Goal: Task Accomplishment & Management: Use online tool/utility

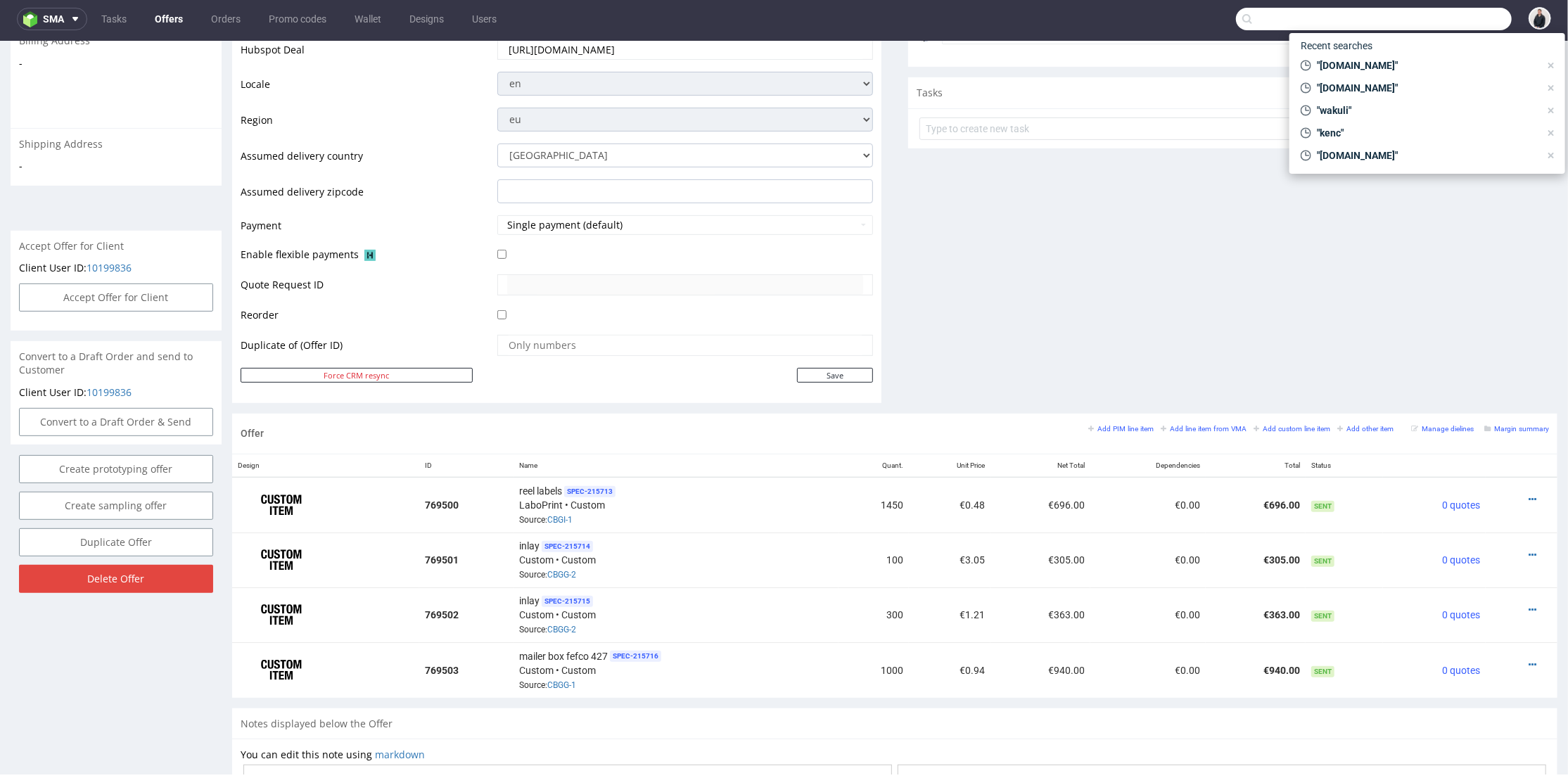
click at [1430, 13] on input "text" at bounding box center [1374, 18] width 275 height 22
paste input "3dcelo.com"
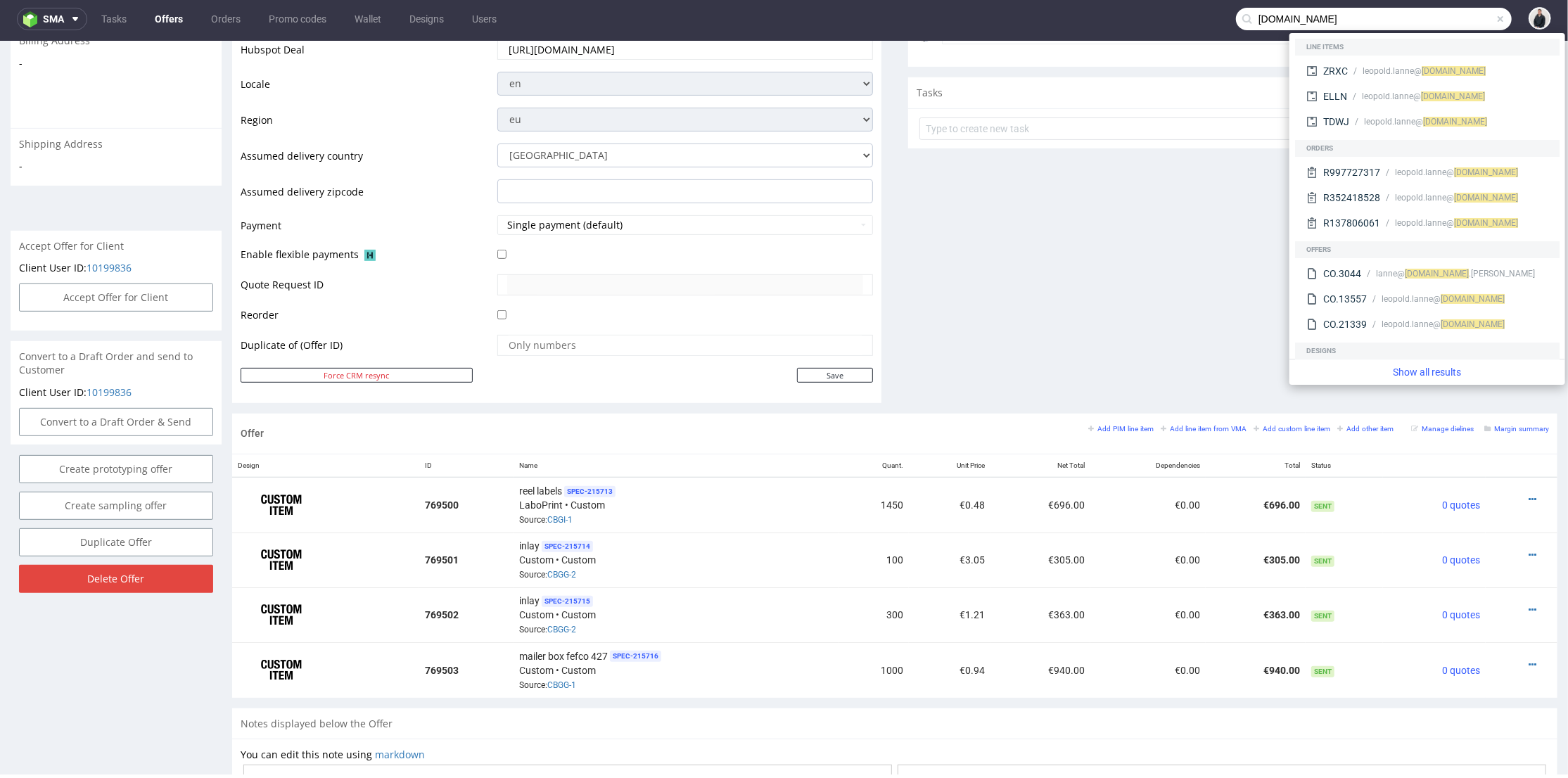
type input "3dcelo.com"
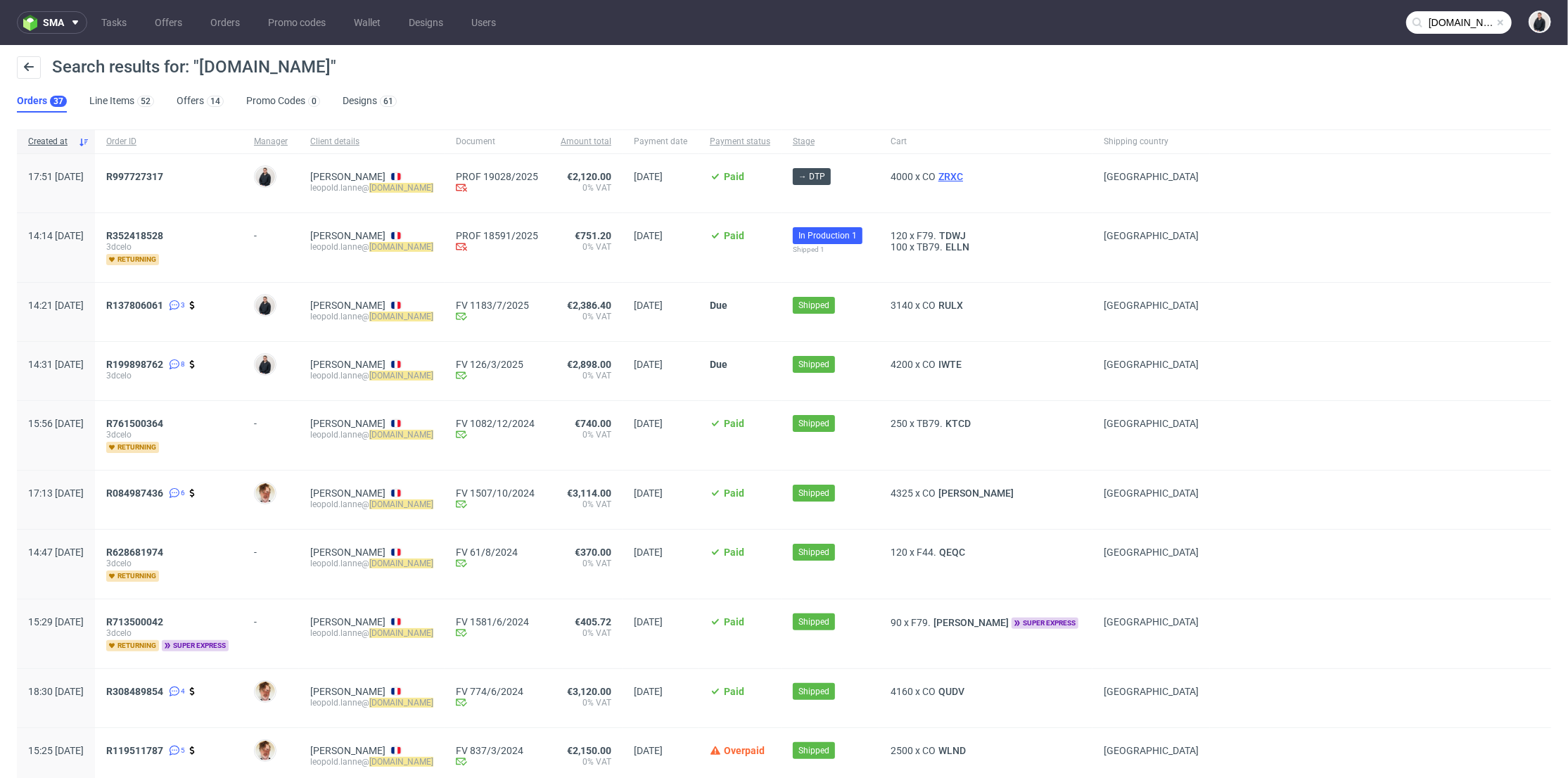
click at [966, 172] on span "ZRXC" at bounding box center [950, 177] width 31 height 12
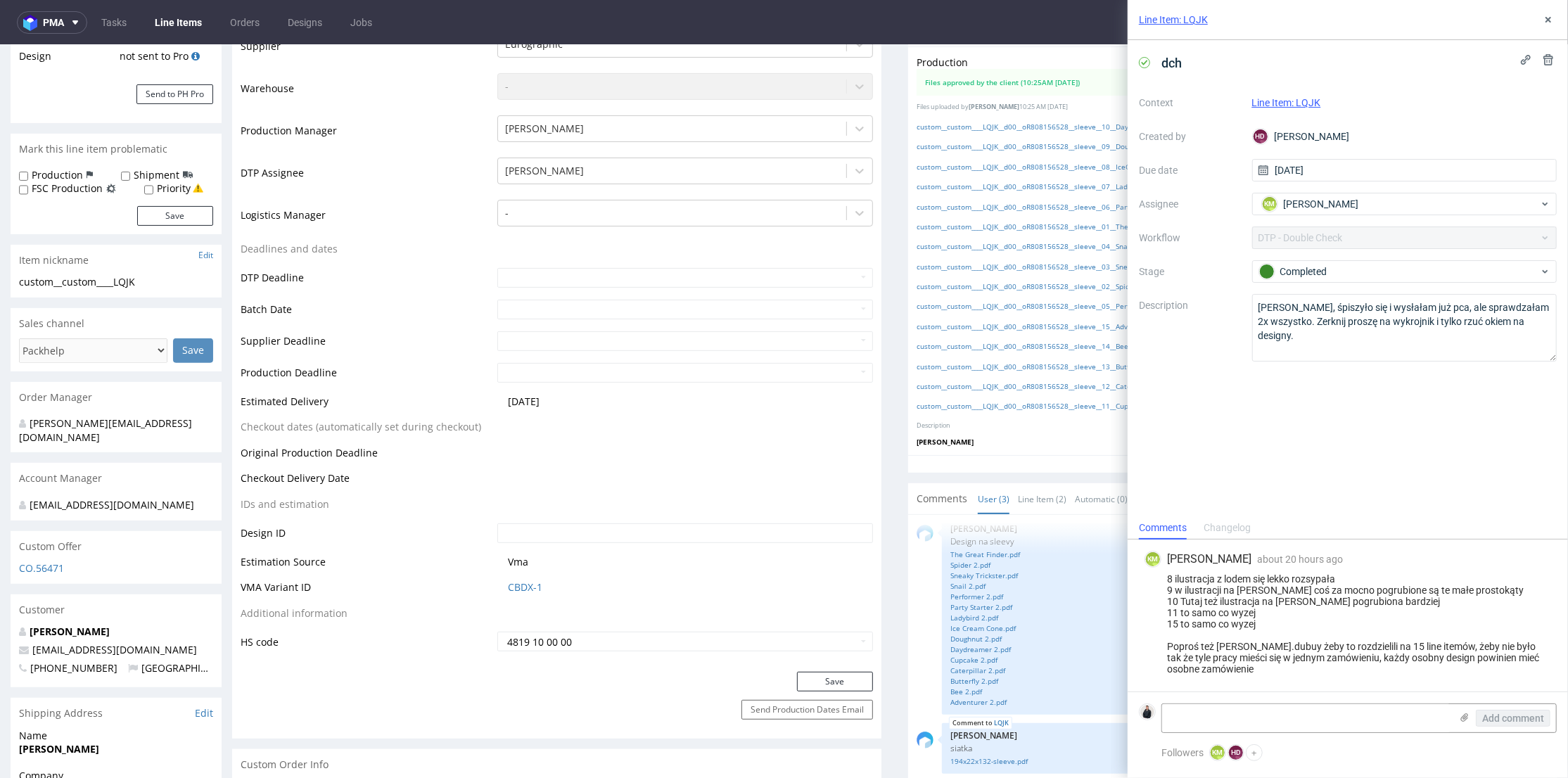
scroll to position [390, 0]
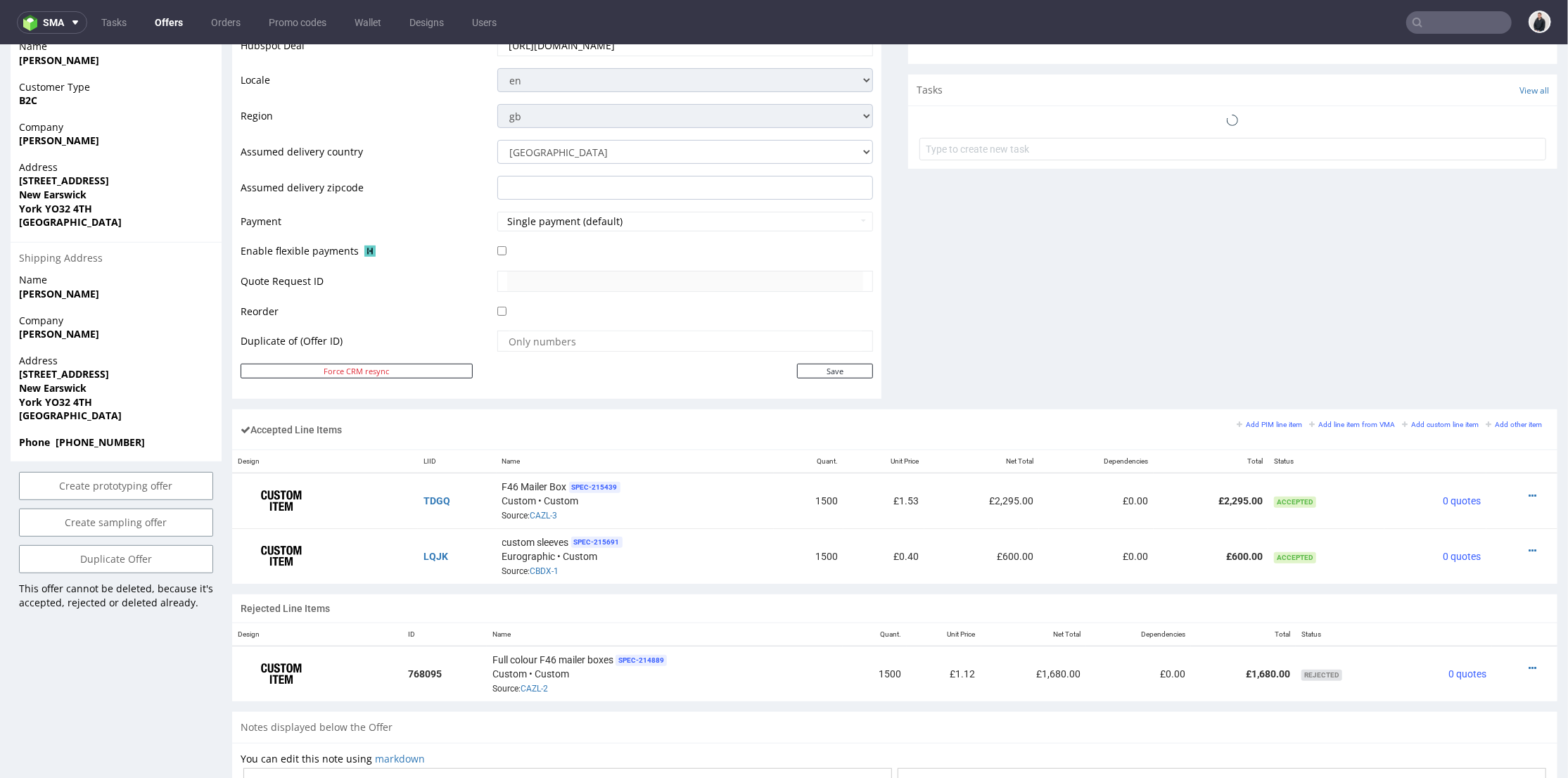
scroll to position [580, 0]
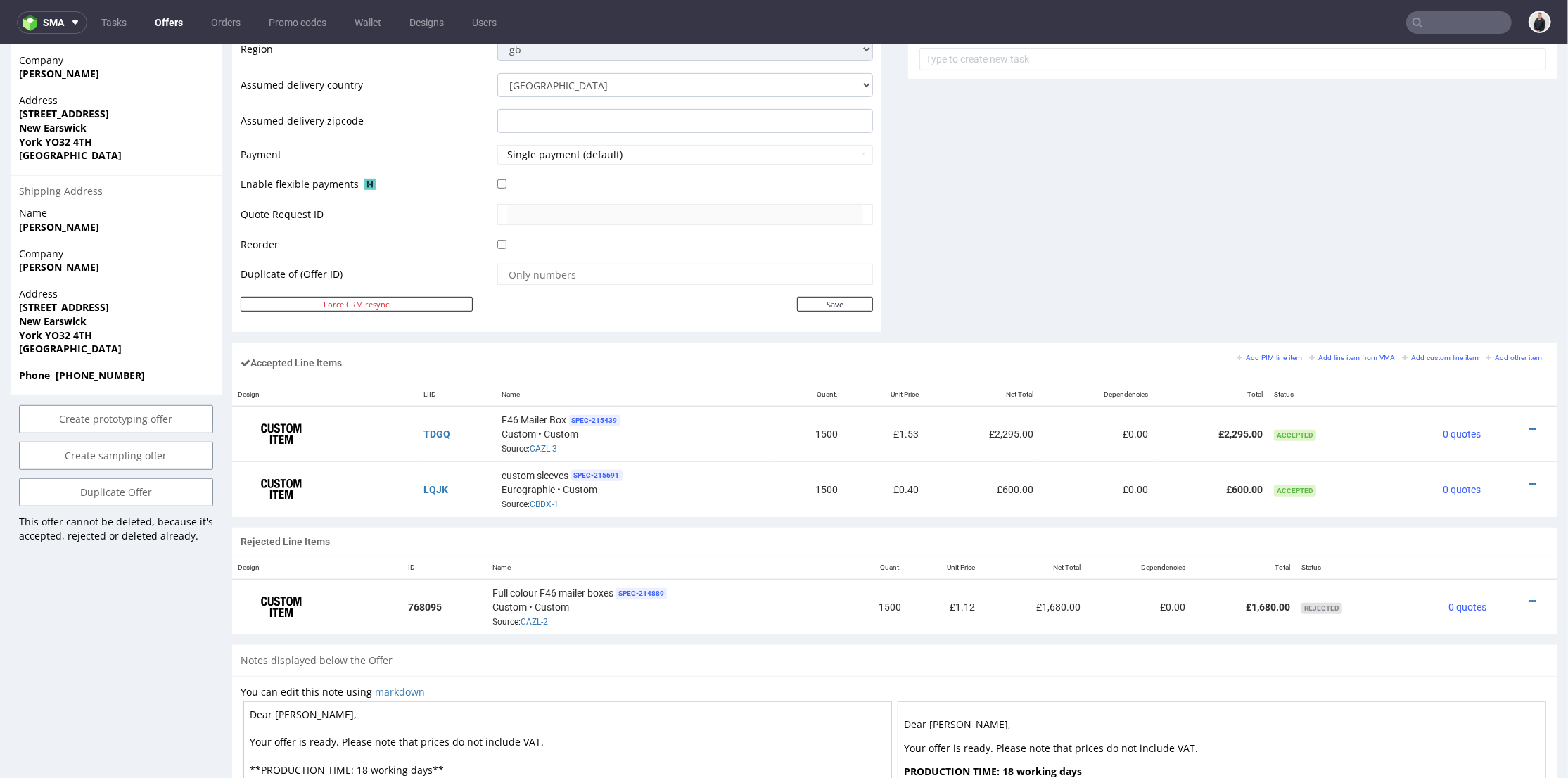
click at [1453, 17] on input "text" at bounding box center [1459, 22] width 106 height 22
paste input "R084986032"
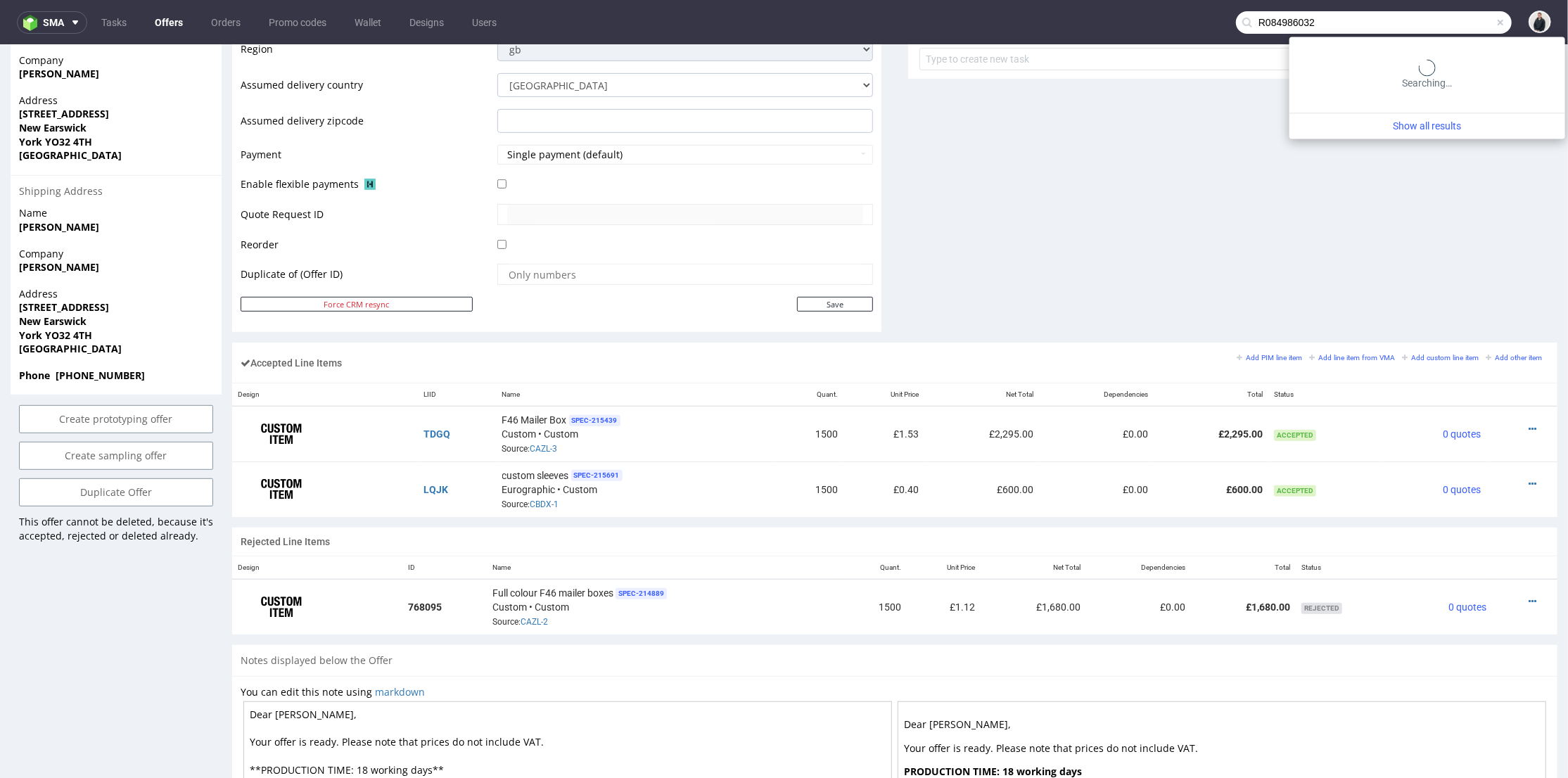
type input "R084986032"
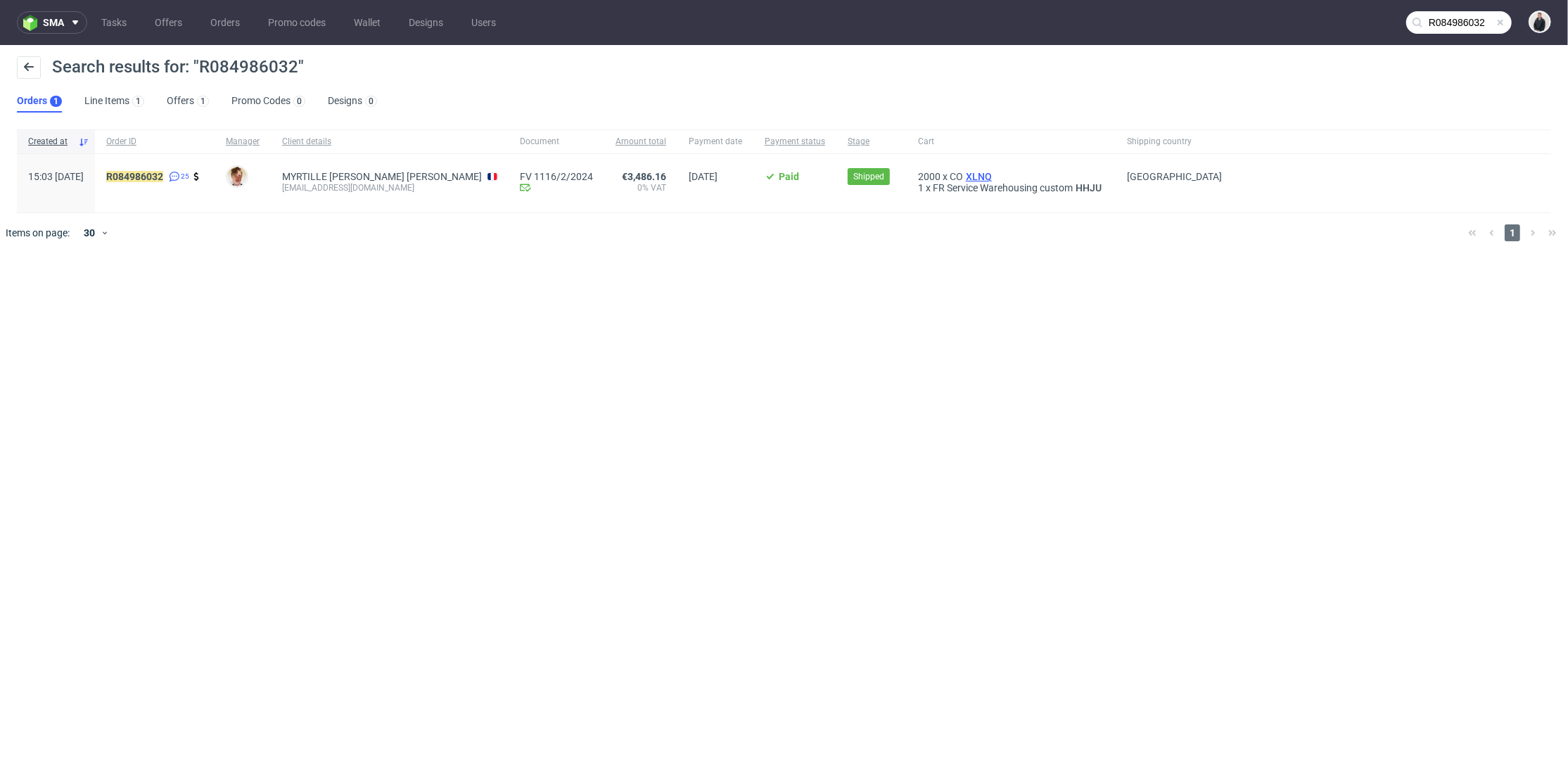
click at [968, 171] on span "XLNQ" at bounding box center [978, 177] width 31 height 12
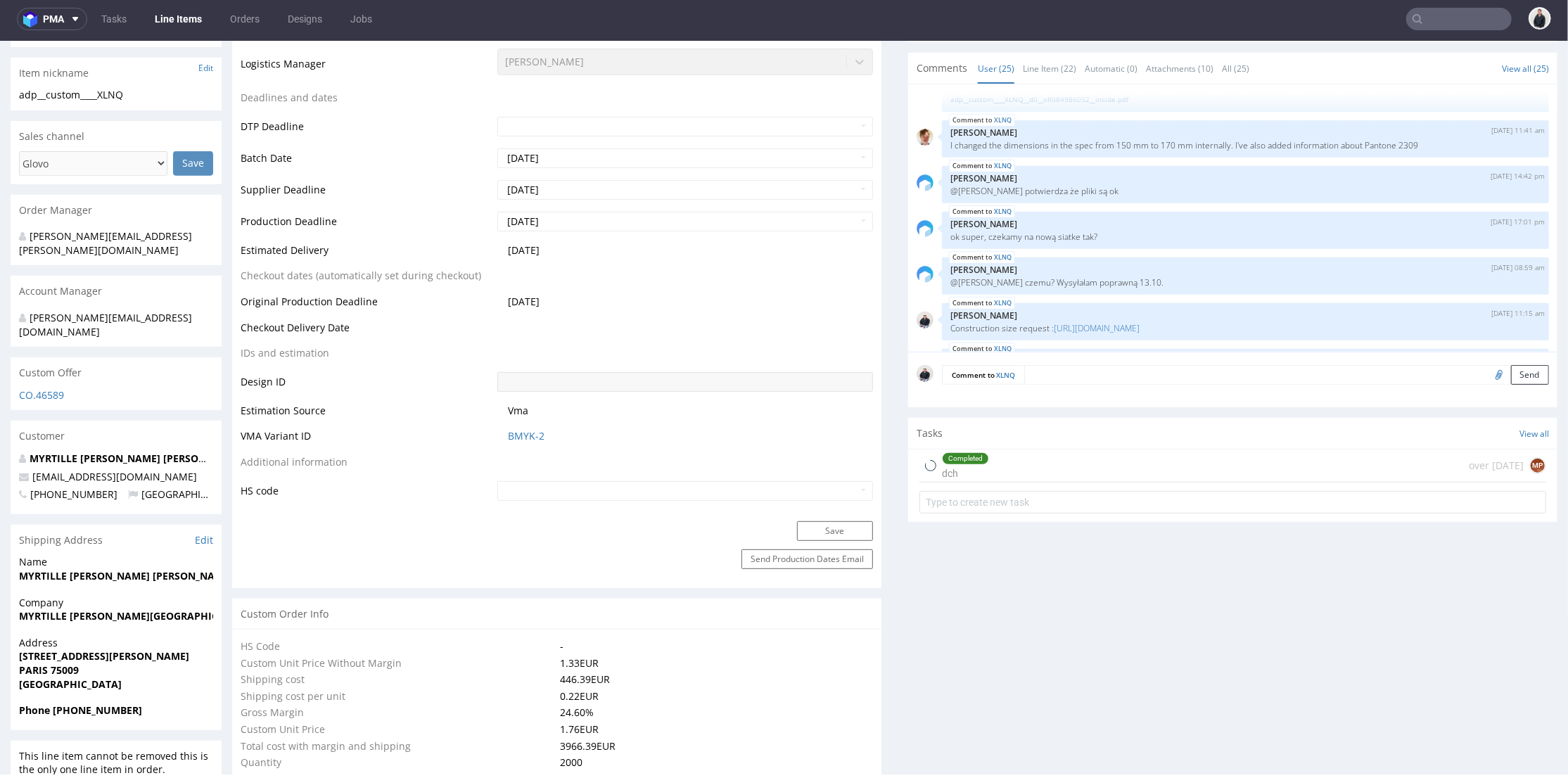
scroll to position [1457, 0]
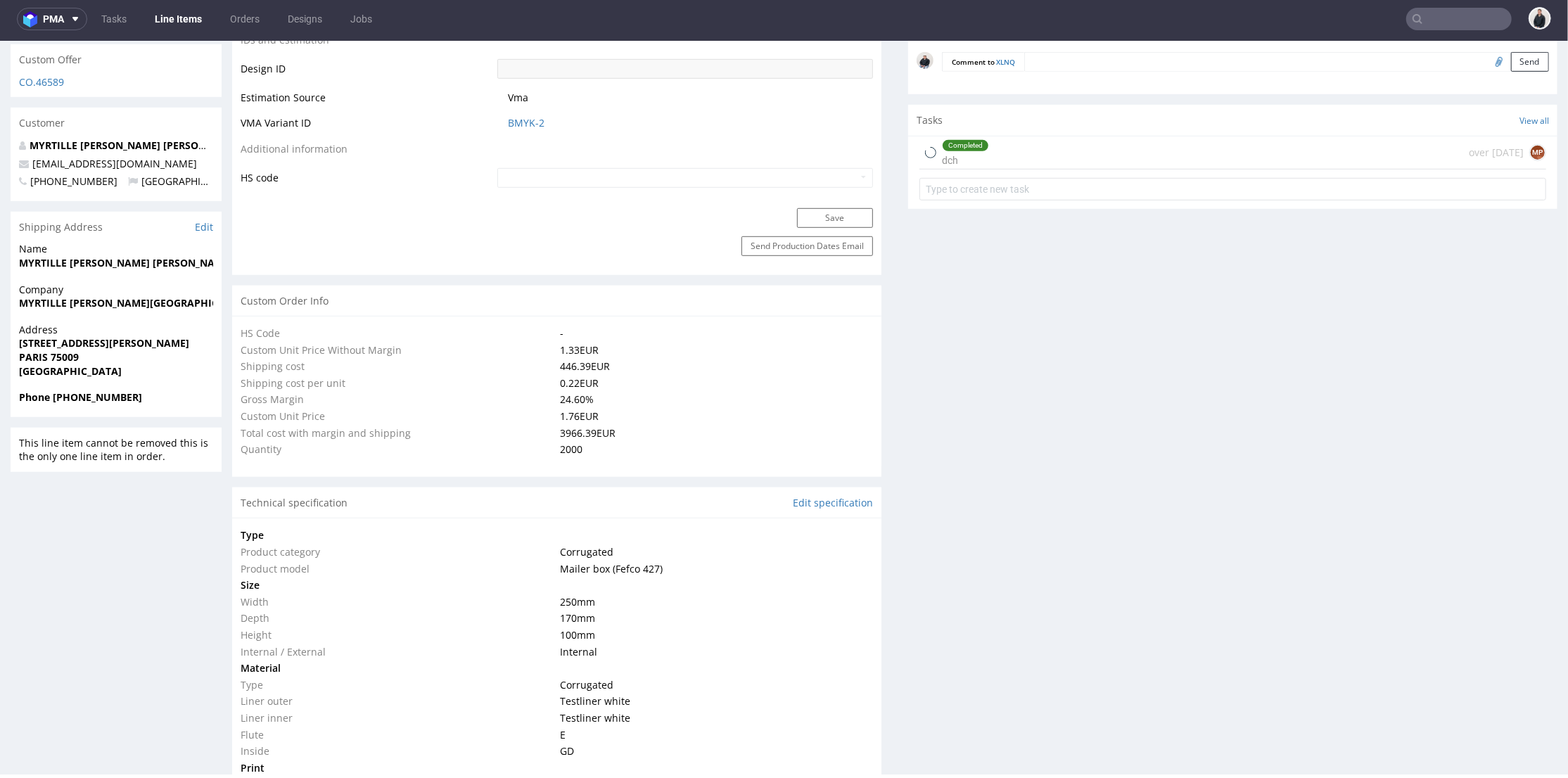
select select "in_progress"
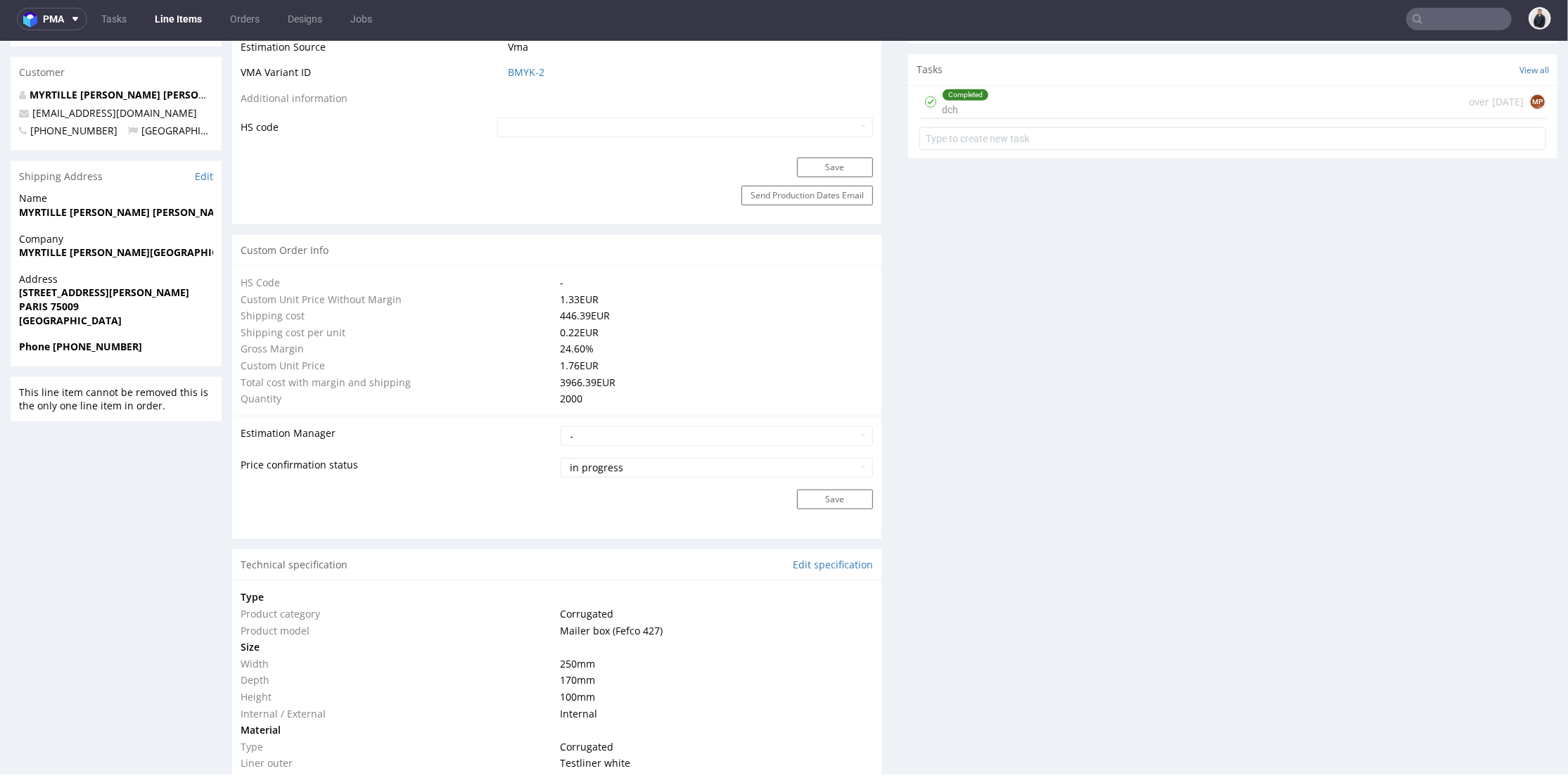
scroll to position [1328, 0]
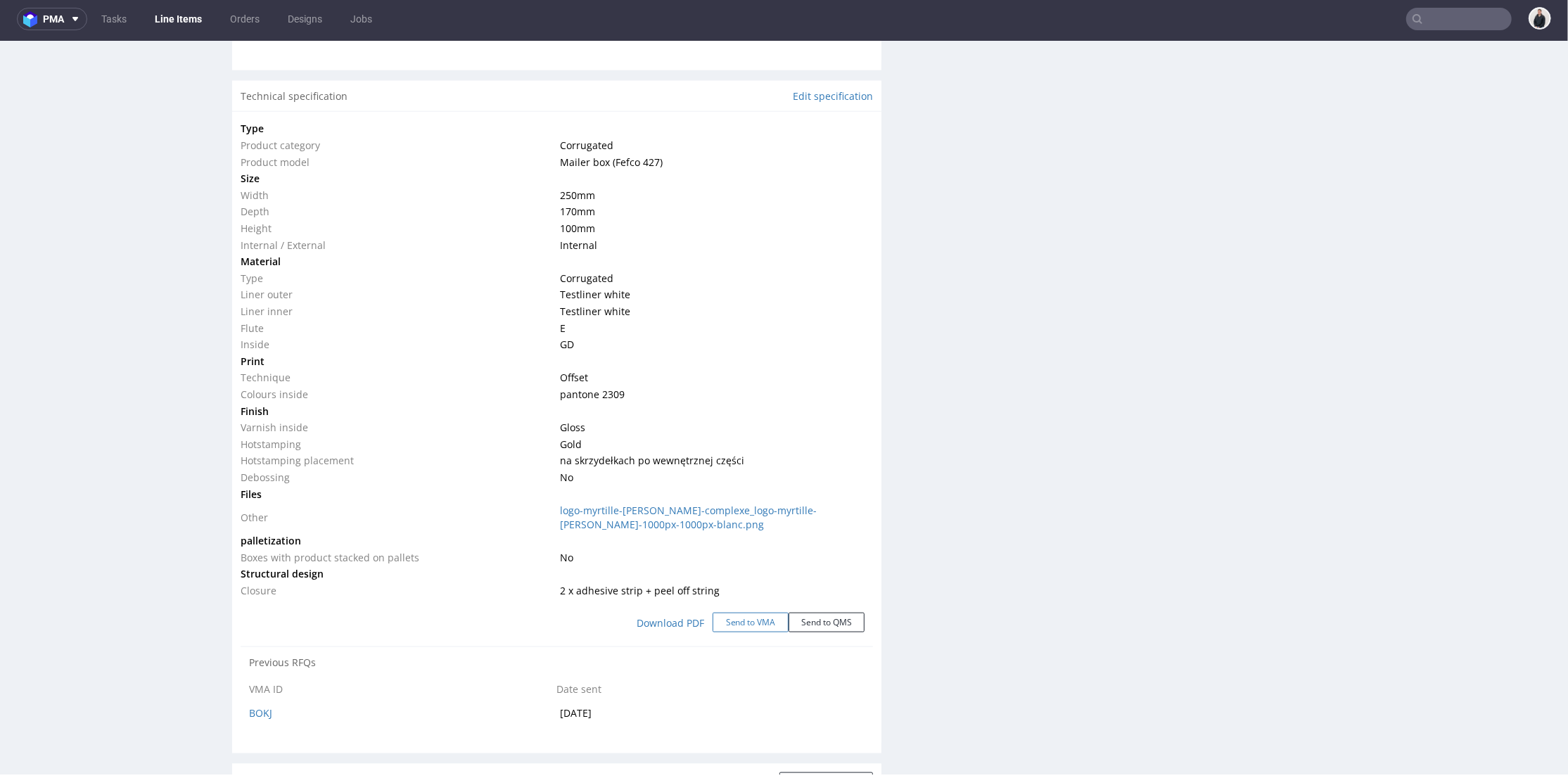
click at [743, 616] on button "Send to VMA" at bounding box center [751, 622] width 76 height 20
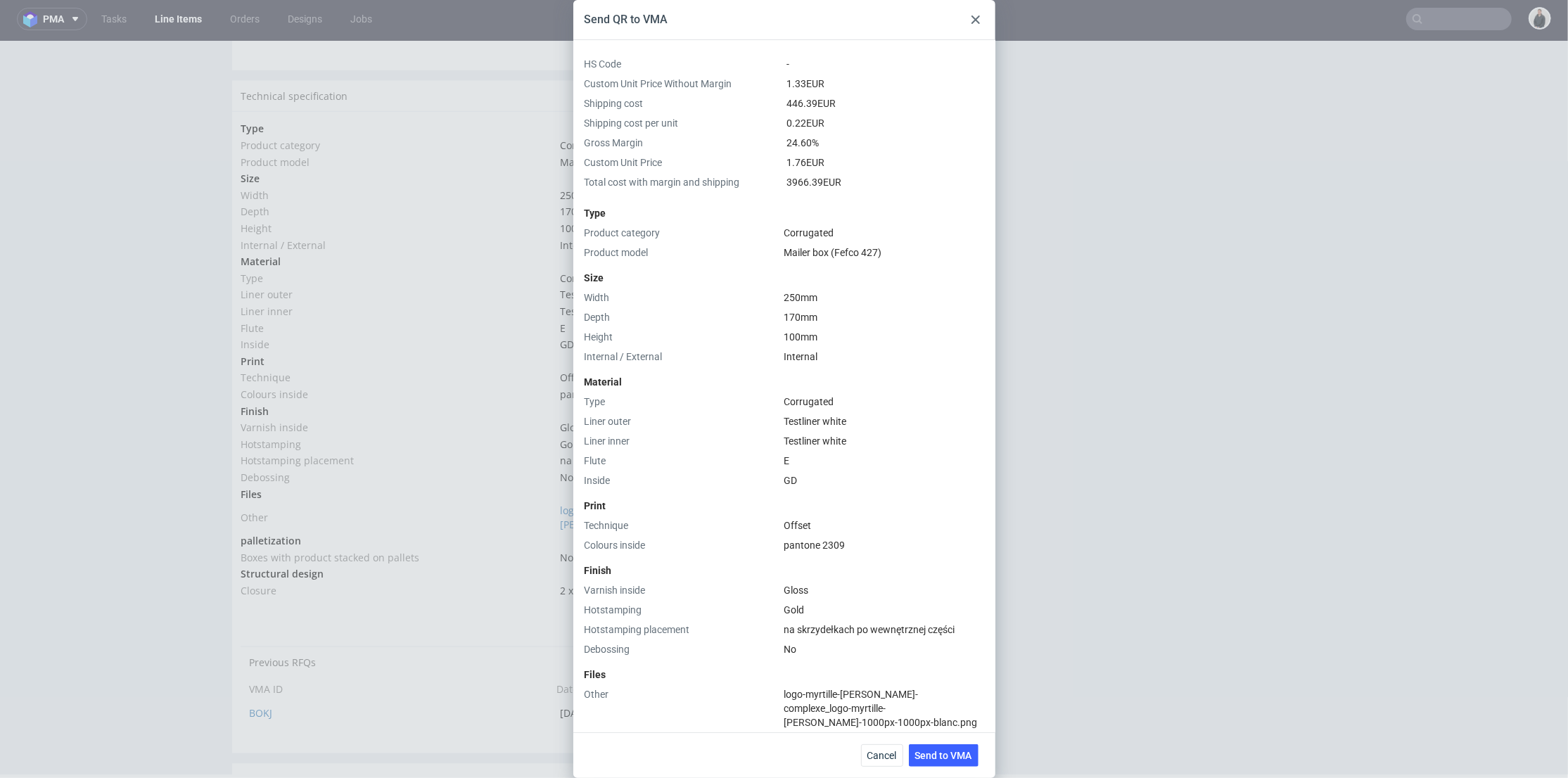
scroll to position [315, 0]
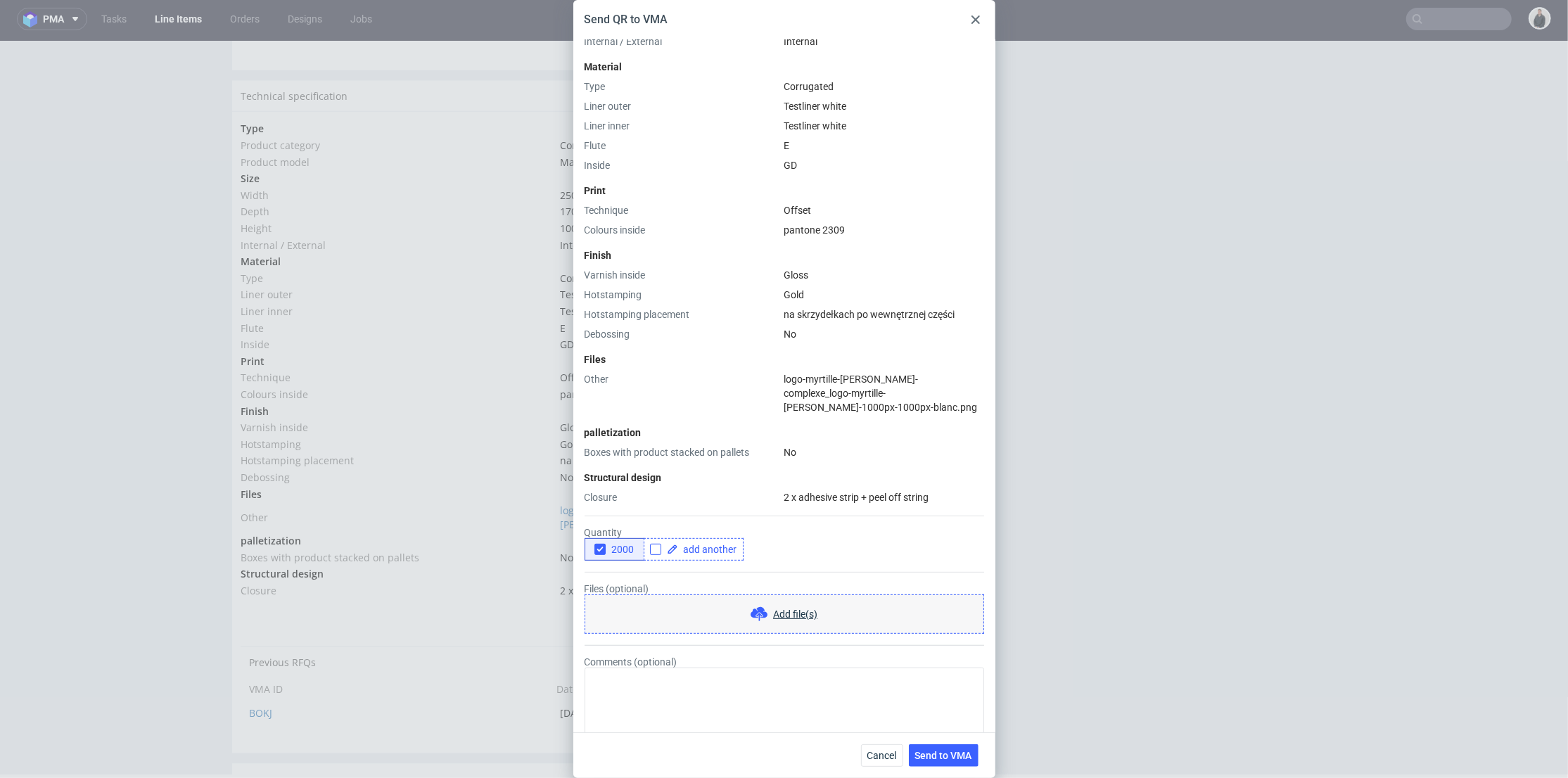
click at [659, 544] on input "checkbox" at bounding box center [656, 550] width 12 height 12
checkbox input "true"
click at [700, 544] on span at bounding box center [707, 549] width 59 height 10
checkbox input "true"
click at [683, 556] on form "Quantity 2000 2500 Files (optional) Add file(s) Comments (optional)" at bounding box center [784, 619] width 399 height 231
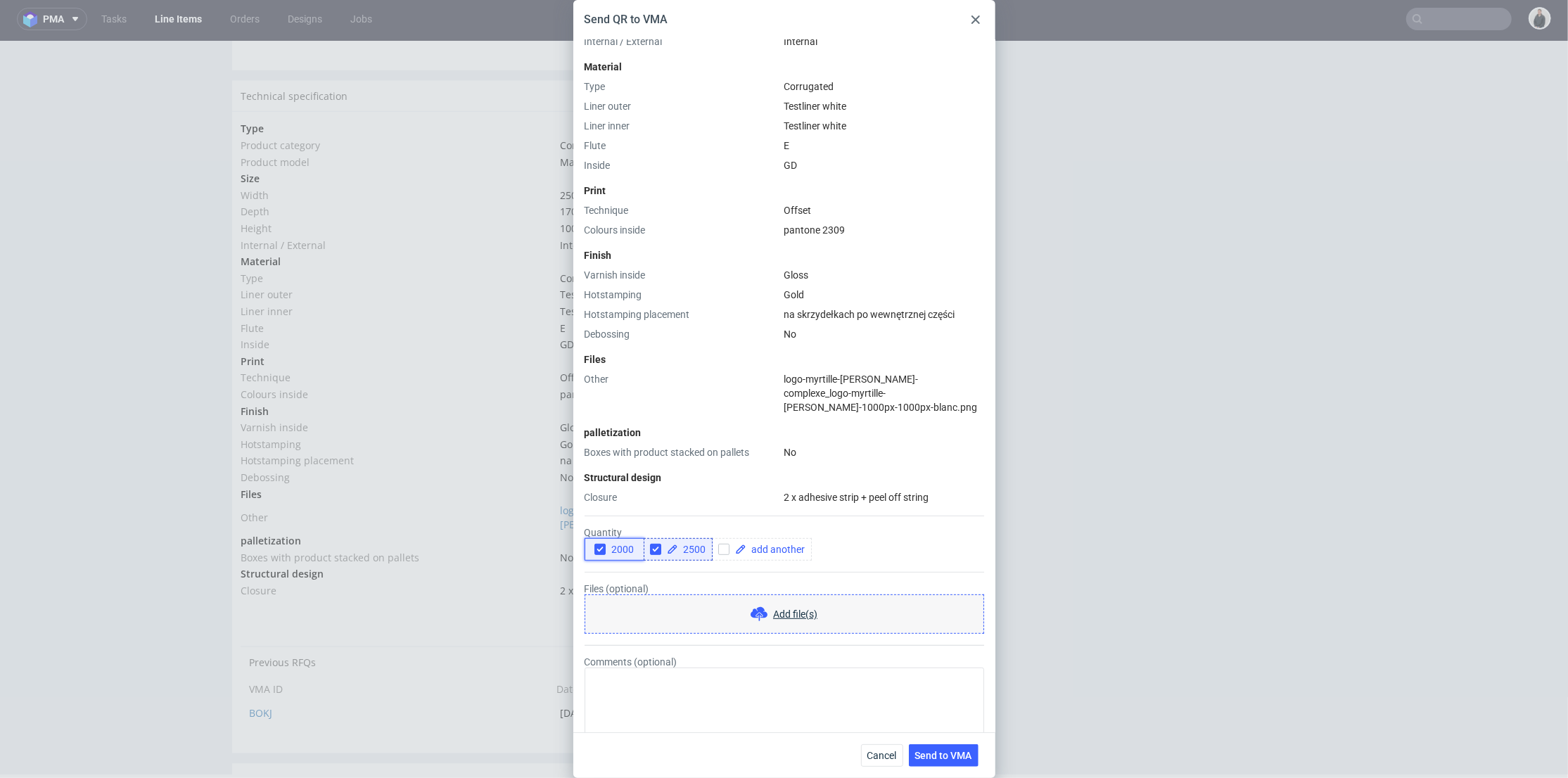
click at [595, 544] on div "button" at bounding box center [600, 550] width 12 height 12
click at [878, 547] on form "Quantity 2000 2500 Files (optional) Add file(s) Comments (optional)" at bounding box center [784, 619] width 399 height 231
click at [943, 761] on button "Send to VMA" at bounding box center [944, 755] width 69 height 22
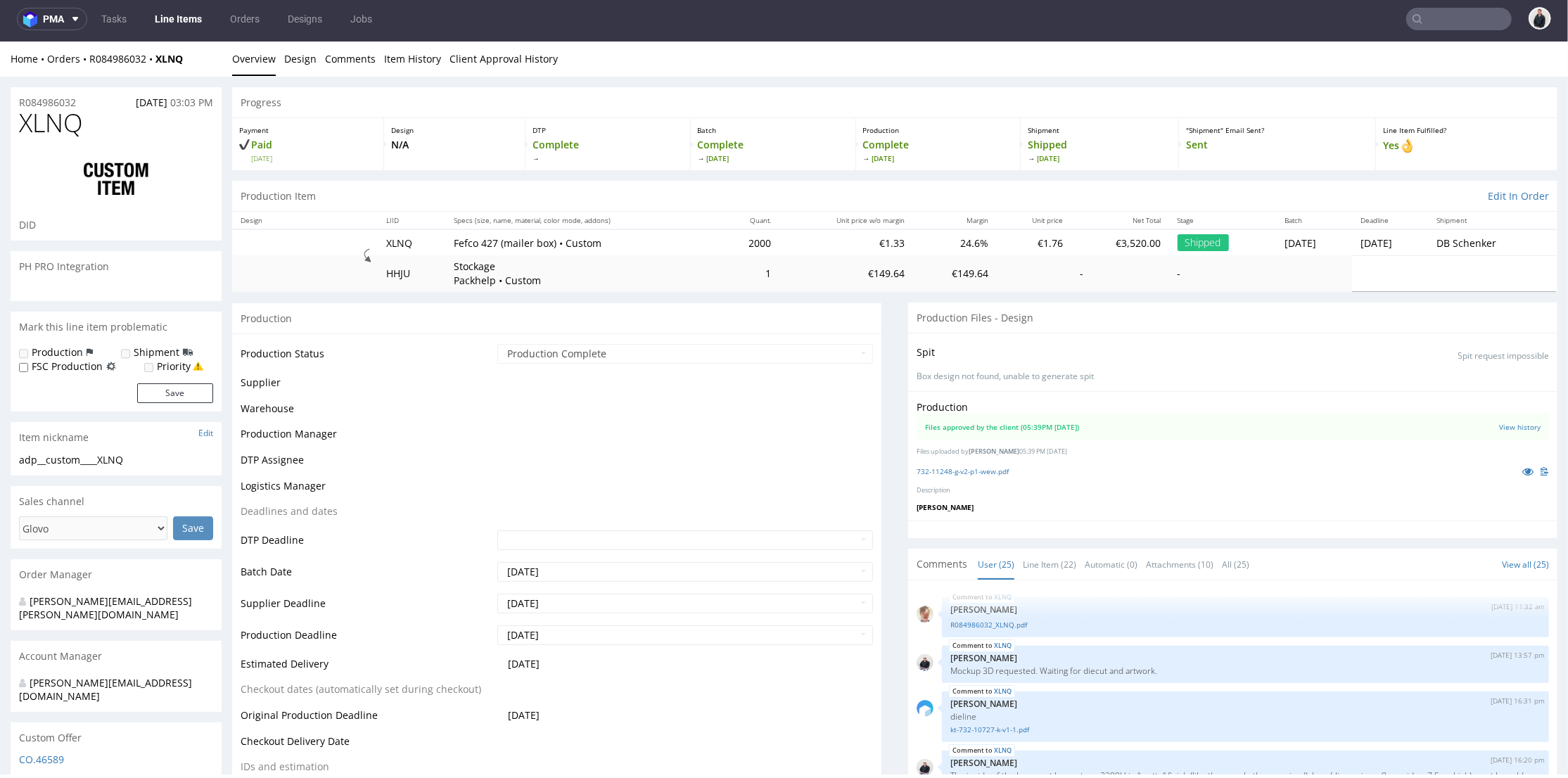
select select "in_progress"
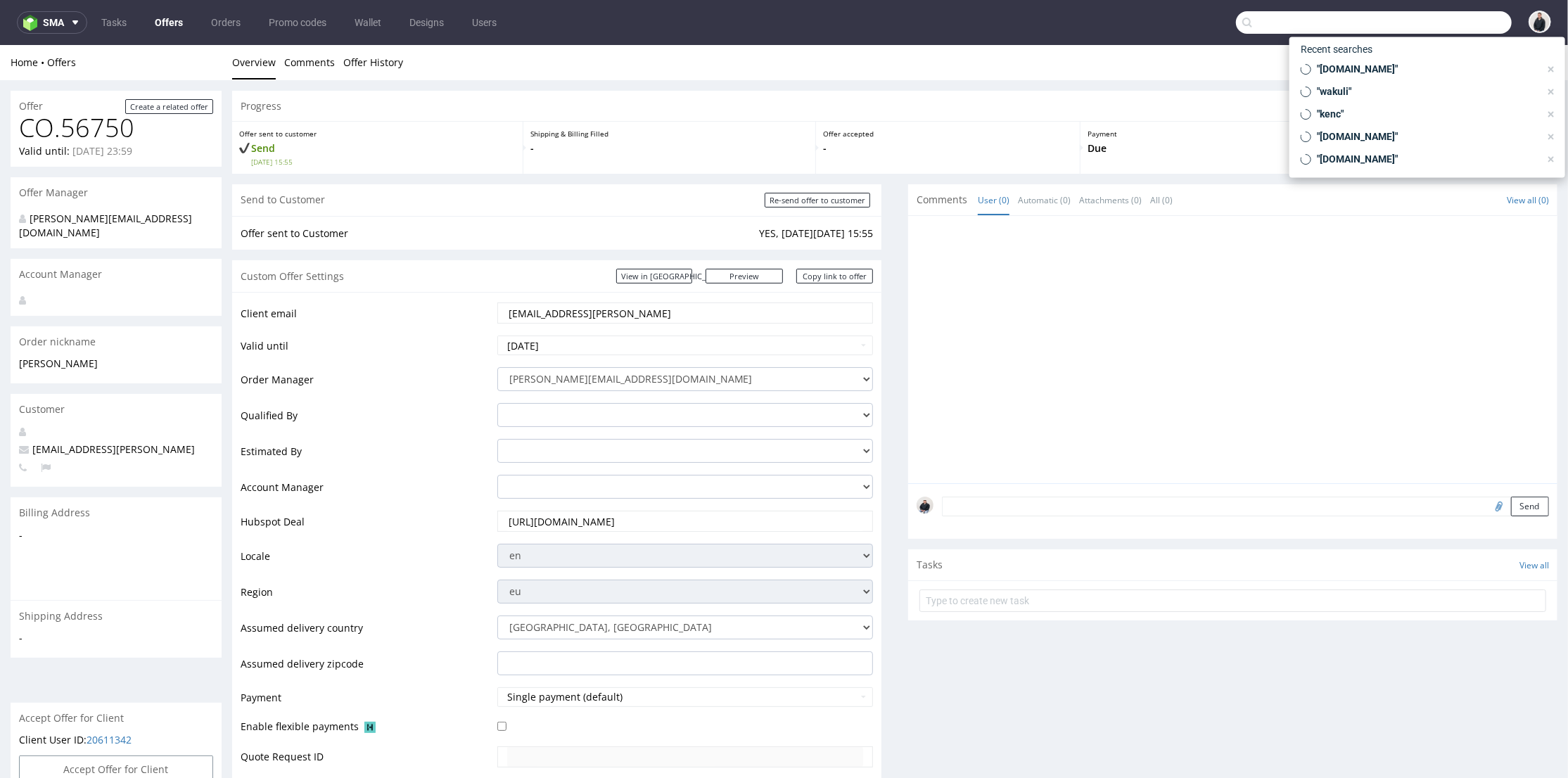
click at [1424, 24] on input "text" at bounding box center [1374, 22] width 275 height 22
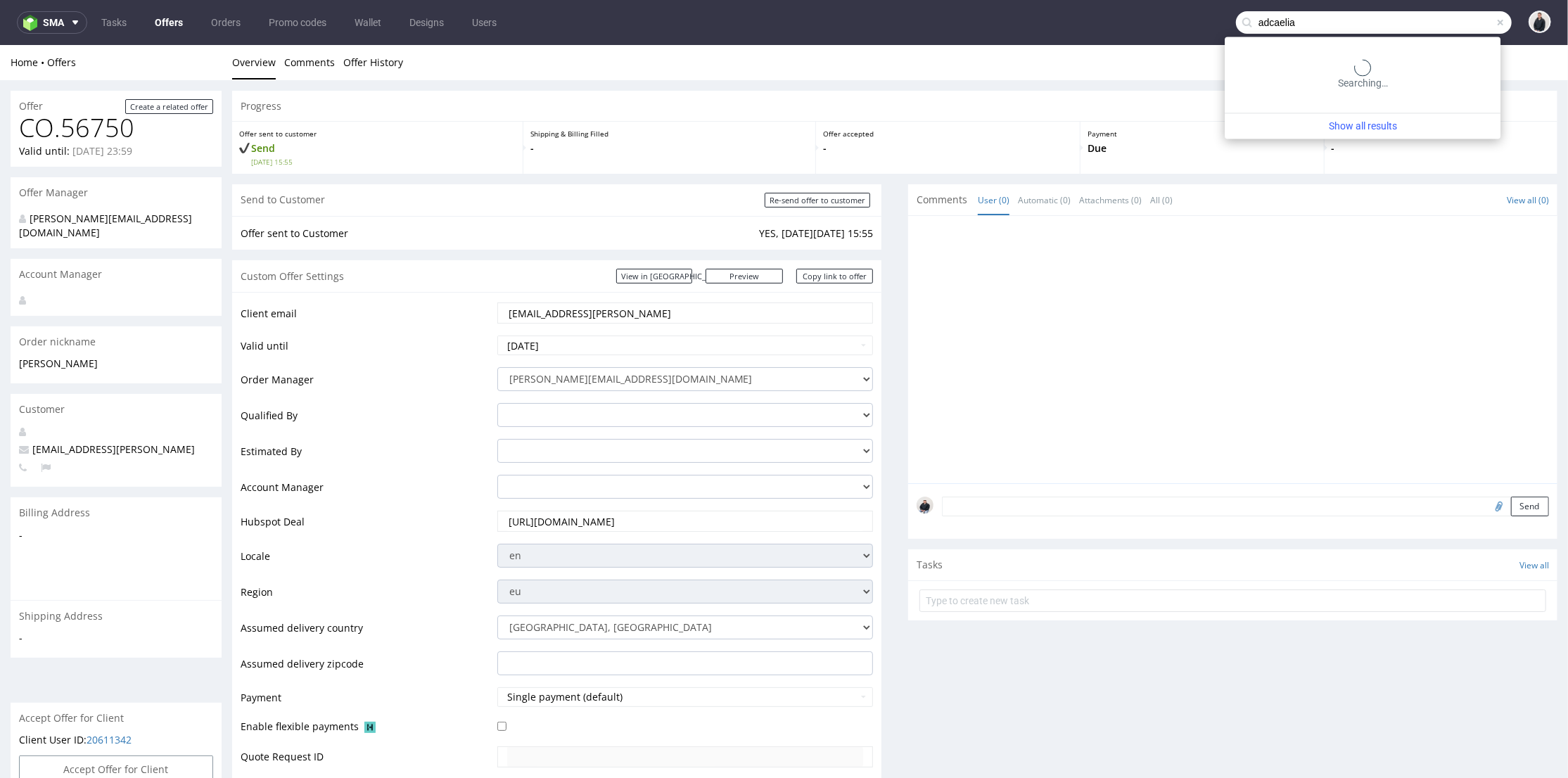
type input "adcaelia"
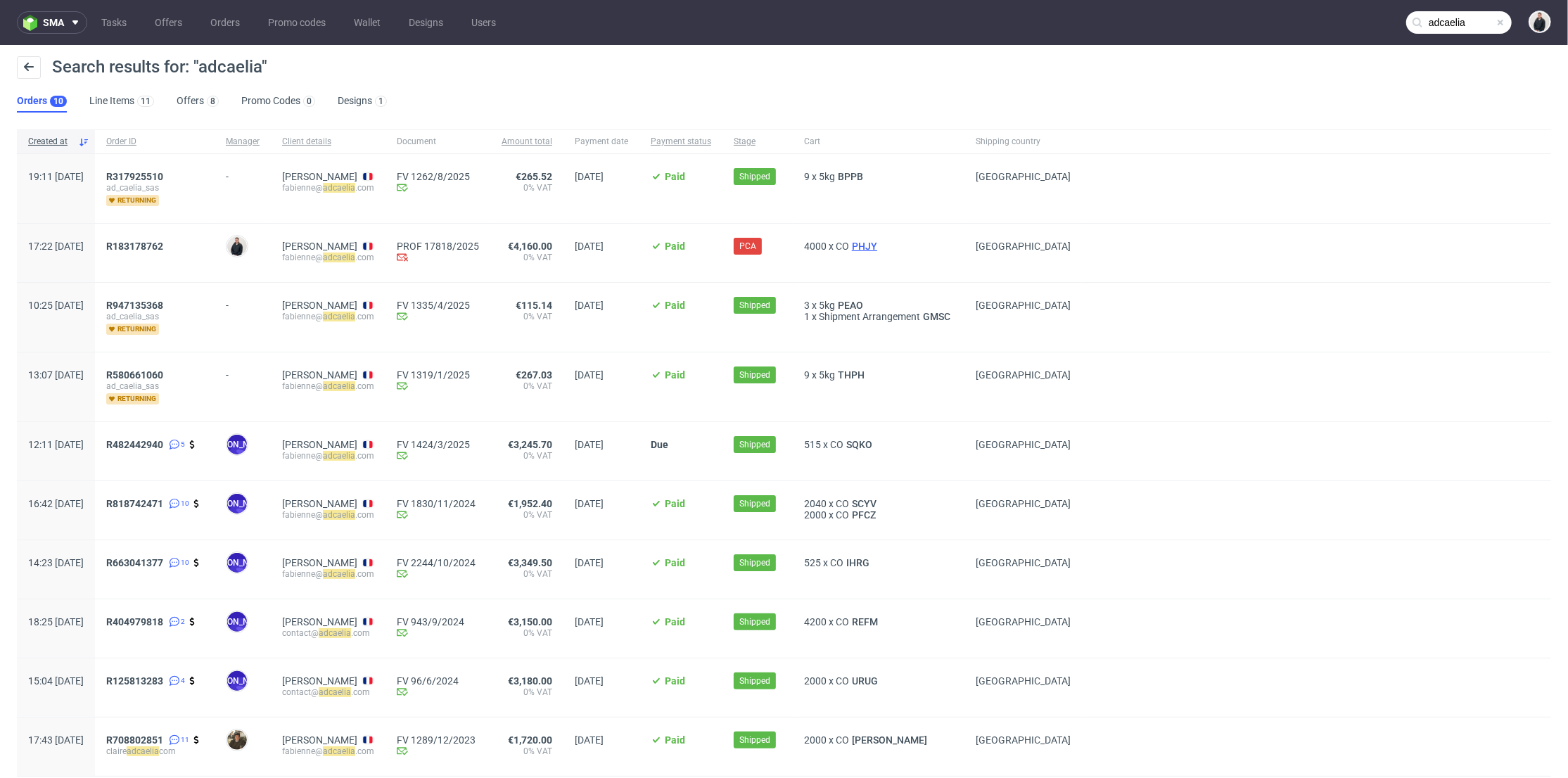
click at [880, 246] on span "PHJY" at bounding box center [864, 246] width 31 height 12
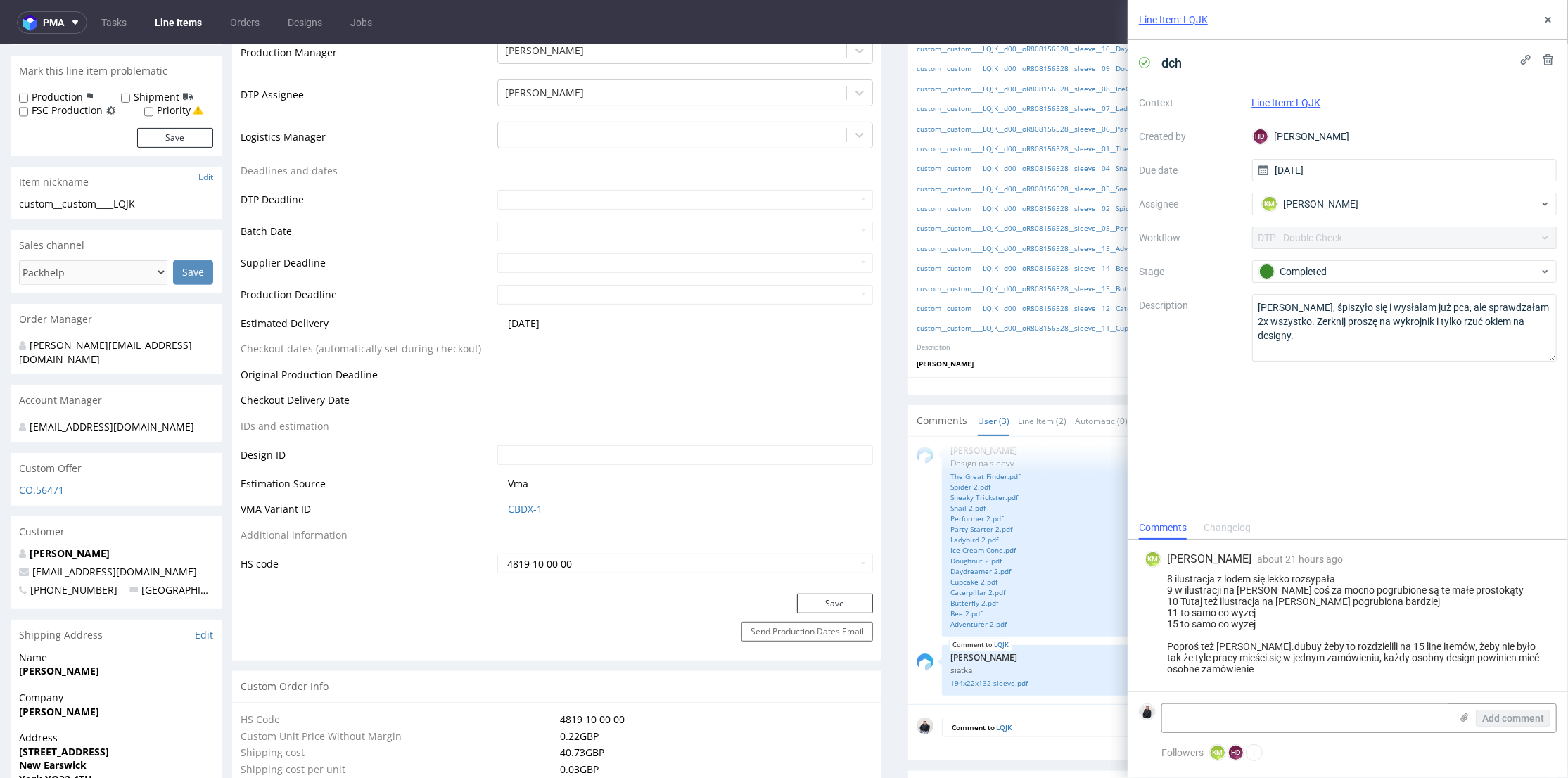
scroll to position [313, 0]
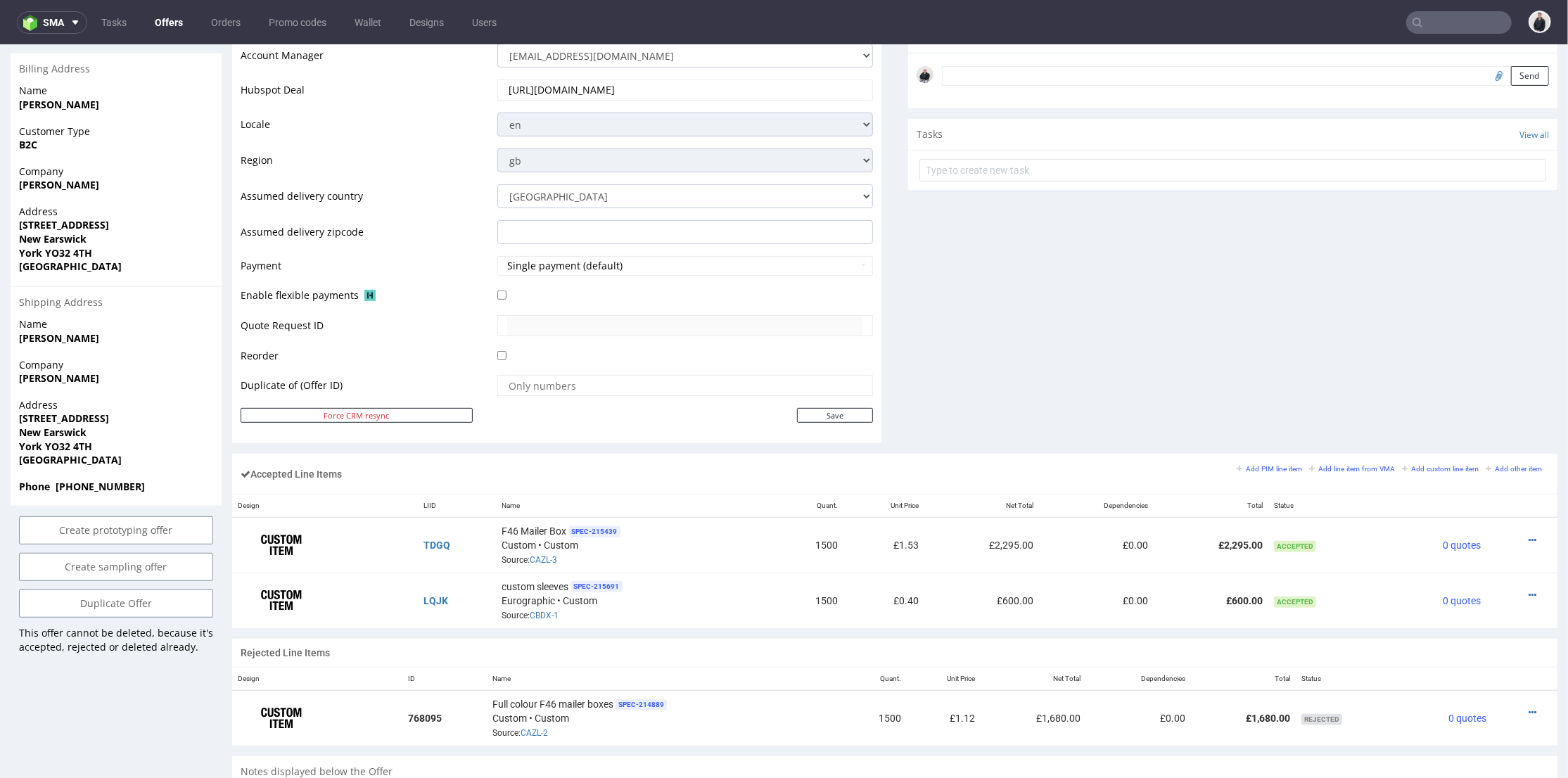
click at [987, 290] on div "Comments User (0) Automatic (0) Attachments (0) All (0) View all (0) Send Tasks…" at bounding box center [1232, 103] width 649 height 699
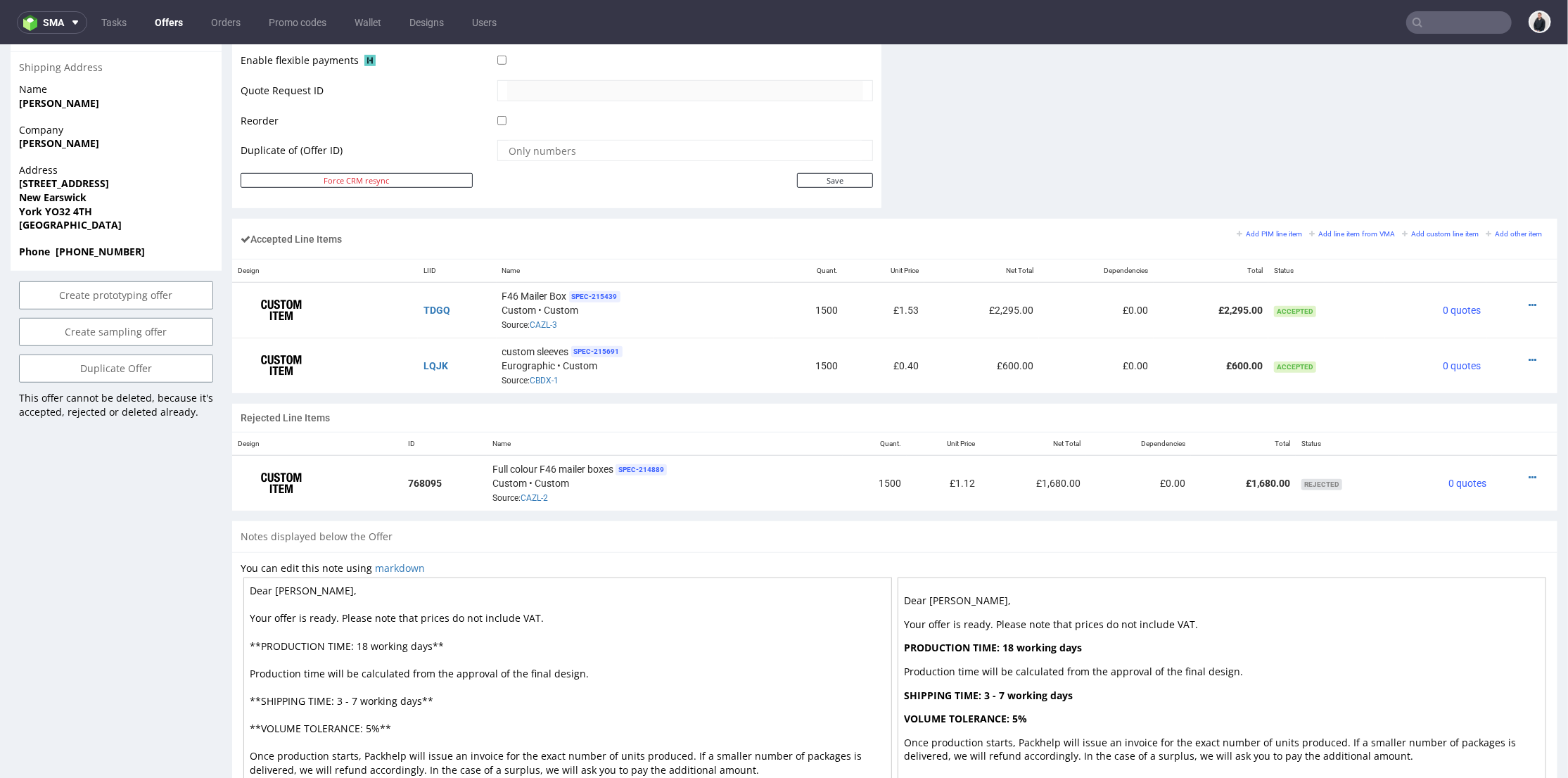
scroll to position [624, 0]
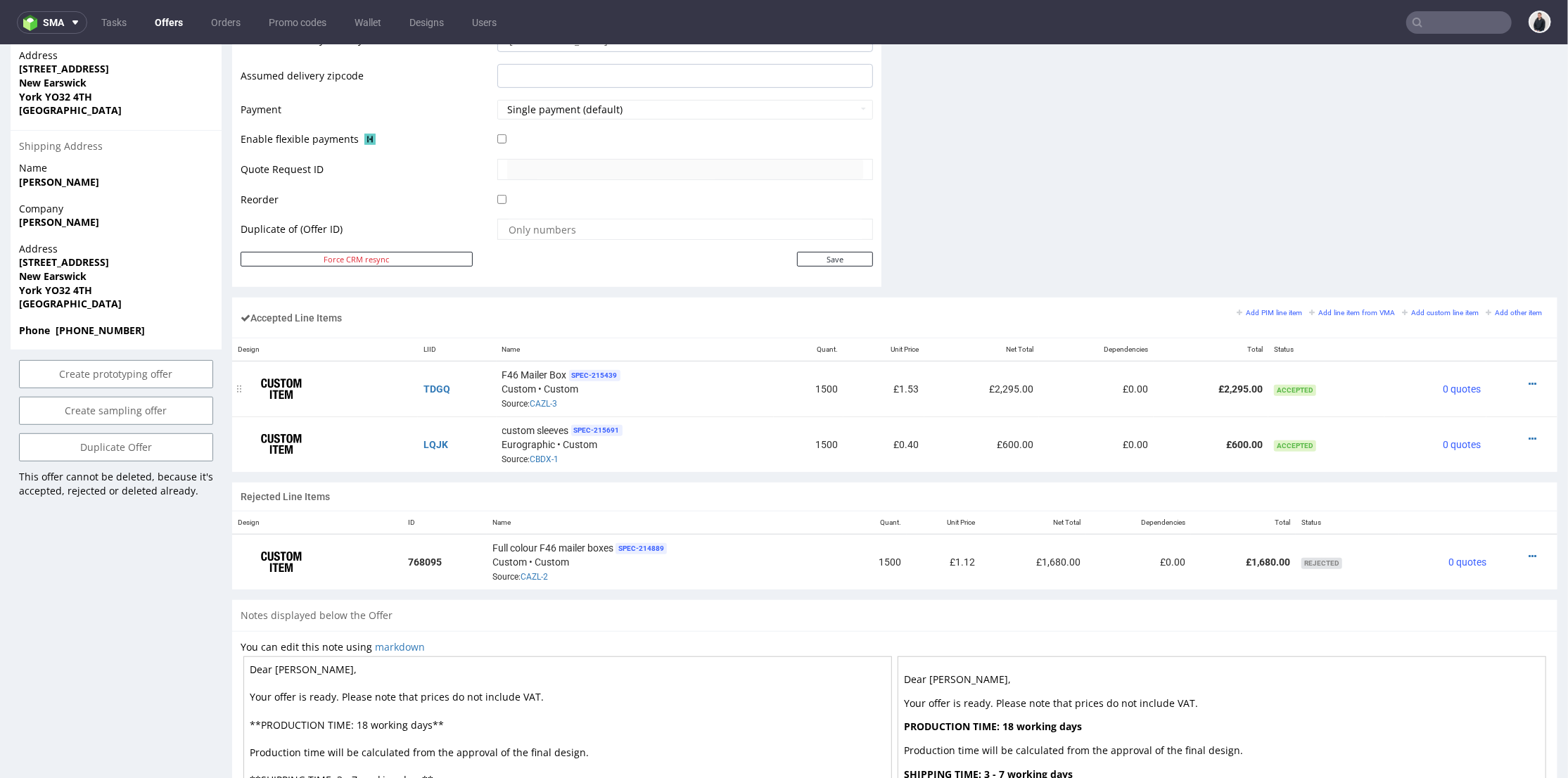
click at [733, 389] on div "F46 Mailer Box SPEC- 215439 Custom • Custom Source: CAZL-3" at bounding box center [635, 388] width 266 height 44
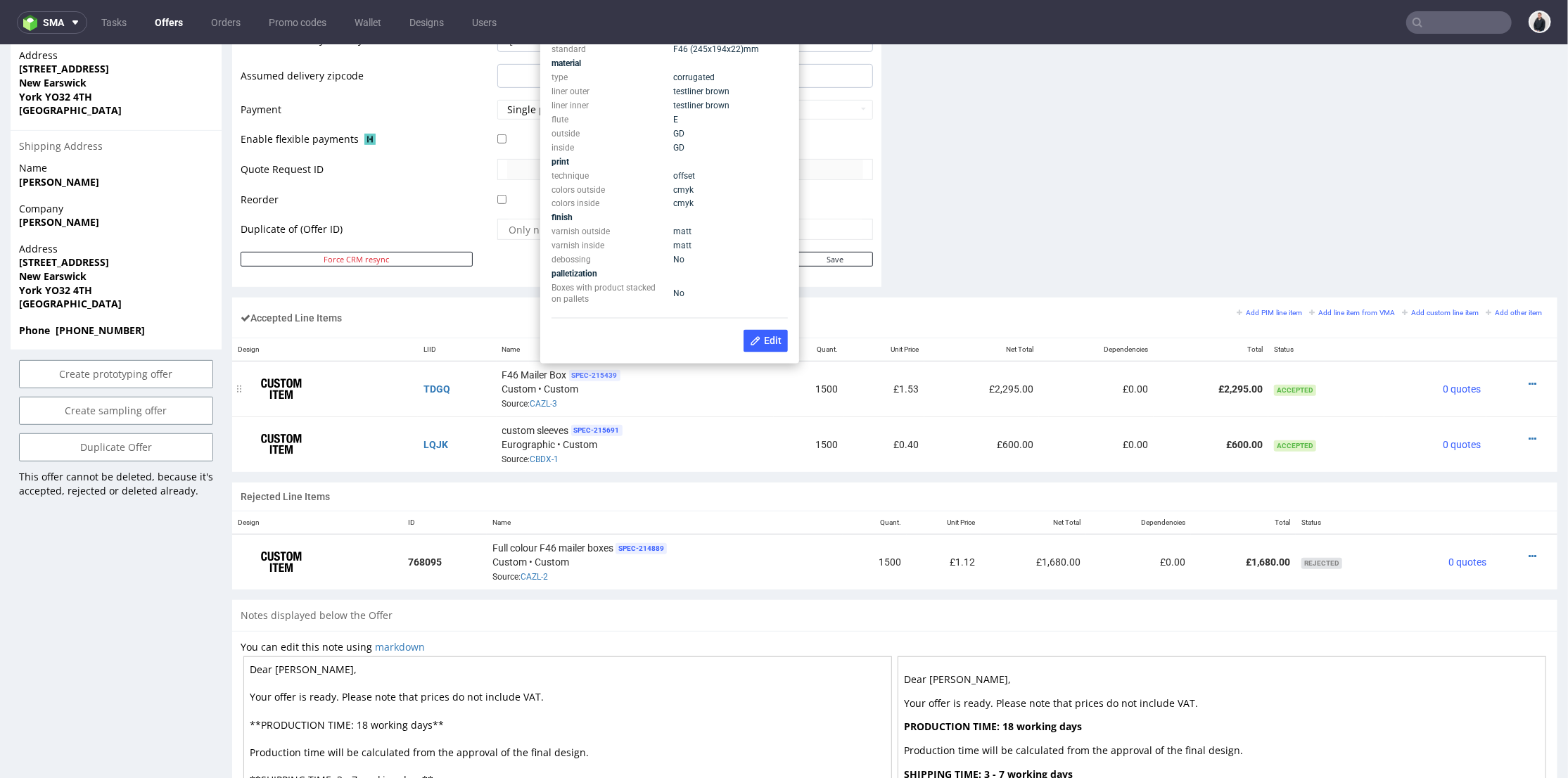
scroll to position [547, 0]
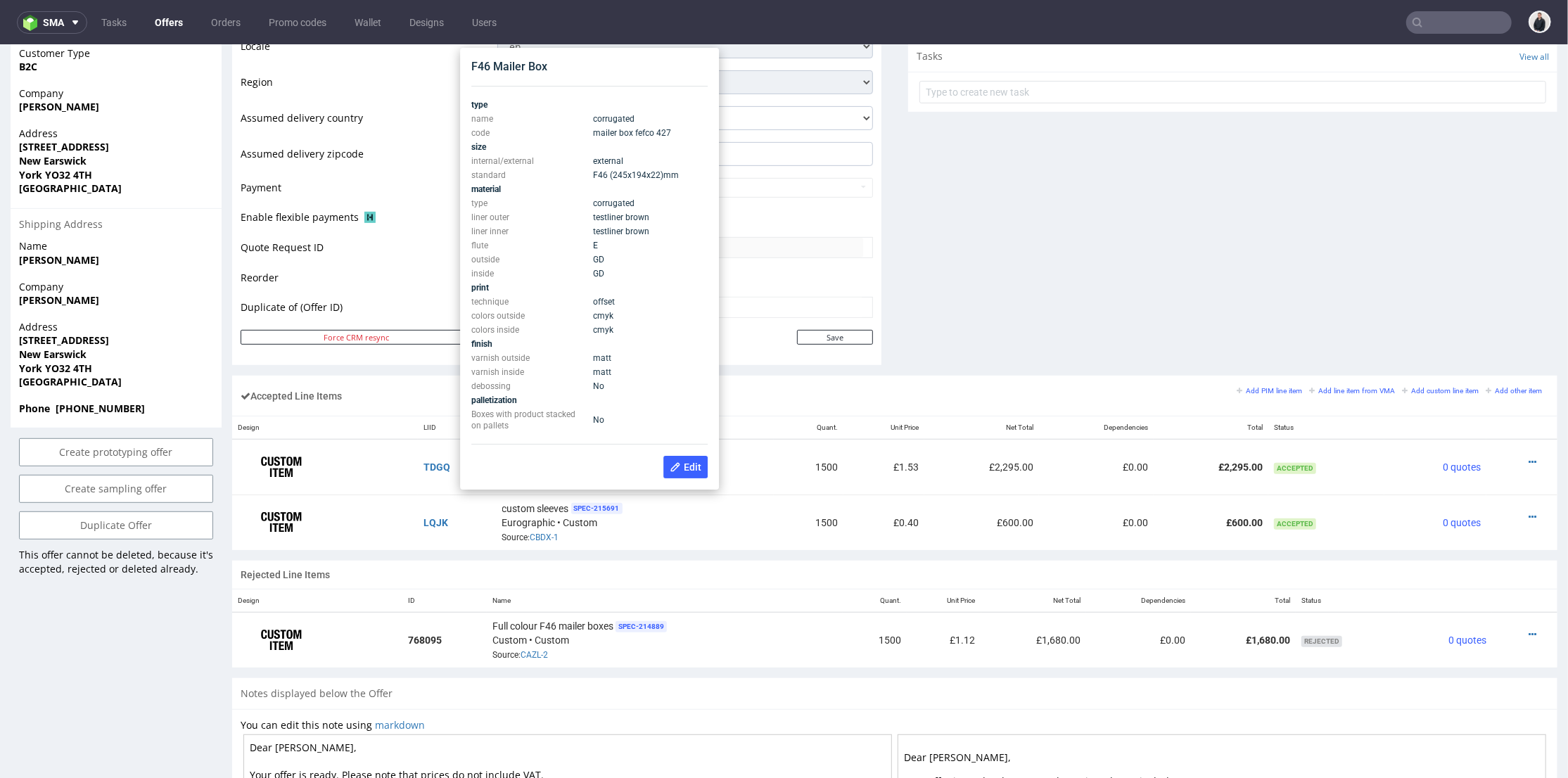
click at [841, 409] on div "Accepted Line Items Add PIM line item Add line item from VMA Add custom line it…" at bounding box center [895, 394] width 1326 height 40
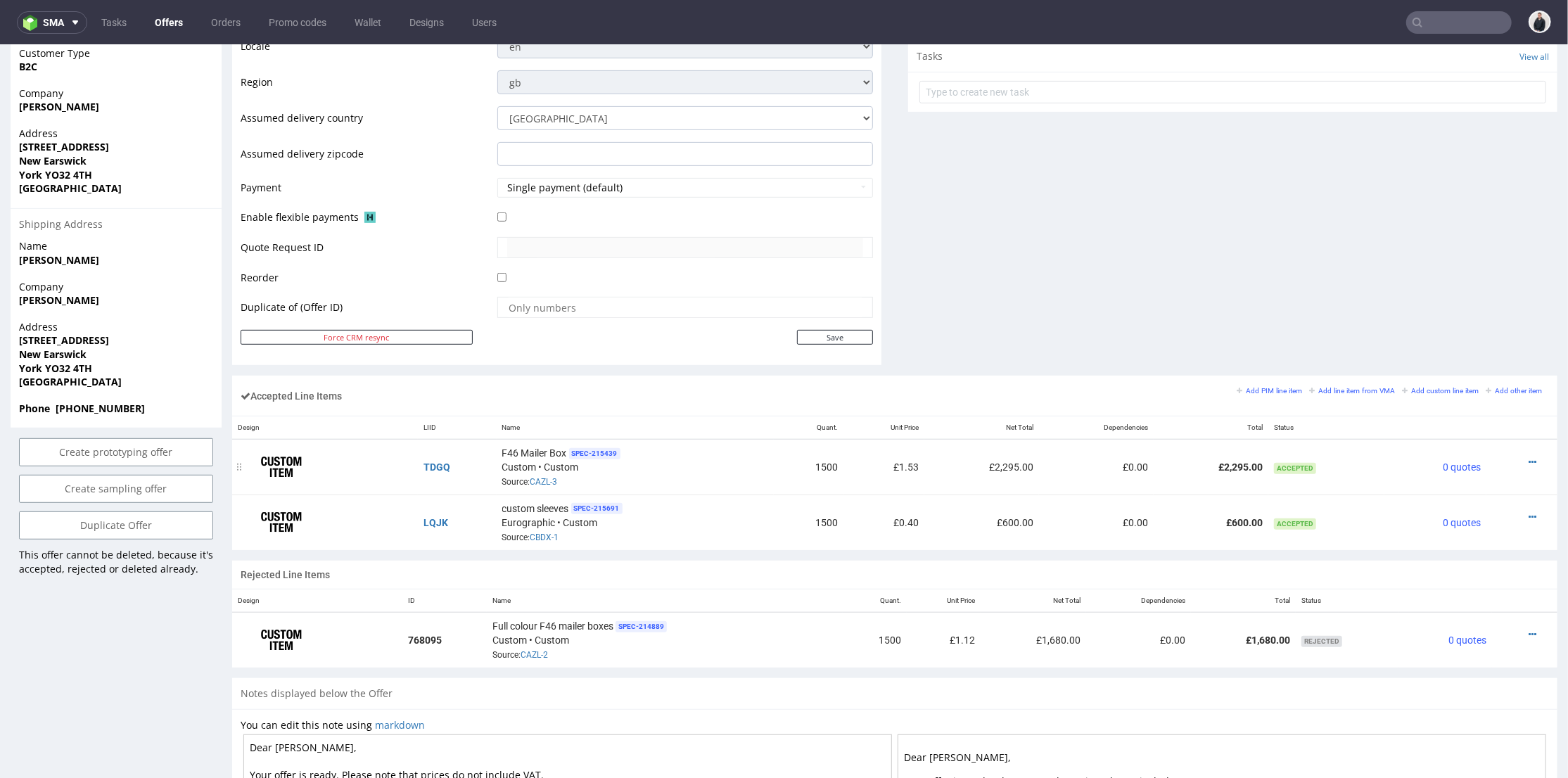
click at [915, 439] on td "£1.53" at bounding box center [884, 466] width 82 height 55
click at [855, 460] on td "£1.53" at bounding box center [884, 466] width 82 height 55
click at [847, 462] on td "£1.53" at bounding box center [884, 466] width 82 height 55
click at [774, 461] on td "1500" at bounding box center [809, 466] width 69 height 55
drag, startPoint x: 800, startPoint y: 469, endPoint x: 992, endPoint y: 475, distance: 192.1
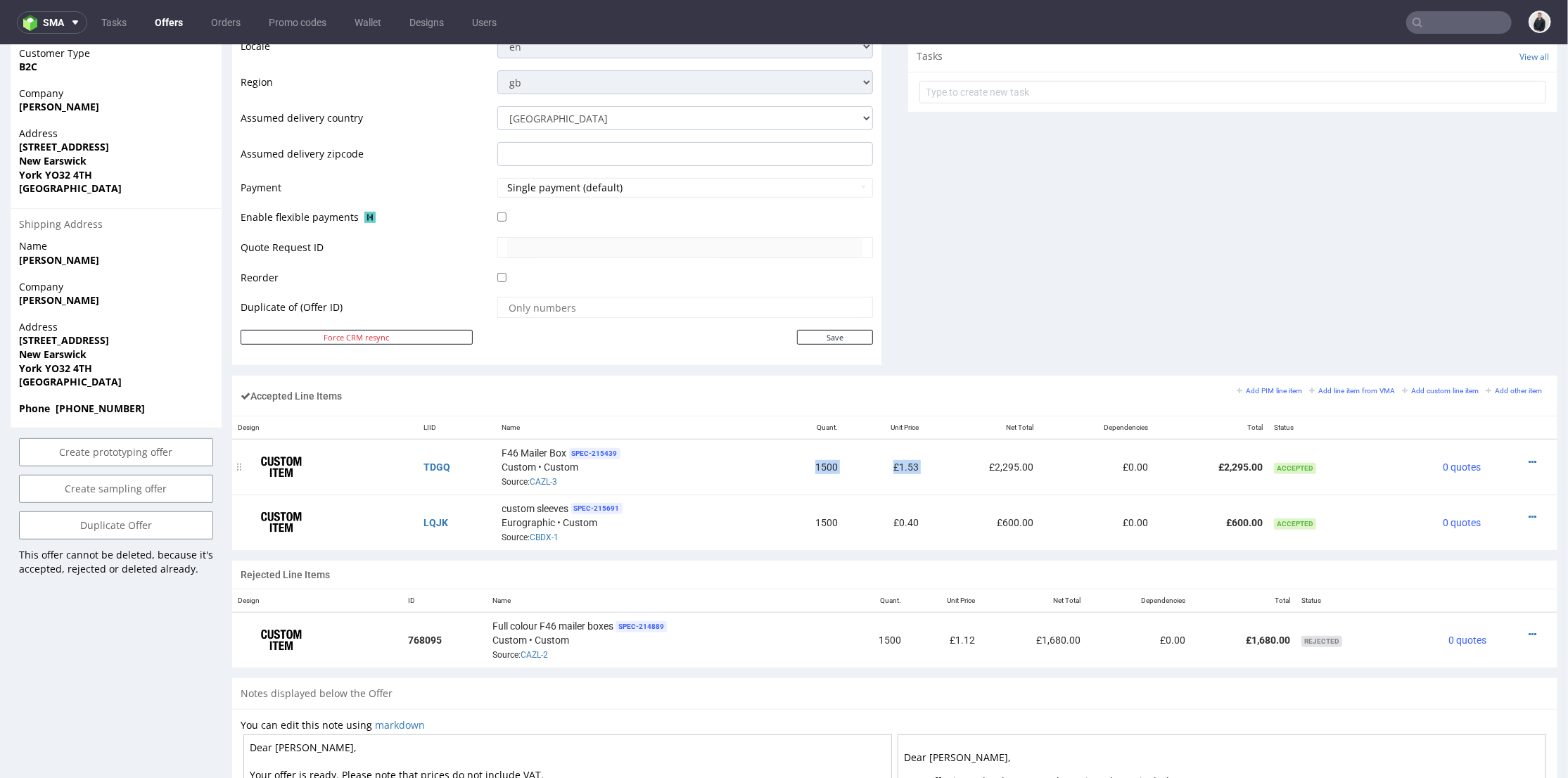
click at [973, 473] on tr "TDGQ F46 Mailer Box SPEC- 215439 Custom • Custom Source: CAZL-3 1500 £1.53 £2,2…" at bounding box center [895, 466] width 1326 height 55
click at [992, 475] on td "£2,295.00" at bounding box center [982, 466] width 115 height 55
click at [658, 466] on div "F46 Mailer Box SPEC- 215439 Custom • Custom Source: CAZL-3" at bounding box center [635, 466] width 266 height 44
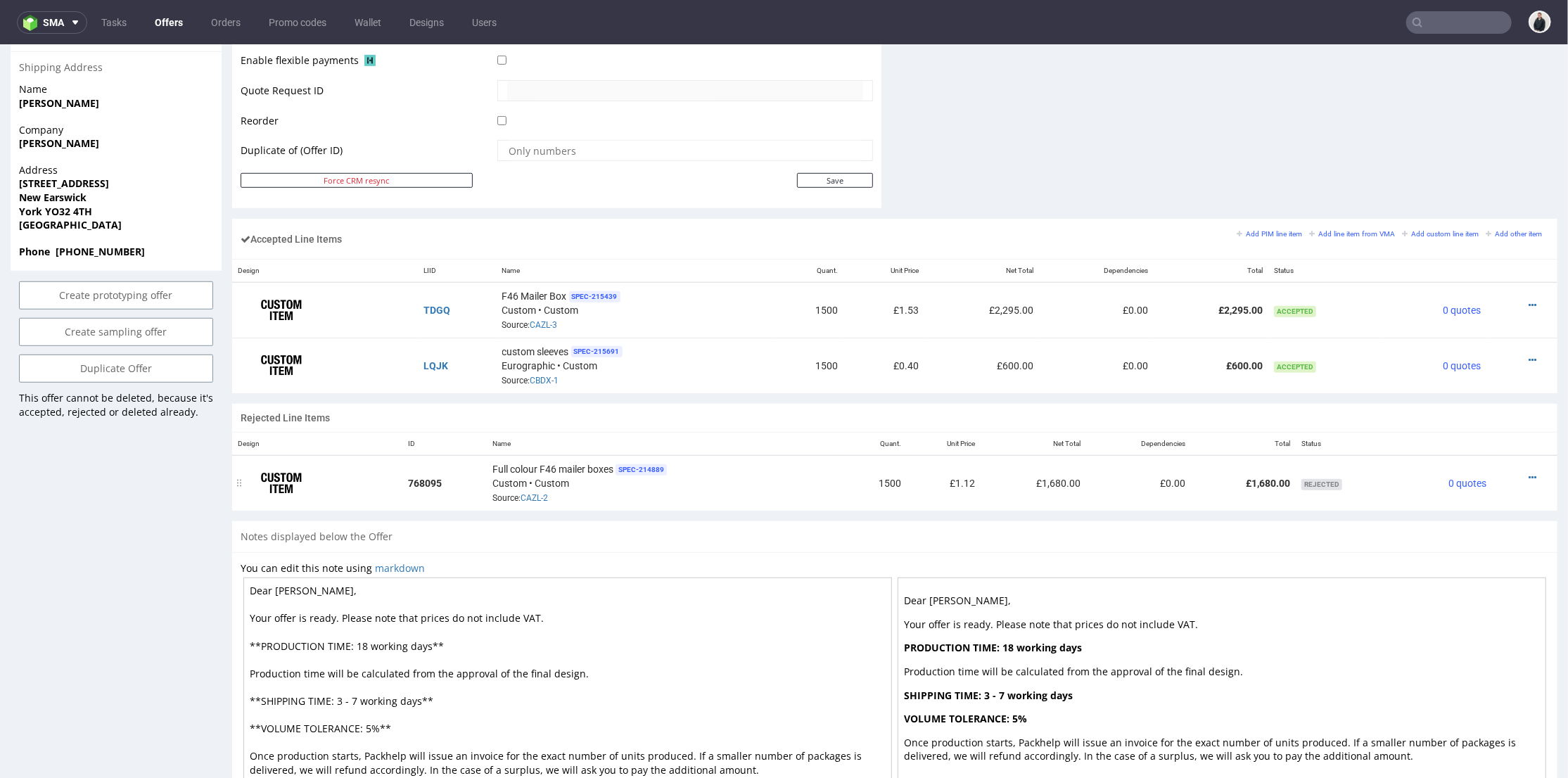
click at [723, 473] on div "Full colour F46 mailer boxes SPEC- 214889 Custom • Custom Source: CAZL-2" at bounding box center [664, 482] width 345 height 44
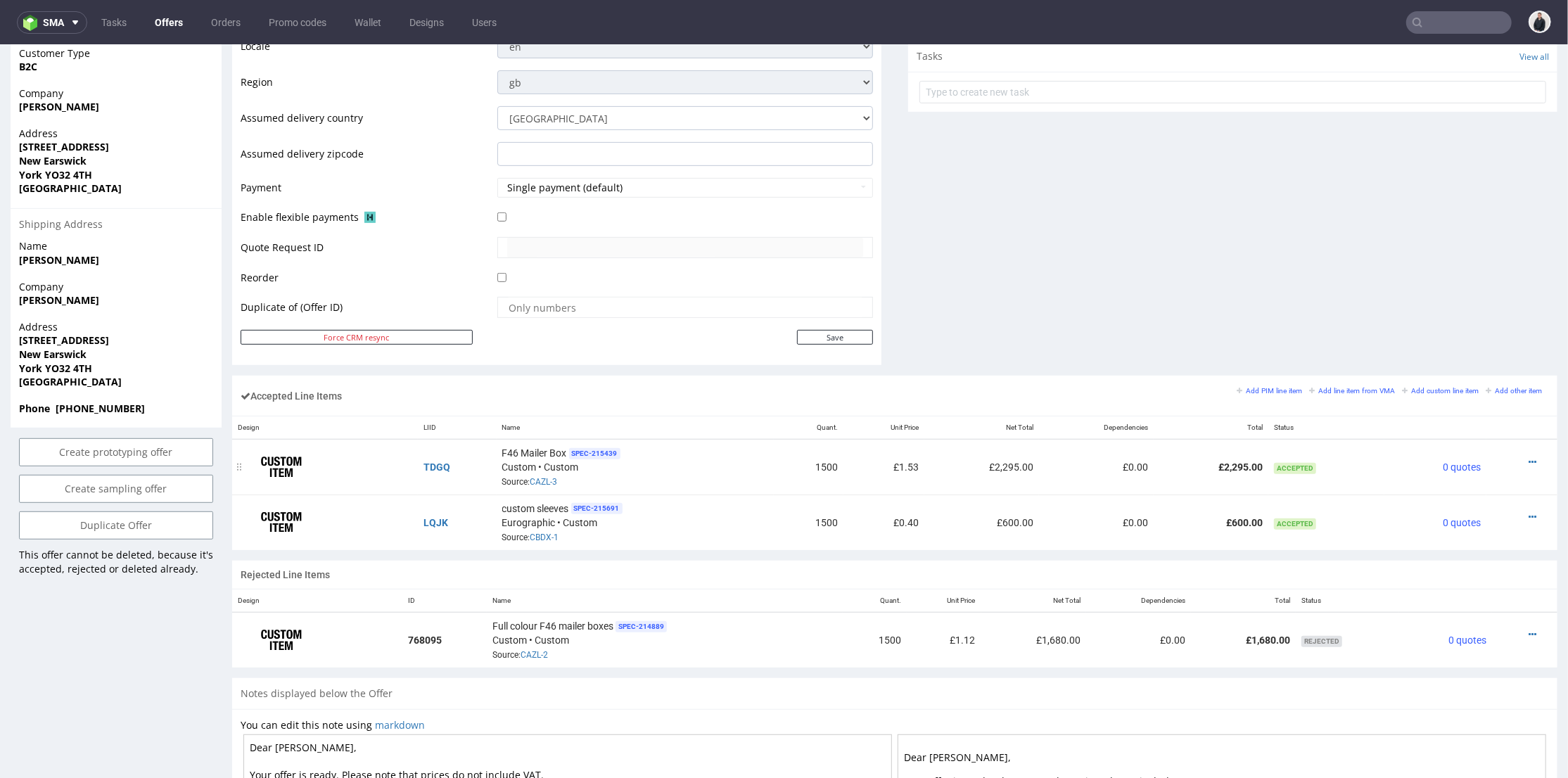
click at [824, 476] on td "1500" at bounding box center [809, 466] width 69 height 55
click at [543, 476] on link "CAZL-3" at bounding box center [543, 481] width 27 height 10
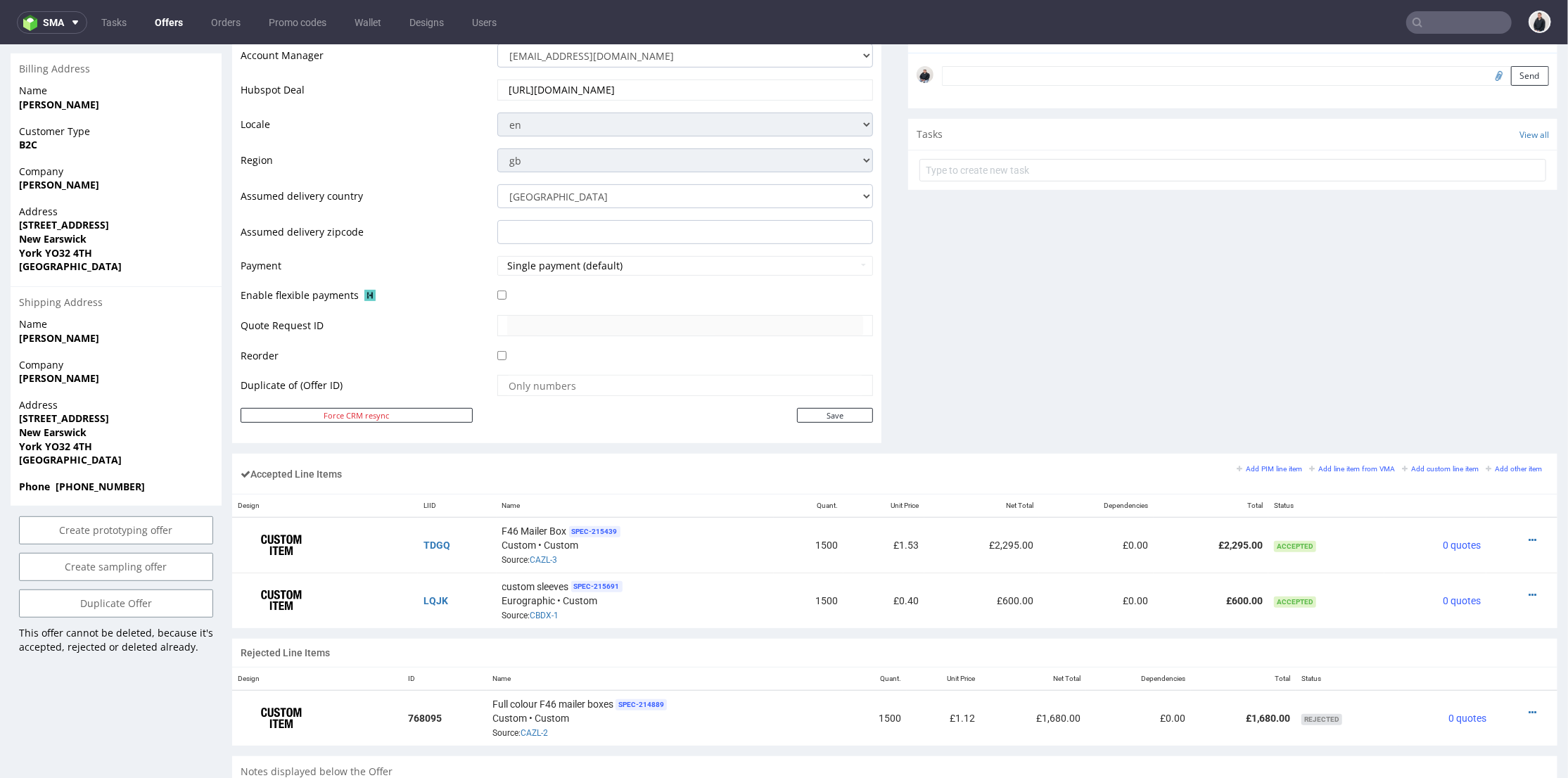
click at [1145, 399] on div "Comments User (0) Automatic (0) Attachments (0) All (0) View all (0) Send Tasks…" at bounding box center [1232, 103] width 649 height 699
click at [1332, 469] on small "Add line item from VMA" at bounding box center [1352, 467] width 86 height 7
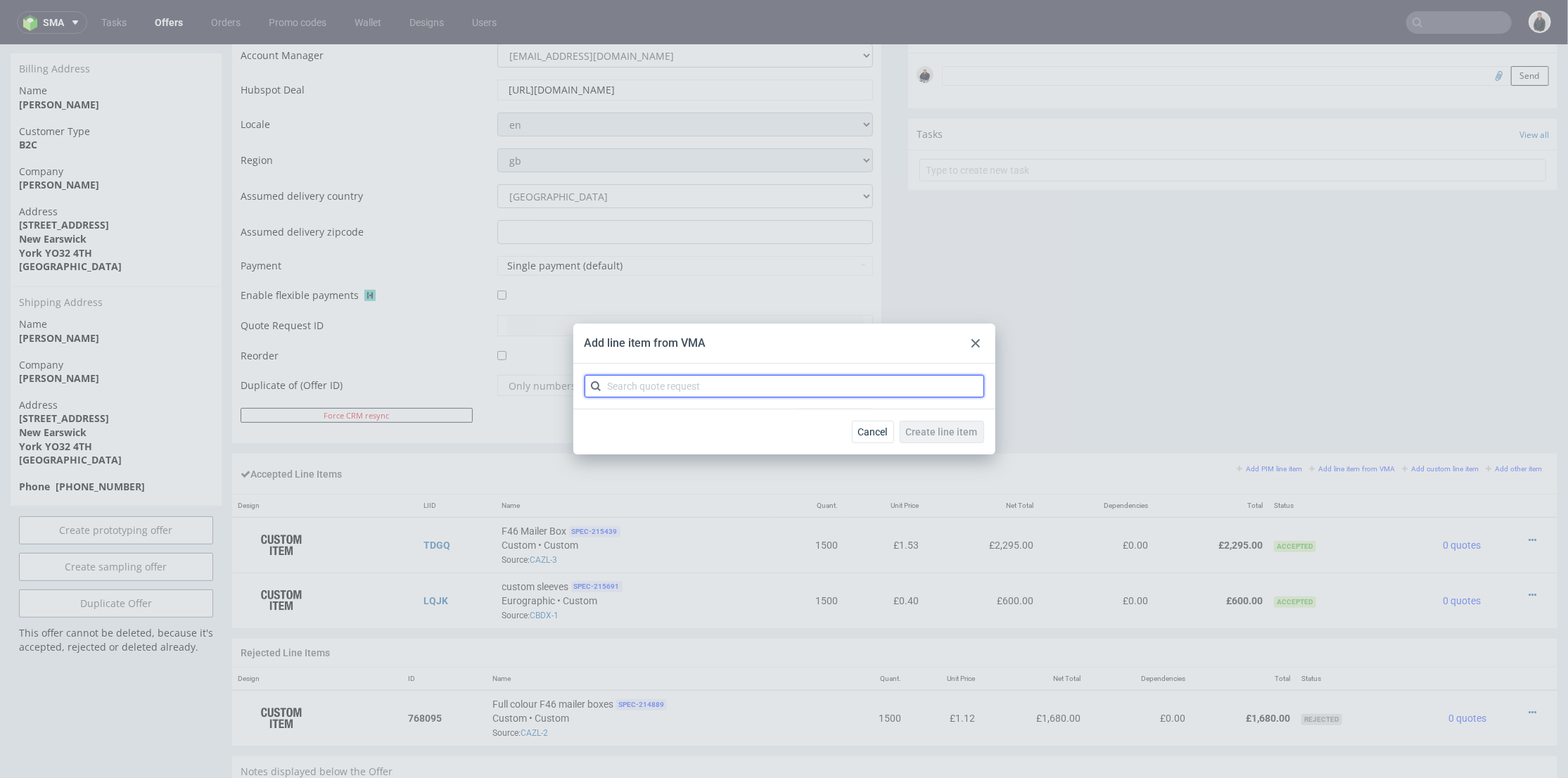
click at [817, 389] on input "text" at bounding box center [784, 385] width 399 height 22
type input "cazl"
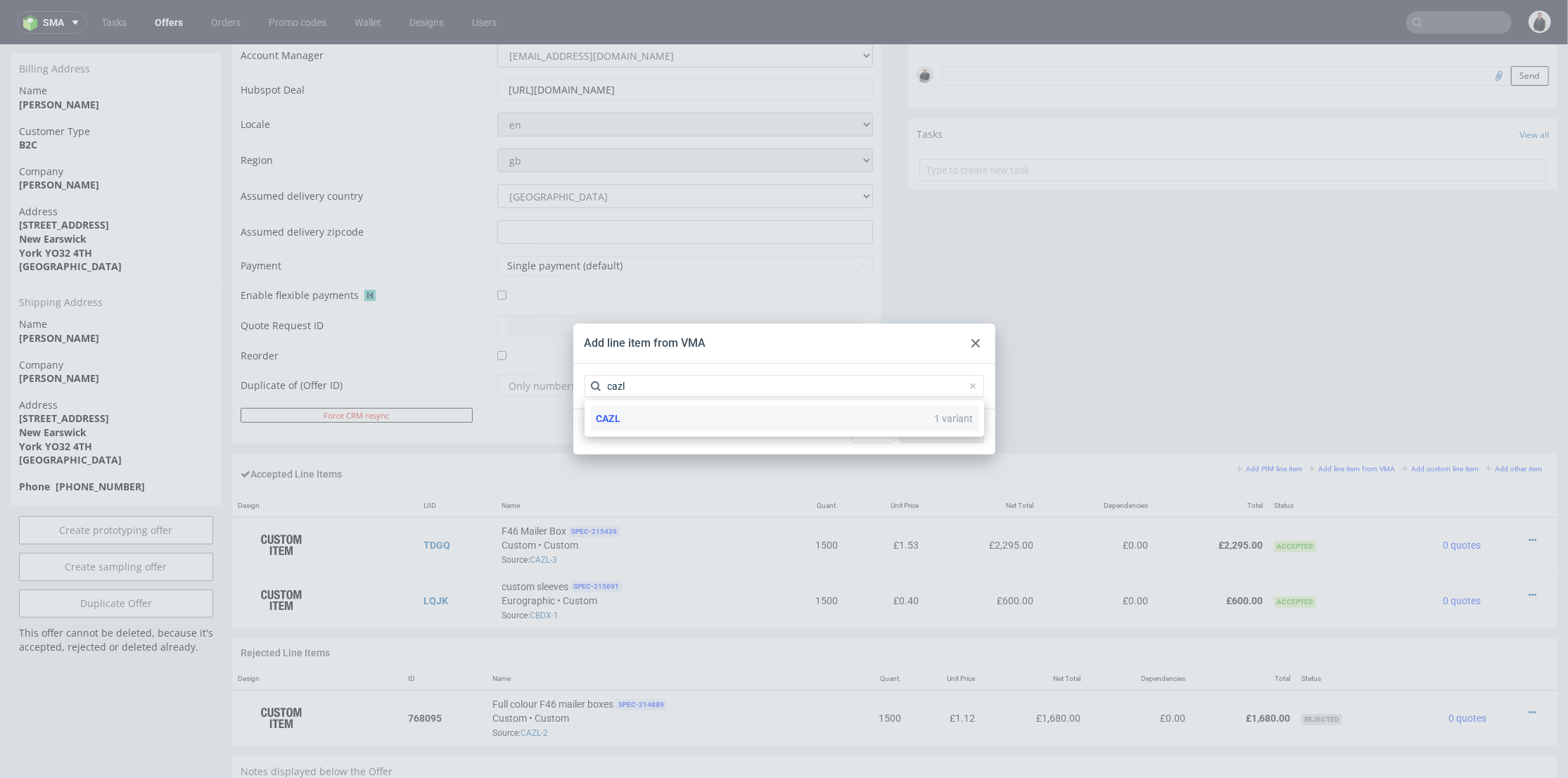
click at [667, 416] on div "CAZL 1 variant" at bounding box center [785, 418] width 389 height 26
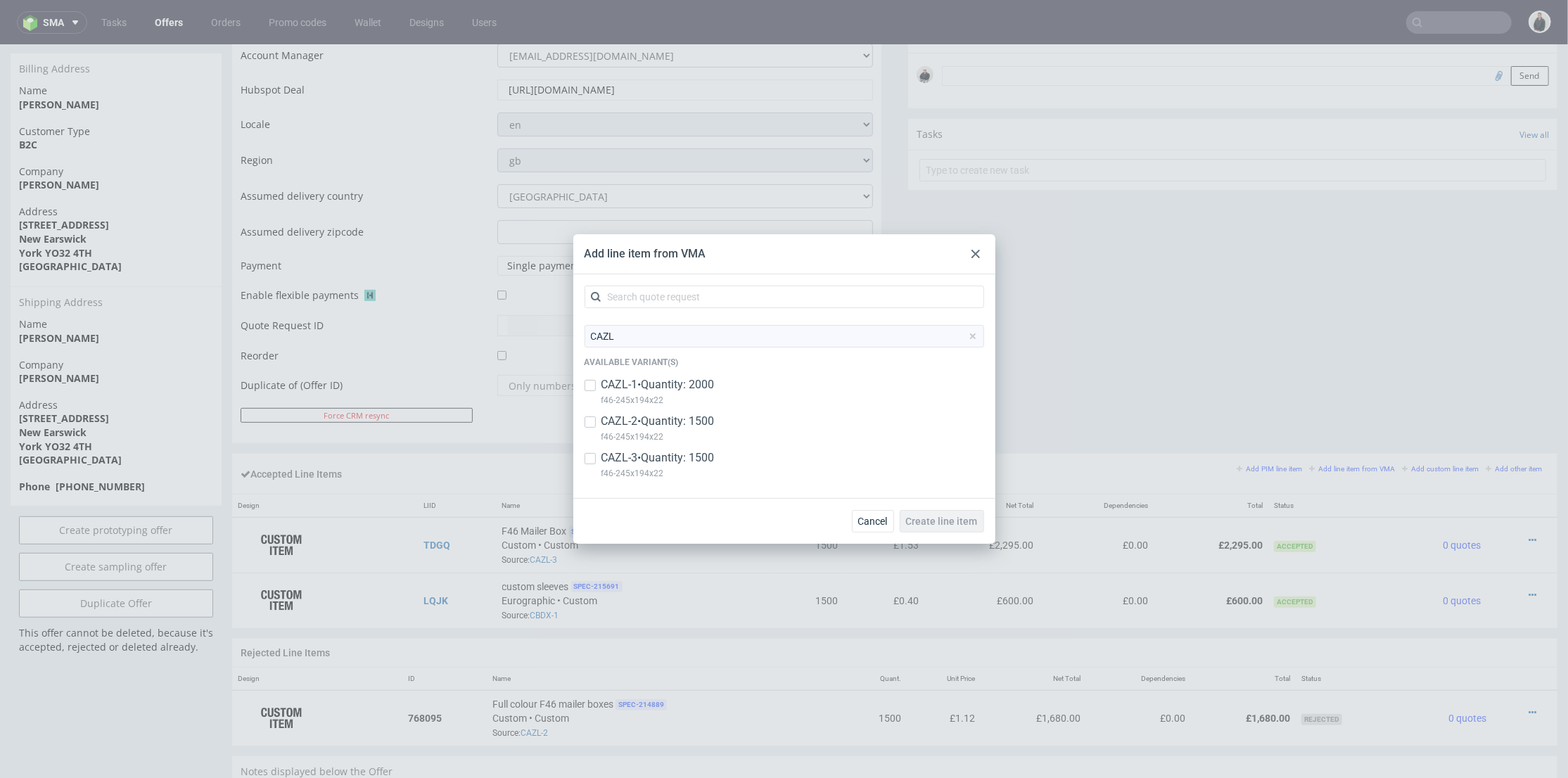
click at [700, 458] on p "CAZL-3 • Quantity: 1500" at bounding box center [657, 457] width 113 height 16
checkbox input "true"
click at [877, 526] on span "Cancel" at bounding box center [873, 521] width 30 height 10
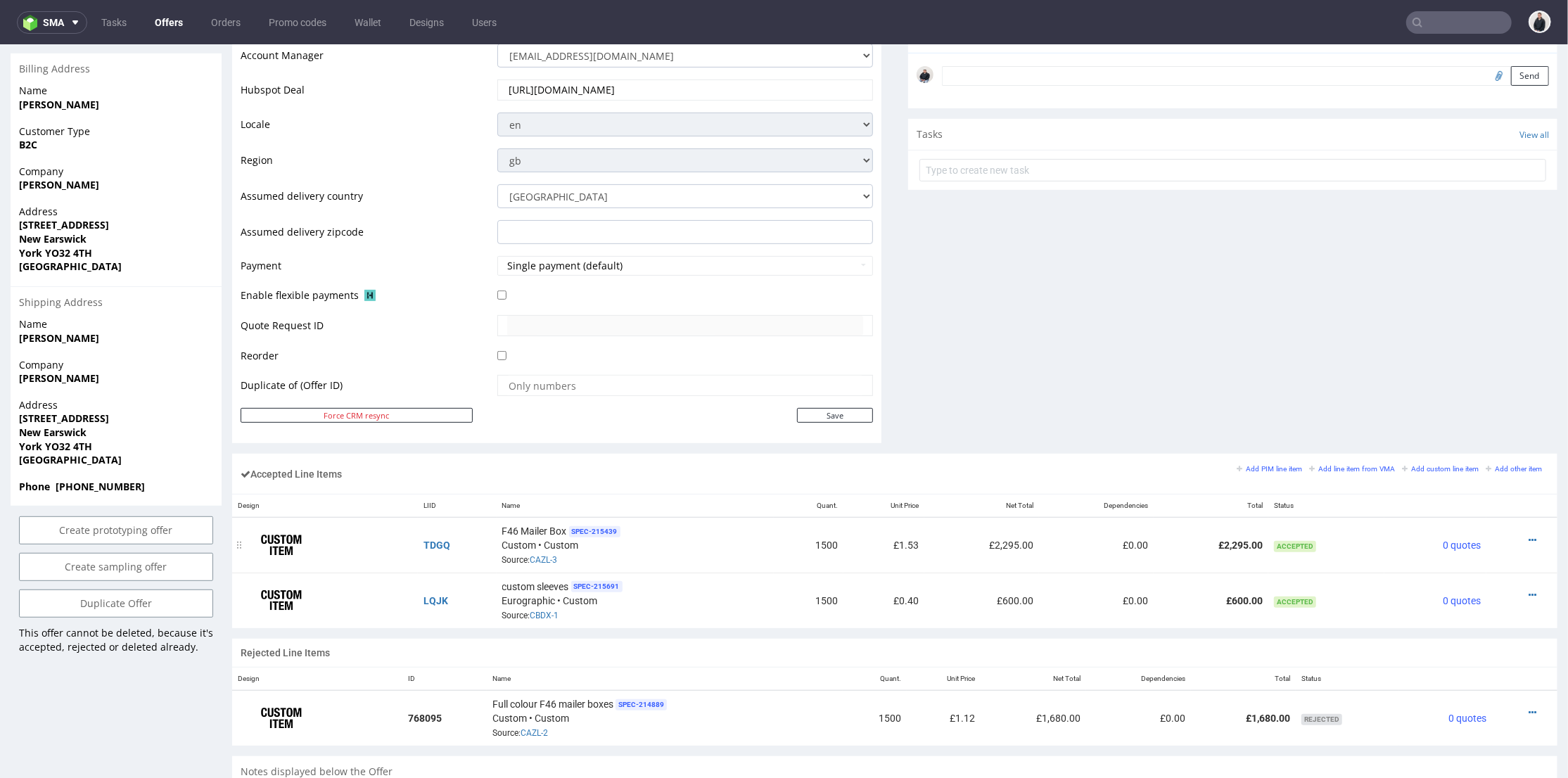
drag, startPoint x: 1093, startPoint y: 544, endPoint x: 1048, endPoint y: 537, distance: 45.5
click at [1060, 537] on td "£0.00" at bounding box center [1096, 544] width 115 height 55
drag, startPoint x: 790, startPoint y: 544, endPoint x: 1110, endPoint y: 553, distance: 320.1
click at [1103, 552] on tr "TDGQ F46 Mailer Box SPEC- 215439 Custom • Custom Source: CAZL-3 1500 £1.53 £2,2…" at bounding box center [895, 544] width 1326 height 55
click at [1115, 556] on td "£0.00" at bounding box center [1096, 544] width 115 height 55
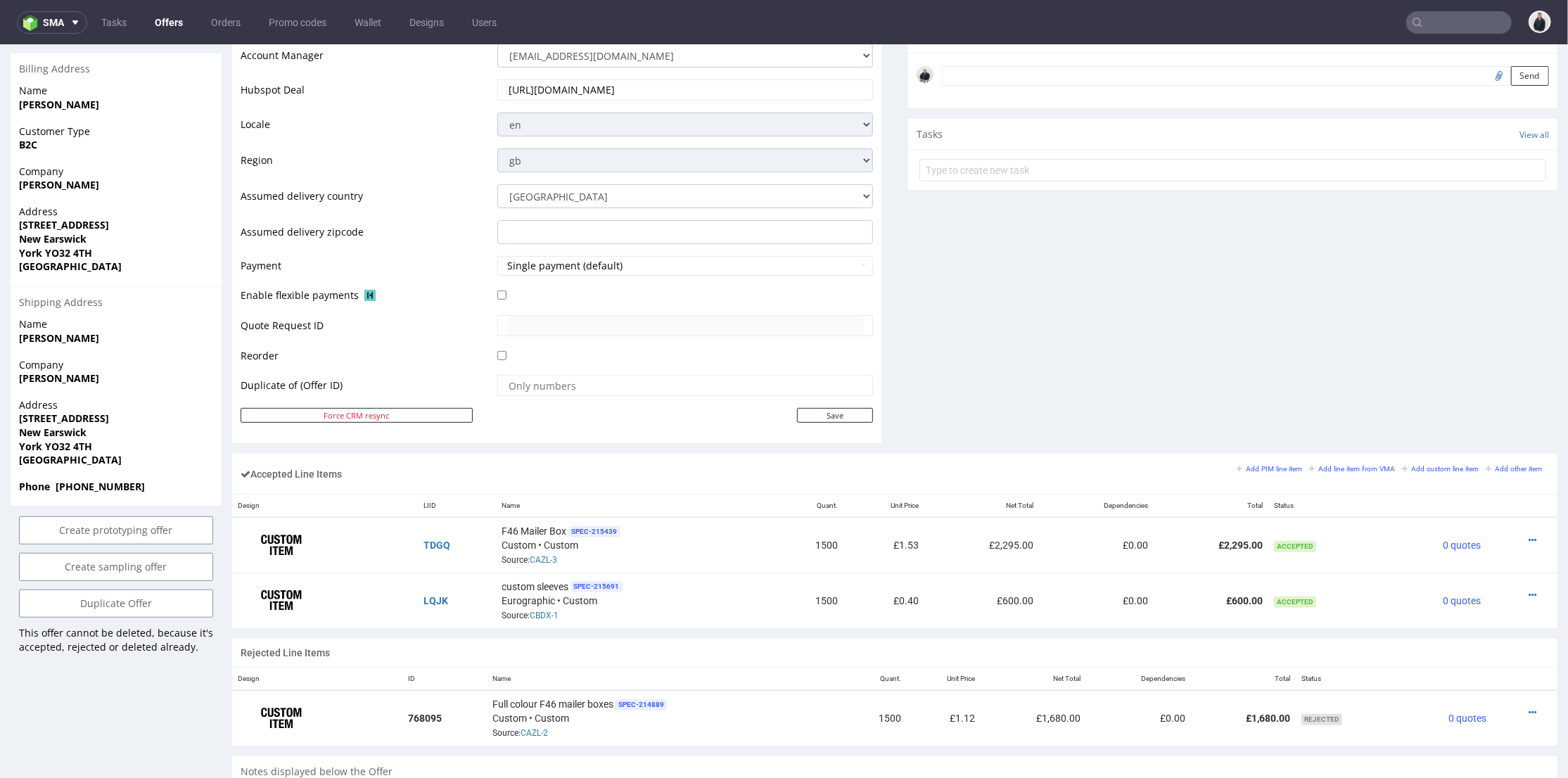
scroll to position [781, 0]
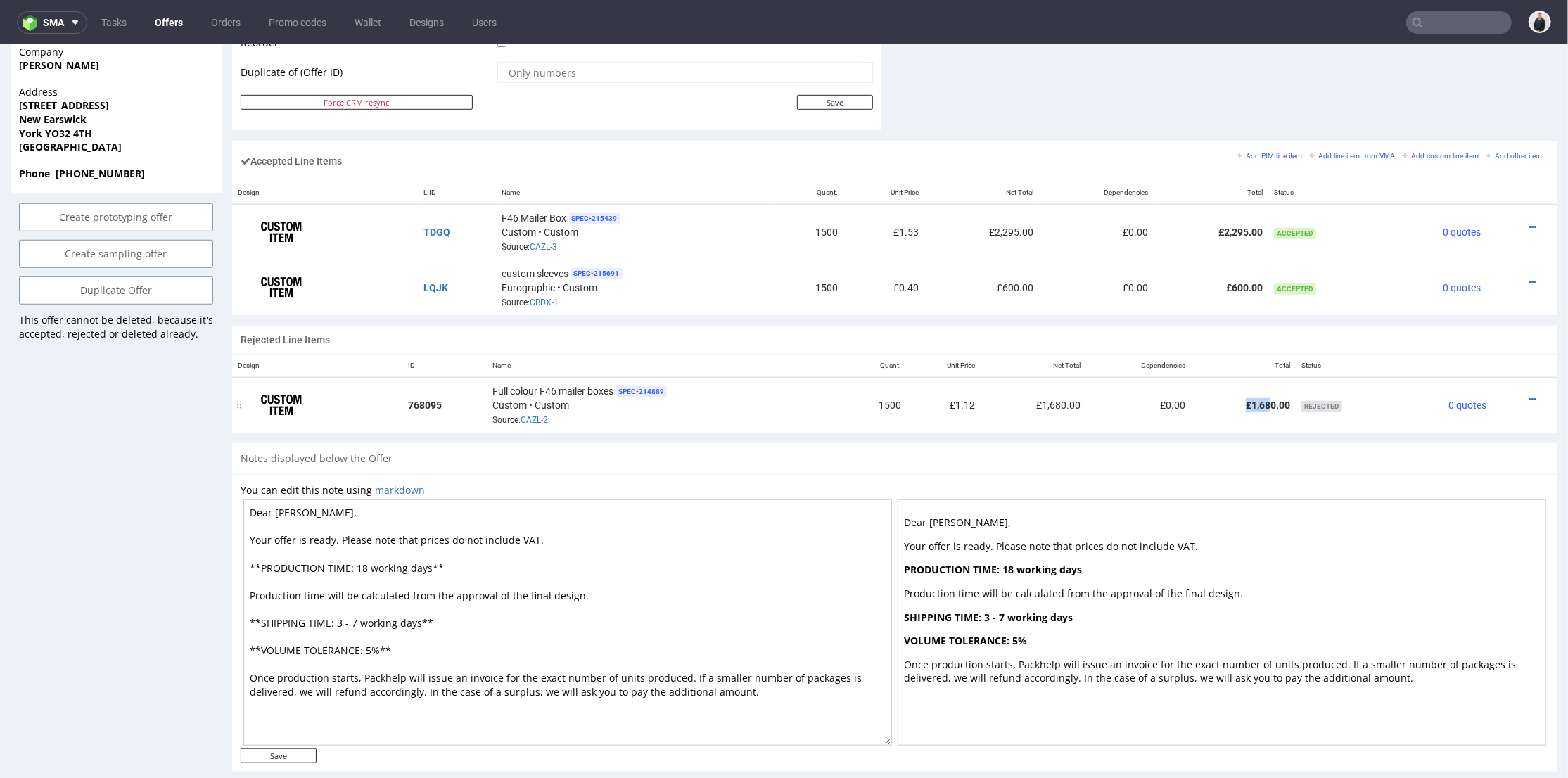
drag, startPoint x: 1255, startPoint y: 410, endPoint x: 1230, endPoint y: 410, distance: 25.0
click at [1250, 410] on td "£1,680.00" at bounding box center [1243, 403] width 105 height 55
click at [1067, 415] on td "£1,680.00" at bounding box center [1034, 403] width 105 height 55
drag, startPoint x: 840, startPoint y: 403, endPoint x: 928, endPoint y: 403, distance: 88.0
click at [928, 403] on tr "768095 Full colour F46 mailer boxes SPEC- 214889 Custom • Custom Source: CAZL-2…" at bounding box center [895, 403] width 1326 height 55
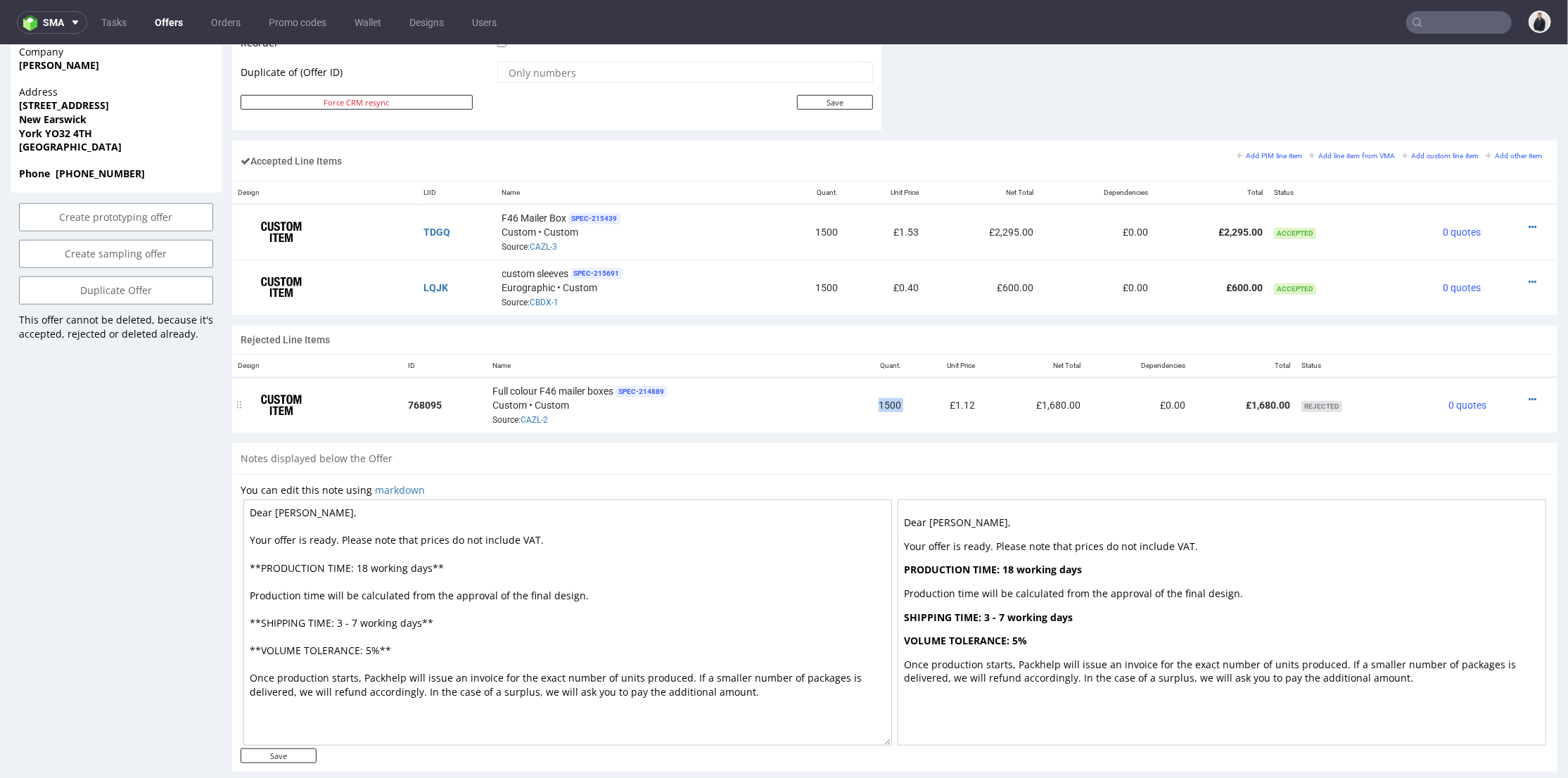
drag, startPoint x: 914, startPoint y: 408, endPoint x: 901, endPoint y: 408, distance: 13.0
click at [914, 408] on td "£1.12" at bounding box center [944, 403] width 74 height 55
click at [1528, 394] on icon at bounding box center [1532, 399] width 7 height 10
click at [1241, 408] on td "£1,680.00" at bounding box center [1243, 403] width 105 height 55
click at [863, 400] on td "1500" at bounding box center [874, 403] width 64 height 55
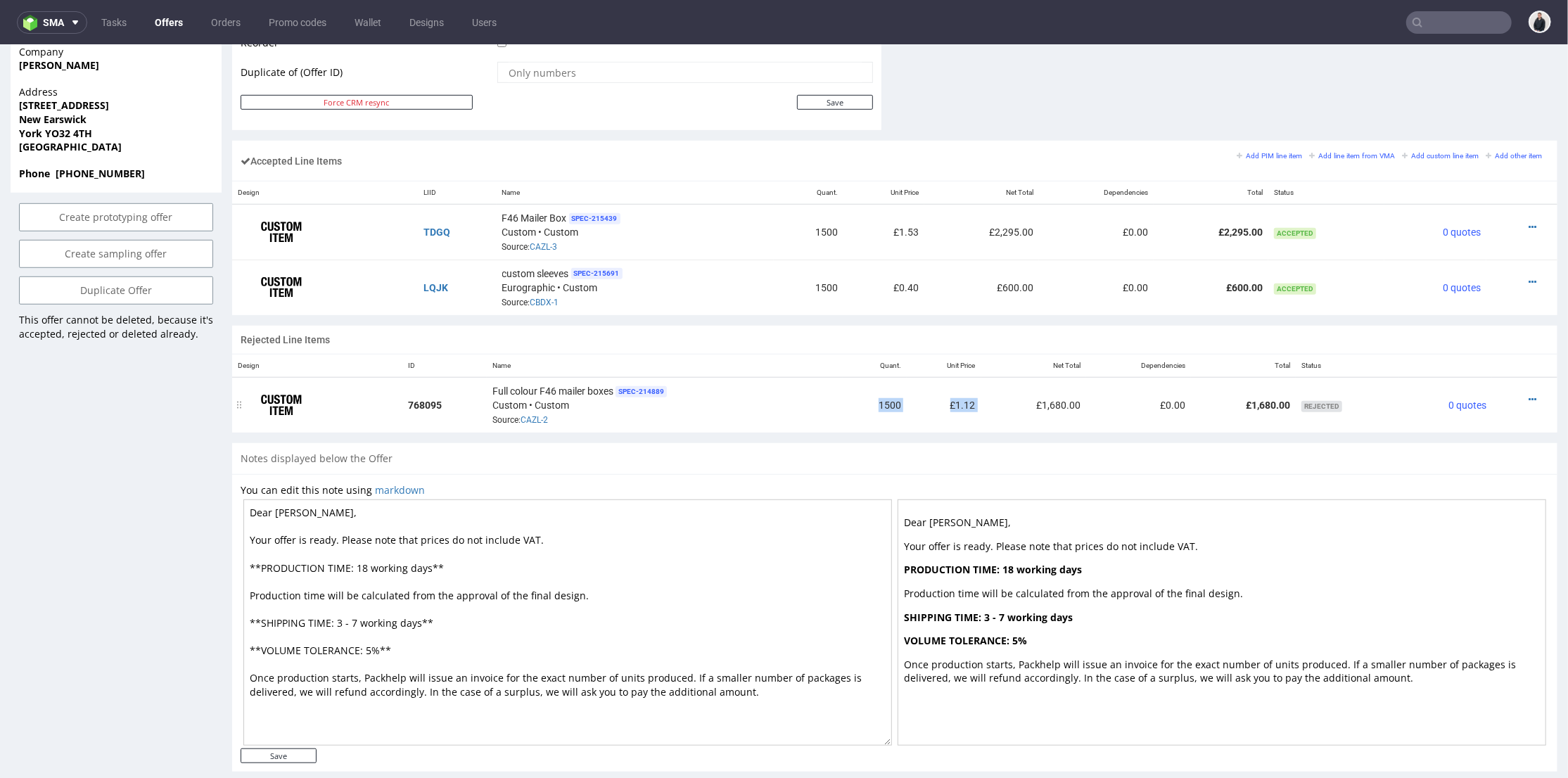
drag, startPoint x: 846, startPoint y: 401, endPoint x: 975, endPoint y: 400, distance: 129.0
click at [975, 400] on tr "768095 Full colour F46 mailer boxes SPEC- 214889 Custom • Custom Source: CAZL-2…" at bounding box center [895, 403] width 1326 height 55
click at [908, 403] on td "£1.12" at bounding box center [944, 403] width 74 height 55
click at [1528, 394] on icon at bounding box center [1532, 399] width 7 height 10
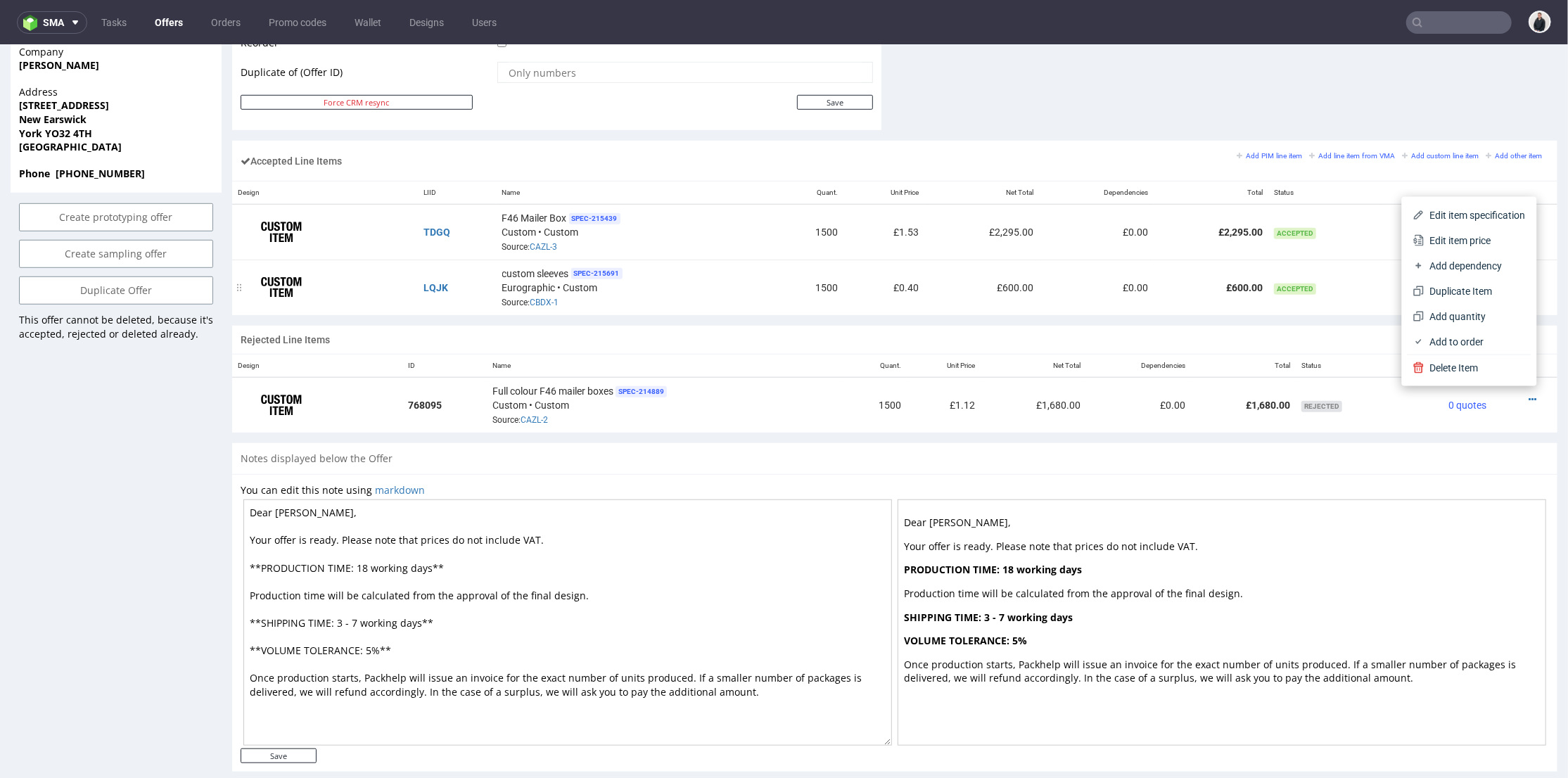
click at [1177, 270] on td "£600.00" at bounding box center [1211, 286] width 115 height 55
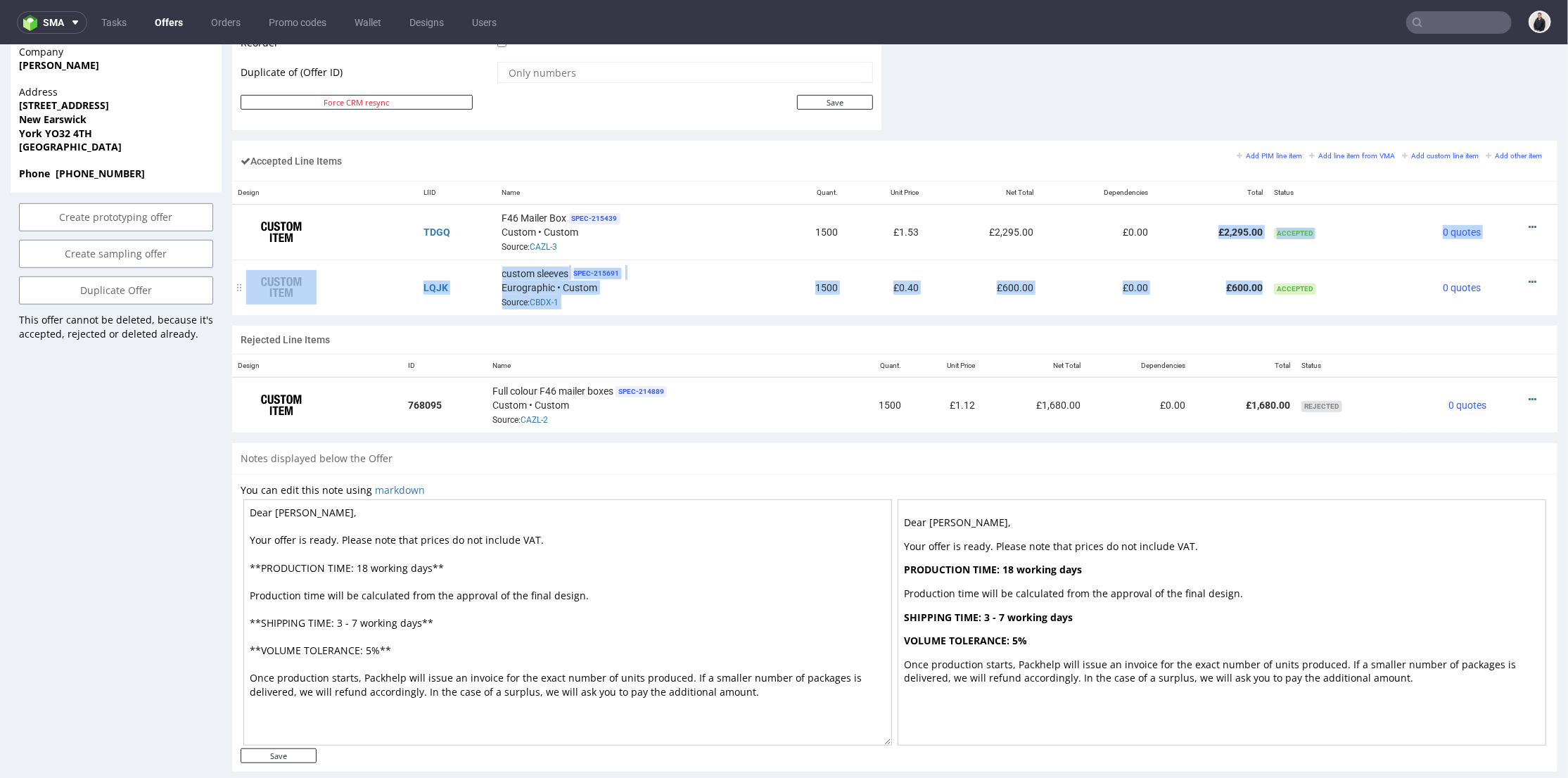
drag, startPoint x: 1196, startPoint y: 225, endPoint x: 1258, endPoint y: 284, distance: 85.6
click at [1258, 284] on table "Design LIID Name Quant. Unit Price Net Total Dependencies Total Status TDGQ F46…" at bounding box center [895, 248] width 1326 height 134
click at [1224, 280] on td "£600.00" at bounding box center [1211, 286] width 115 height 55
click at [1225, 275] on td "£600.00" at bounding box center [1211, 286] width 115 height 55
click at [1238, 218] on td "£2,295.00" at bounding box center [1211, 231] width 115 height 55
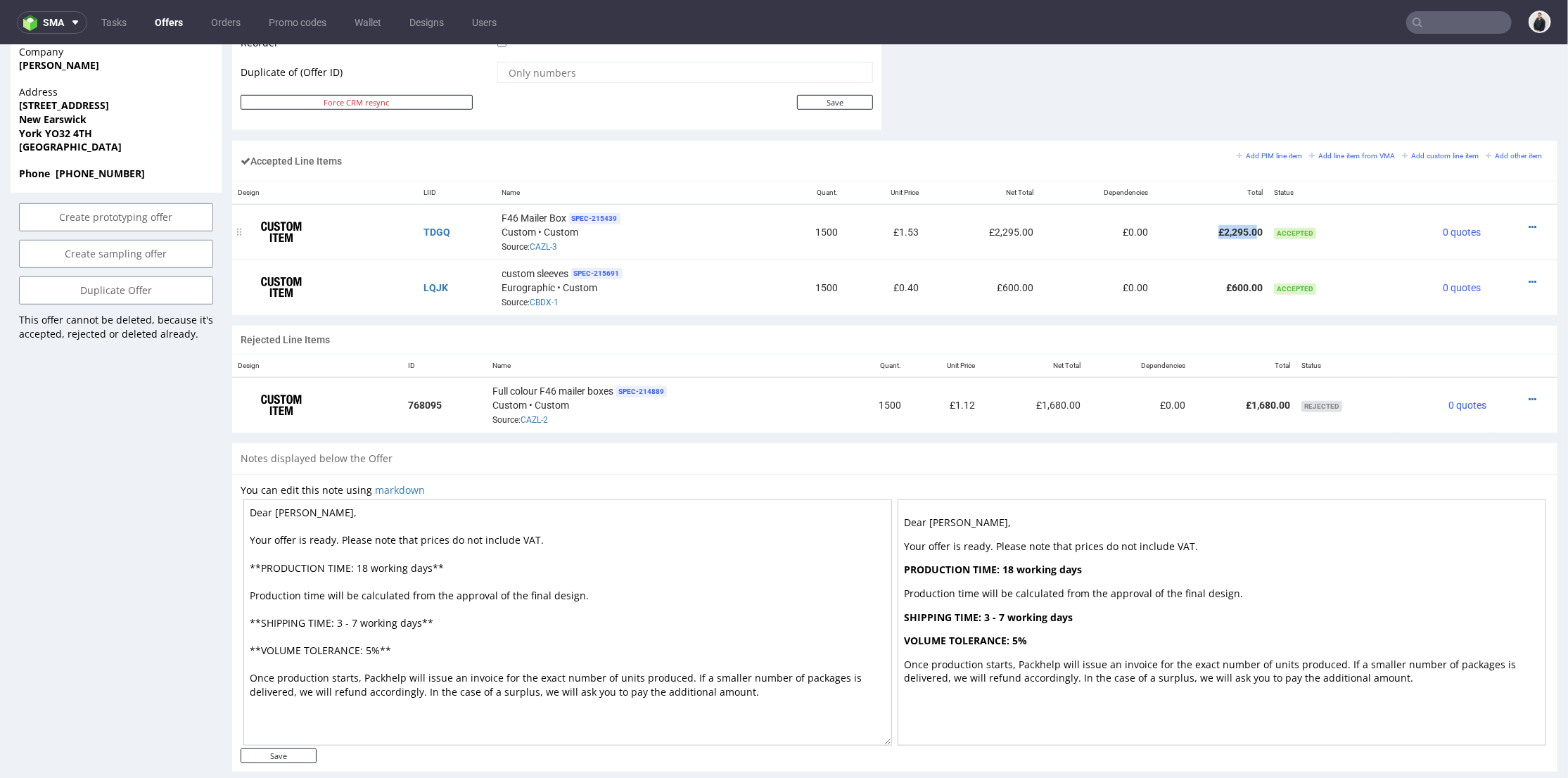
drag, startPoint x: 1245, startPoint y: 223, endPoint x: 1189, endPoint y: 224, distance: 56.0
click at [1189, 224] on td "£2,295.00" at bounding box center [1211, 231] width 115 height 55
click at [1193, 240] on td "£2,295.00" at bounding box center [1211, 231] width 115 height 55
drag, startPoint x: 1205, startPoint y: 223, endPoint x: 1243, endPoint y: 228, distance: 38.3
click at [1245, 223] on td "£2,295.00" at bounding box center [1211, 231] width 115 height 55
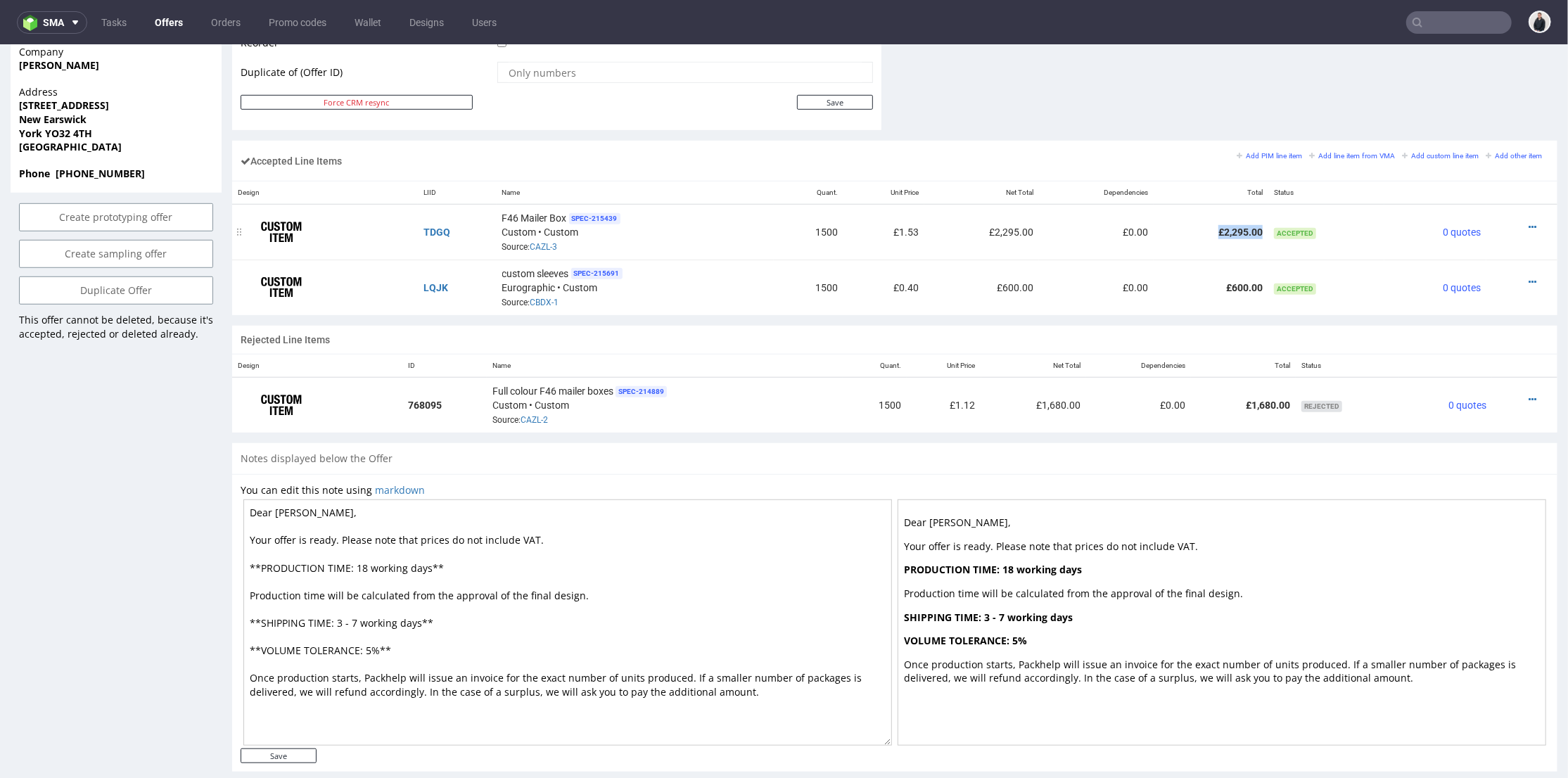
click at [1237, 236] on td "£2,295.00" at bounding box center [1211, 231] width 115 height 55
click at [1218, 235] on td "£2,295.00" at bounding box center [1211, 231] width 115 height 55
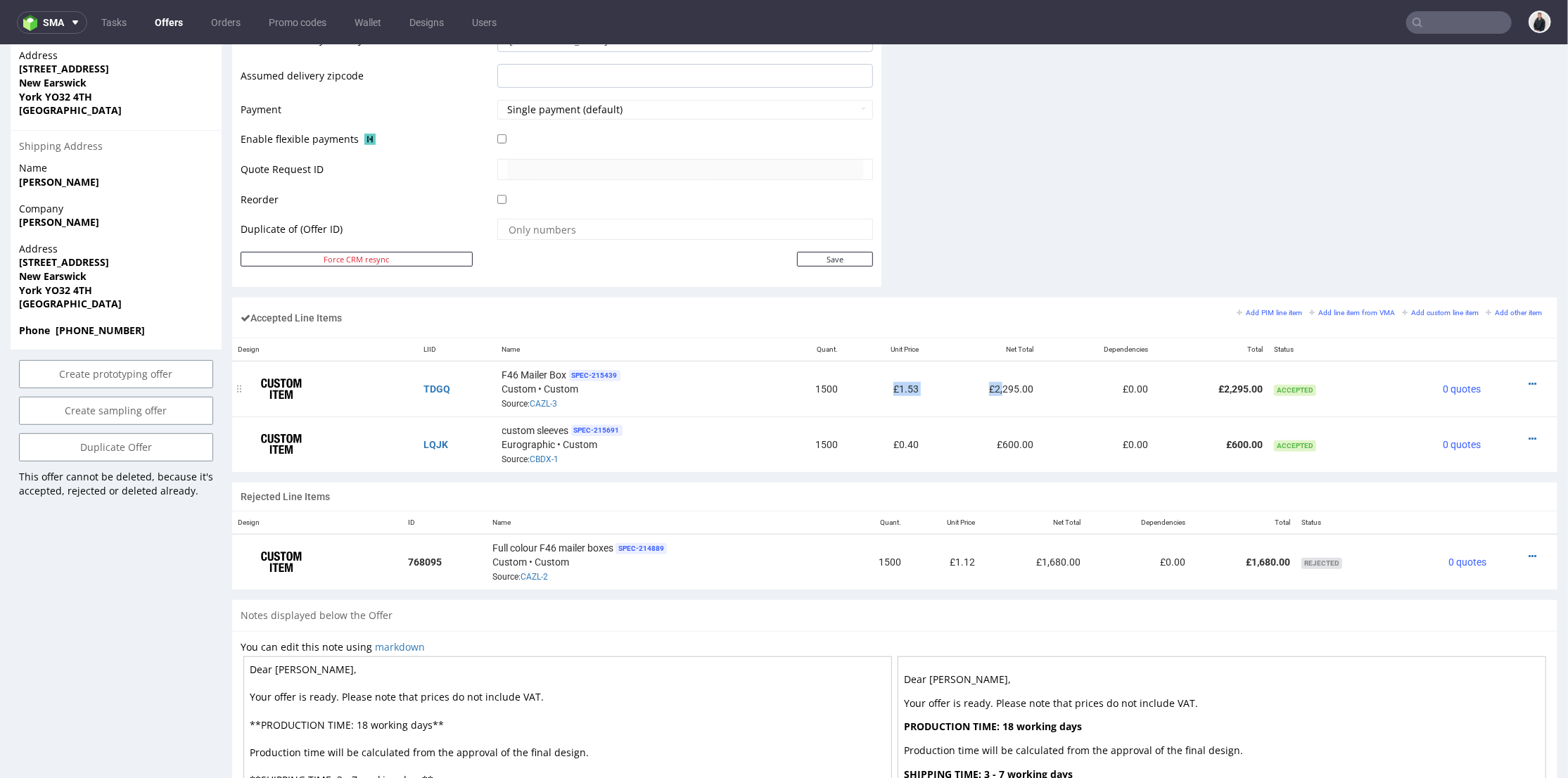
drag, startPoint x: 873, startPoint y: 387, endPoint x: 992, endPoint y: 377, distance: 119.4
click at [992, 377] on tr "TDGQ F46 Mailer Box SPEC- 215439 Custom • Custom Source: CAZL-3 1500 £1.53 £2,2…" at bounding box center [895, 388] width 1326 height 55
click at [931, 389] on td "£2,295.00" at bounding box center [982, 388] width 115 height 55
drag, startPoint x: 786, startPoint y: 378, endPoint x: 847, endPoint y: 379, distance: 61.0
click at [847, 379] on tr "TDGQ F46 Mailer Box SPEC- 215439 Custom • Custom Source: CAZL-3 1500 £1.53 £2,2…" at bounding box center [895, 388] width 1326 height 55
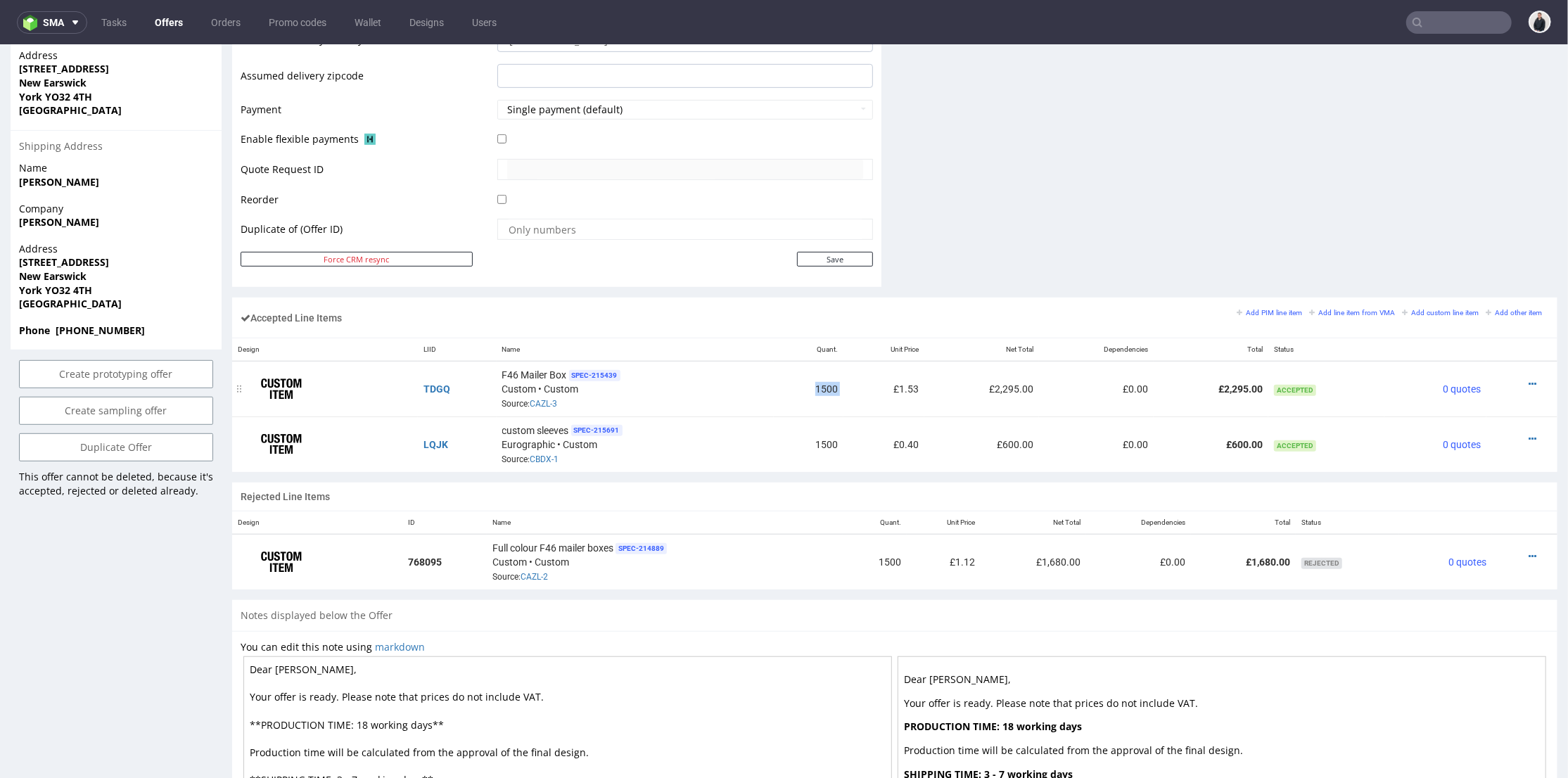
click at [844, 379] on td "£1.53" at bounding box center [884, 388] width 82 height 55
drag, startPoint x: 883, startPoint y: 384, endPoint x: 962, endPoint y: 386, distance: 79.0
click at [962, 379] on tr "TDGQ F46 Mailer Box SPEC- 215439 Custom • Custom Source: CAZL-3 1500 £1.53 £2,2…" at bounding box center [895, 388] width 1326 height 55
click at [958, 392] on td "£2,295.00" at bounding box center [982, 388] width 115 height 55
click at [1130, 384] on td "£0.00" at bounding box center [1096, 388] width 115 height 55
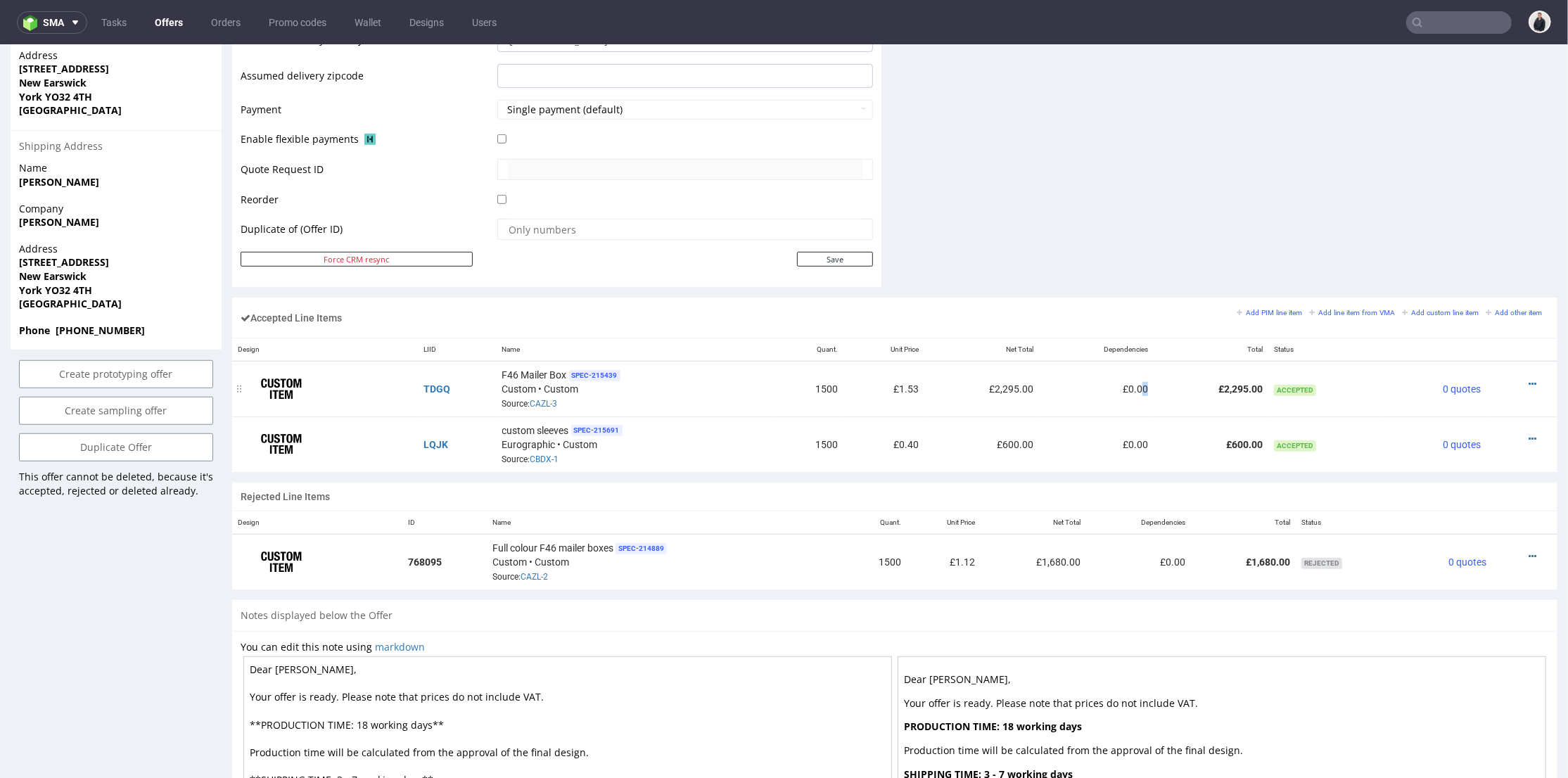
click at [1154, 403] on td "£2,295.00" at bounding box center [1211, 388] width 115 height 55
drag, startPoint x: 846, startPoint y: 560, endPoint x: 954, endPoint y: 557, distance: 108.0
click at [954, 557] on tr "768095 Full colour F46 mailer boxes SPEC- 214889 Custom • Custom Source: CAZL-2…" at bounding box center [895, 561] width 1326 height 55
drag, startPoint x: 931, startPoint y: 570, endPoint x: 876, endPoint y: 569, distance: 55.0
click at [930, 569] on td "£1.12" at bounding box center [944, 561] width 74 height 55
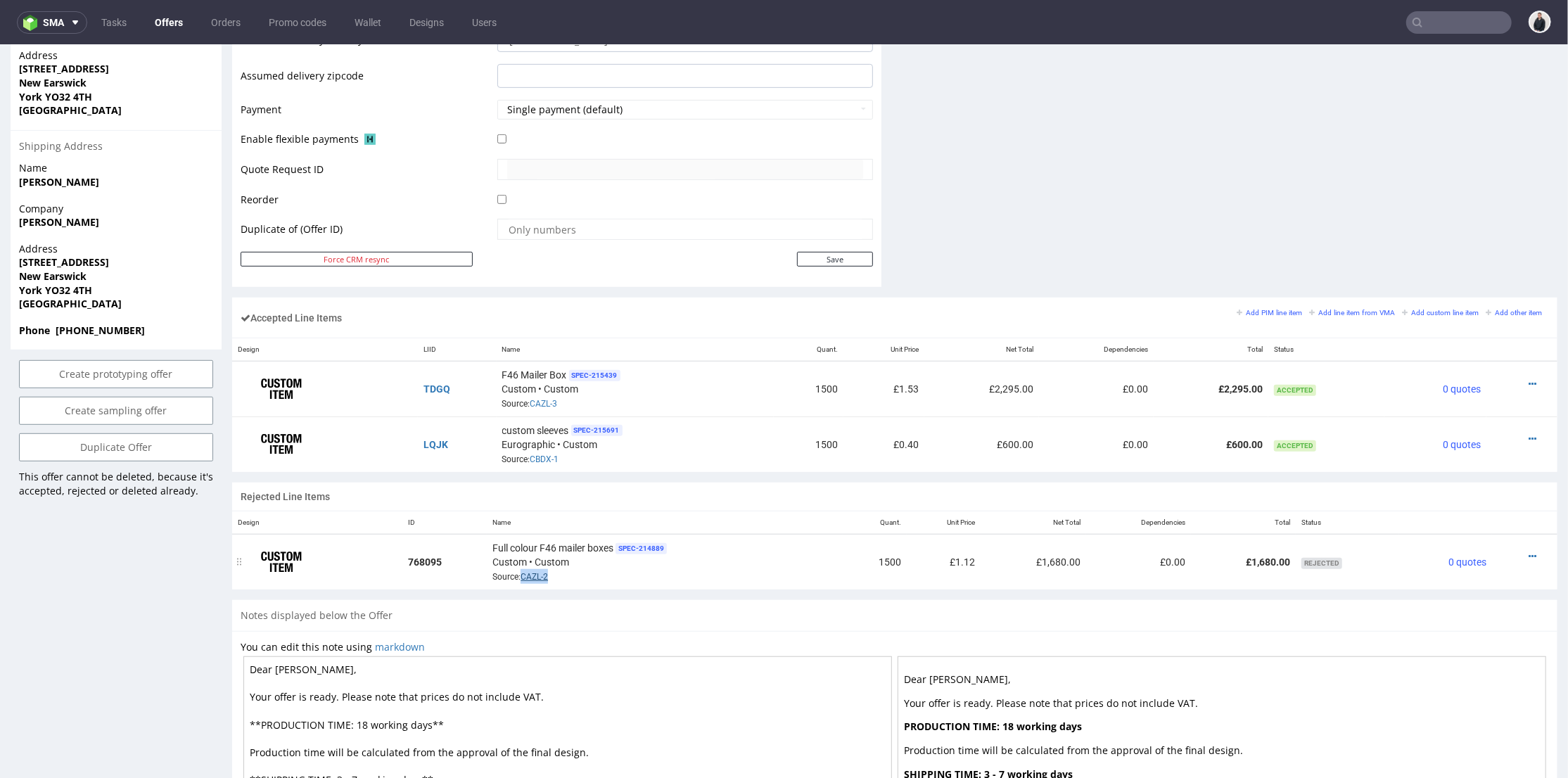
drag, startPoint x: 562, startPoint y: 566, endPoint x: 540, endPoint y: 570, distance: 22.4
click at [516, 572] on div "Full colour F46 mailer boxes SPEC- 214889 Custom • Custom Source: CAZL-2" at bounding box center [664, 561] width 345 height 44
drag, startPoint x: 605, startPoint y: 571, endPoint x: 586, endPoint y: 571, distance: 19.0
click at [605, 571] on div "Full colour F46 mailer boxes SPEC- 214889 Custom • Custom Source: CAZL-2" at bounding box center [664, 561] width 345 height 44
drag, startPoint x: 562, startPoint y: 572, endPoint x: 577, endPoint y: 567, distance: 15.8
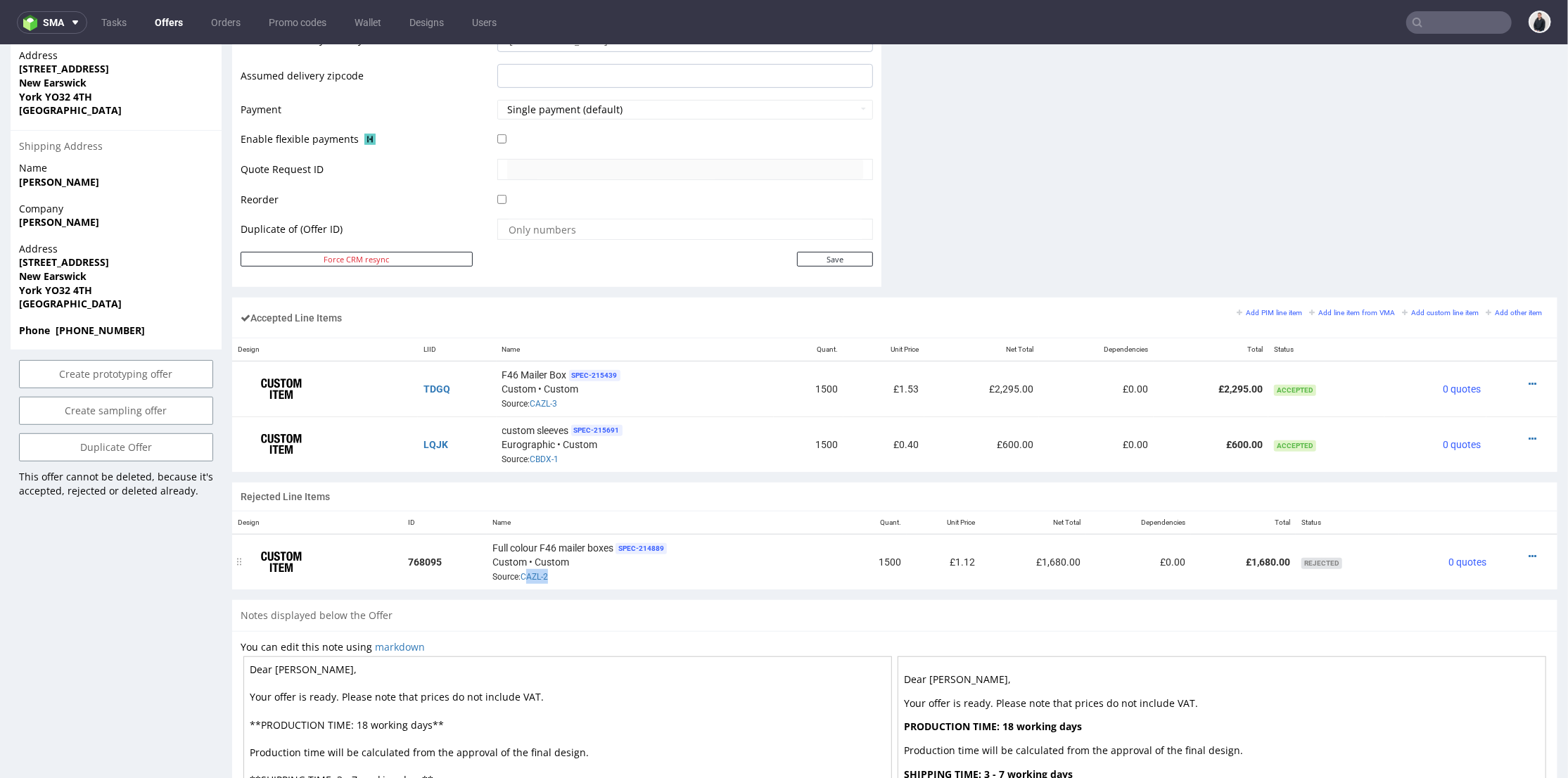
click at [524, 567] on div "Full colour F46 mailer boxes SPEC- 214889 Custom • Custom Source: CAZL-2" at bounding box center [664, 561] width 345 height 44
click at [577, 567] on div "Full colour F46 mailer boxes SPEC- 214889 Custom • Custom Source: CAZL-2" at bounding box center [664, 561] width 345 height 44
click at [634, 560] on div "Full colour F46 mailer boxes SPEC- 214889 Custom • Custom Source: CAZL-2" at bounding box center [664, 561] width 345 height 44
click at [1514, 553] on div at bounding box center [1520, 555] width 45 height 14
click at [1514, 550] on div at bounding box center [1520, 555] width 45 height 14
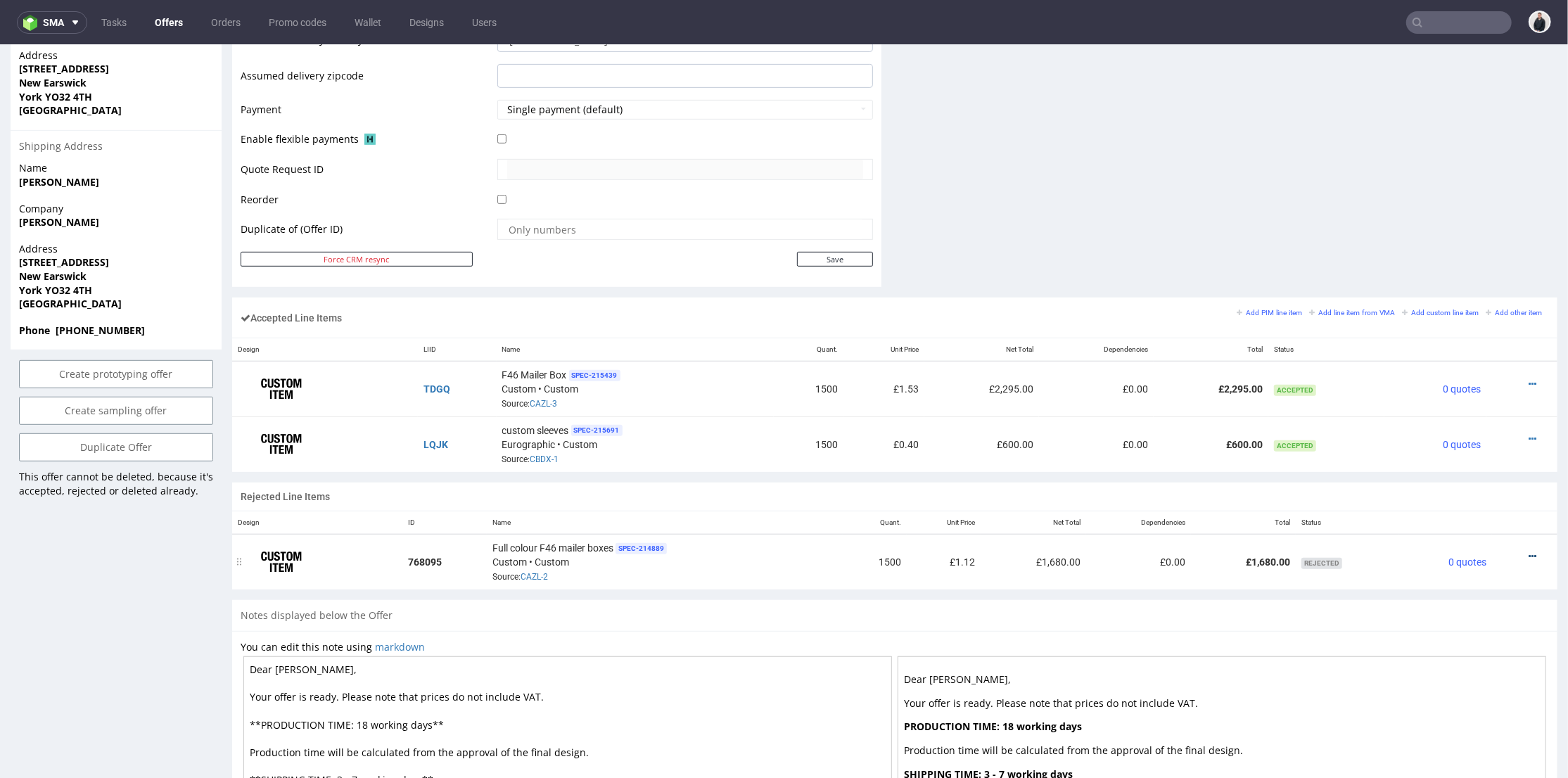
click at [1528, 551] on icon at bounding box center [1532, 556] width 7 height 10
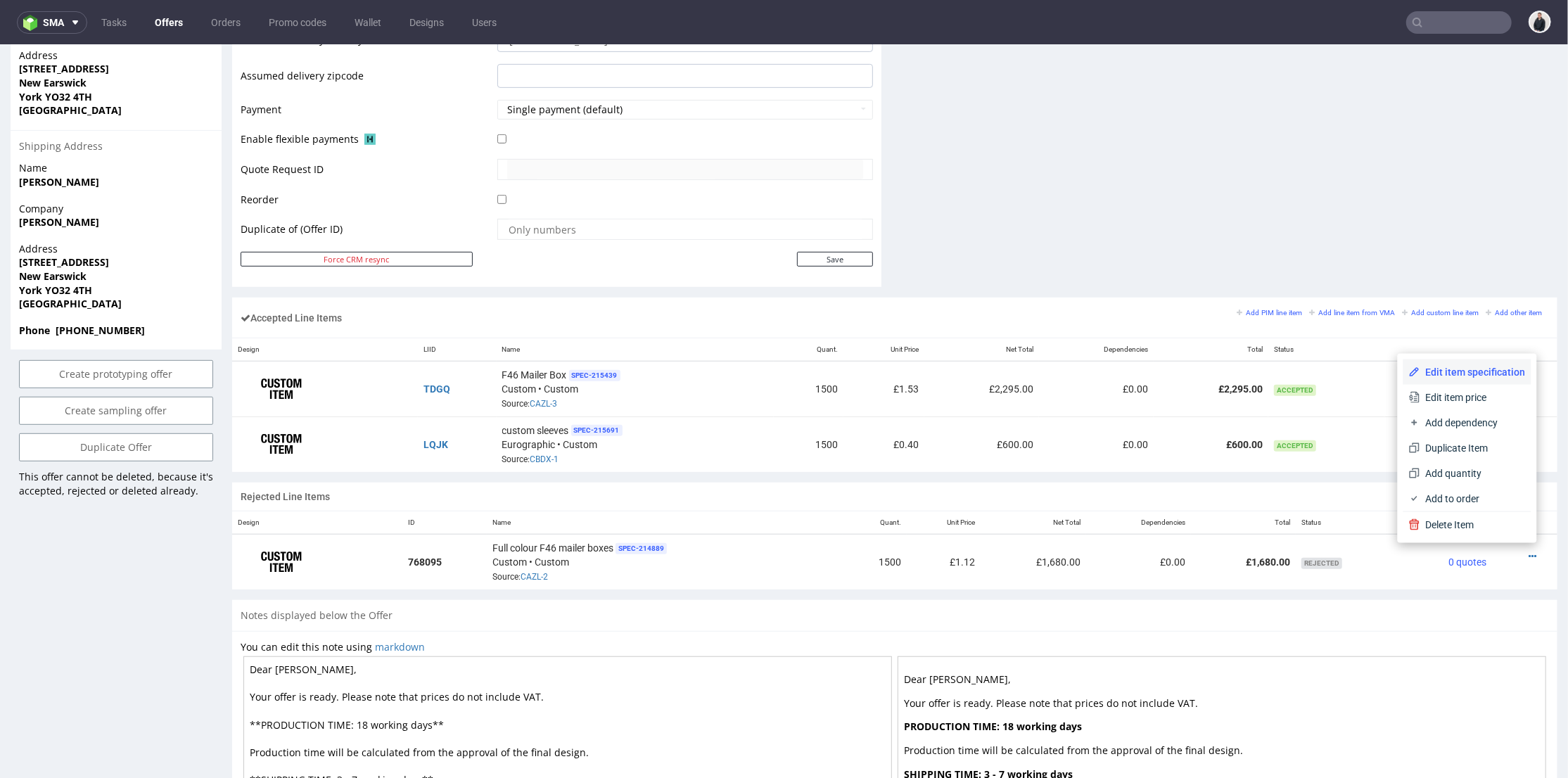
click at [1480, 366] on span "Edit item specification" at bounding box center [1473, 371] width 106 height 14
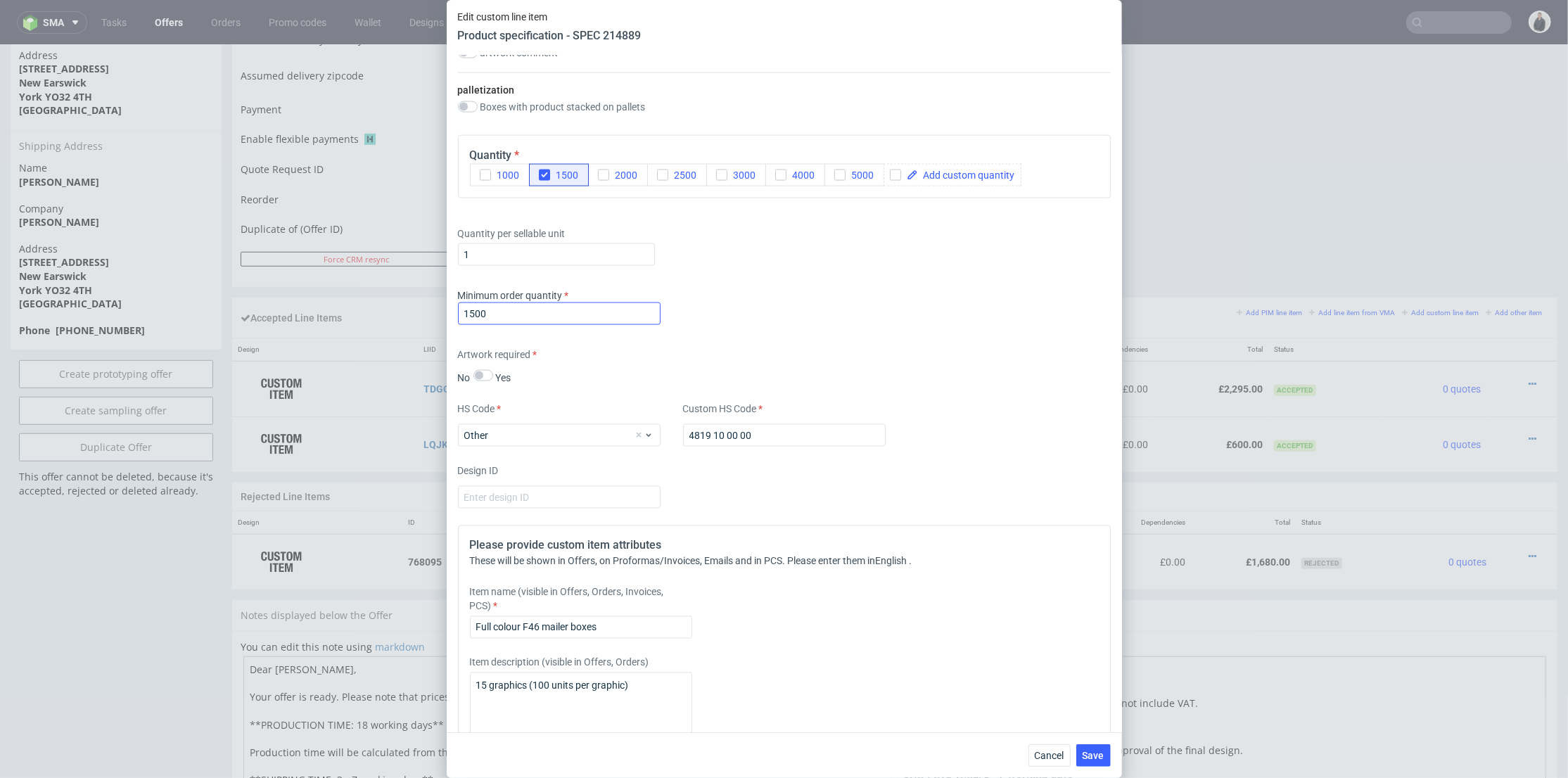
scroll to position [1640, 0]
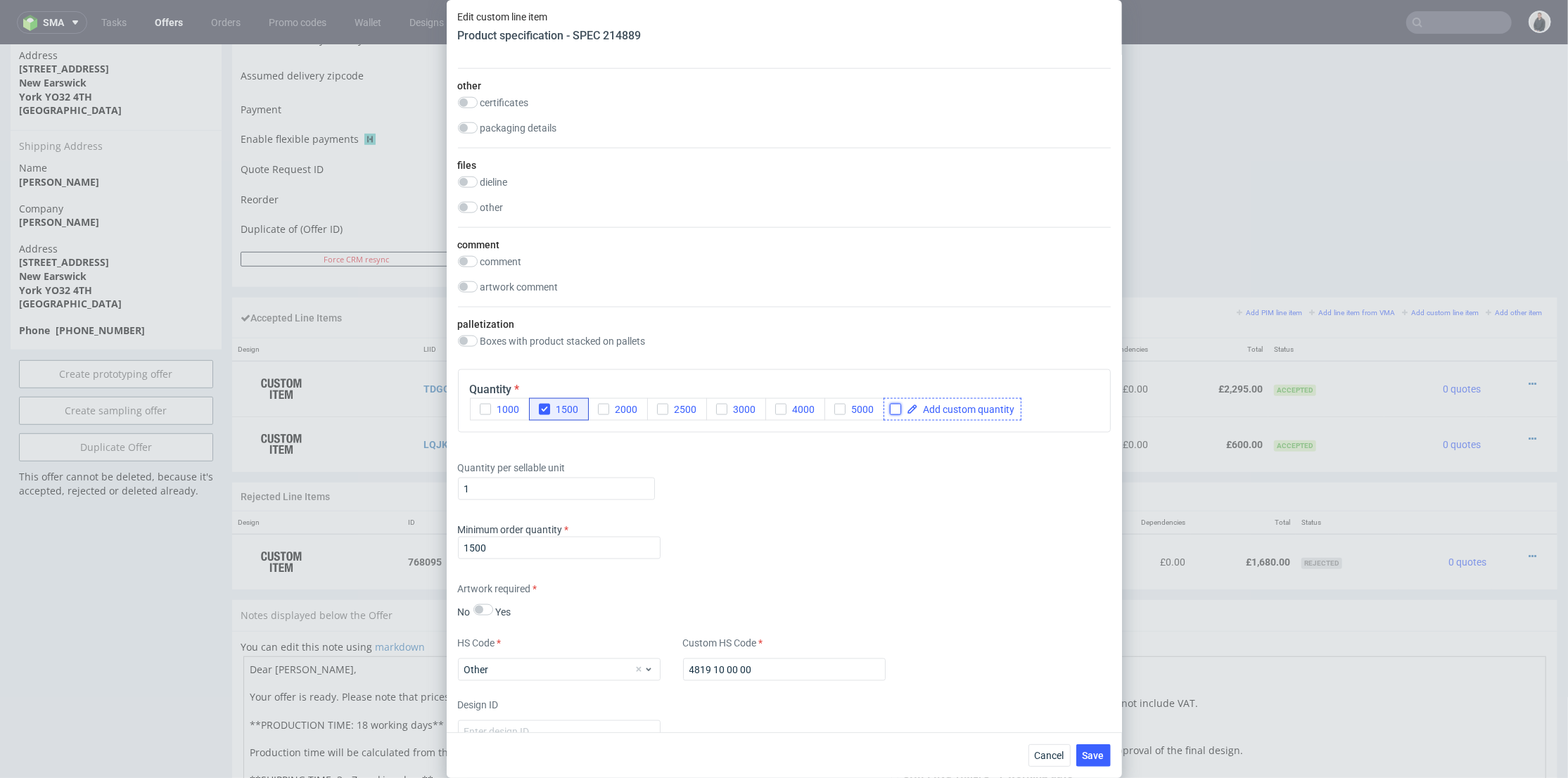
click at [897, 415] on input "checkbox" at bounding box center [896, 409] width 12 height 12
checkbox input "true"
click at [949, 414] on span at bounding box center [966, 409] width 97 height 10
checkbox input "true"
click at [547, 414] on icon "button" at bounding box center [544, 409] width 10 height 10
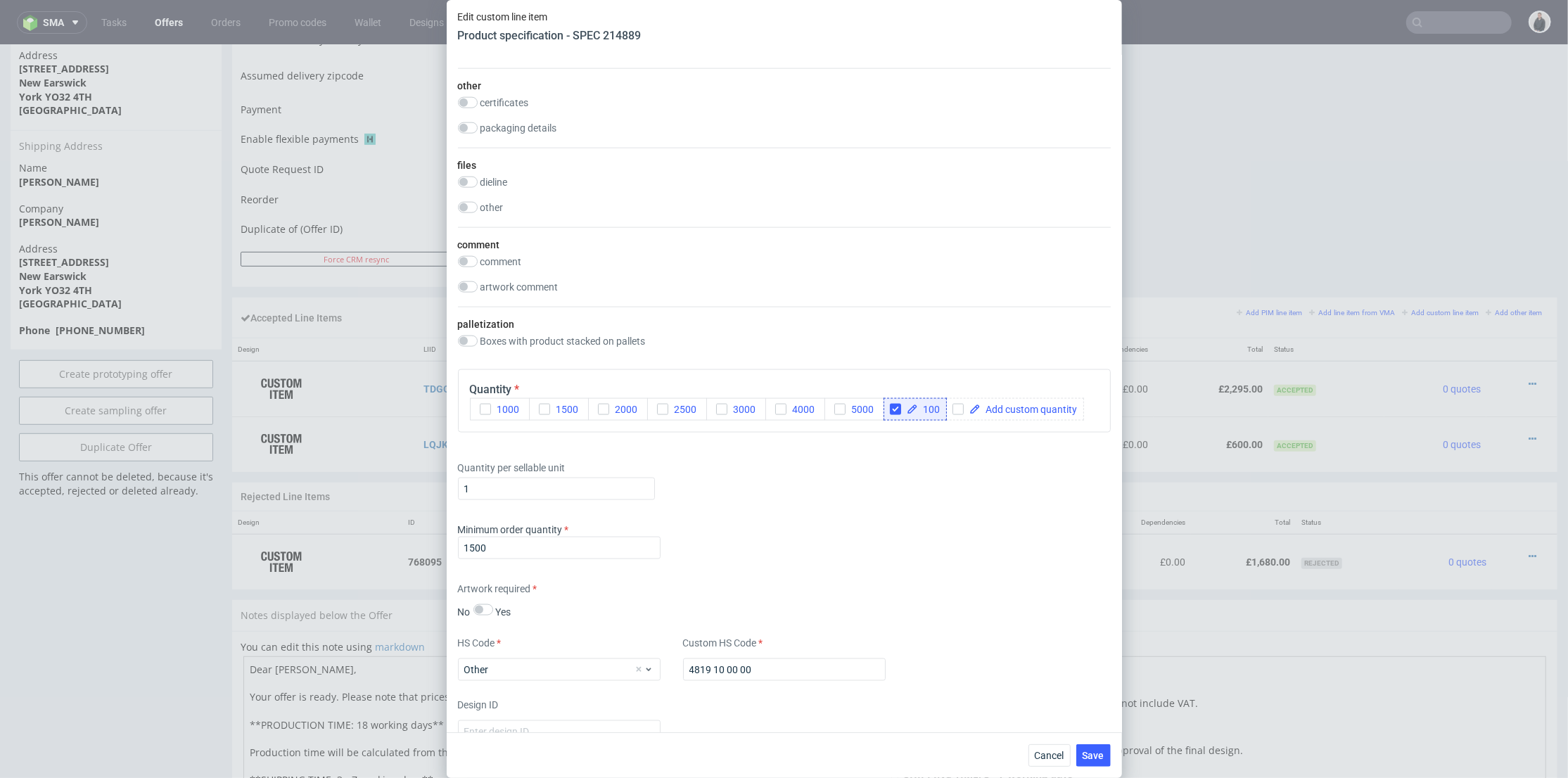
click at [808, 505] on div "Quantity per sellable unit 1" at bounding box center [784, 478] width 653 height 56
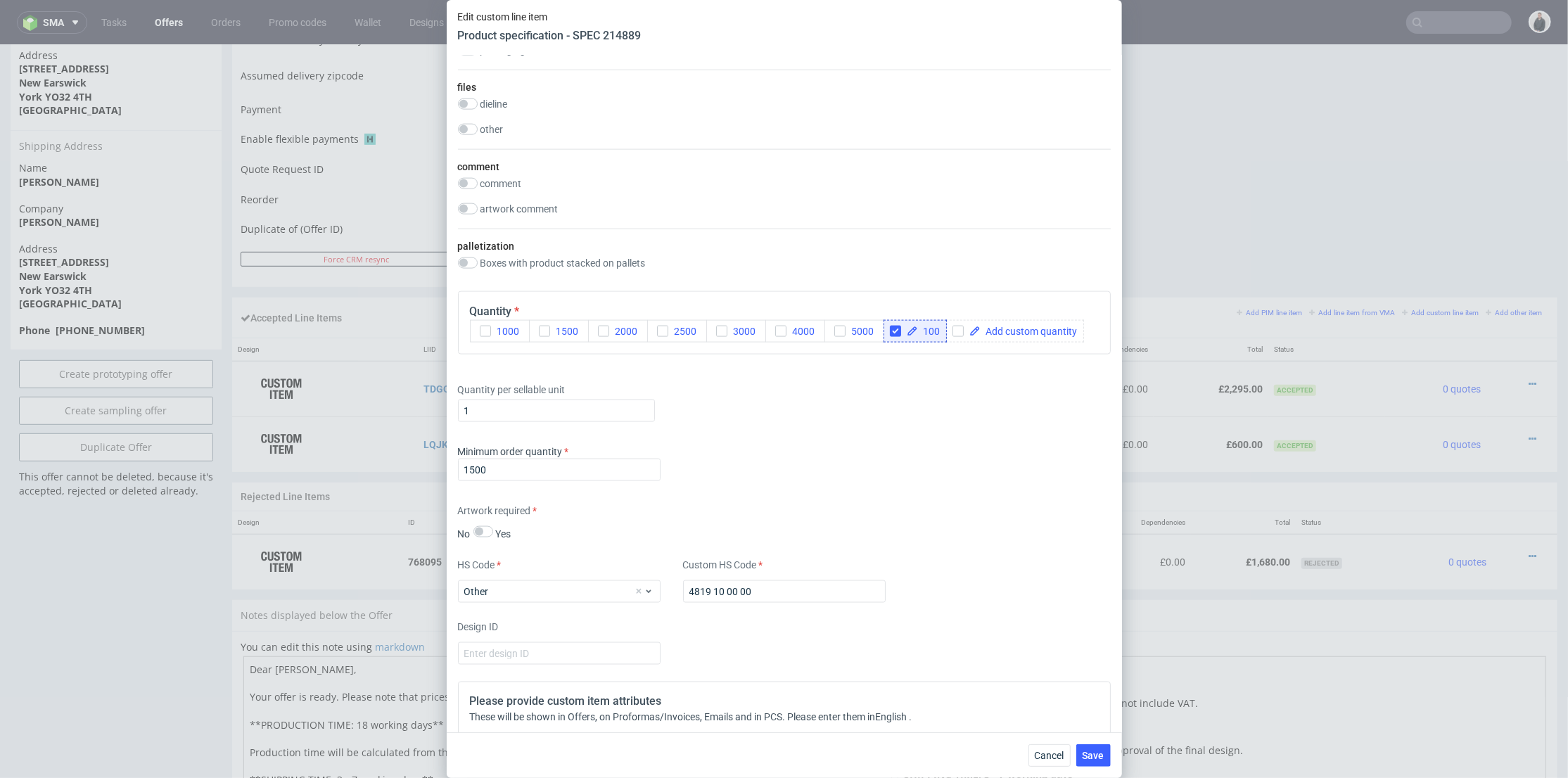
scroll to position [1797, 0]
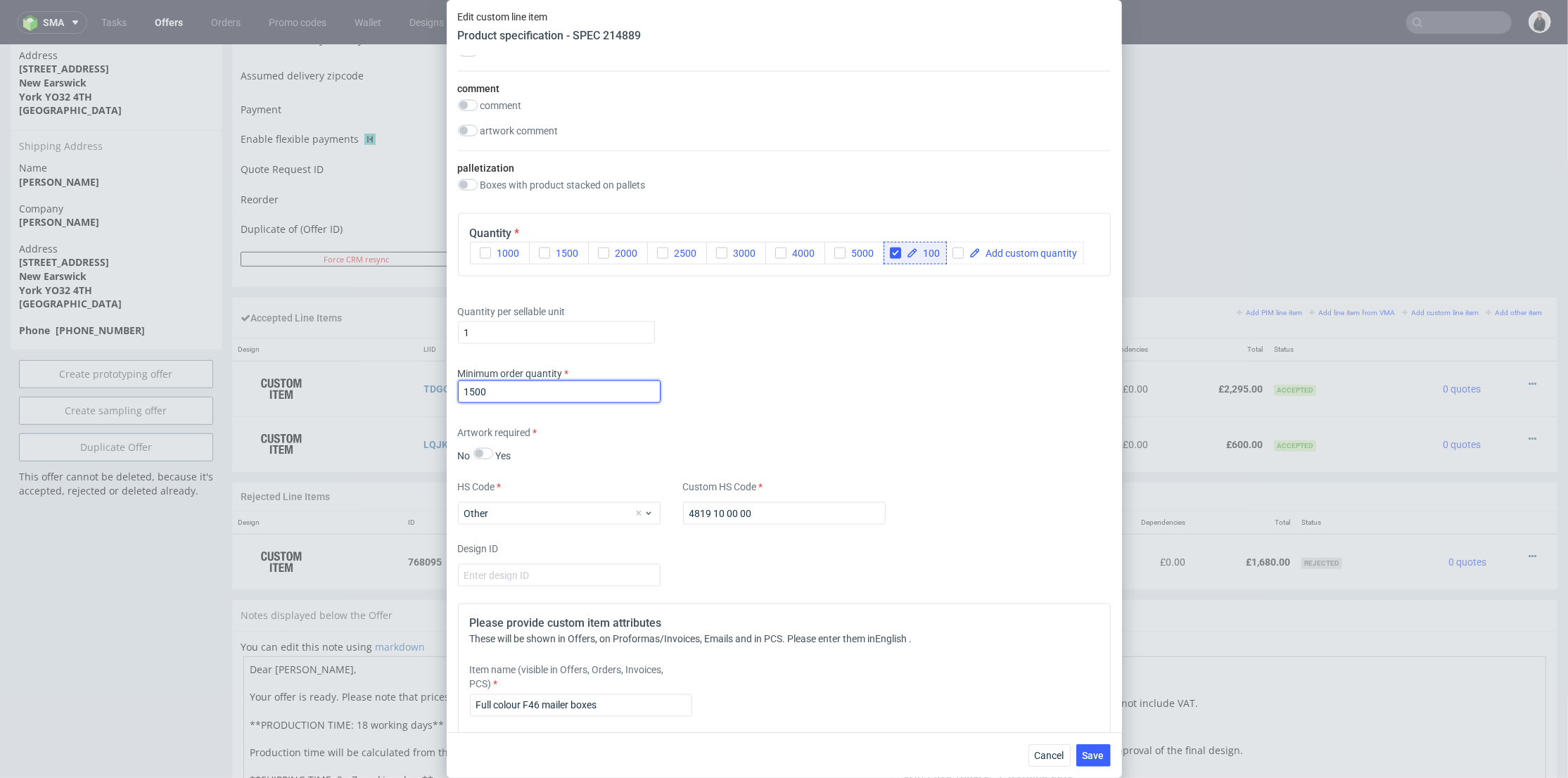
click at [436, 444] on div "Edit custom line item Product specification - SPEC 214889 Supplier Marex Techni…" at bounding box center [784, 389] width 1568 height 778
type input "1"
click at [840, 460] on div "Supplier Marex Technical specification Instant price RFQ type name corrugated c…" at bounding box center [784, 394] width 676 height 676
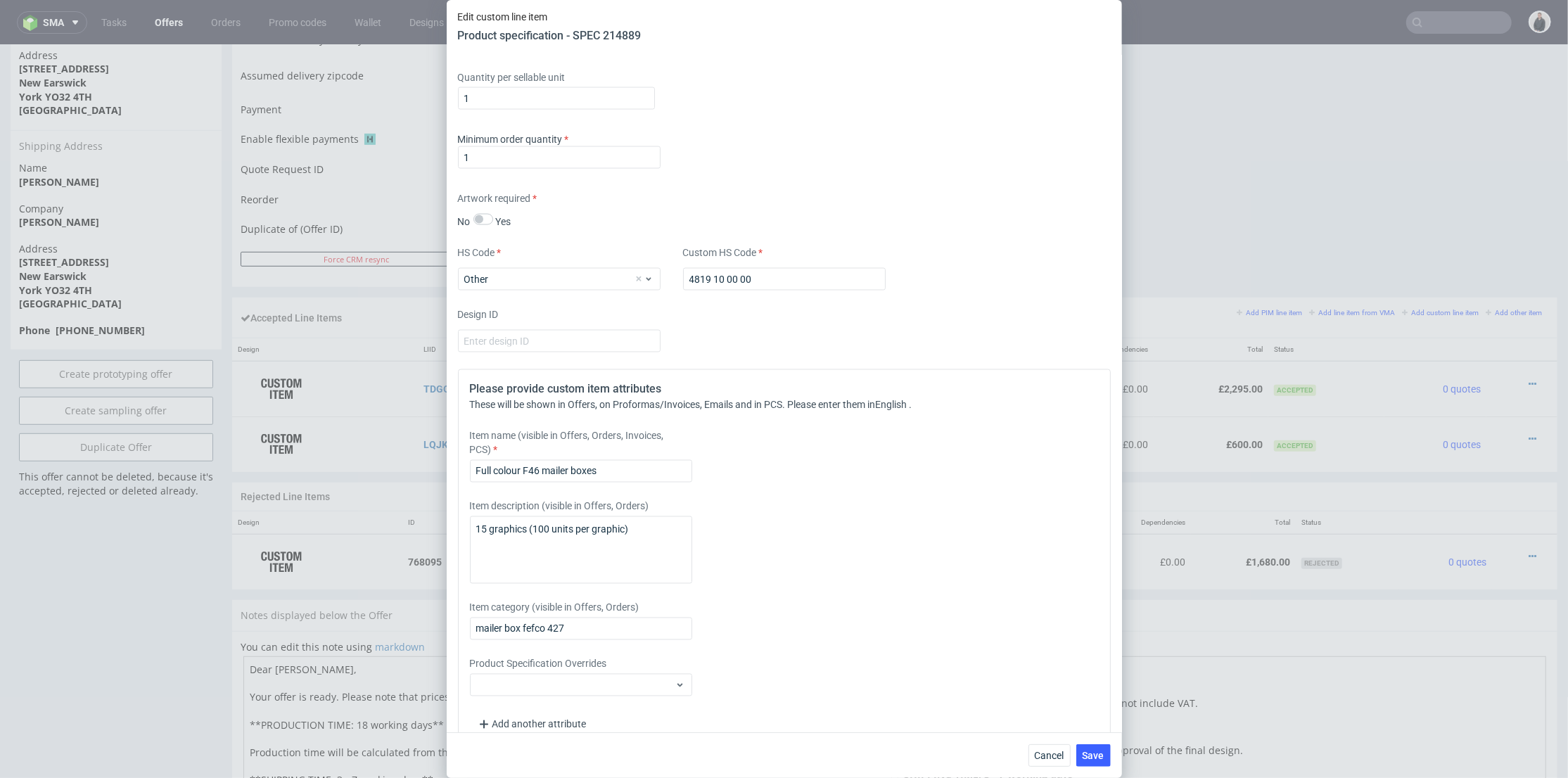
scroll to position [2109, 0]
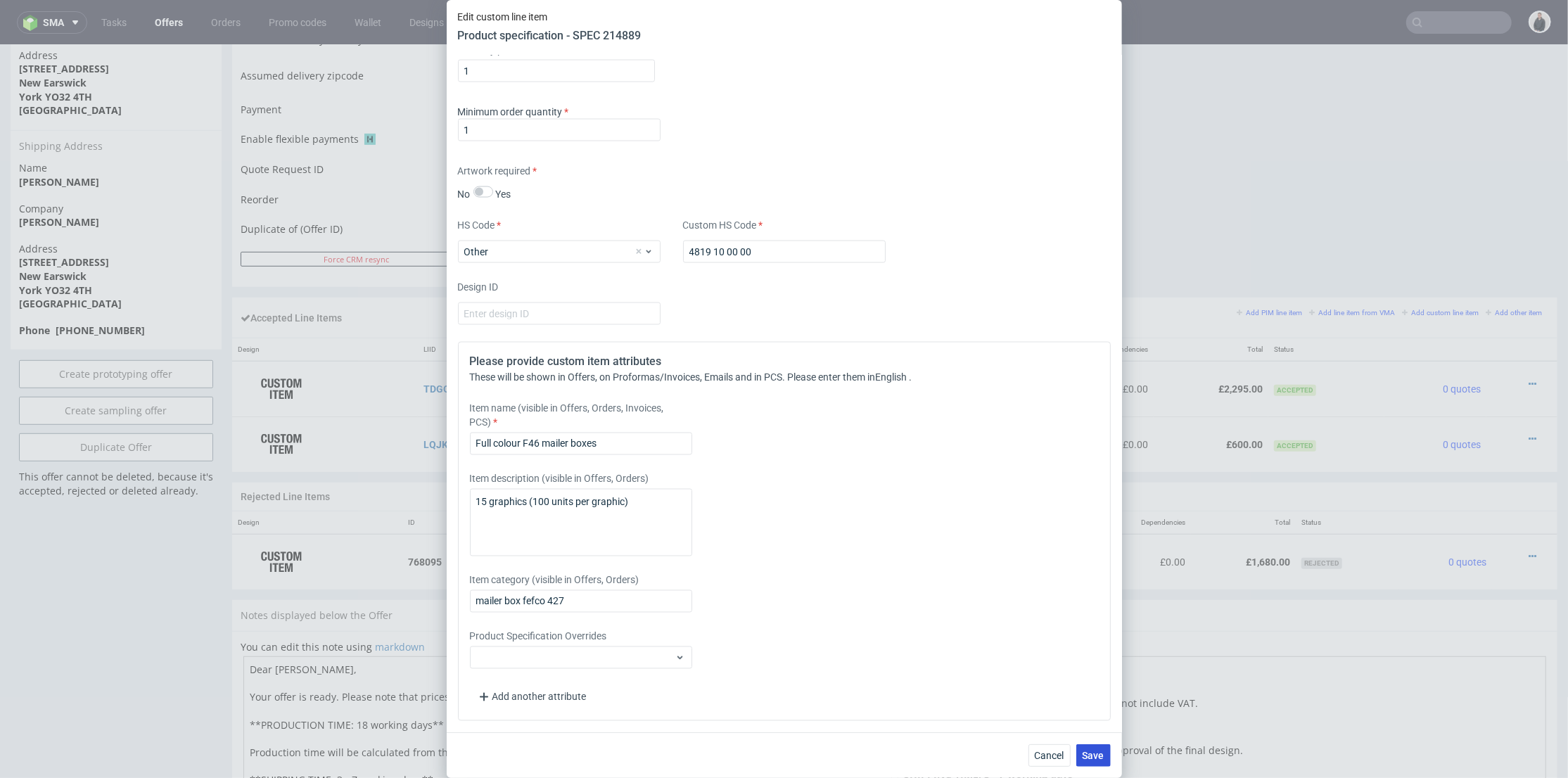
click at [1100, 756] on span "Save" at bounding box center [1093, 756] width 22 height 10
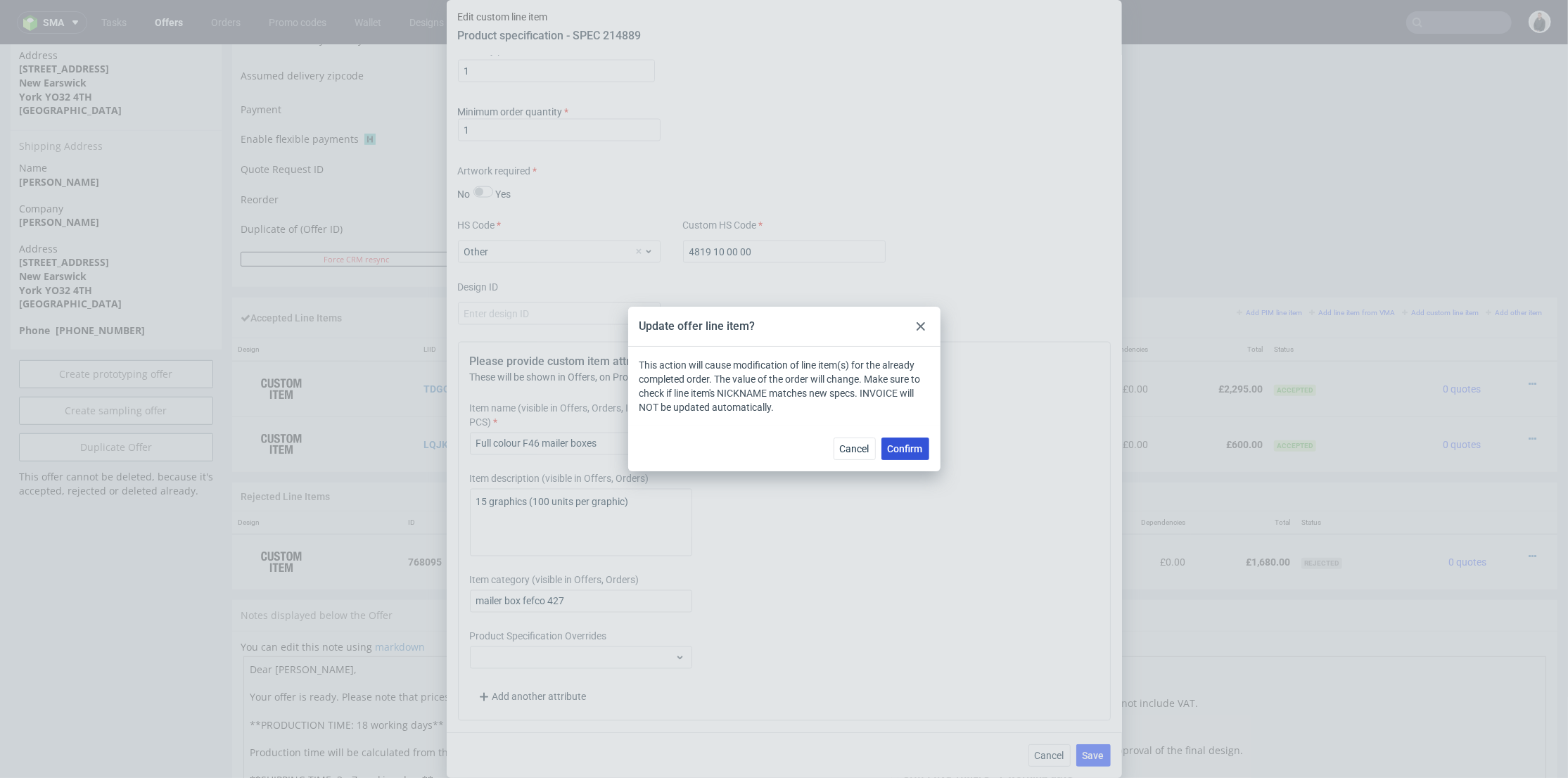
click at [911, 453] on span "Confirm" at bounding box center [905, 449] width 36 height 10
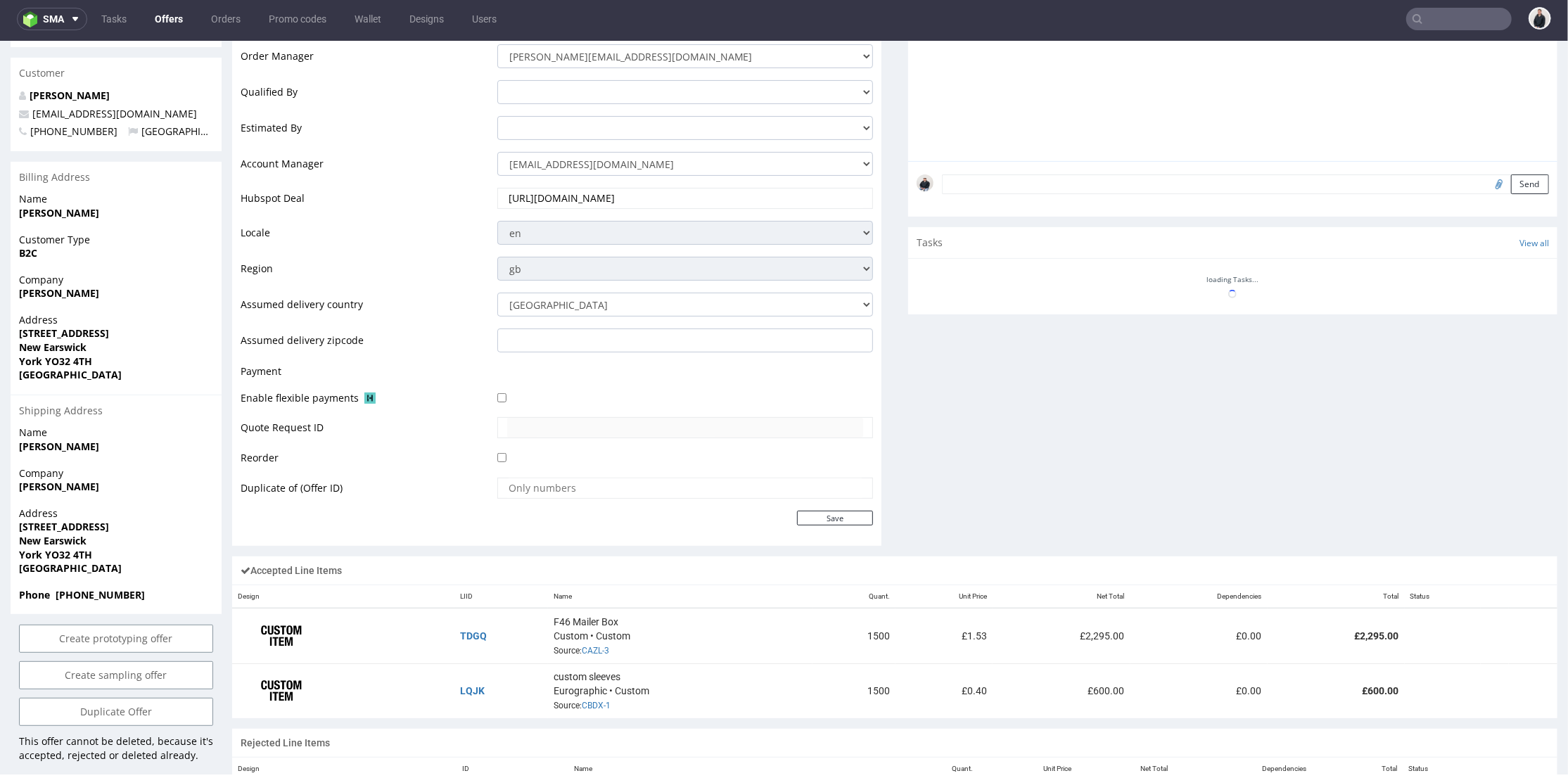
scroll to position [580, 0]
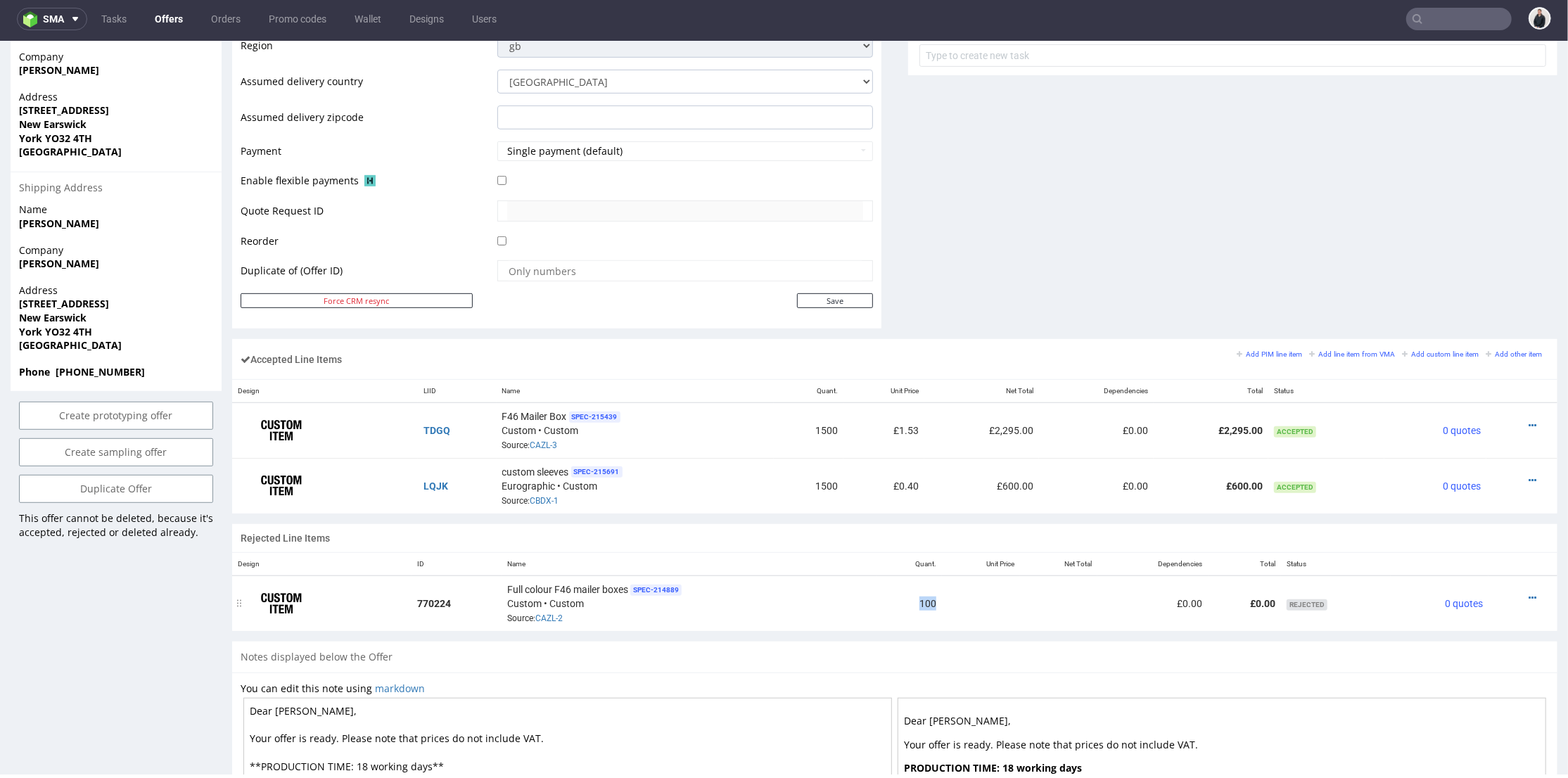
drag, startPoint x: 887, startPoint y: 598, endPoint x: 939, endPoint y: 602, distance: 52.2
click at [977, 594] on tr "770224 Full colour F46 mailer boxes SPEC- 214889 Custom • Custom Source: CAZL-2…" at bounding box center [895, 602] width 1326 height 55
click at [942, 602] on td at bounding box center [981, 602] width 79 height 55
click at [1528, 592] on icon at bounding box center [1532, 597] width 7 height 10
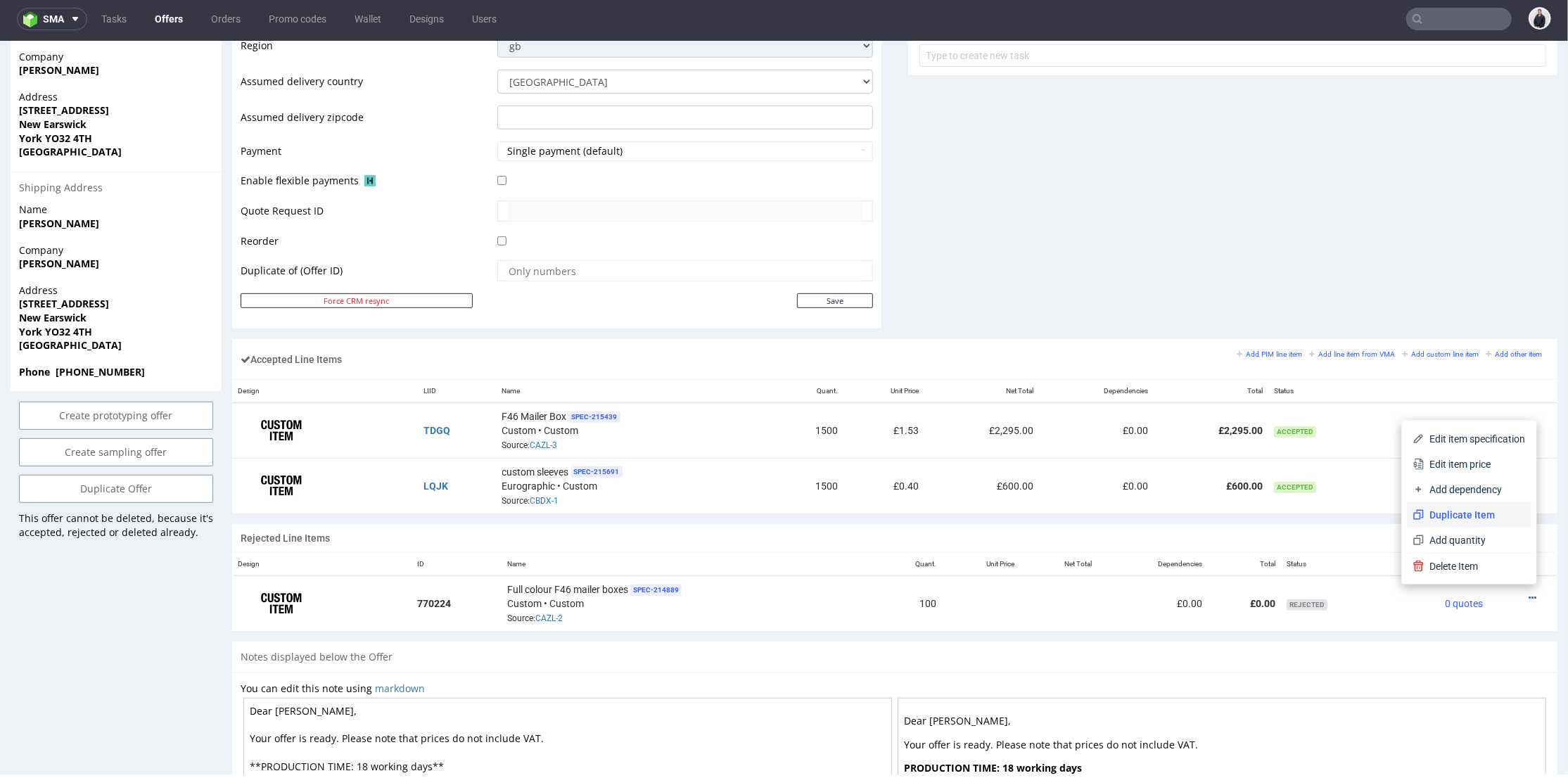
click at [1478, 516] on span "Duplicate Item" at bounding box center [1475, 513] width 101 height 14
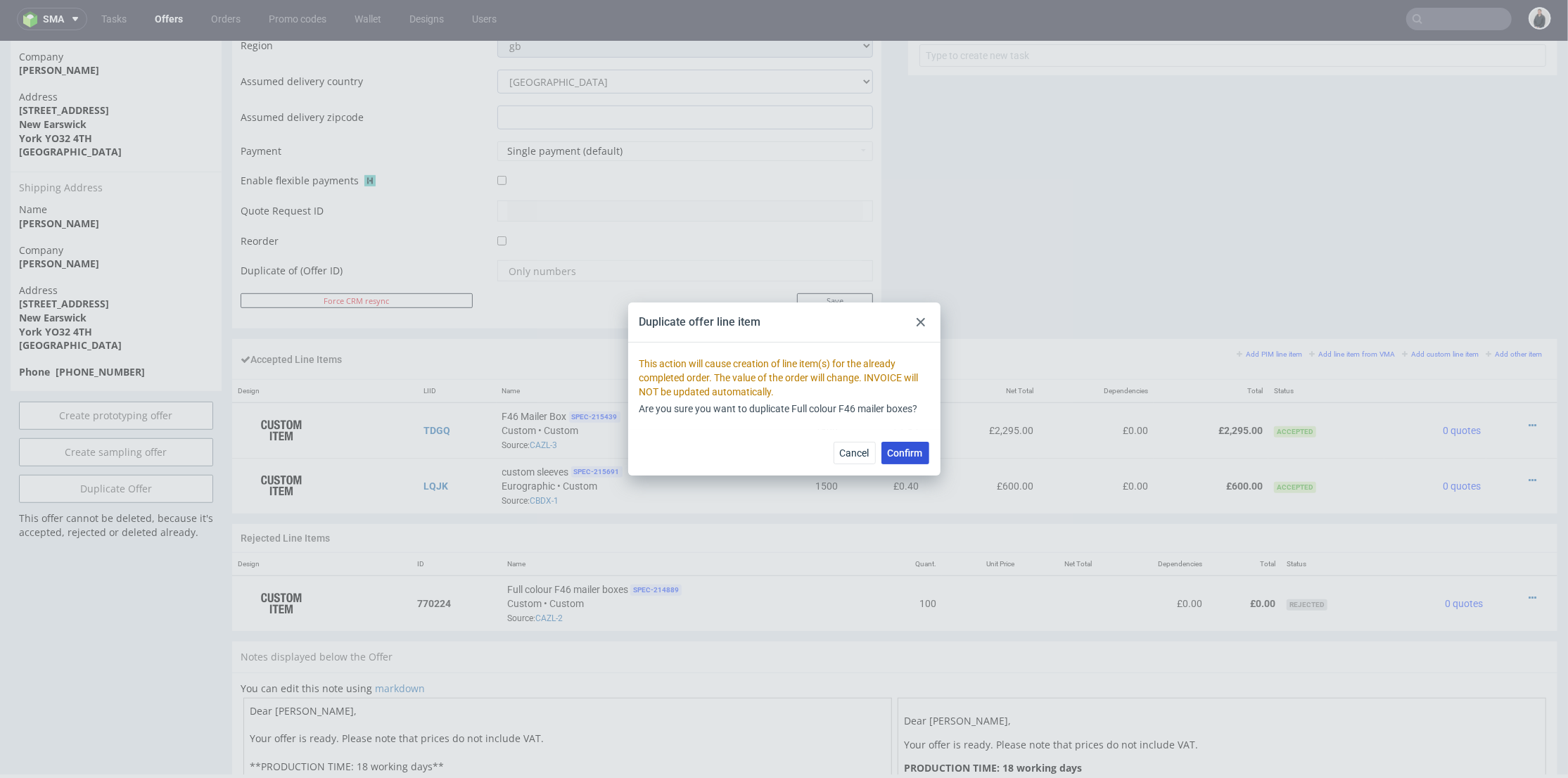
click at [906, 448] on span "Confirm" at bounding box center [905, 453] width 36 height 10
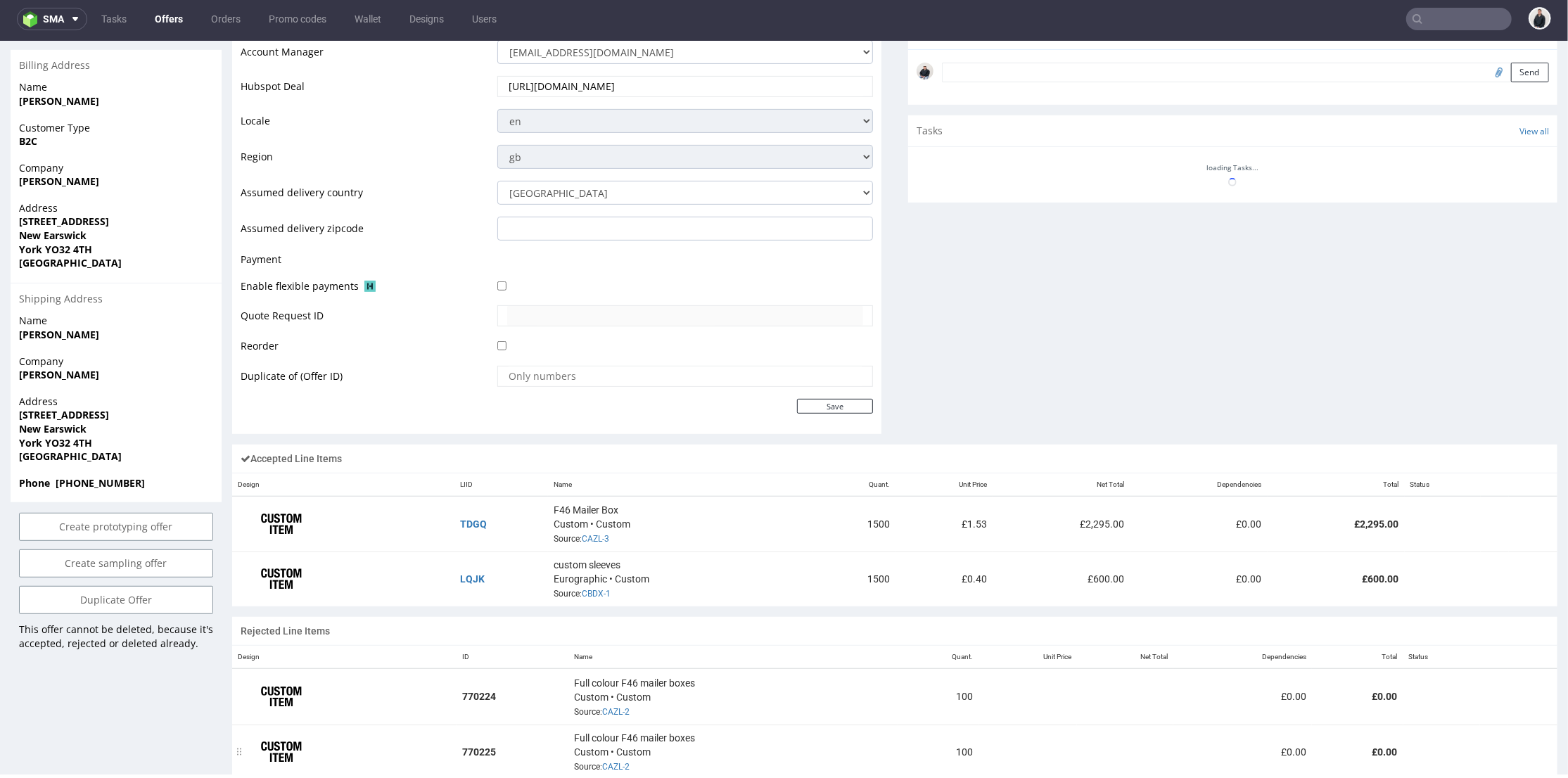
scroll to position [633, 0]
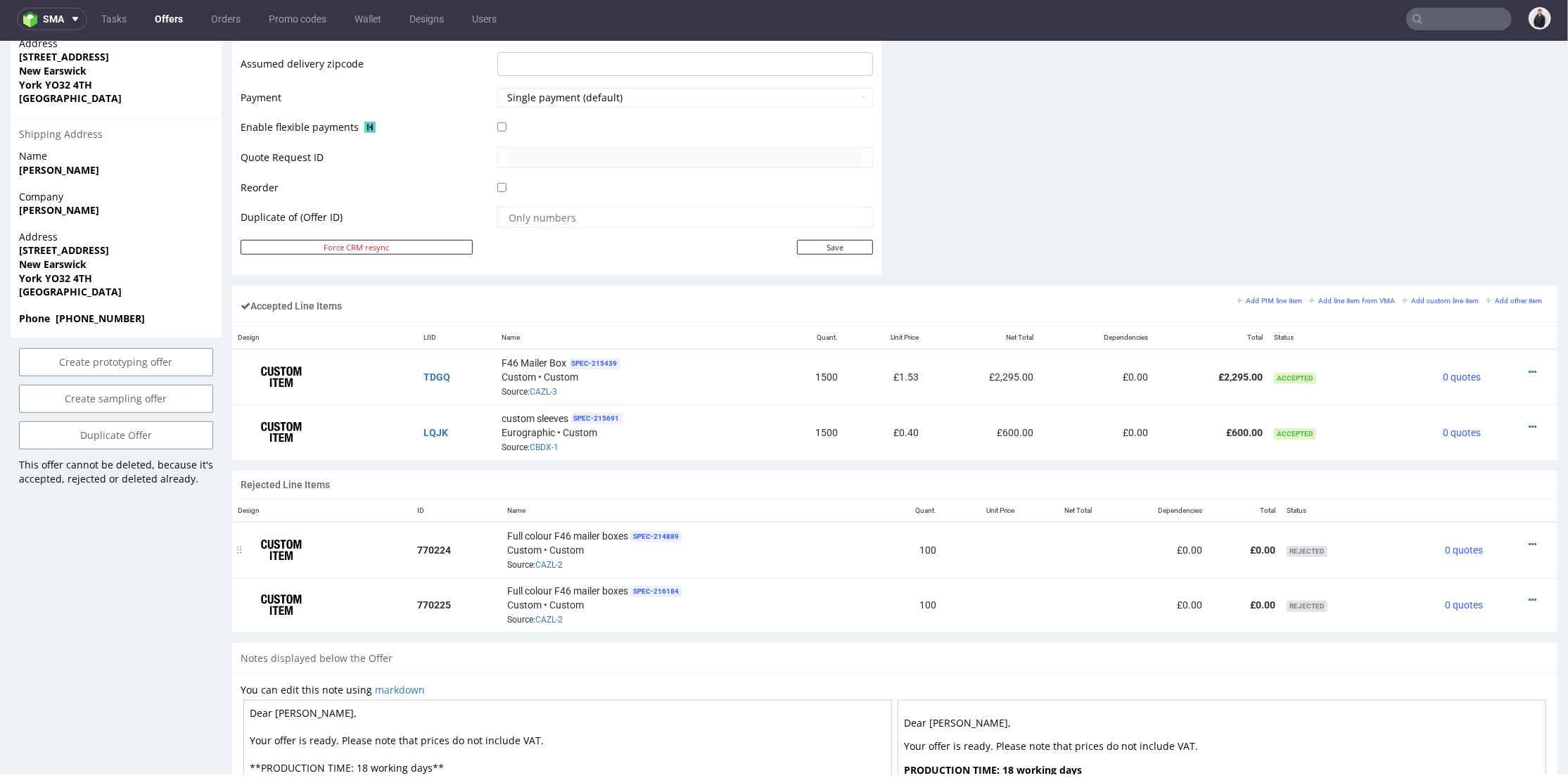
drag, startPoint x: 943, startPoint y: 566, endPoint x: 903, endPoint y: 566, distance: 40.0
click at [944, 566] on td at bounding box center [981, 548] width 79 height 55
click at [893, 560] on td "100" at bounding box center [910, 548] width 65 height 55
click at [1528, 366] on icon at bounding box center [1532, 371] width 7 height 10
click at [1475, 216] on span "Edit item price" at bounding box center [1475, 214] width 101 height 14
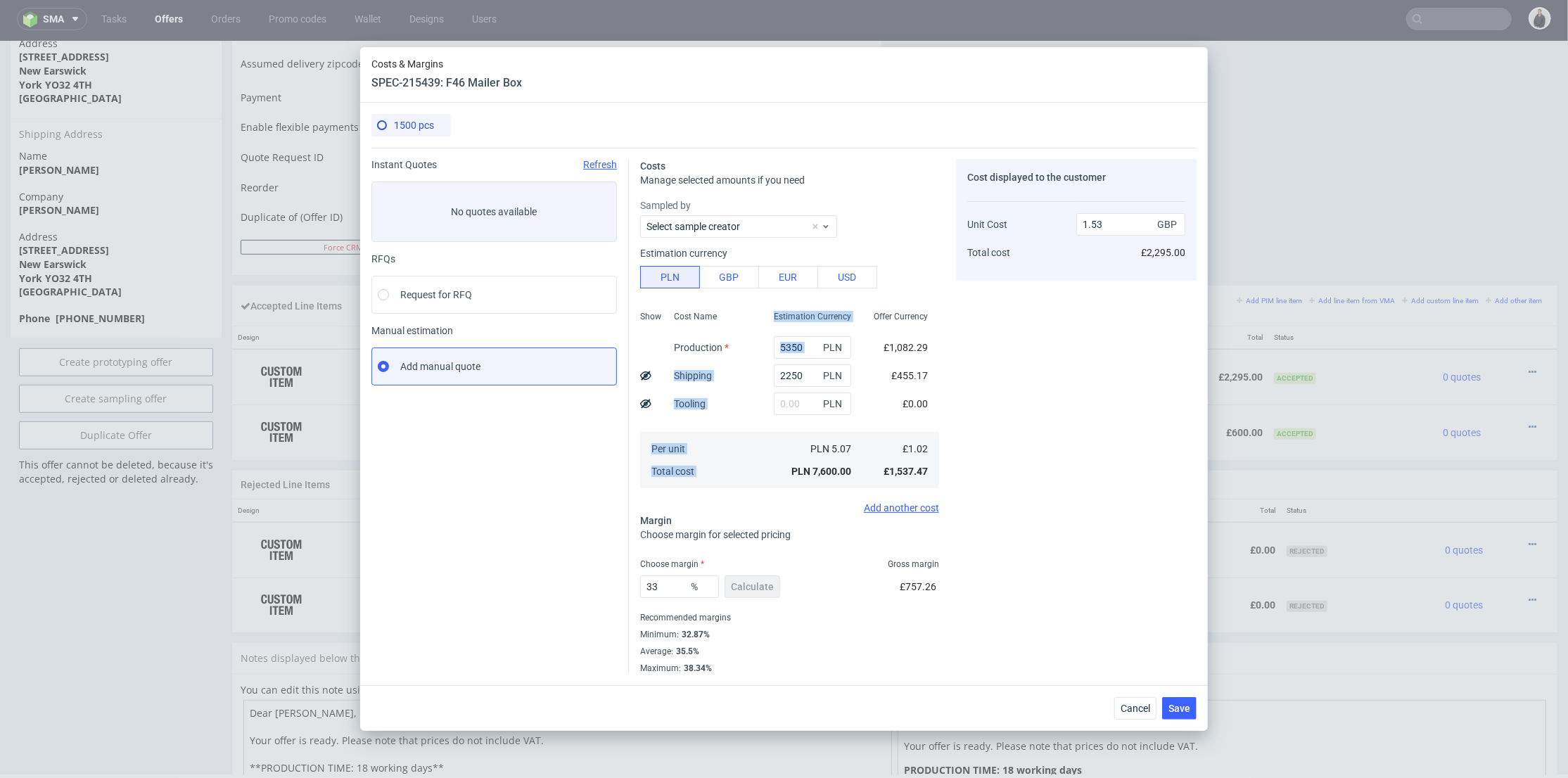
drag, startPoint x: 784, startPoint y: 341, endPoint x: 755, endPoint y: 341, distance: 29.0
click at [743, 344] on div "Show Cost Name Production Shipping Tooling Per unit Total cost Estimation Curre…" at bounding box center [790, 398] width 299 height 186
click at [837, 346] on input "5350" at bounding box center [813, 347] width 78 height 22
drag, startPoint x: 773, startPoint y: 344, endPoint x: 792, endPoint y: 344, distance: 19.0
click at [762, 344] on div "5350 PLN" at bounding box center [812, 347] width 100 height 28
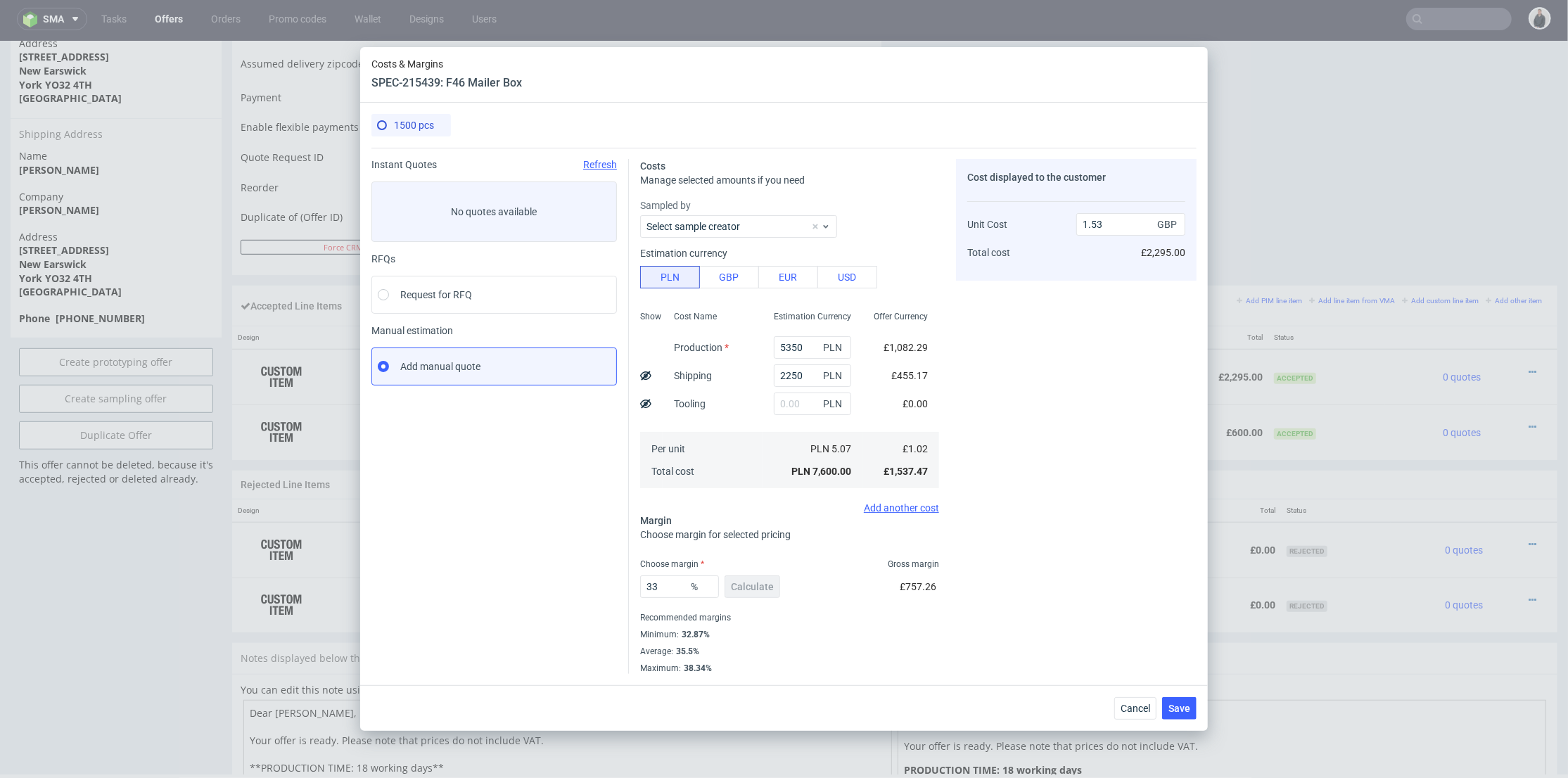
click at [1008, 340] on div "Cost displayed to the customer Unit Cost Total cost 1.53 GBP £2,295.00" at bounding box center [1076, 416] width 241 height 515
drag, startPoint x: 794, startPoint y: 344, endPoint x: 745, endPoint y: 336, distance: 49.6
click at [745, 336] on div "Show Cost Name Production Shipping Tooling Per unit Total cost Estimation Curre…" at bounding box center [790, 398] width 299 height 186
click at [799, 344] on input "5350" at bounding box center [813, 347] width 78 height 22
click at [790, 346] on input "5350" at bounding box center [813, 347] width 78 height 22
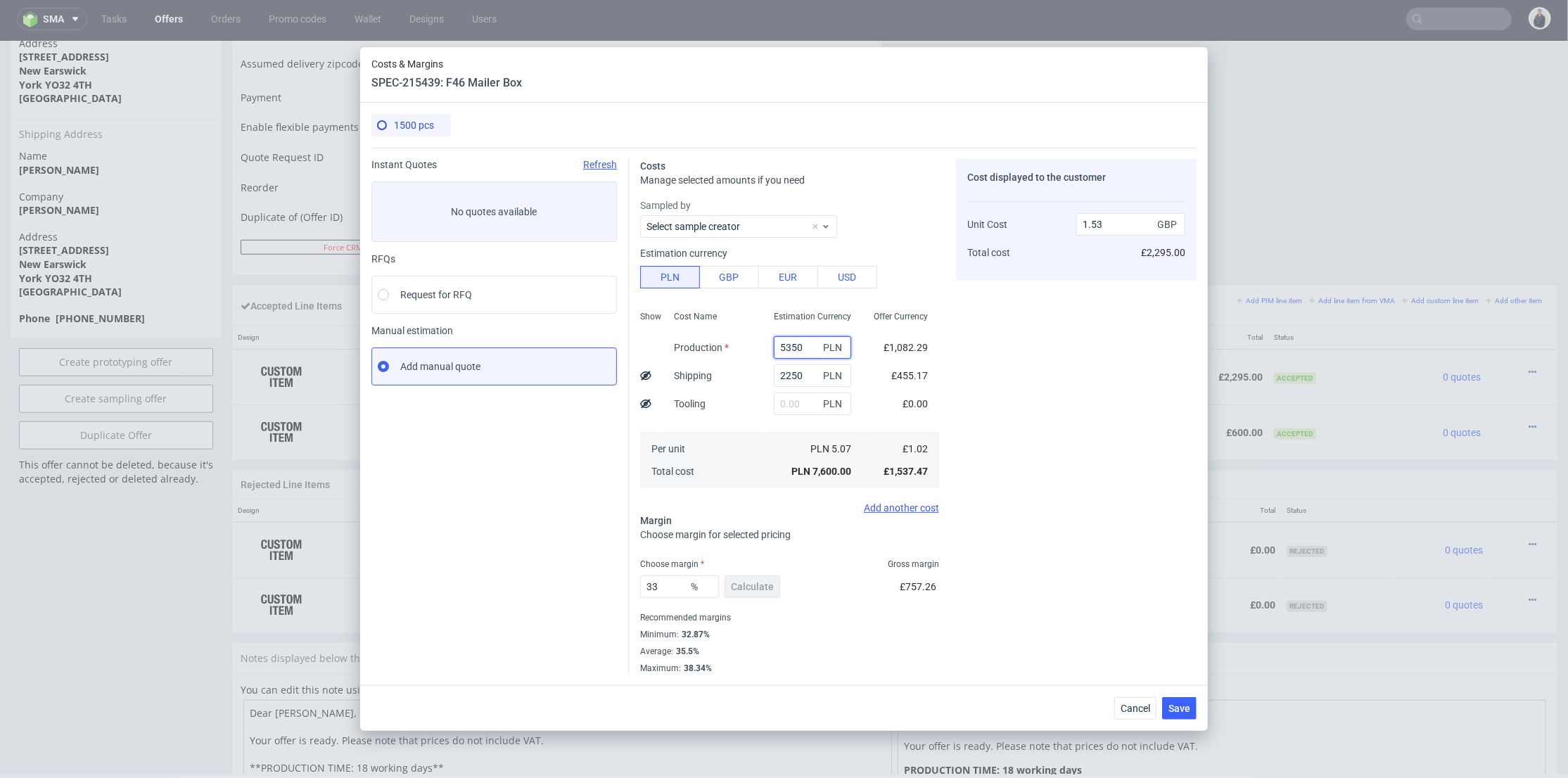
drag, startPoint x: 802, startPoint y: 346, endPoint x: 729, endPoint y: 338, distance: 73.4
click at [729, 338] on div "Show Cost Name Production Shipping Tooling Per unit Total cost Estimation Curre…" at bounding box center [790, 398] width 299 height 186
click at [1053, 321] on div "Cost displayed to the customer Unit Cost Total cost 1.53 GBP £2,295.00" at bounding box center [1076, 416] width 241 height 515
drag, startPoint x: 785, startPoint y: 346, endPoint x: 751, endPoint y: 341, distance: 34.4
click at [751, 341] on div "Show Cost Name Production Shipping Tooling Per unit Total cost Estimation Curre…" at bounding box center [790, 398] width 299 height 186
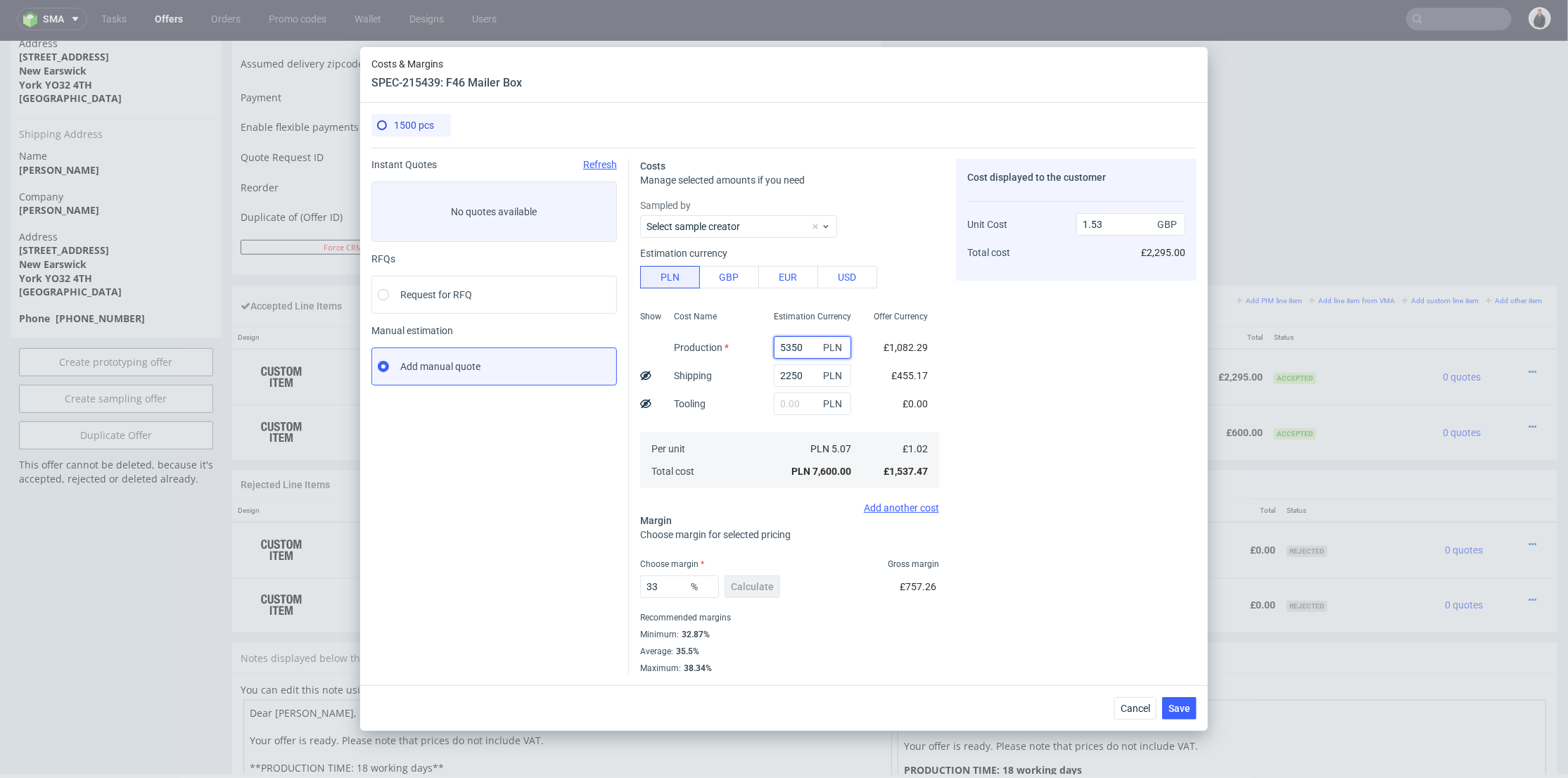
click at [798, 347] on input "5350" at bounding box center [813, 347] width 78 height 22
click at [803, 341] on input "5350" at bounding box center [813, 347] width 78 height 22
click at [1028, 344] on div "Cost displayed to the customer Unit Cost Total cost 1.53 GBP £2,295.00" at bounding box center [1076, 416] width 241 height 515
click at [1137, 707] on span "Cancel" at bounding box center [1135, 709] width 30 height 10
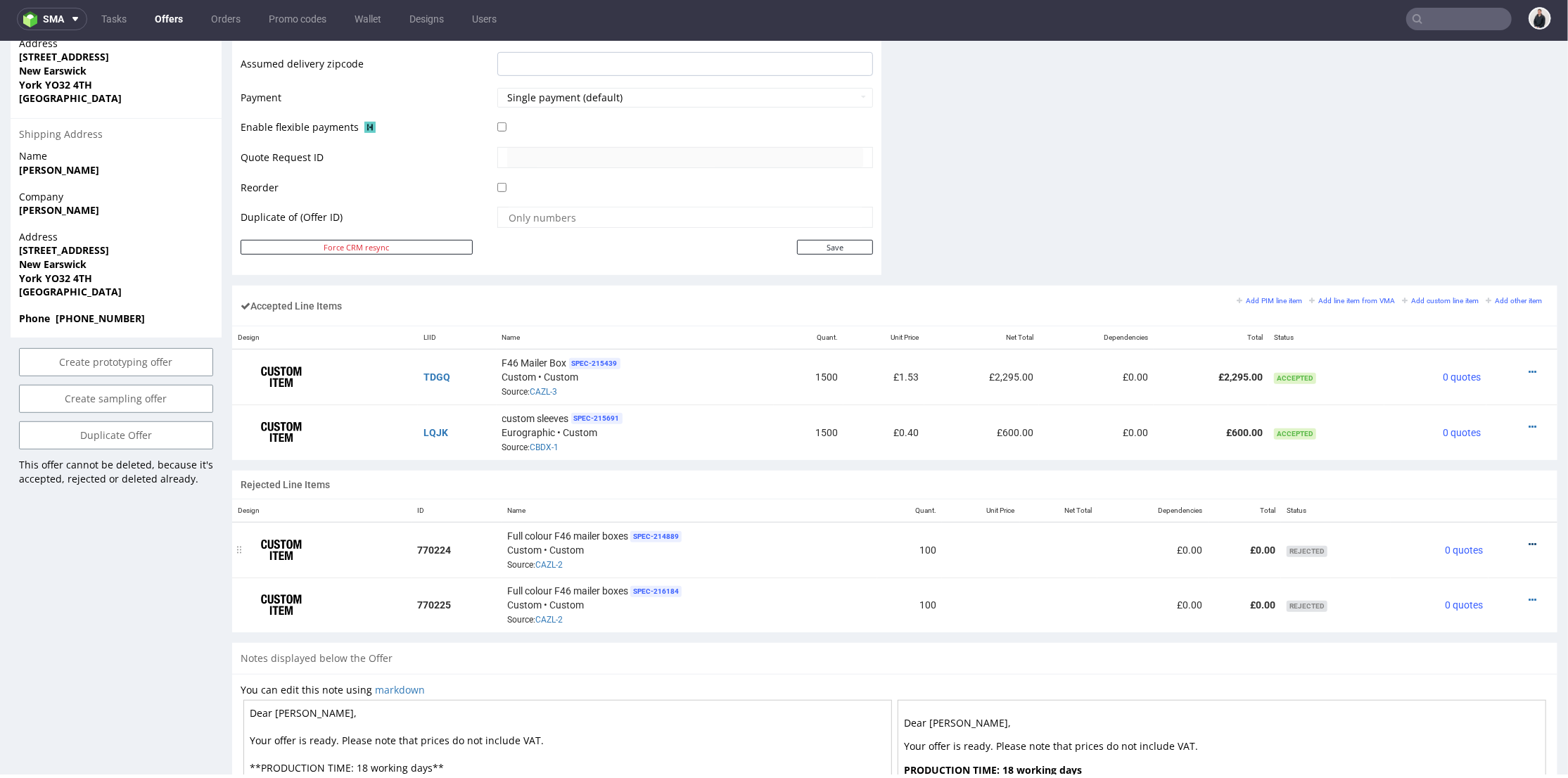
click at [1528, 541] on icon at bounding box center [1532, 544] width 7 height 10
click at [1454, 399] on li "Edit item price" at bounding box center [1470, 410] width 124 height 26
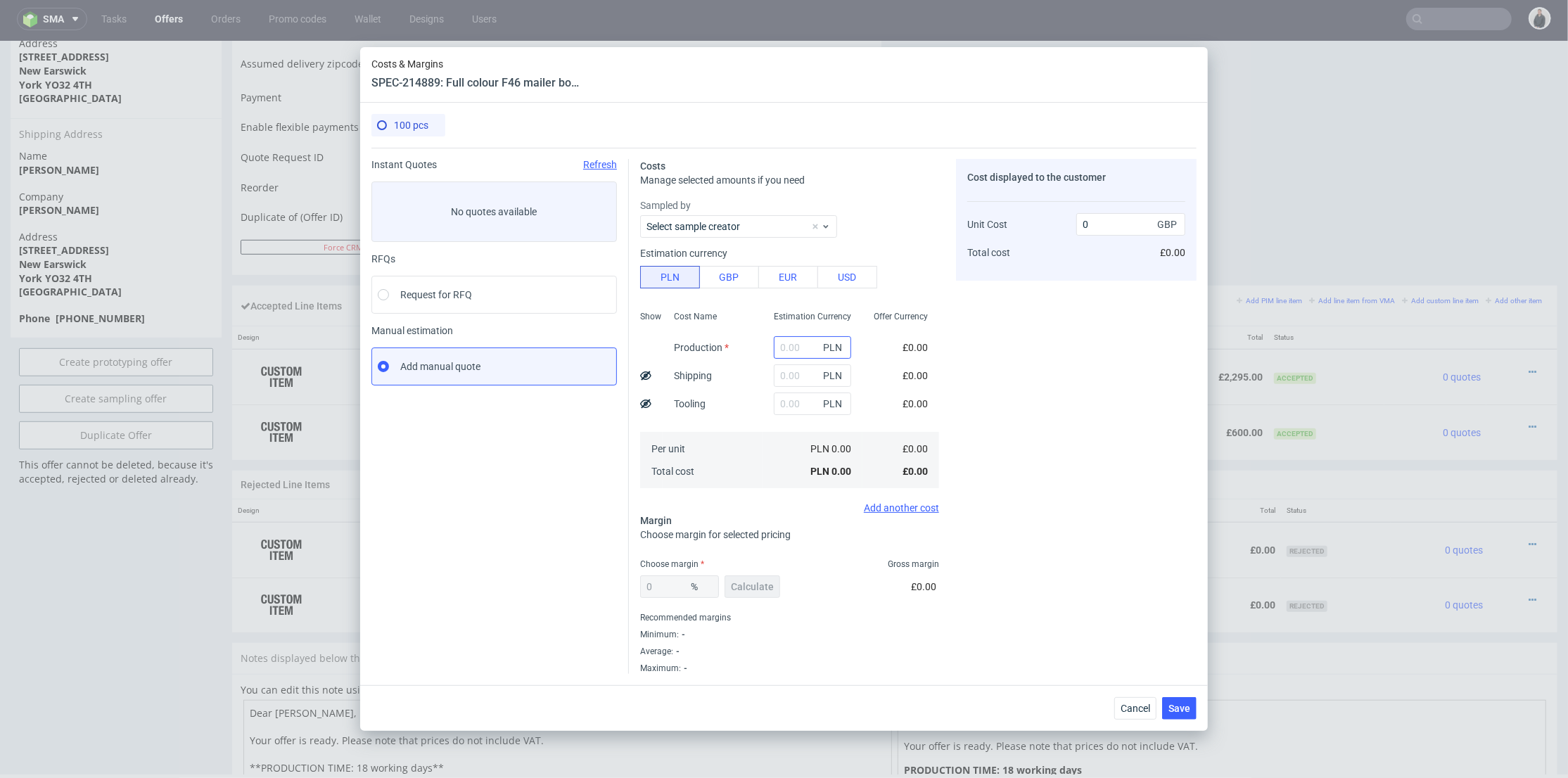
drag, startPoint x: 762, startPoint y: 342, endPoint x: 798, endPoint y: 340, distance: 36.1
click at [763, 342] on div "PLN" at bounding box center [812, 347] width 100 height 28
click at [795, 341] on input "text" at bounding box center [813, 347] width 78 height 22
click at [1112, 351] on div "Cost displayed to the customer Unit Cost Total cost 0 GBP £0.00" at bounding box center [1076, 416] width 241 height 515
click at [1145, 707] on span "Cancel" at bounding box center [1135, 709] width 30 height 10
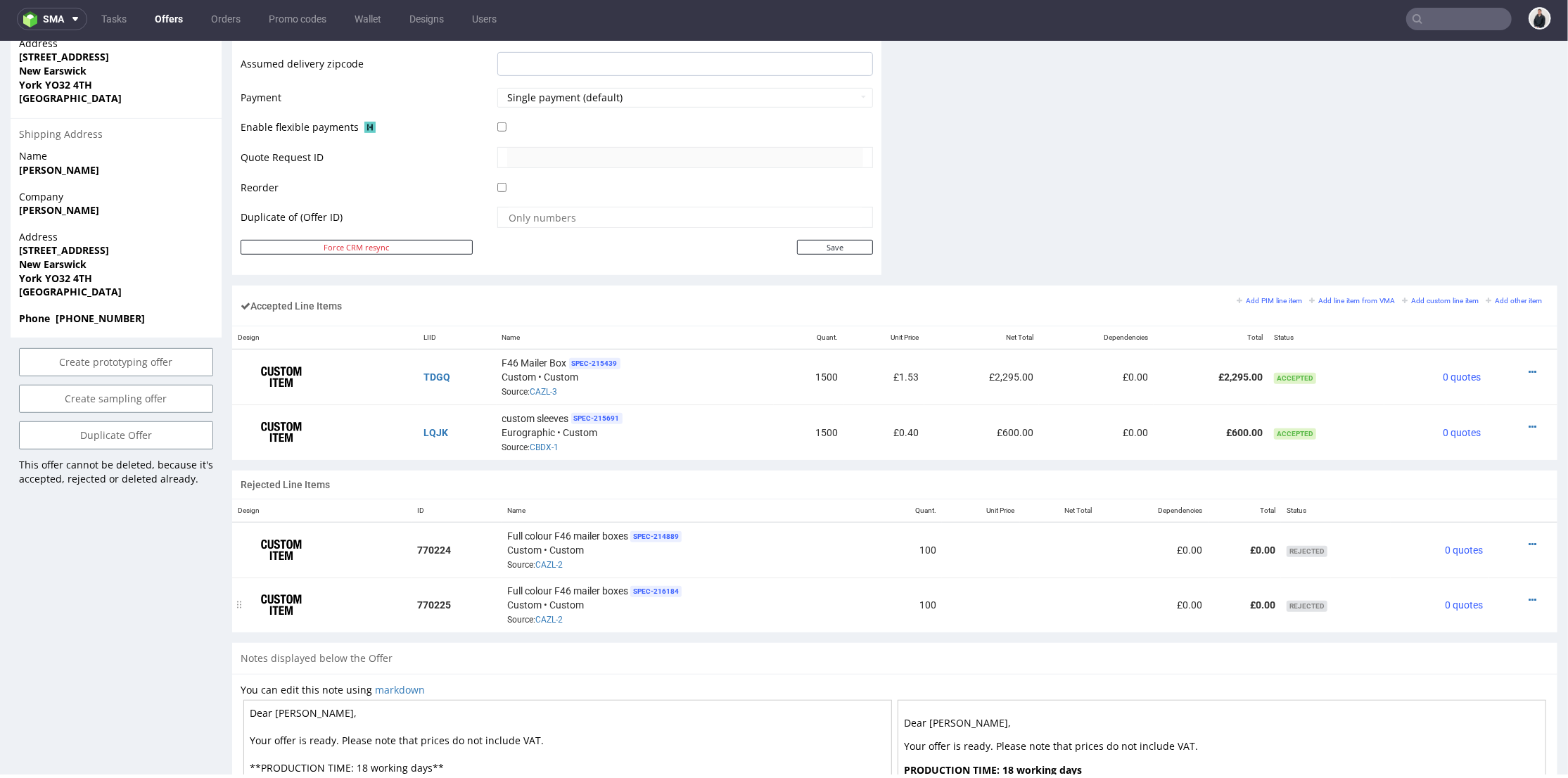
scroll to position [711, 0]
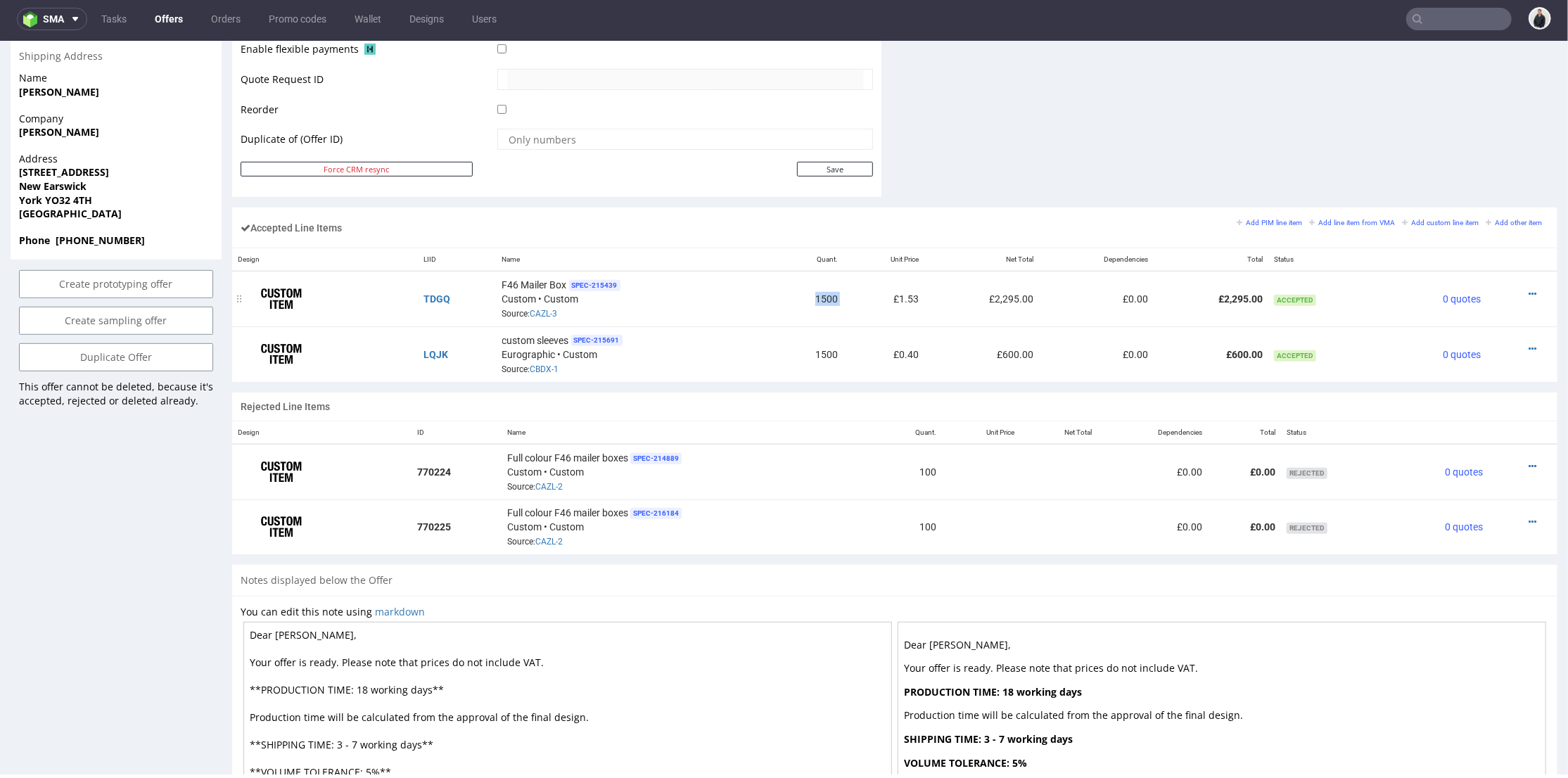
drag, startPoint x: 796, startPoint y: 295, endPoint x: 840, endPoint y: 295, distance: 44.0
click at [840, 295] on tr "TDGQ F46 Mailer Box SPEC- 215439 Custom • Custom Source: CAZL-3 1500 £1.53 £2,2…" at bounding box center [895, 298] width 1326 height 55
click at [844, 308] on td "£1.53" at bounding box center [884, 298] width 82 height 55
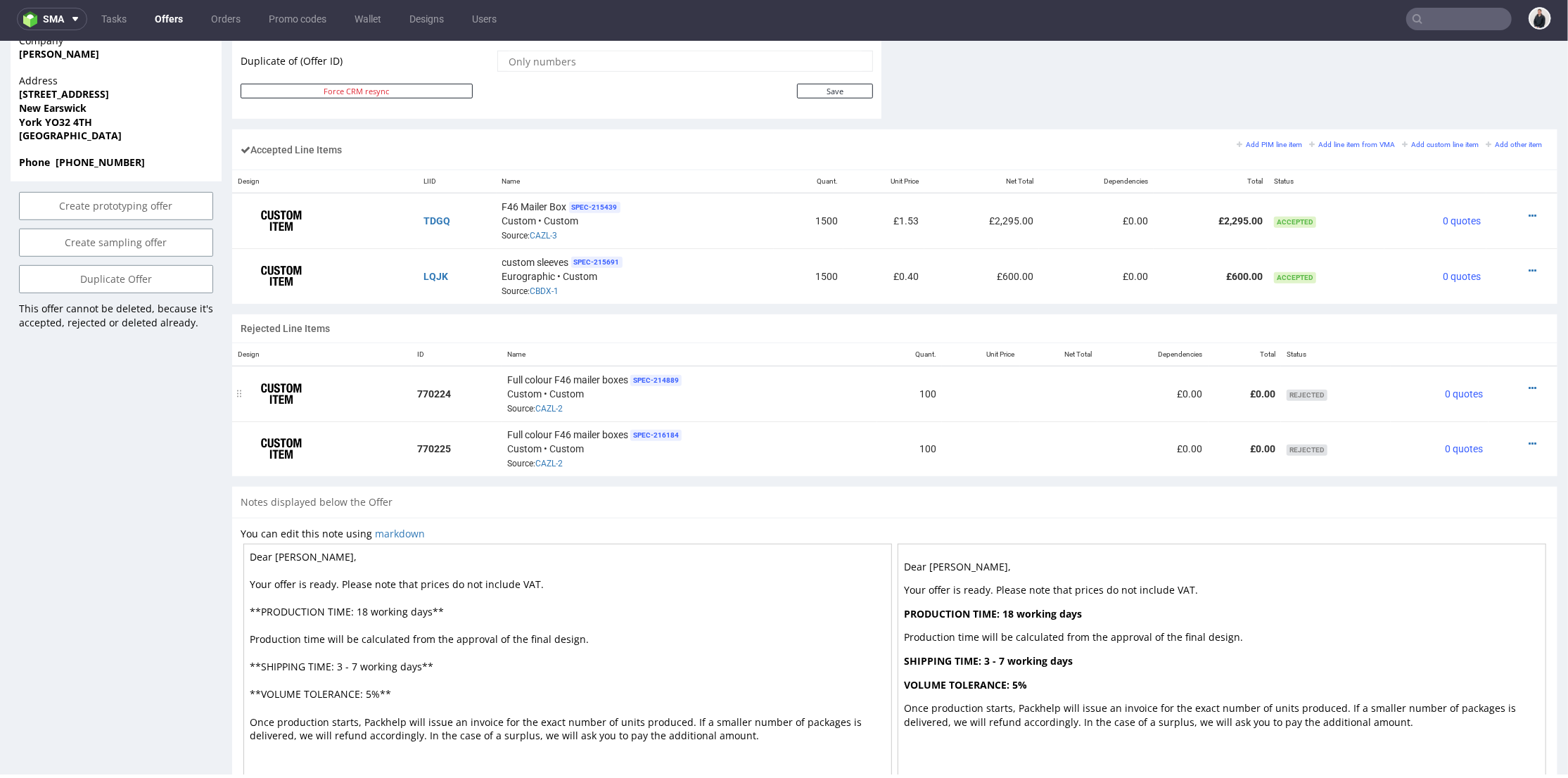
click at [1515, 383] on div at bounding box center [1519, 387] width 50 height 14
click at [1528, 383] on icon at bounding box center [1532, 388] width 7 height 10
drag, startPoint x: 987, startPoint y: 398, endPoint x: 949, endPoint y: 388, distance: 39.3
click at [990, 395] on td at bounding box center [981, 392] width 79 height 55
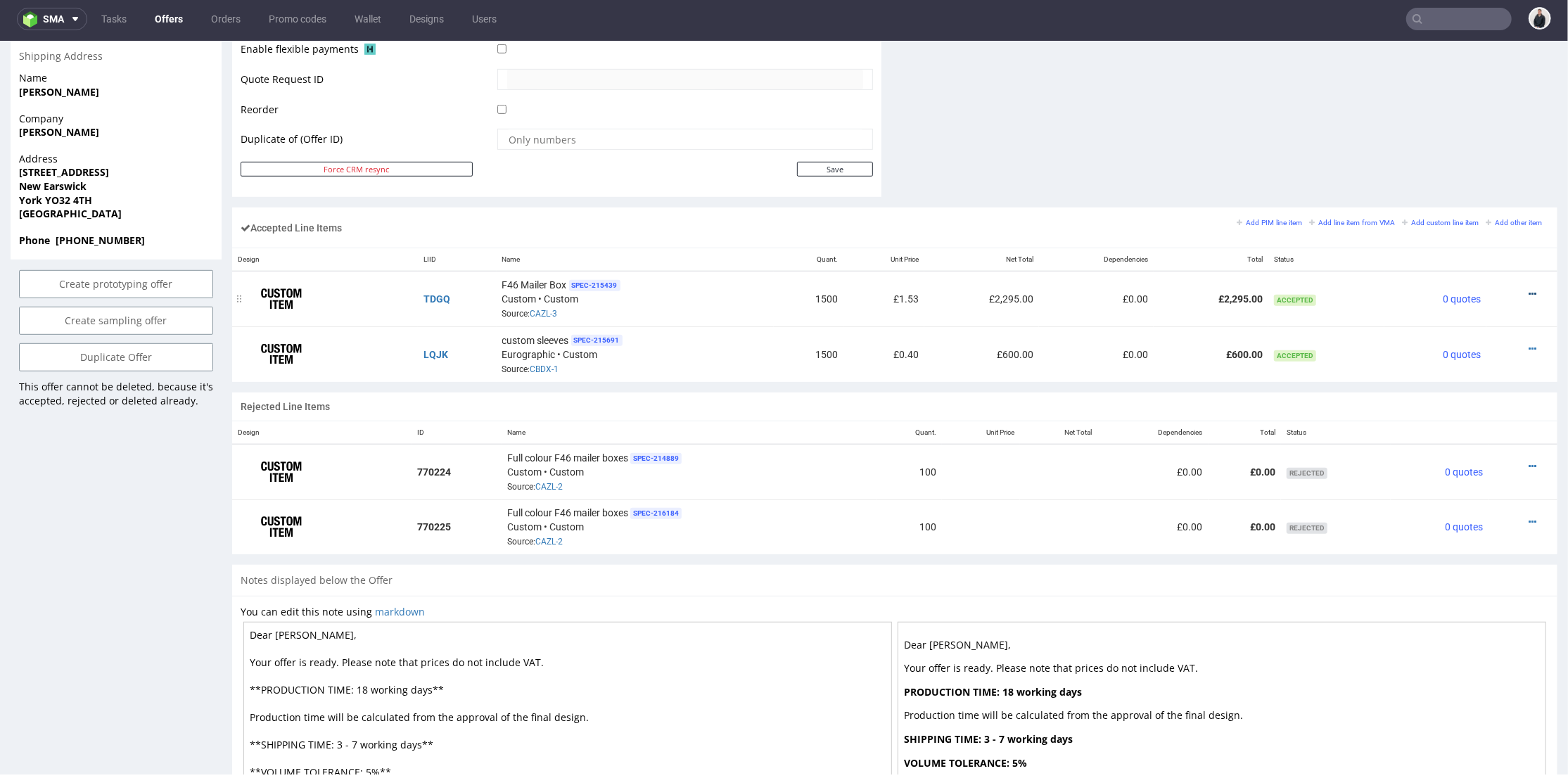
click at [1528, 289] on icon at bounding box center [1532, 294] width 7 height 10
click at [1454, 142] on span "Edit item price" at bounding box center [1475, 136] width 101 height 14
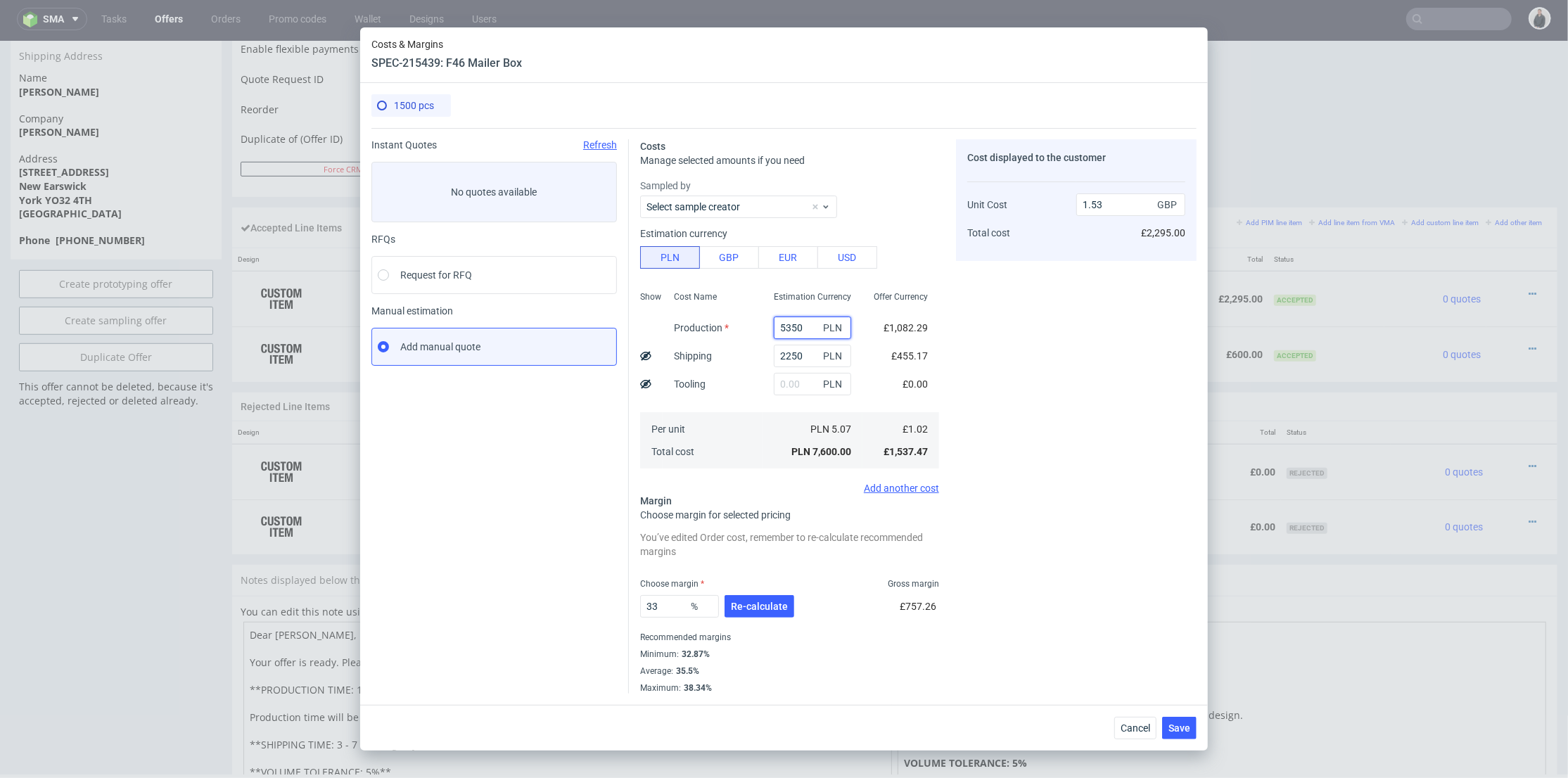
drag, startPoint x: 798, startPoint y: 327, endPoint x: 755, endPoint y: 325, distance: 43.0
click at [747, 325] on div "Show Cost Name Production Shipping Tooling Per unit Total cost Estimation Curre…" at bounding box center [790, 378] width 299 height 186
click at [783, 336] on input "5350" at bounding box center [813, 327] width 78 height 22
click at [793, 327] on input "5350" at bounding box center [813, 327] width 78 height 22
drag, startPoint x: 793, startPoint y: 327, endPoint x: 746, endPoint y: 331, distance: 47.2
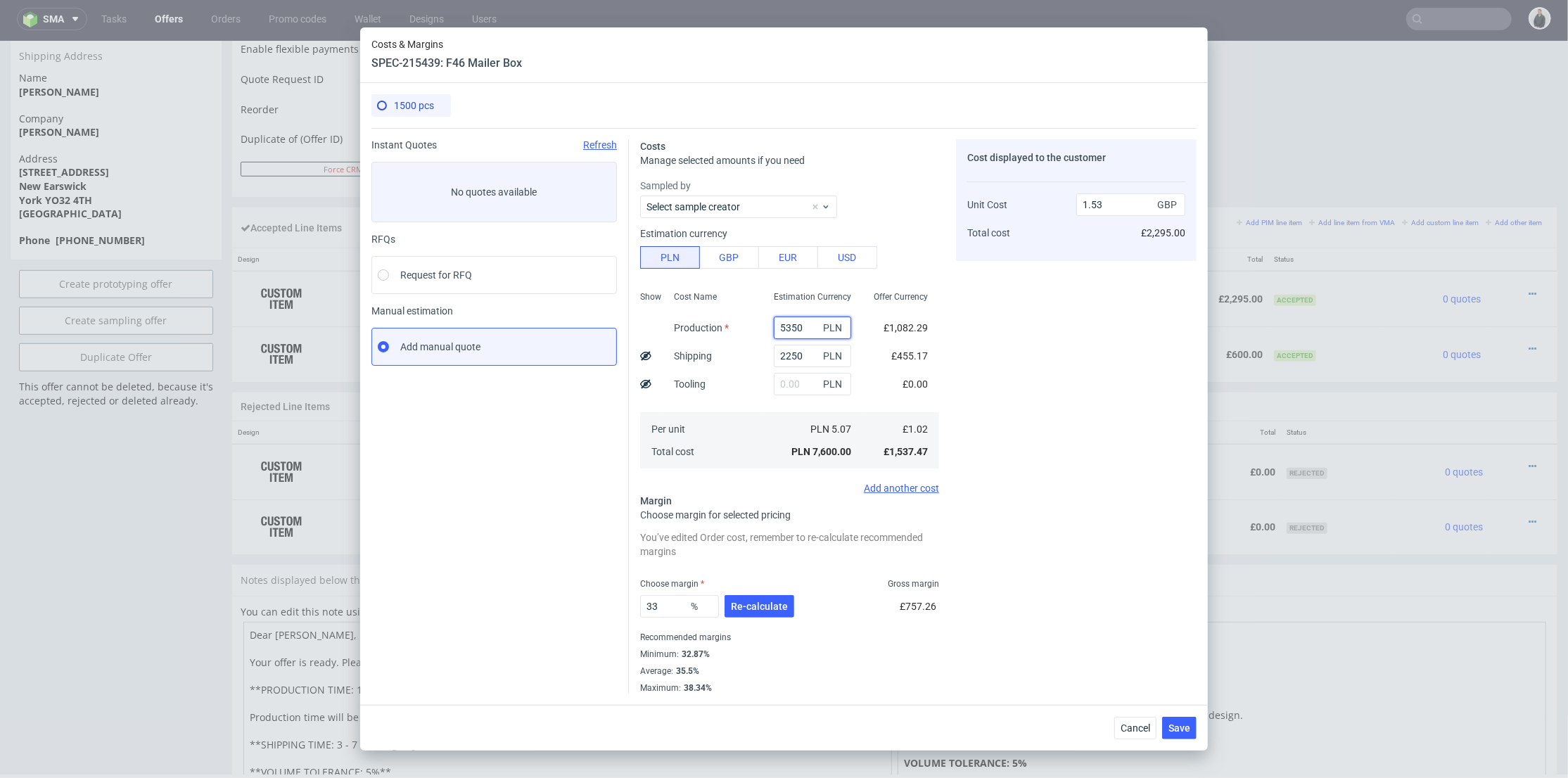
click at [741, 331] on div "Show Cost Name Production Shipping Tooling Per unit Total cost Estimation Curre…" at bounding box center [790, 378] width 299 height 186
click at [1049, 343] on div "Cost displayed to the customer Unit Cost Total cost 1.53 GBP £2,295.00" at bounding box center [1076, 416] width 241 height 554
drag, startPoint x: 799, startPoint y: 326, endPoint x: 737, endPoint y: 327, distance: 62.0
click at [737, 327] on div "Show Cost Name Production Shipping Tooling Per unit Total cost Estimation Curre…" at bounding box center [790, 378] width 299 height 186
click at [790, 327] on input "5350" at bounding box center [813, 327] width 78 height 22
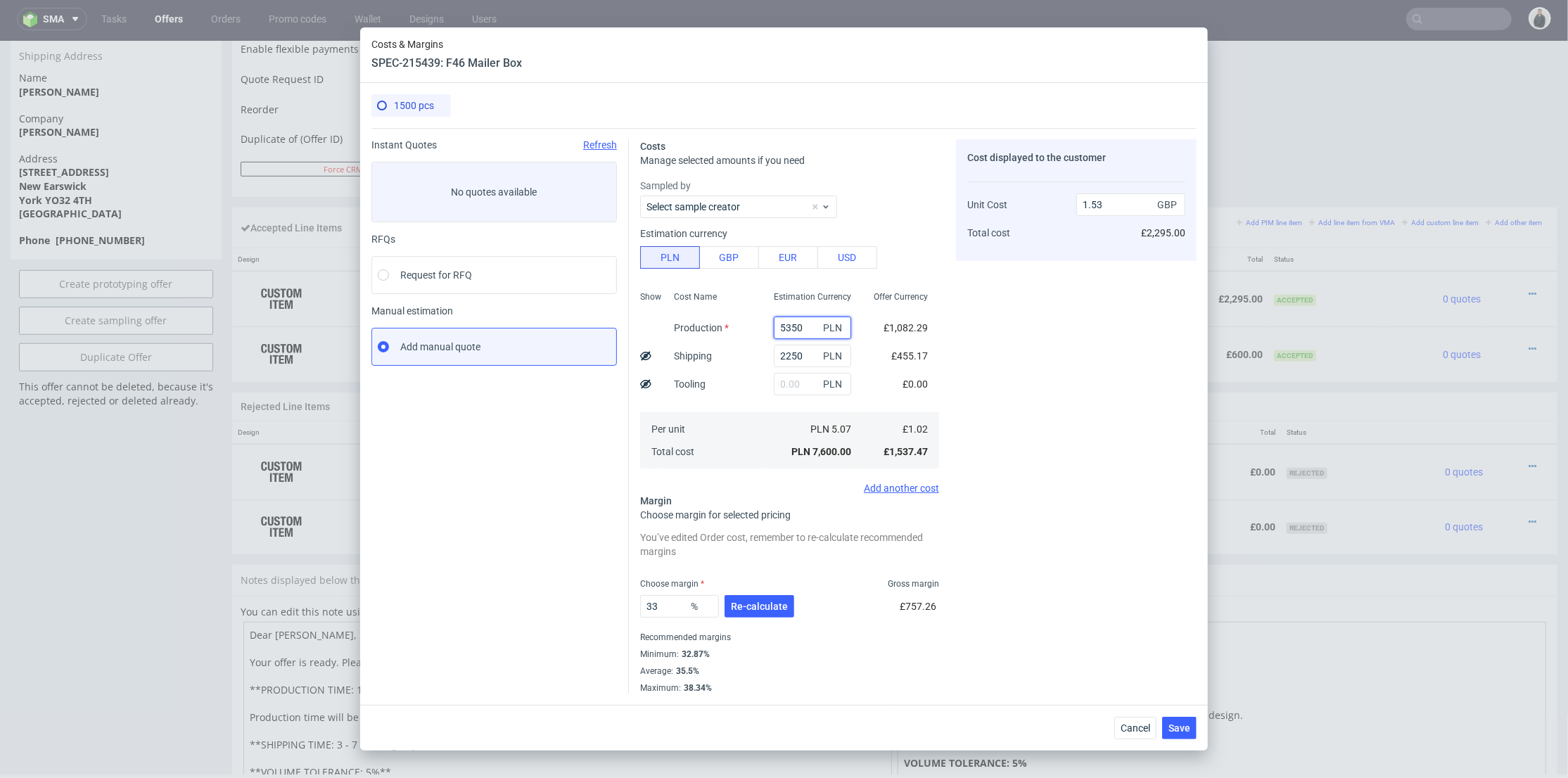
drag, startPoint x: 794, startPoint y: 325, endPoint x: 755, endPoint y: 326, distance: 39.0
click at [762, 326] on div "5350 PLN" at bounding box center [812, 327] width 100 height 28
click at [1064, 332] on div "Cost displayed to the customer Unit Cost Total cost 1.53 GBP £2,295.00" at bounding box center [1076, 416] width 241 height 554
drag, startPoint x: 796, startPoint y: 326, endPoint x: 747, endPoint y: 301, distance: 55.0
click at [740, 331] on div "Show Cost Name Production Shipping Tooling Per unit Total cost Estimation Curre…" at bounding box center [790, 378] width 299 height 186
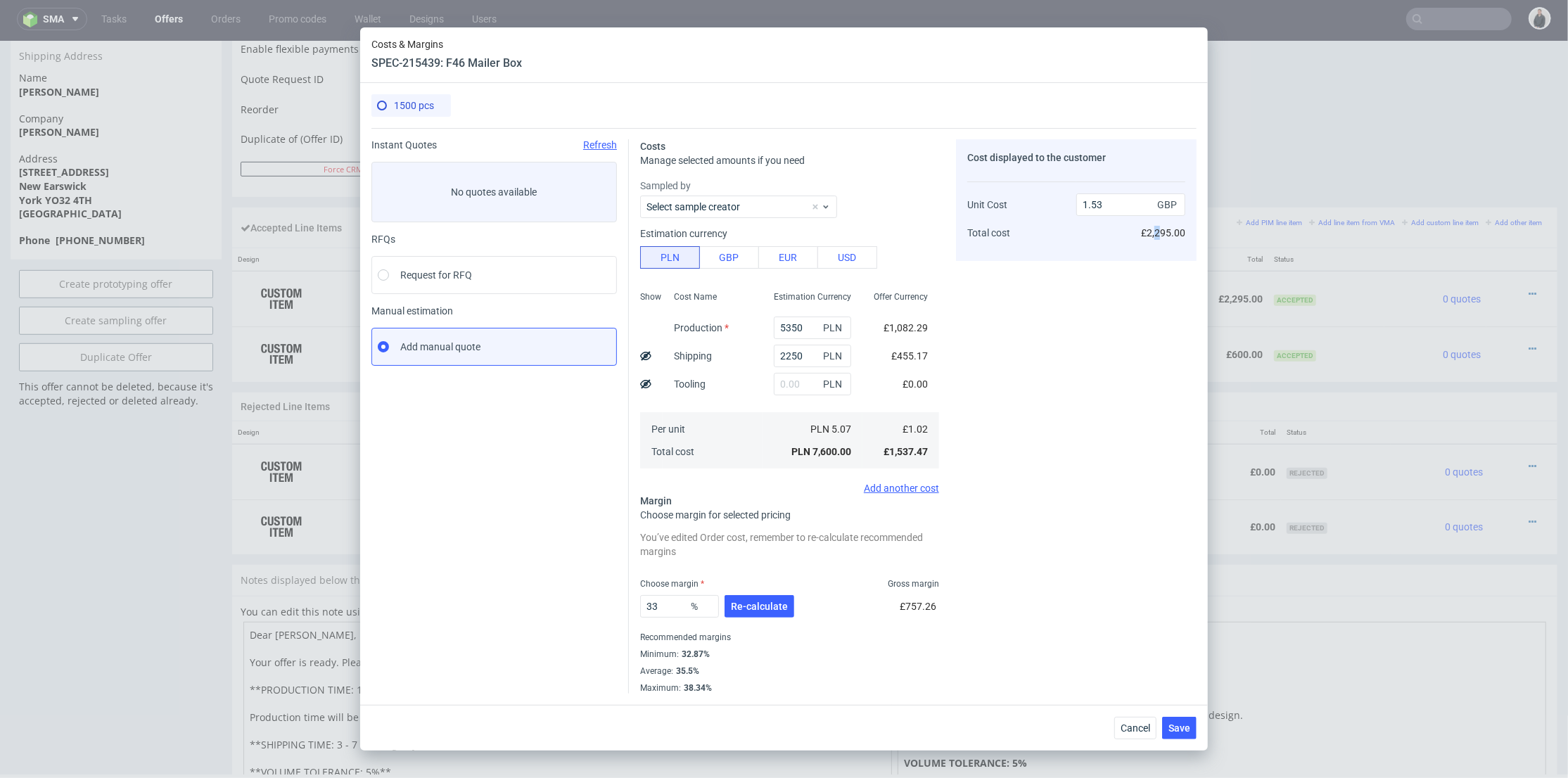
click at [1154, 252] on div "Cost displayed to the customer Unit Cost Total cost 1.53 GBP £2,295.00" at bounding box center [1076, 199] width 241 height 122
click at [1083, 237] on div "1.53 GBP £2,295.00" at bounding box center [1131, 212] width 109 height 74
drag, startPoint x: 394, startPoint y: 104, endPoint x: 425, endPoint y: 103, distance: 31.0
click at [431, 104] on span "1500 pcs" at bounding box center [414, 106] width 40 height 12
click at [615, 112] on div "1500 pcs" at bounding box center [784, 112] width 825 height 35
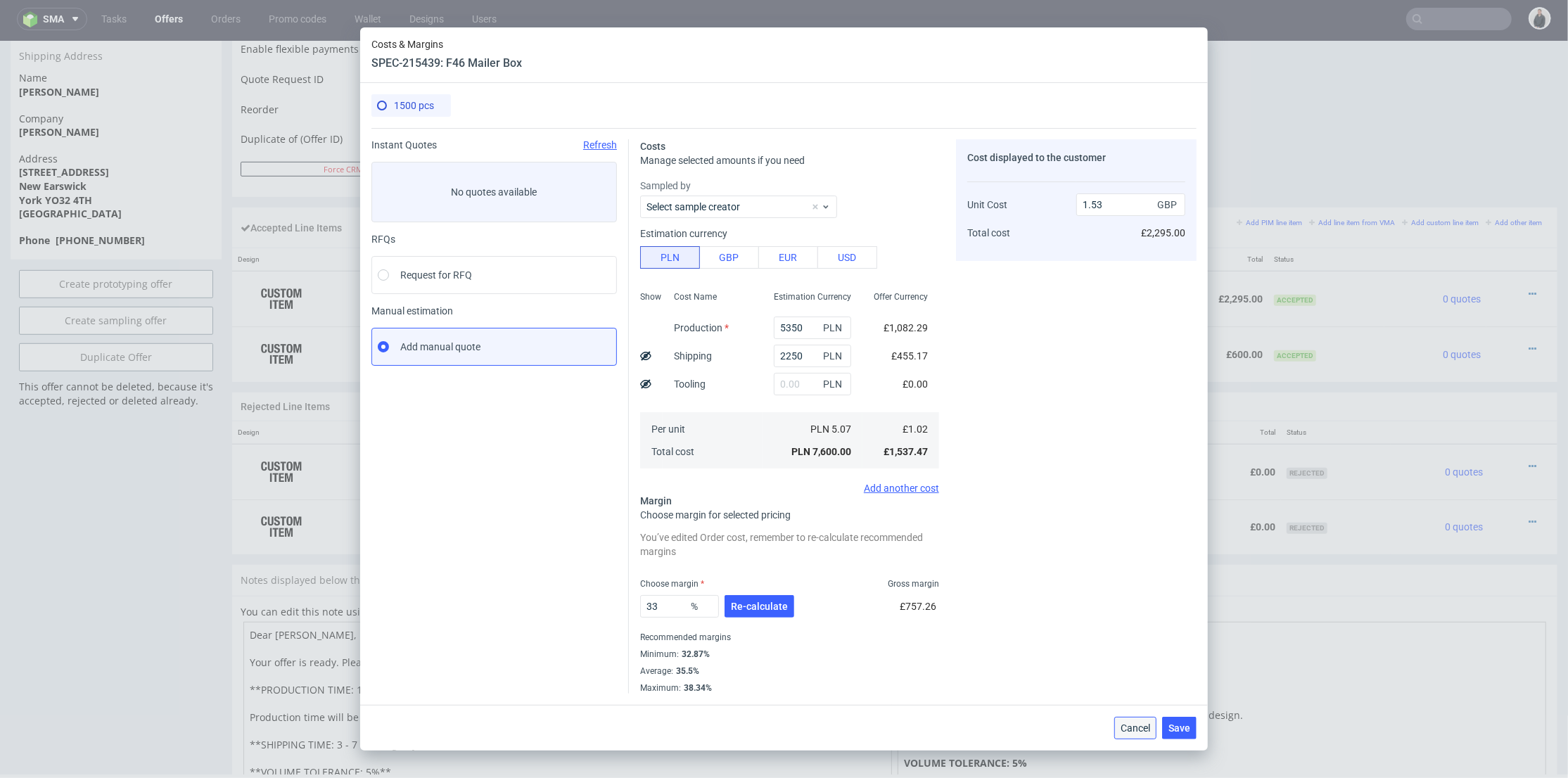
click at [1140, 728] on span "Cancel" at bounding box center [1135, 728] width 30 height 10
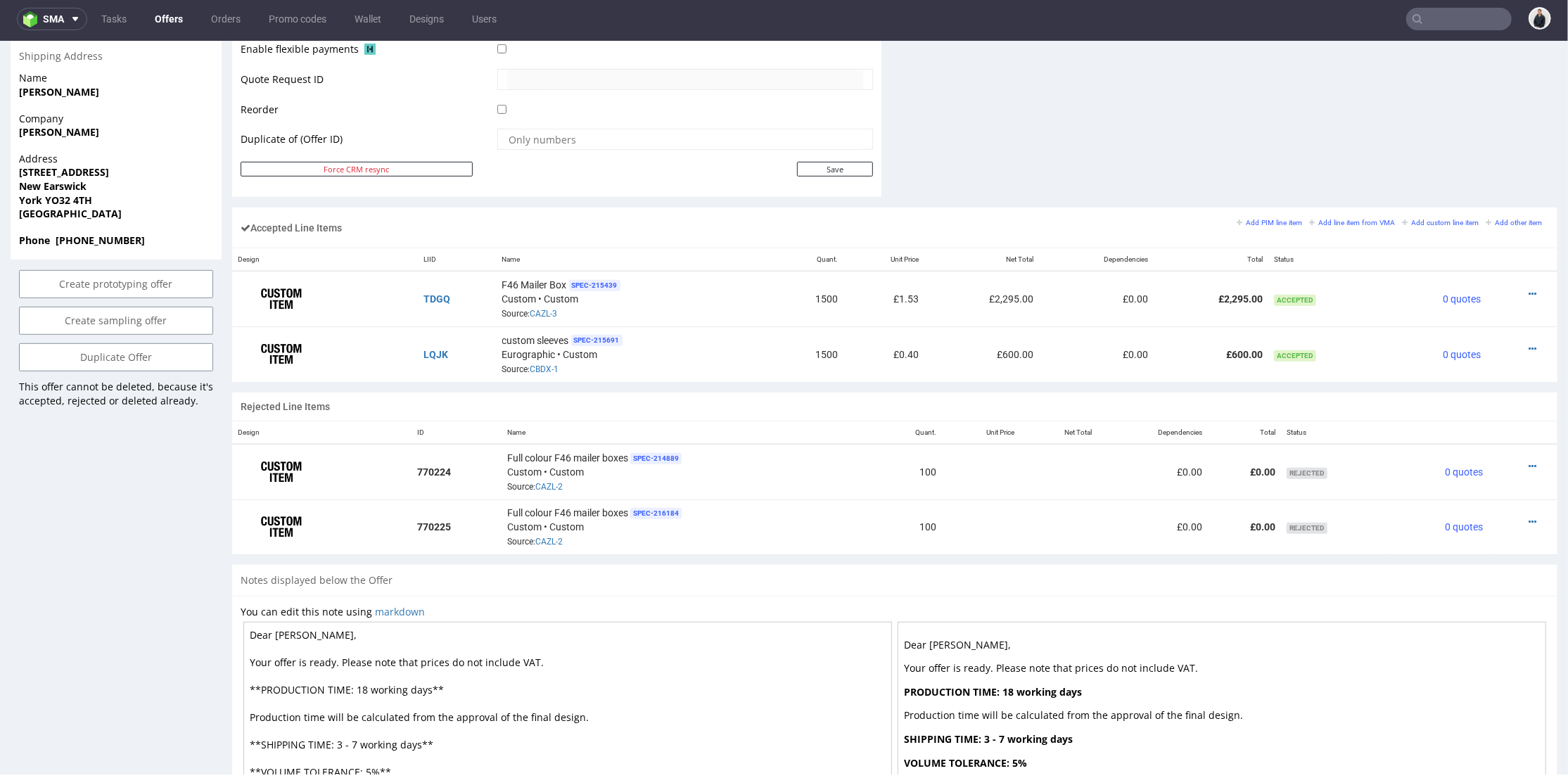
scroll to position [633, 0]
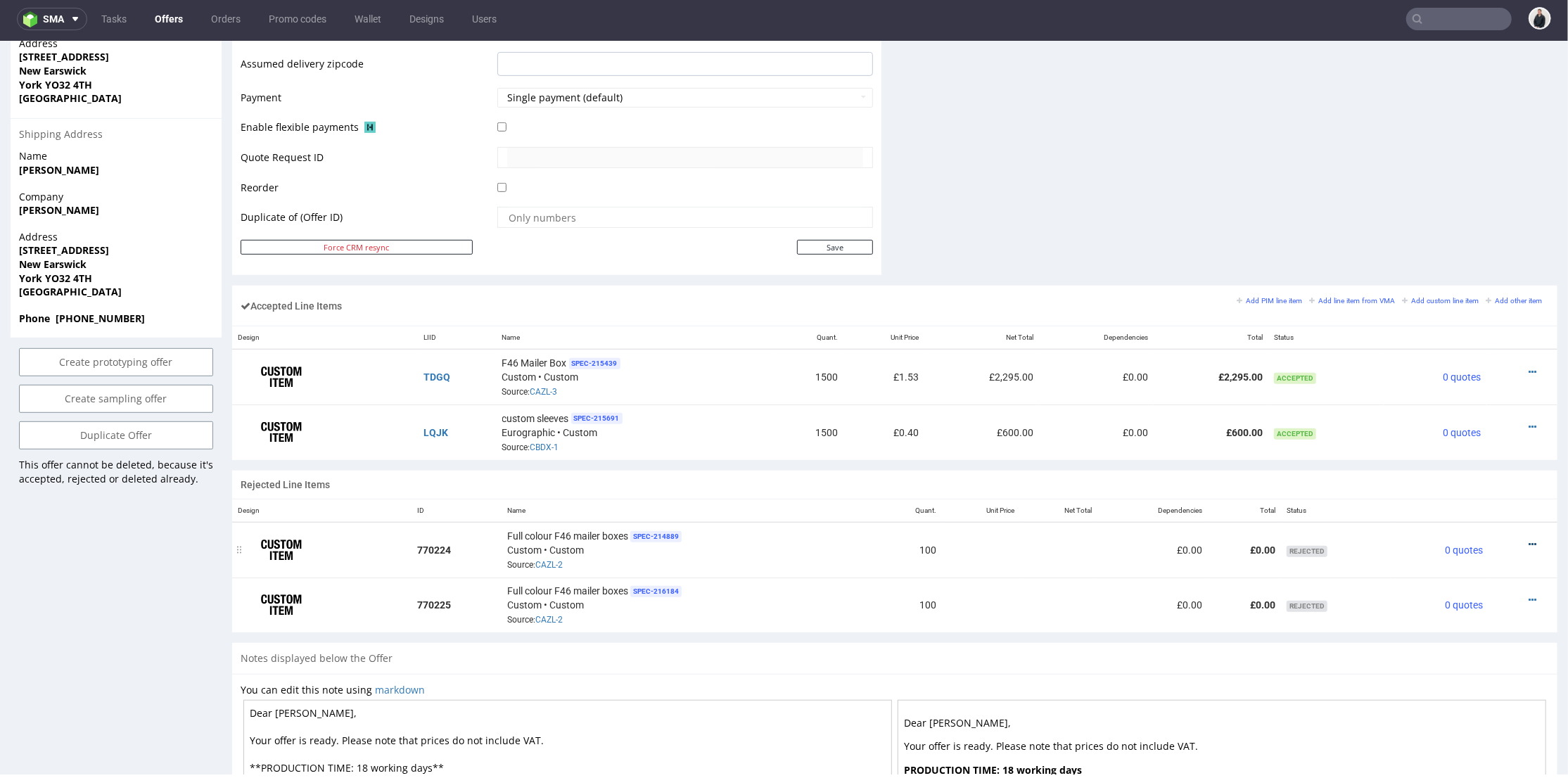
click at [1528, 539] on icon at bounding box center [1532, 544] width 7 height 10
click at [1437, 405] on span "Edit item price" at bounding box center [1475, 409] width 101 height 14
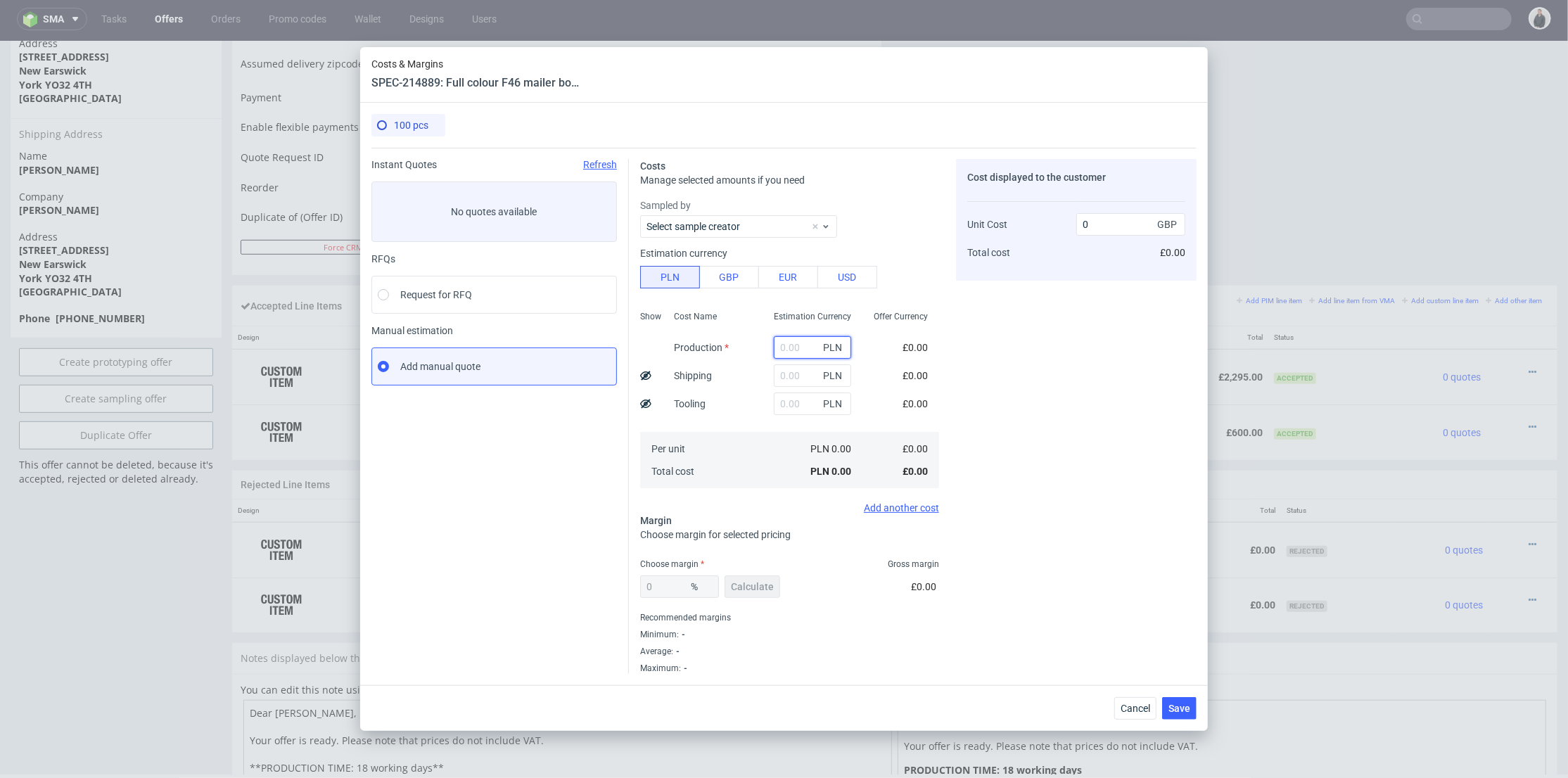
click at [789, 351] on input "text" at bounding box center [813, 347] width 78 height 22
type input "100"
click at [1029, 375] on div "Cost displayed to the customer Unit Cost Total cost 0 GBP £0.00" at bounding box center [1076, 416] width 241 height 515
type input "0.2"
click at [1134, 714] on span "Cancel" at bounding box center [1135, 709] width 30 height 10
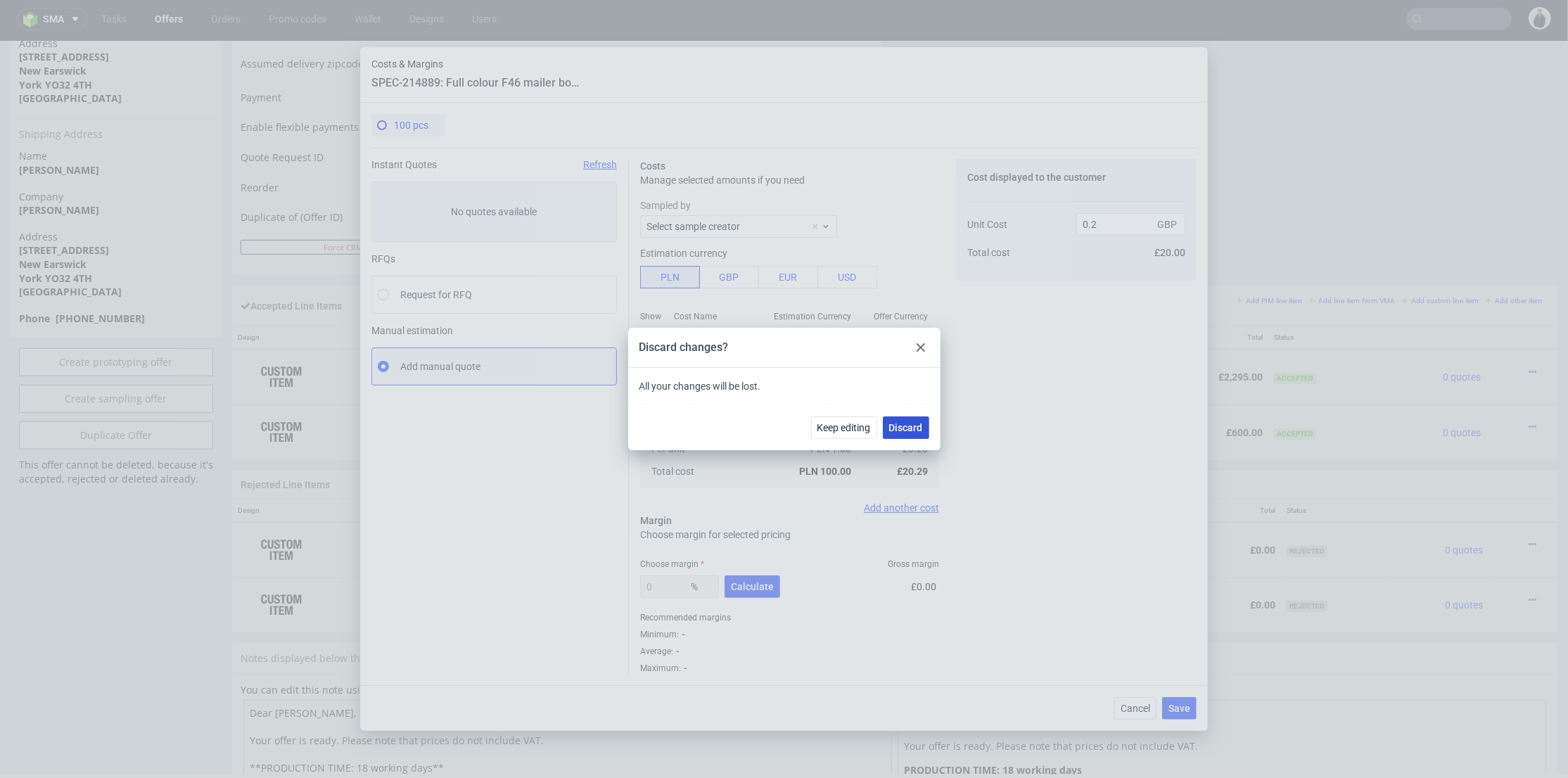
click at [925, 427] on button "Discard" at bounding box center [906, 427] width 46 height 22
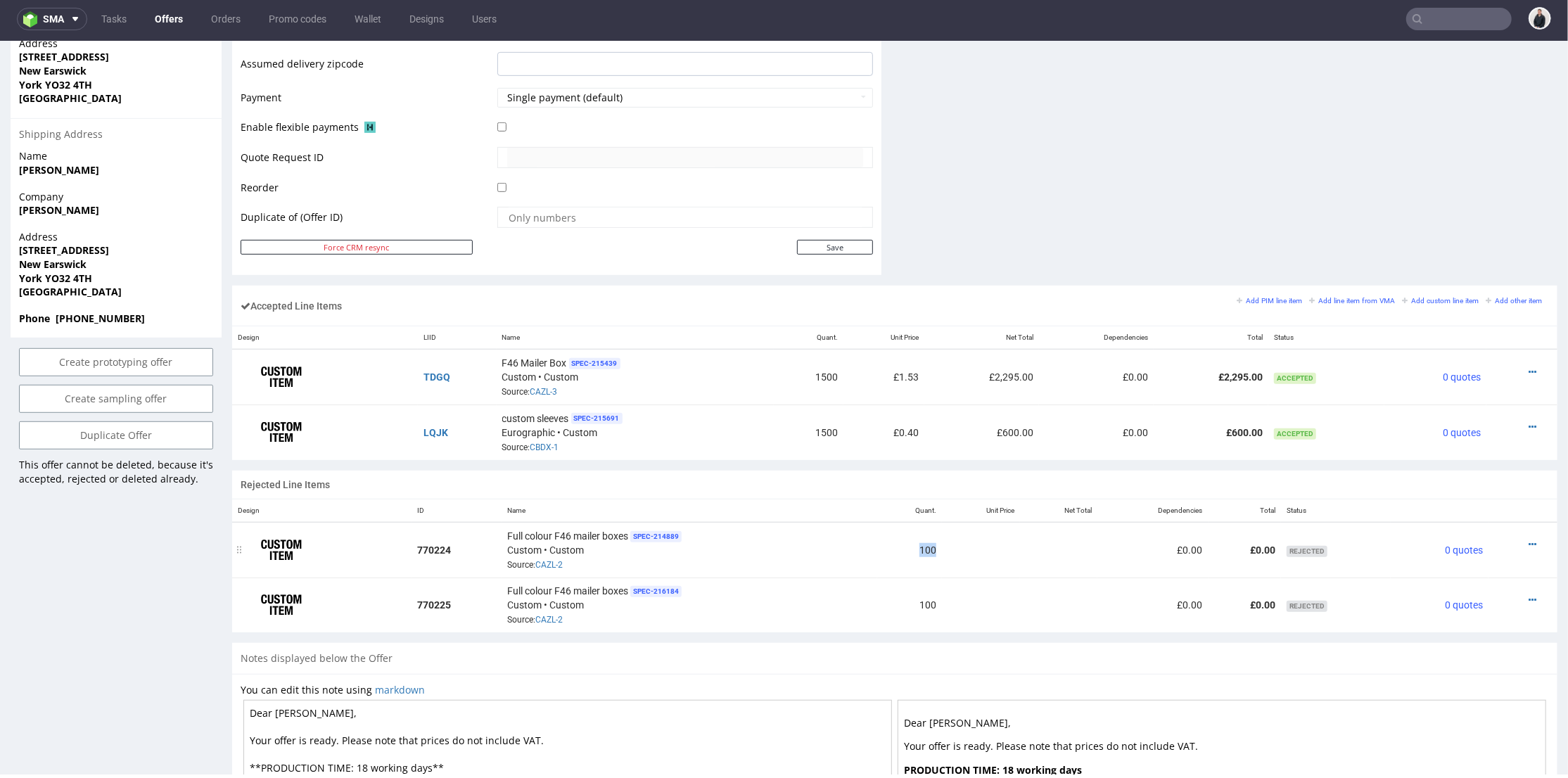
drag, startPoint x: 996, startPoint y: 553, endPoint x: 1005, endPoint y: 553, distance: 9.0
click at [1005, 553] on tr "770224 Full colour F46 mailer boxes SPEC- 214889 Custom • Custom Source: CAZL-2…" at bounding box center [895, 548] width 1326 height 55
click at [1208, 537] on td "£0.00" at bounding box center [1245, 548] width 73 height 55
drag, startPoint x: 1159, startPoint y: 546, endPoint x: 1272, endPoint y: 549, distance: 113.0
click at [1272, 549] on tr "770224 Full colour F46 mailer boxes SPEC- 214889 Custom • Custom Source: CAZL-2…" at bounding box center [895, 548] width 1326 height 55
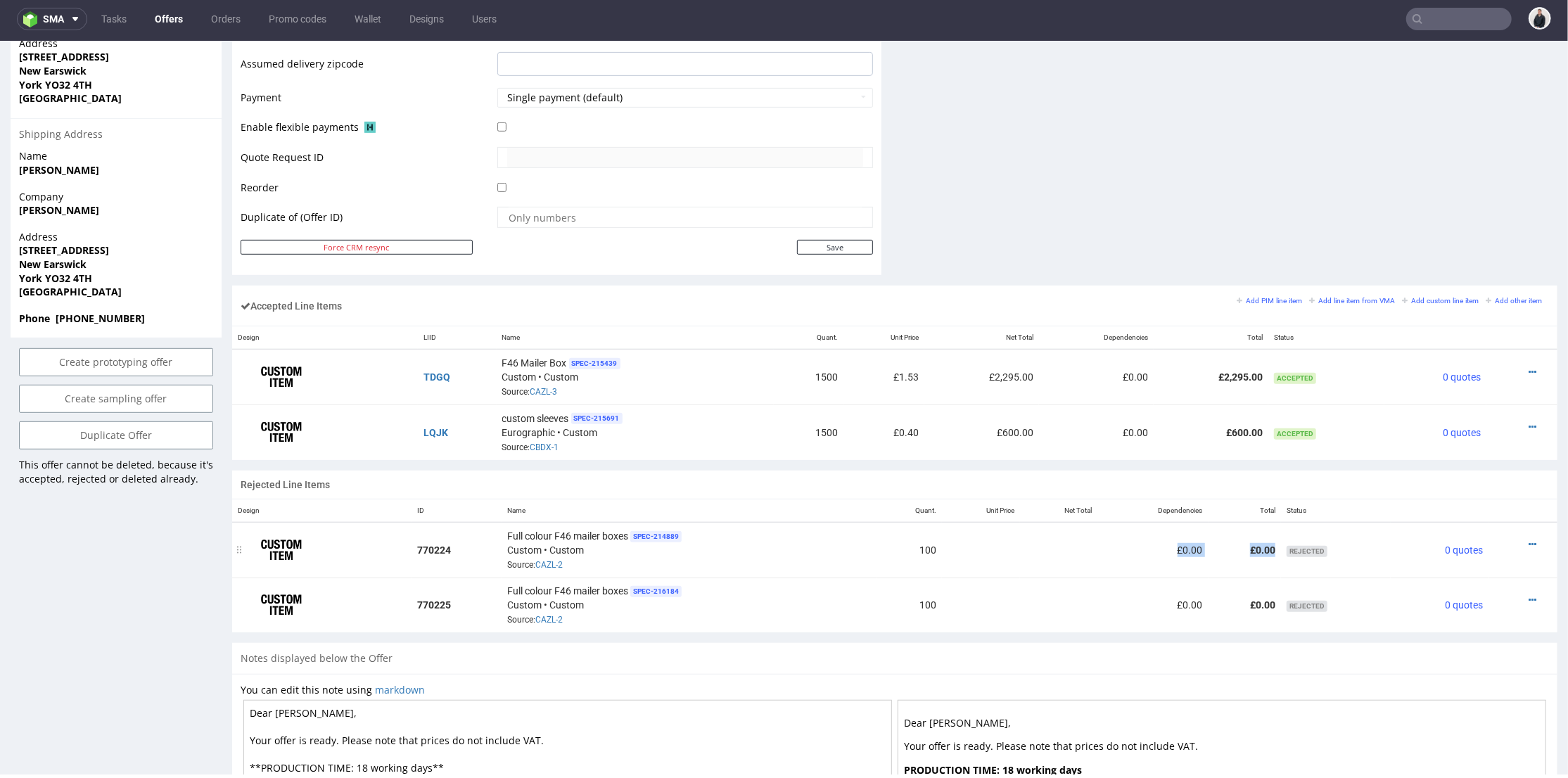
click at [1264, 551] on td "£0.00" at bounding box center [1245, 548] width 73 height 55
drag, startPoint x: 883, startPoint y: 370, endPoint x: 928, endPoint y: 373, distance: 45.1
click at [928, 373] on tr "TDGQ F46 Mailer Box SPEC- 215439 Custom • Custom Source: CAZL-3 1500 £1.53 £2,2…" at bounding box center [895, 376] width 1326 height 55
click at [1247, 547] on td "£0.00" at bounding box center [1245, 548] width 73 height 55
click at [1528, 538] on link at bounding box center [1532, 544] width 7 height 12
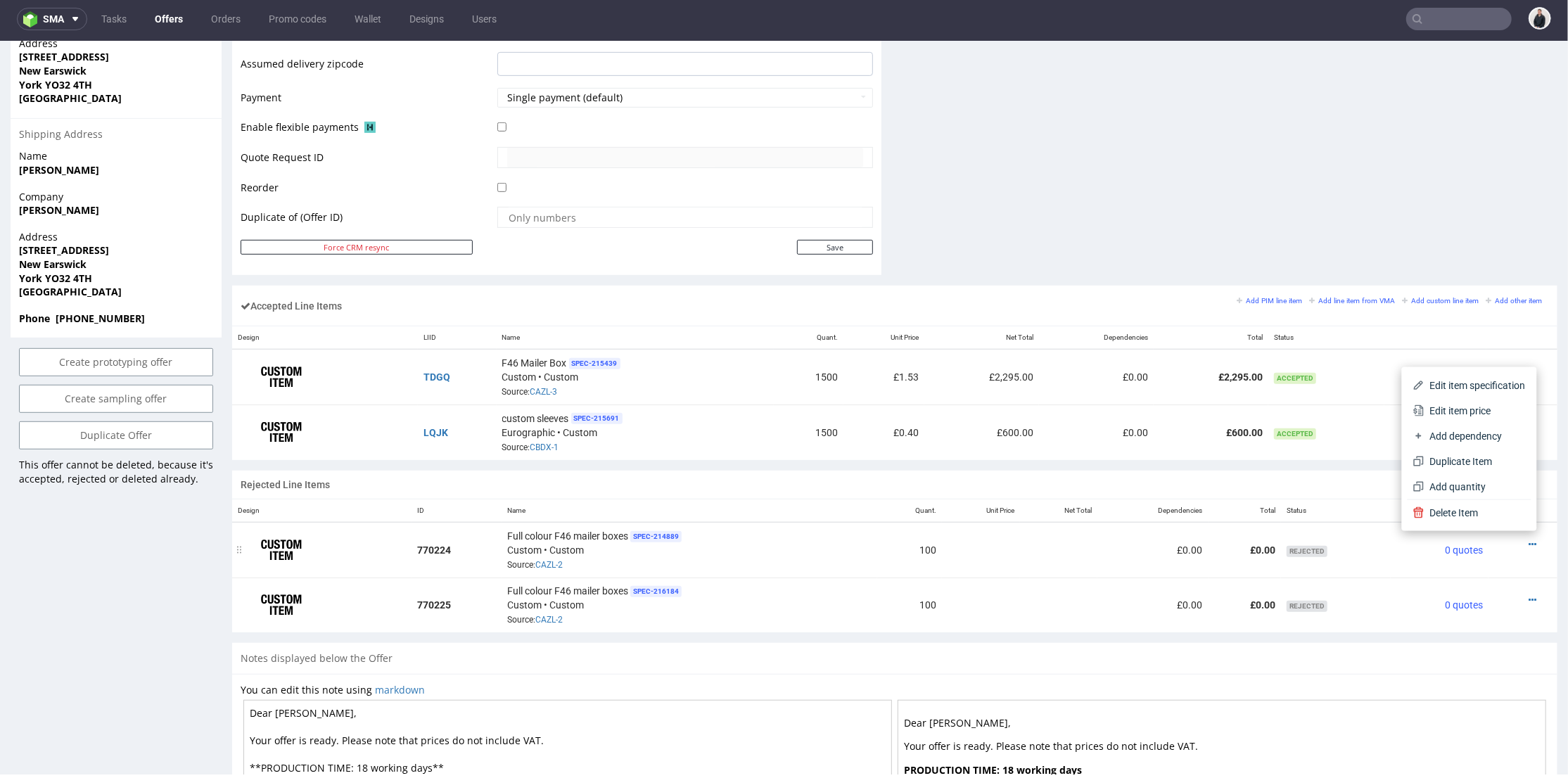
click at [1344, 562] on td "Rejected" at bounding box center [1336, 548] width 110 height 55
click at [1528, 594] on icon at bounding box center [1532, 599] width 7 height 10
click at [1455, 565] on span "Delete Item" at bounding box center [1475, 565] width 101 height 14
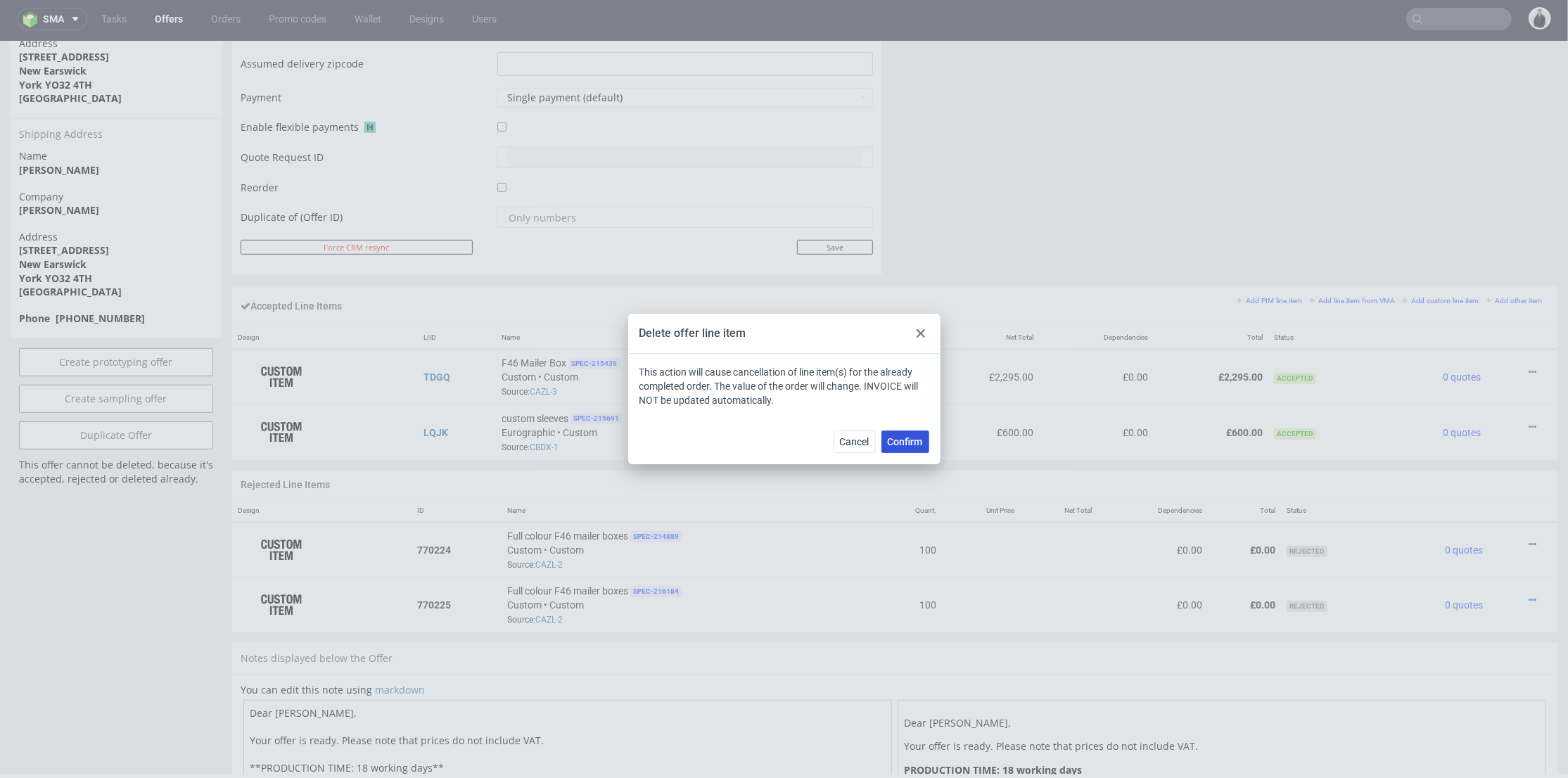
drag, startPoint x: 901, startPoint y: 435, endPoint x: 882, endPoint y: 383, distance: 55.4
click at [901, 434] on button "Confirm" at bounding box center [906, 442] width 48 height 22
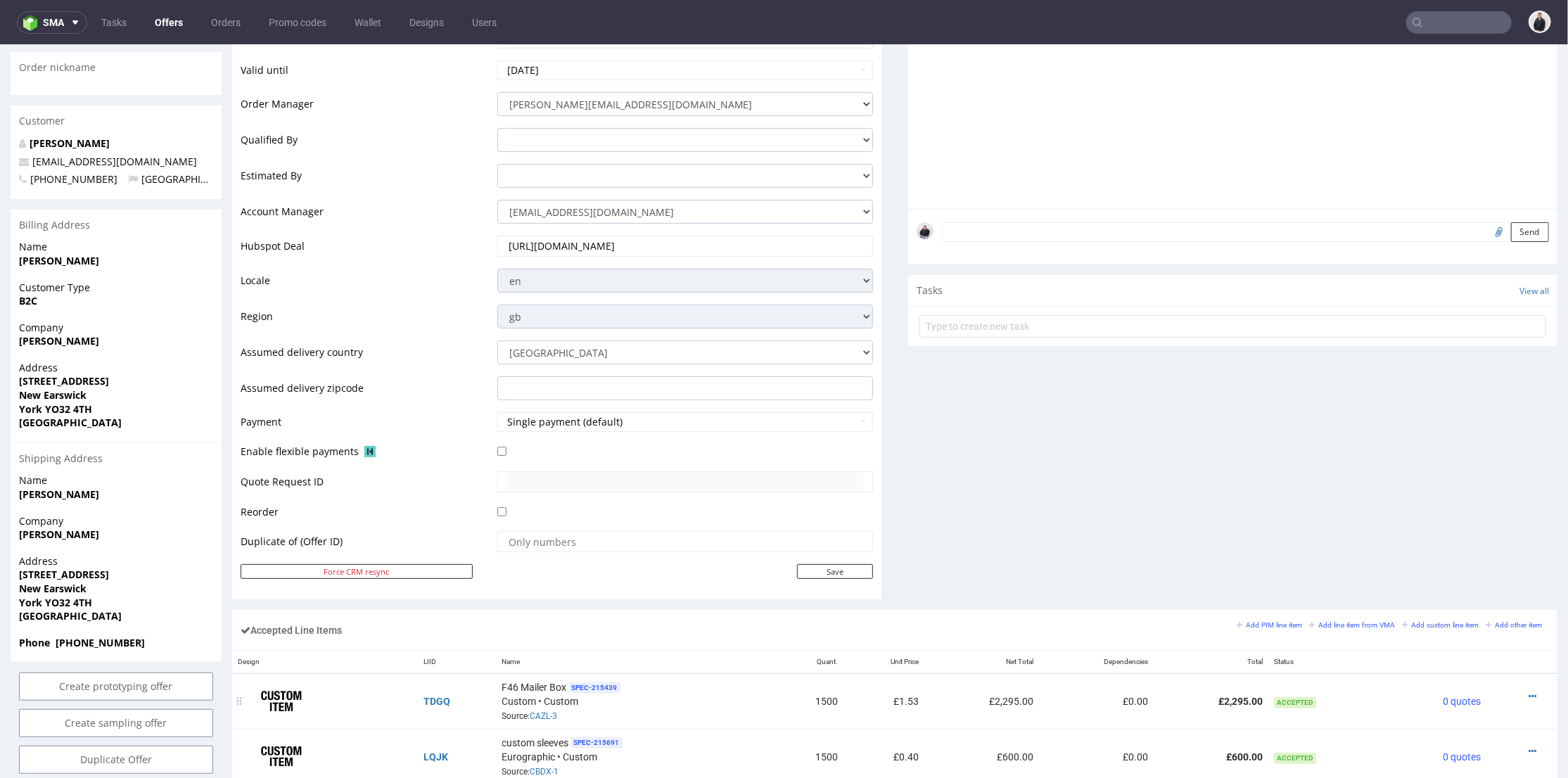
scroll to position [547, 0]
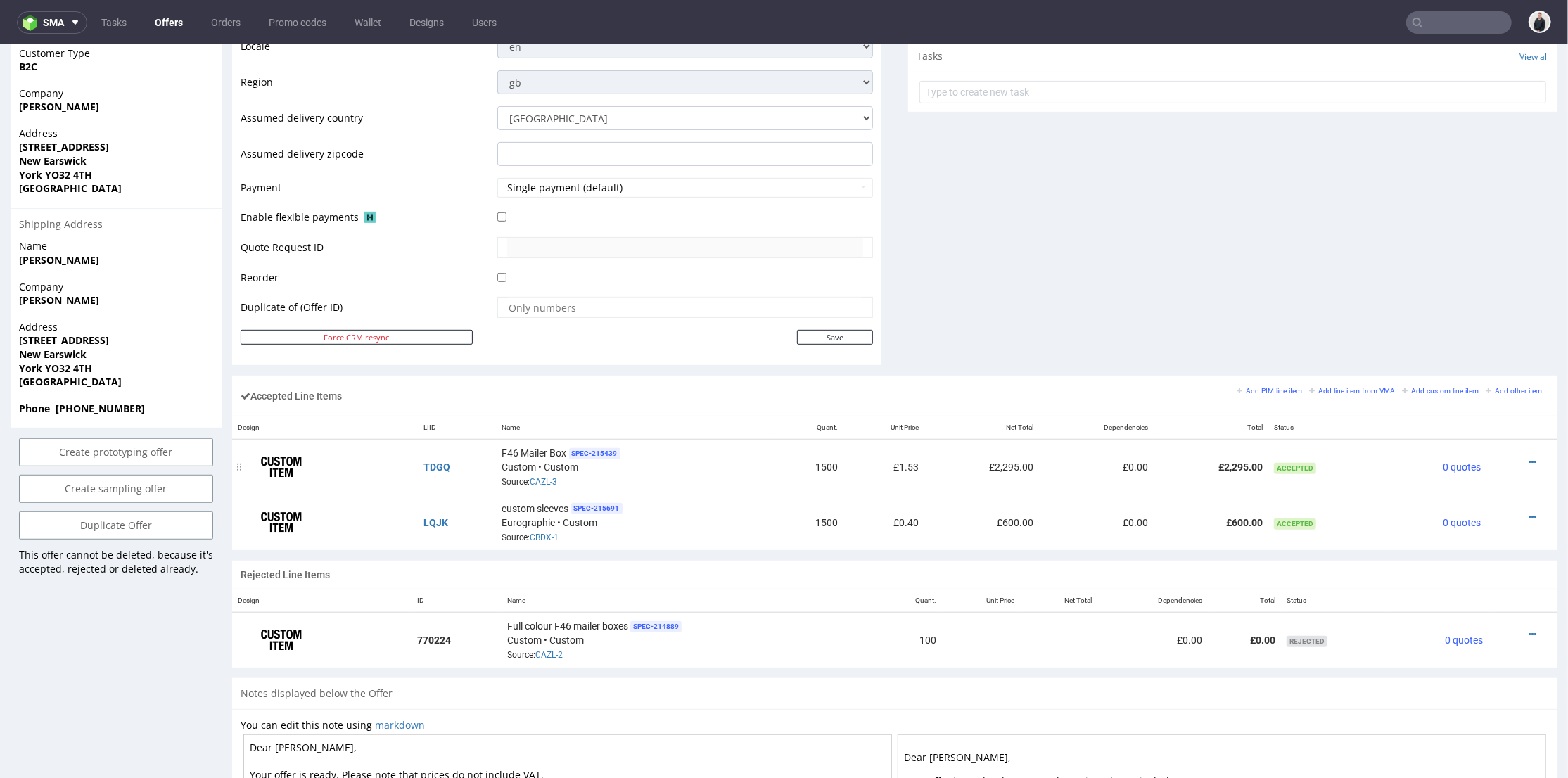
click at [1384, 442] on td "0 quotes" at bounding box center [1435, 466] width 101 height 55
click at [1528, 459] on icon at bounding box center [1532, 461] width 7 height 10
click at [1446, 275] on span "Edit item specification" at bounding box center [1473, 279] width 106 height 14
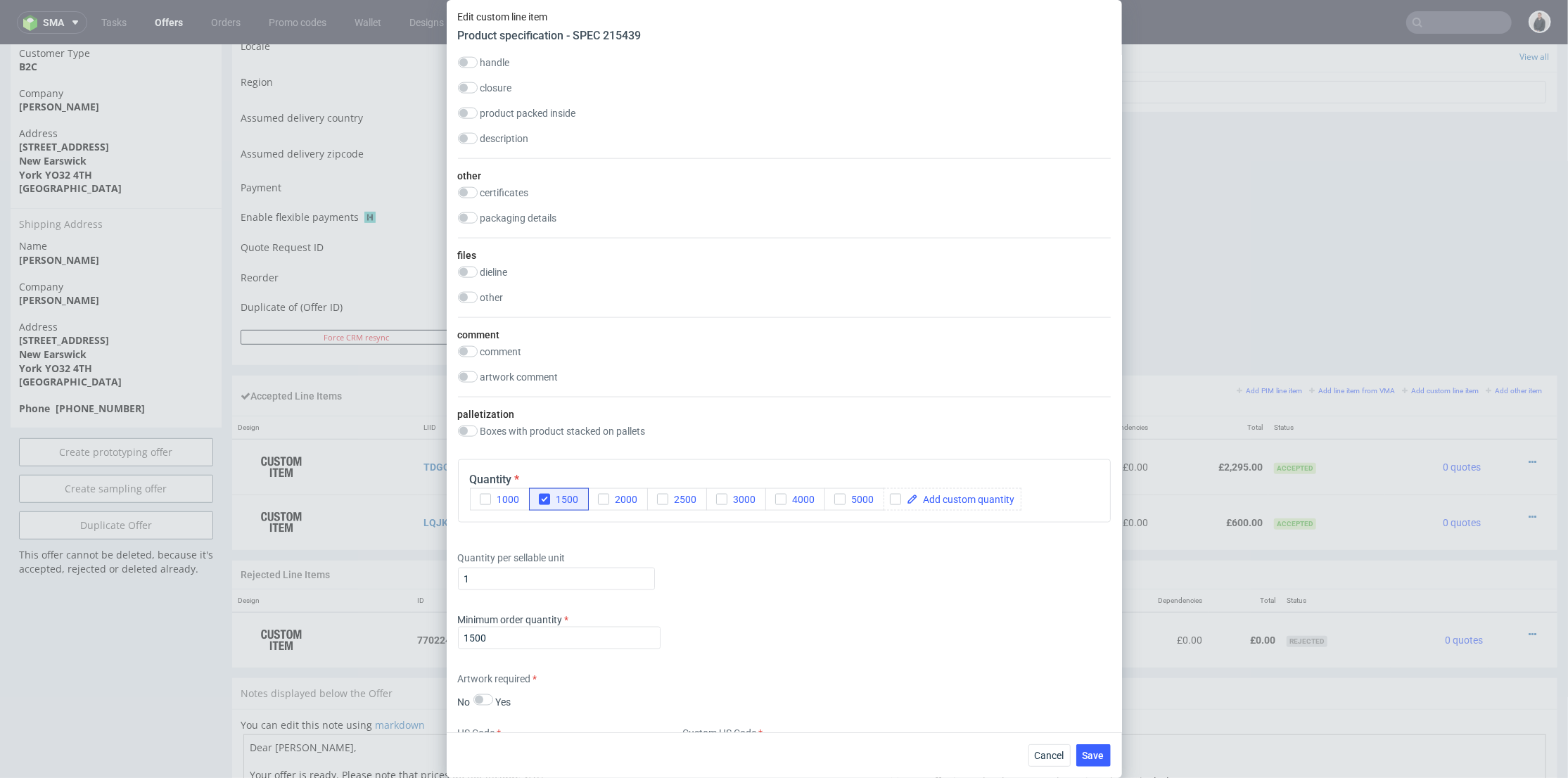
scroll to position [1719, 0]
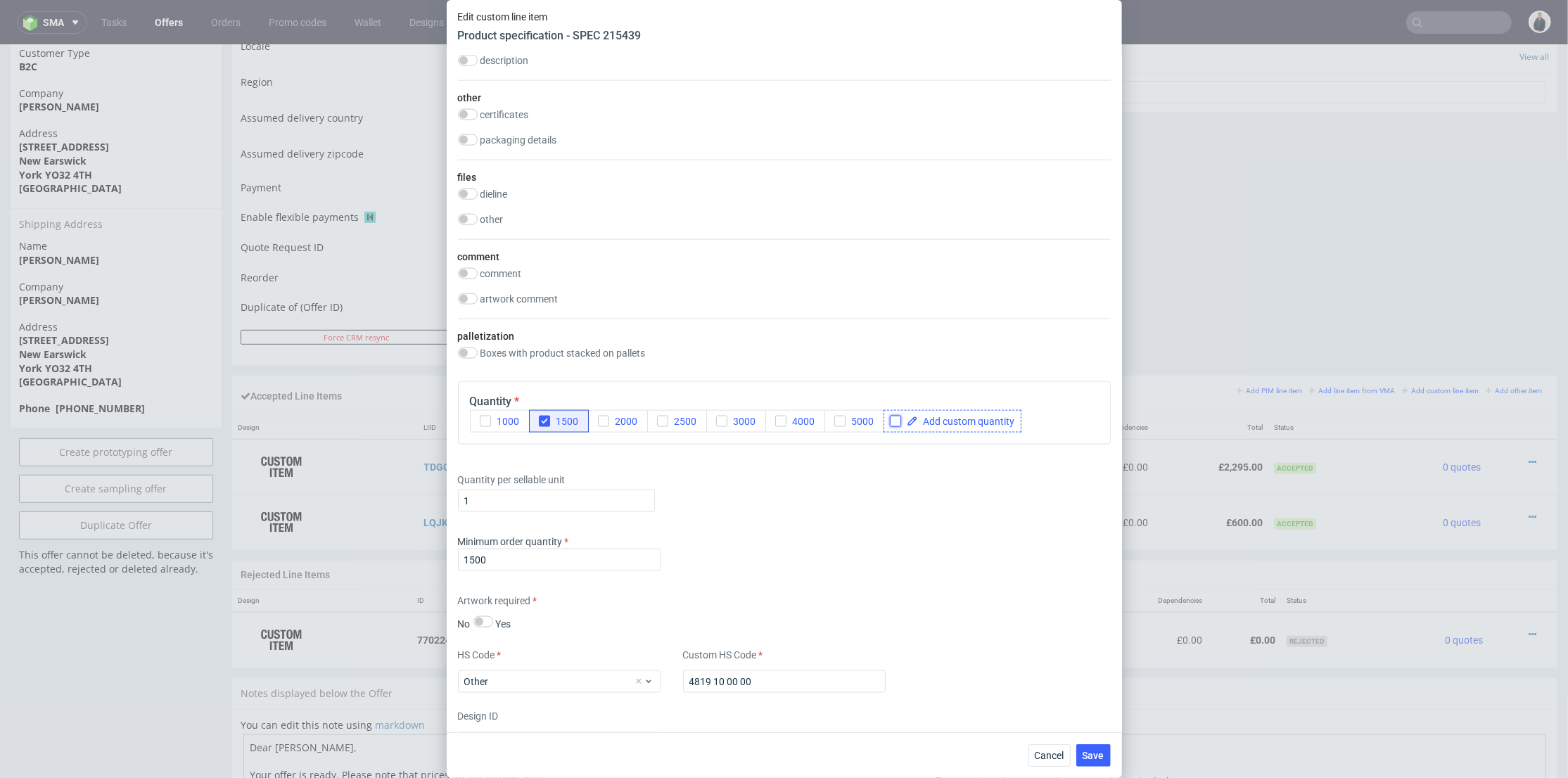
click at [894, 417] on input "checkbox" at bounding box center [896, 422] width 12 height 12
checkbox input "true"
click at [939, 420] on span at bounding box center [966, 422] width 97 height 10
checkbox input "true"
click at [915, 468] on div "Quantity per sellable unit 1" at bounding box center [784, 489] width 653 height 56
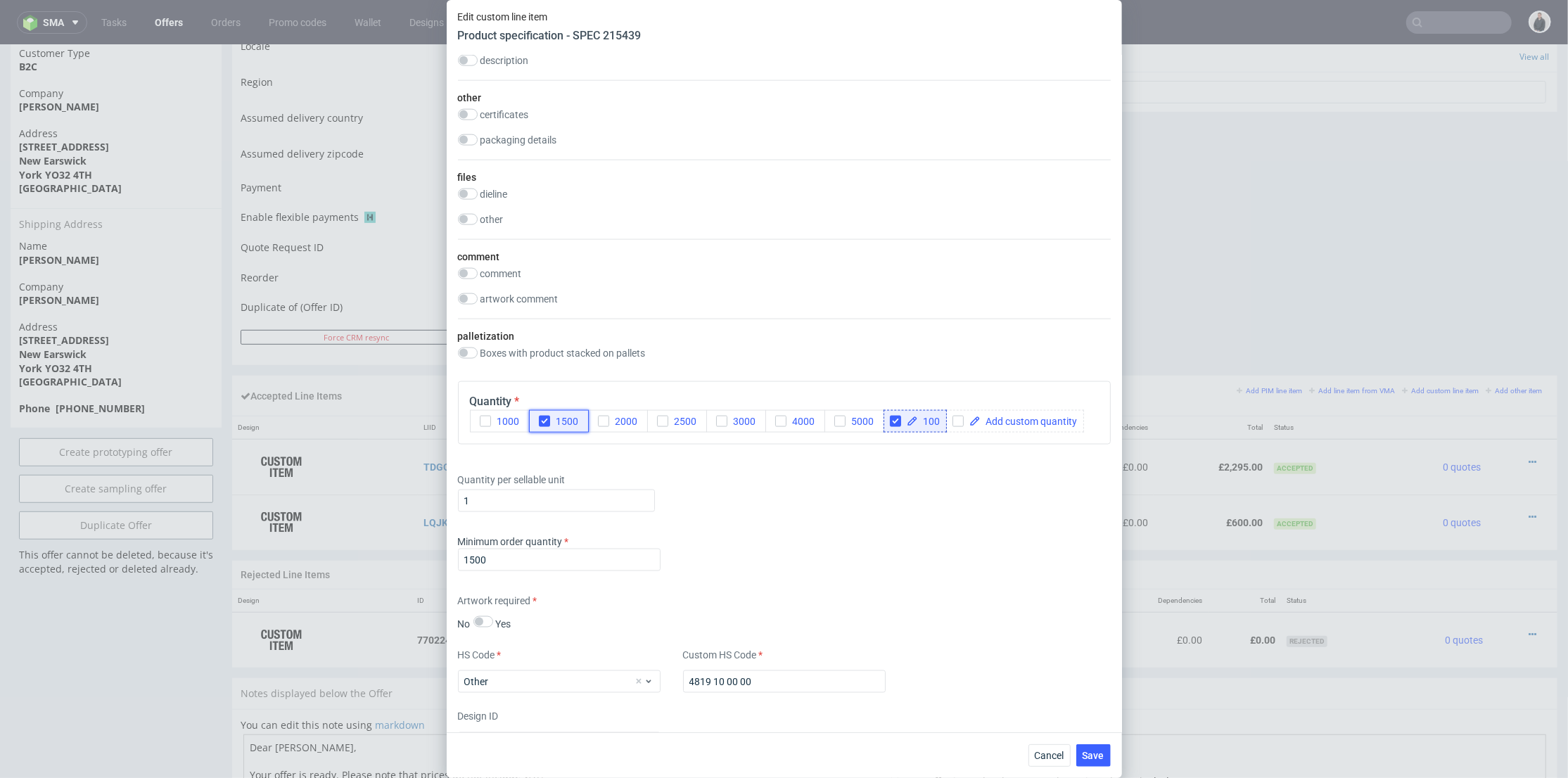
click at [546, 419] on use "button" at bounding box center [545, 422] width 7 height 5
drag, startPoint x: 490, startPoint y: 561, endPoint x: 558, endPoint y: 575, distance: 69.4
click at [433, 556] on div "Edit custom line item Product specification - SPEC 215439 Supplier Marex Techni…" at bounding box center [784, 389] width 1568 height 778
type input "1"
drag, startPoint x: 885, startPoint y: 534, endPoint x: 915, endPoint y: 542, distance: 31.0
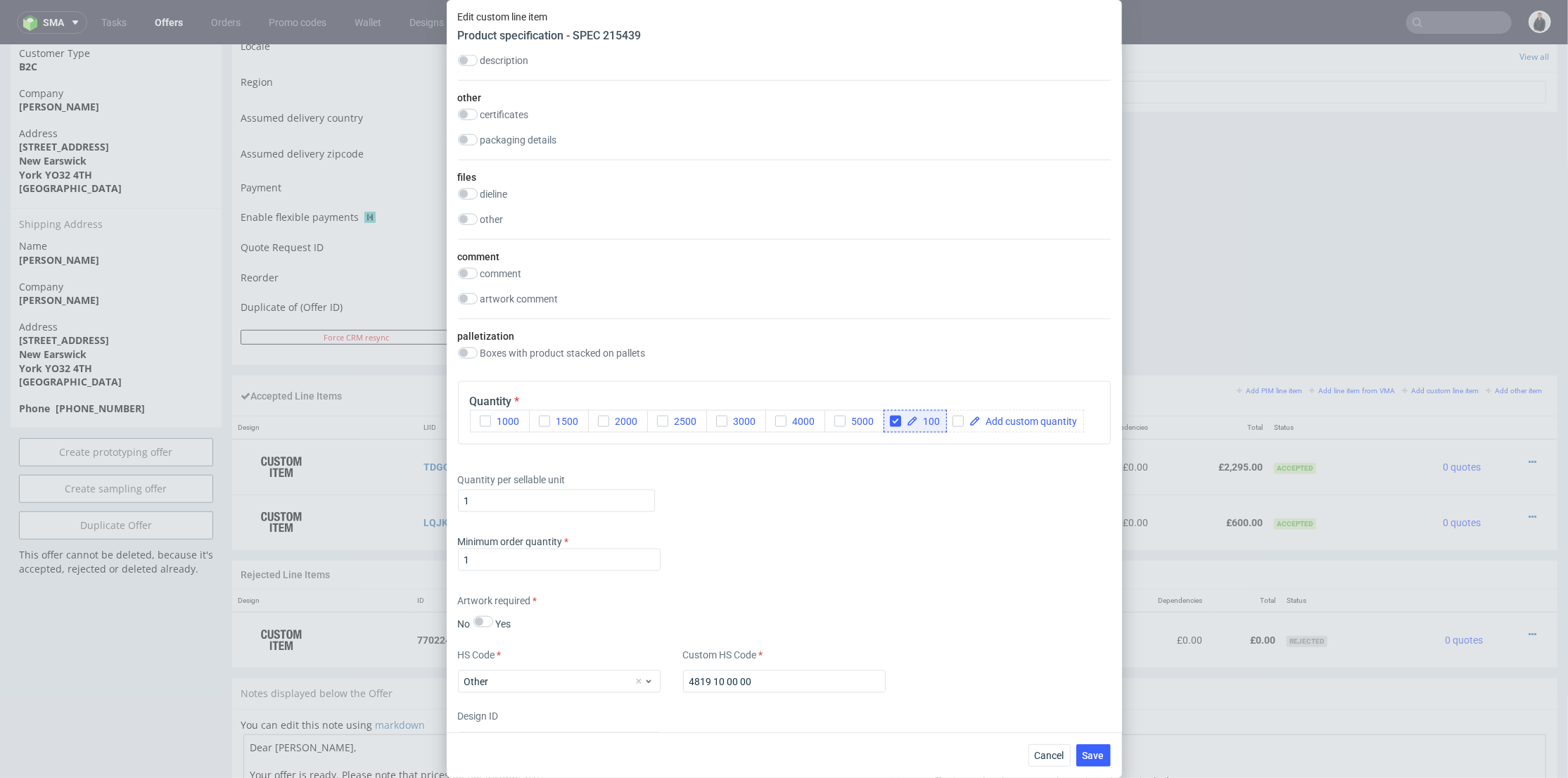
click at [886, 534] on div "Minimum order quantity 1" at bounding box center [784, 555] width 653 height 42
click at [1055, 753] on span "Cancel" at bounding box center [1049, 756] width 30 height 10
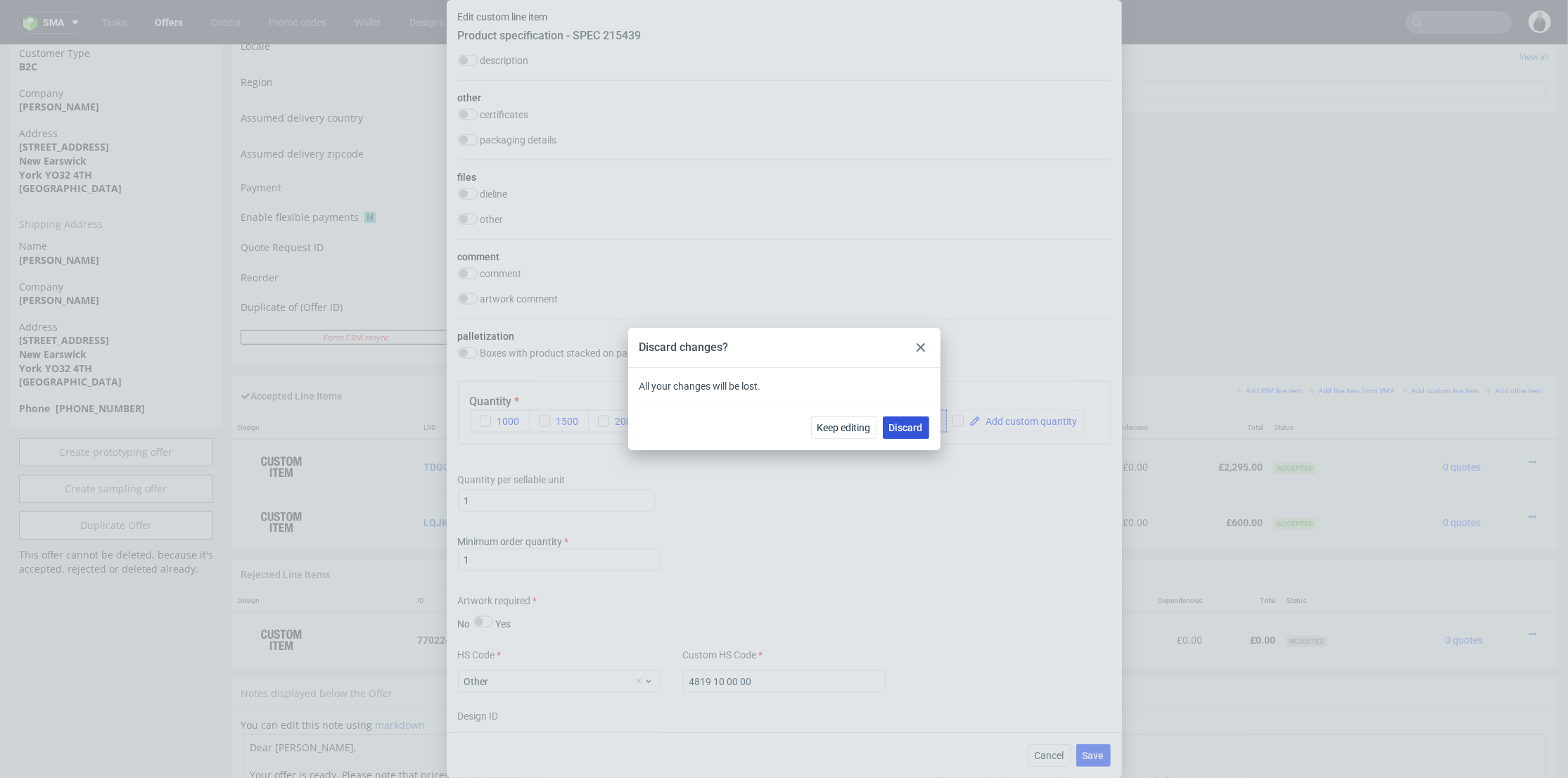
click at [916, 432] on span "Discard" at bounding box center [906, 427] width 34 height 10
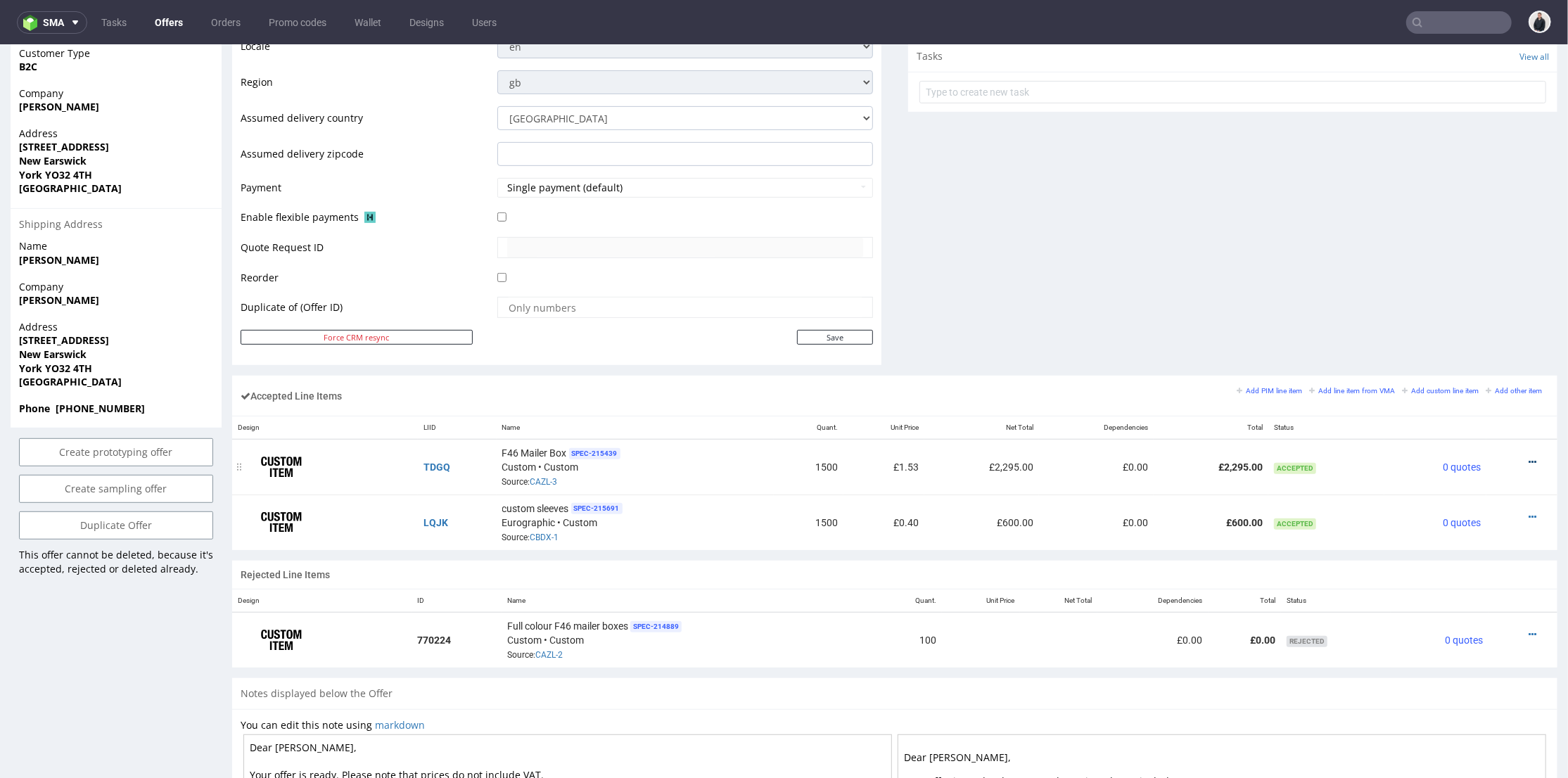
click at [1528, 459] on icon at bounding box center [1532, 461] width 7 height 10
drag, startPoint x: 963, startPoint y: 471, endPoint x: 813, endPoint y: 464, distance: 150.2
click at [963, 471] on td "£2,295.00" at bounding box center [982, 466] width 115 height 55
drag, startPoint x: 802, startPoint y: 463, endPoint x: 933, endPoint y: 461, distance: 131.0
click at [933, 459] on tr "TDGQ F46 Mailer Box SPEC- 215439 Custom • Custom Source: CAZL-3 1500 £1.53 £2,2…" at bounding box center [895, 466] width 1326 height 55
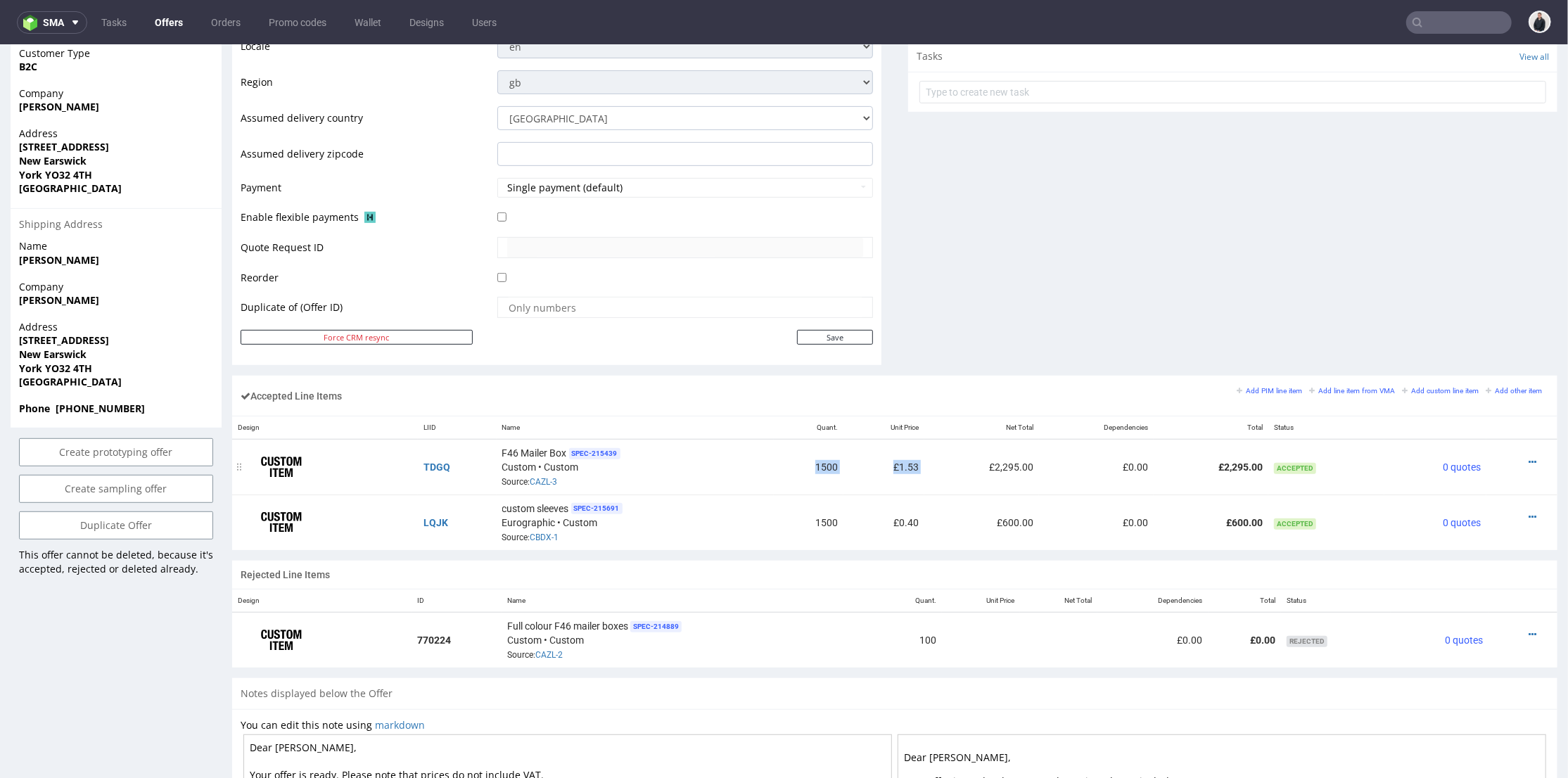
click at [931, 463] on td "£2,295.00" at bounding box center [982, 466] width 115 height 55
drag, startPoint x: 878, startPoint y: 516, endPoint x: 920, endPoint y: 516, distance: 42.0
click at [920, 516] on tr "LQJK custom sleeves SPEC- 215691 Eurographic • Custom Source: CBDX-1 1500 £0.40…" at bounding box center [895, 521] width 1326 height 55
click at [925, 516] on td "£600.00" at bounding box center [982, 521] width 115 height 55
drag, startPoint x: 704, startPoint y: 519, endPoint x: 757, endPoint y: 516, distance: 53.1
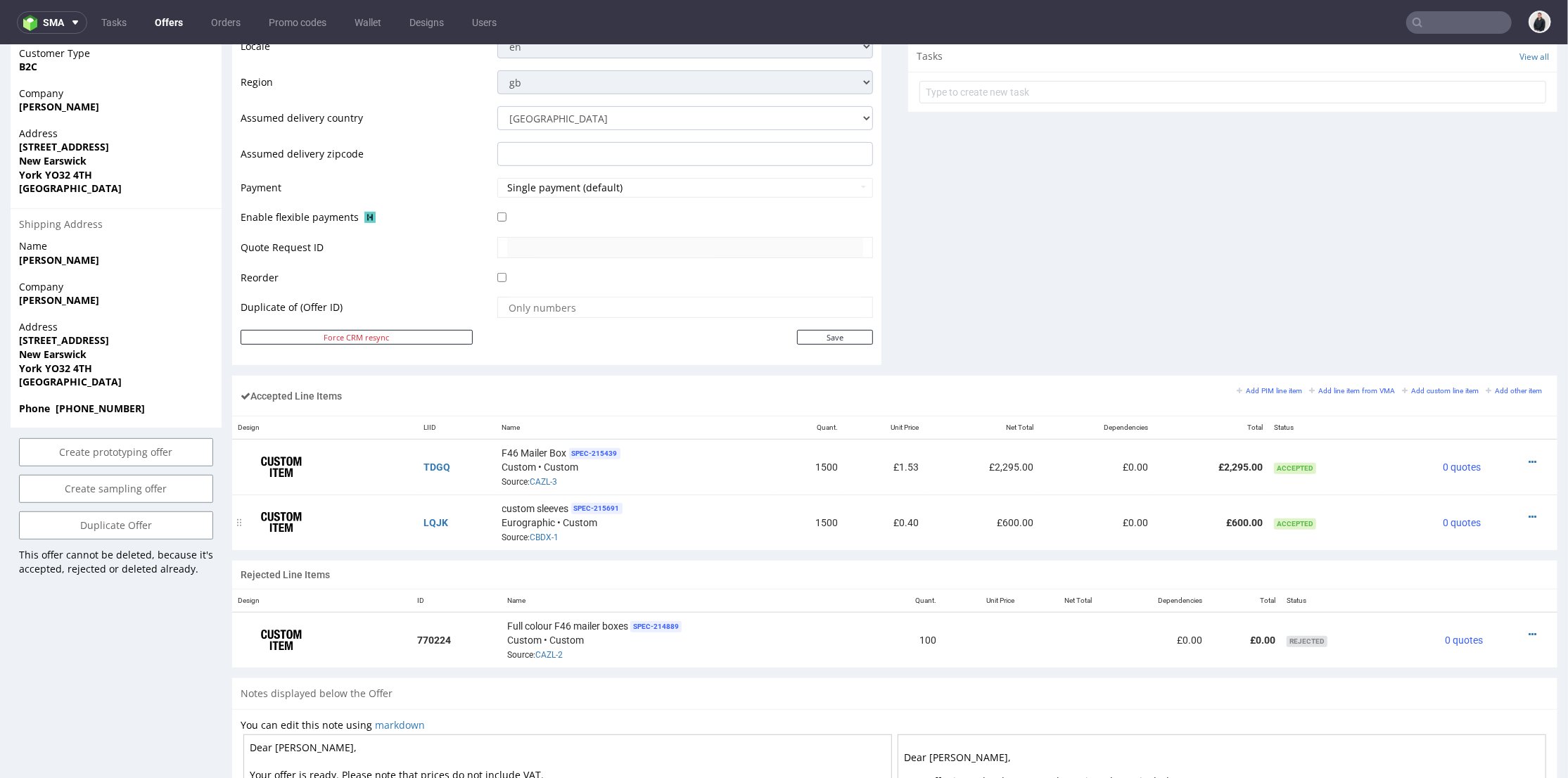
click at [746, 516] on div "custom sleeves SPEC- 215691 Eurographic • Custom Source: CBDX-1" at bounding box center [635, 521] width 266 height 44
click at [778, 516] on td "1500" at bounding box center [809, 521] width 69 height 55
drag, startPoint x: 802, startPoint y: 516, endPoint x: 953, endPoint y: 524, distance: 151.2
click at [949, 524] on tr "LQJK custom sleeves SPEC- 215691 Eurographic • Custom Source: CBDX-1 1500 £0.40…" at bounding box center [895, 521] width 1326 height 55
click at [953, 524] on td "£600.00" at bounding box center [982, 521] width 115 height 55
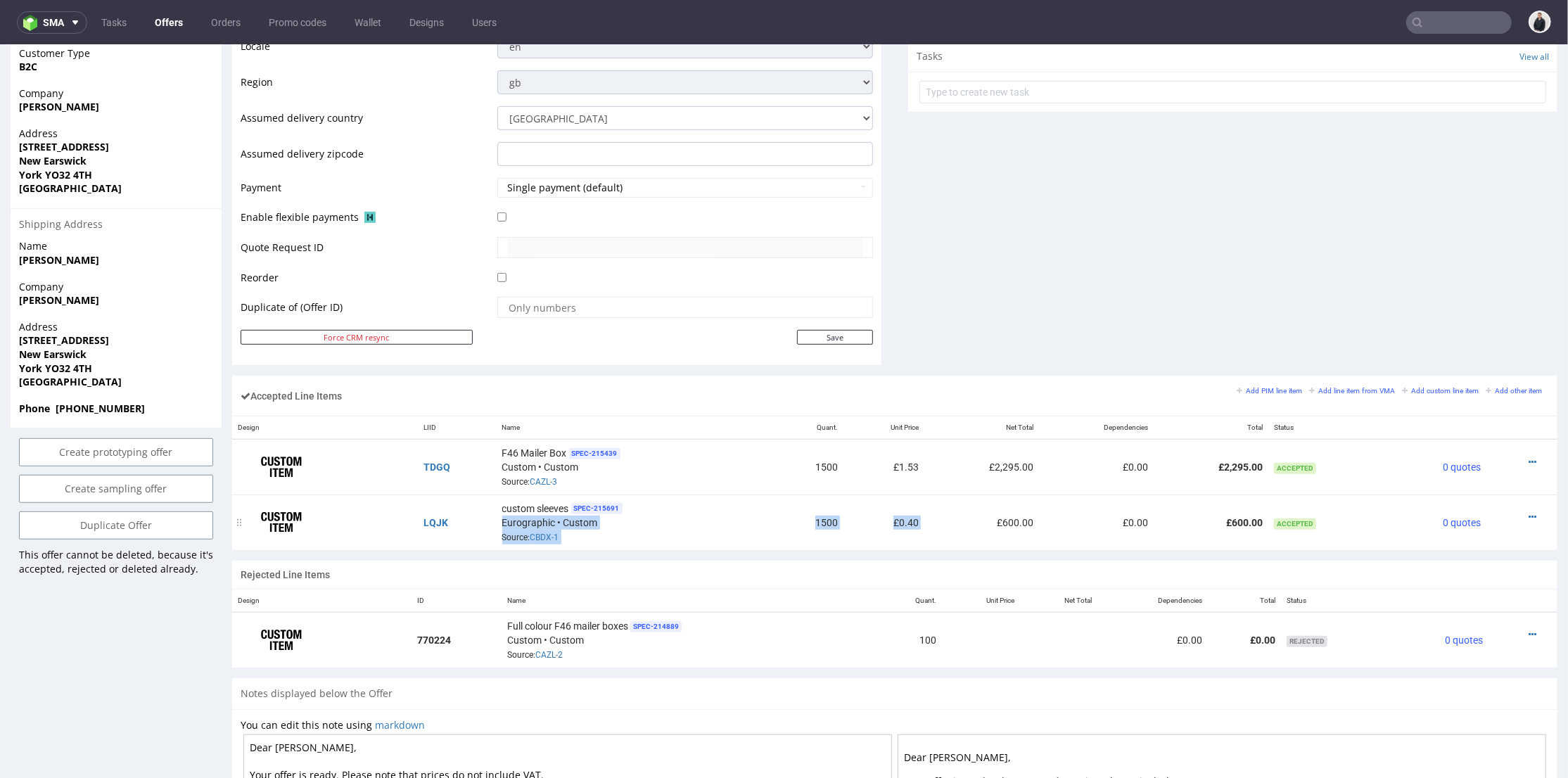
drag, startPoint x: 826, startPoint y: 522, endPoint x: 734, endPoint y: 517, distance: 92.1
click at [737, 518] on tr "LQJK custom sleeves SPEC- 215691 Eurographic • Custom Source: CBDX-1 1500 £0.40…" at bounding box center [895, 521] width 1326 height 55
click at [786, 519] on td "1500" at bounding box center [809, 521] width 69 height 55
drag, startPoint x: 786, startPoint y: 519, endPoint x: 909, endPoint y: 520, distance: 123.0
click at [896, 519] on tr "LQJK custom sleeves SPEC- 215691 Eurographic • Custom Source: CBDX-1 1500 £0.40…" at bounding box center [895, 521] width 1326 height 55
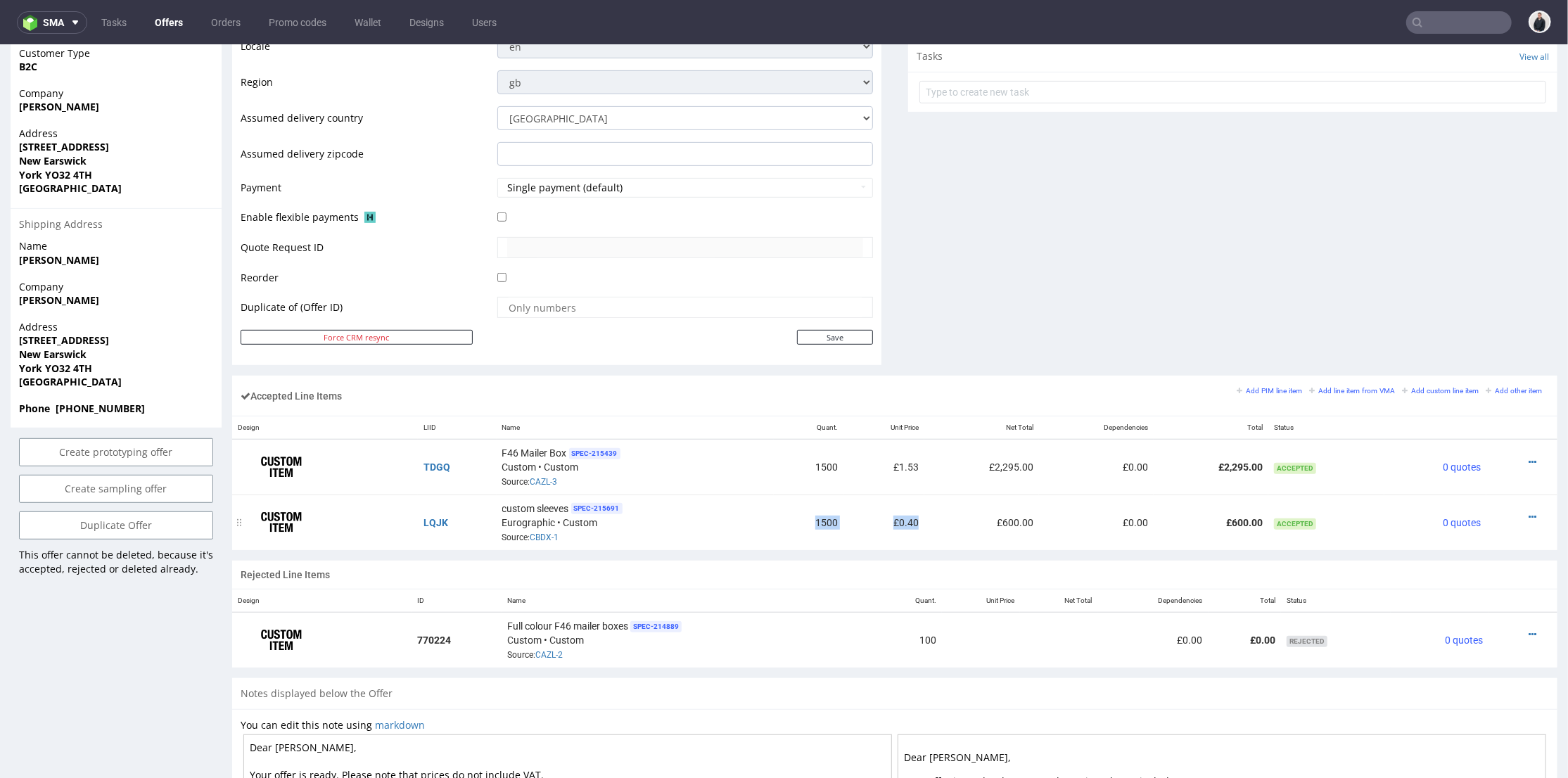
click at [909, 520] on td "£0.40" at bounding box center [884, 521] width 82 height 55
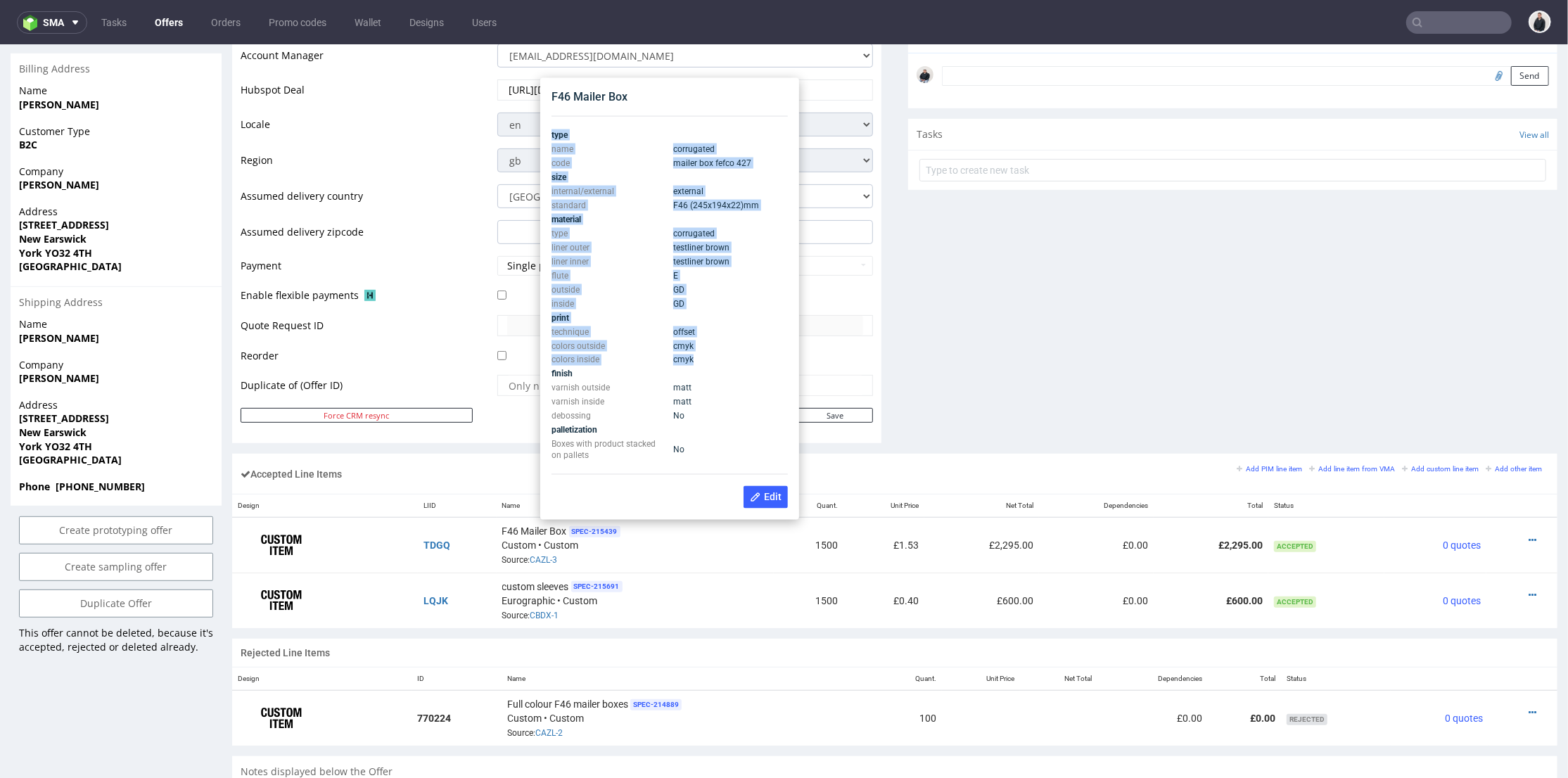
drag, startPoint x: 692, startPoint y: 358, endPoint x: 548, endPoint y: 332, distance: 146.3
click at [548, 332] on div "F46 Mailer Box type name corrugated code mailer box fefco 427 size internal/ext…" at bounding box center [669, 298] width 247 height 431
click at [568, 340] on td "colors outside" at bounding box center [610, 345] width 118 height 14
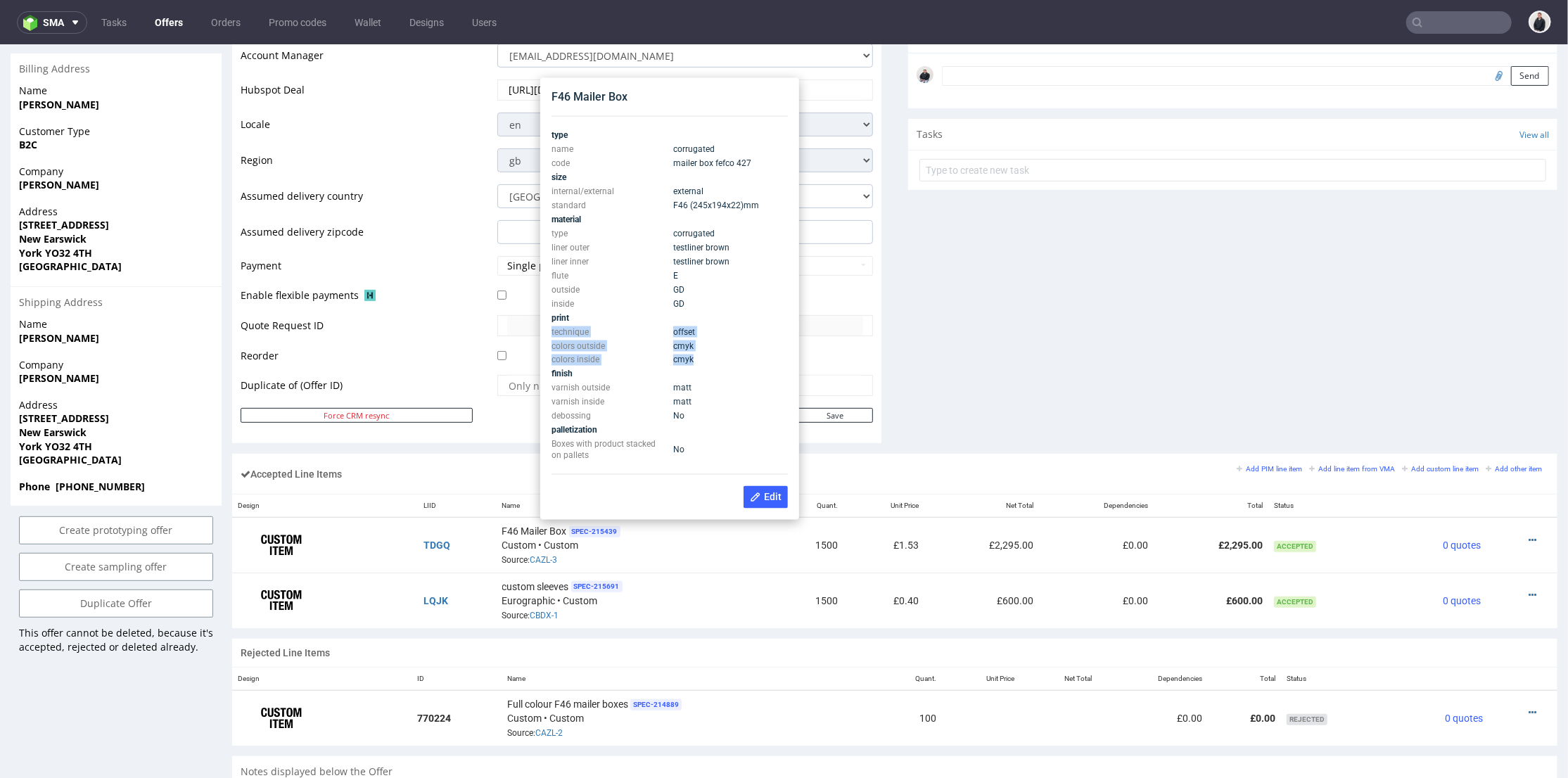
drag, startPoint x: 691, startPoint y: 360, endPoint x: 552, endPoint y: 332, distance: 141.8
click at [552, 332] on tbody "type name corrugated code mailer box fefco 427 size internal/external external …" at bounding box center [670, 294] width 237 height 335
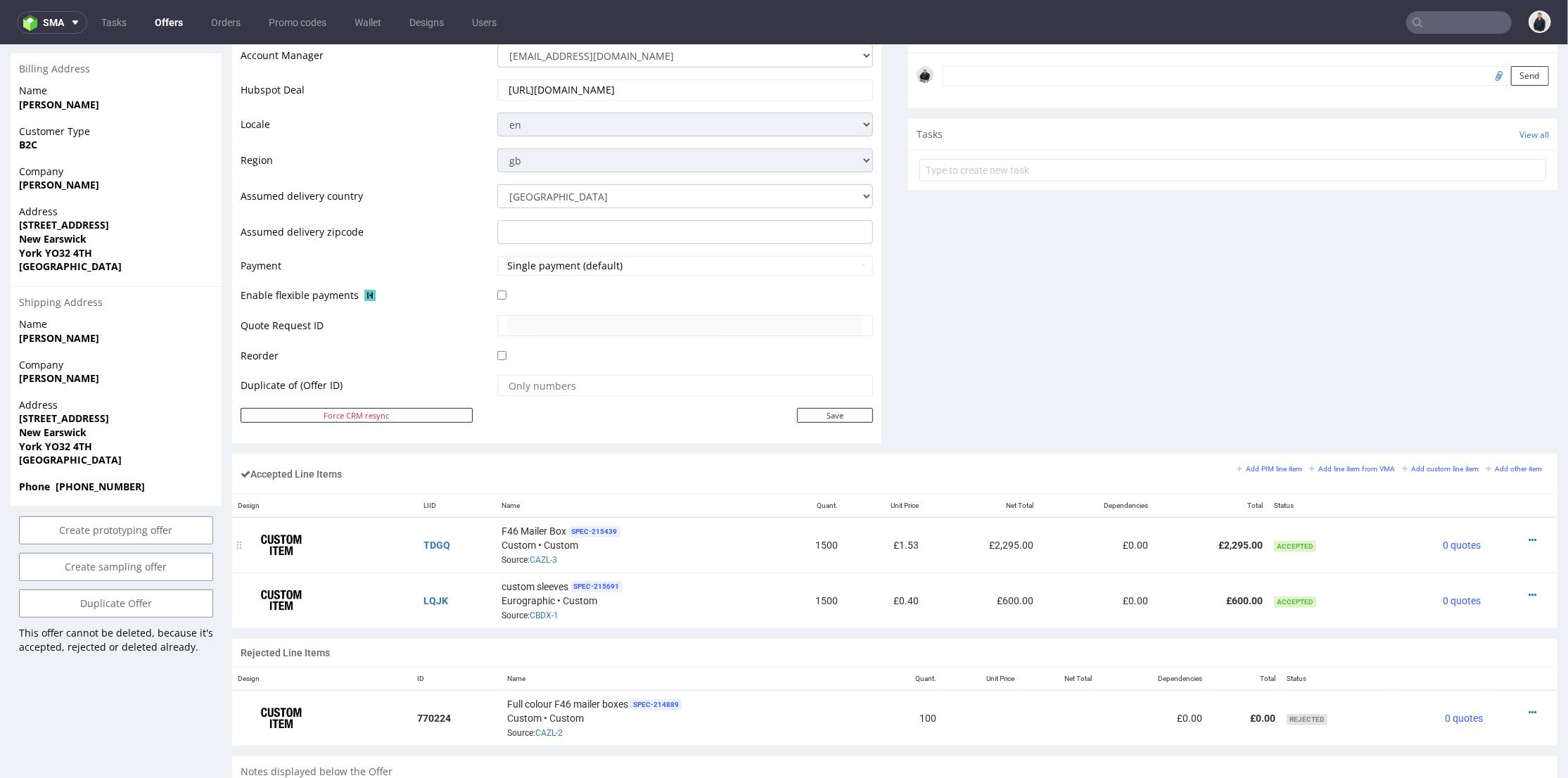
drag, startPoint x: 743, startPoint y: 581, endPoint x: 649, endPoint y: 534, distance: 105.1
click at [743, 581] on div "custom sleeves SPEC- 215691 Eurographic • Custom Source: CBDX-1" at bounding box center [635, 599] width 266 height 44
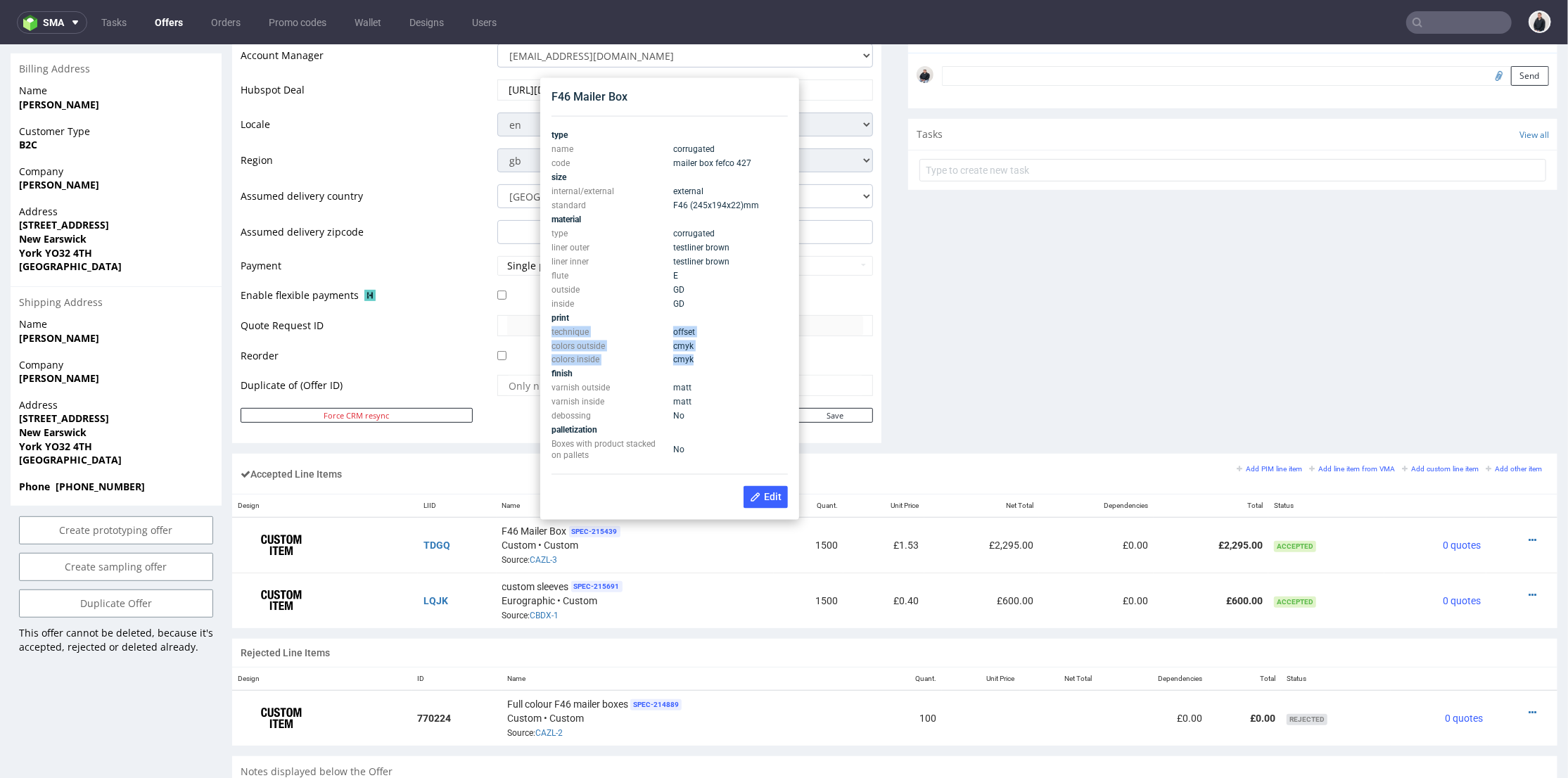
drag, startPoint x: 691, startPoint y: 360, endPoint x: 552, endPoint y: 332, distance: 141.8
click at [552, 332] on tbody "type name corrugated code mailer box fefco 427 size internal/external external …" at bounding box center [670, 294] width 237 height 335
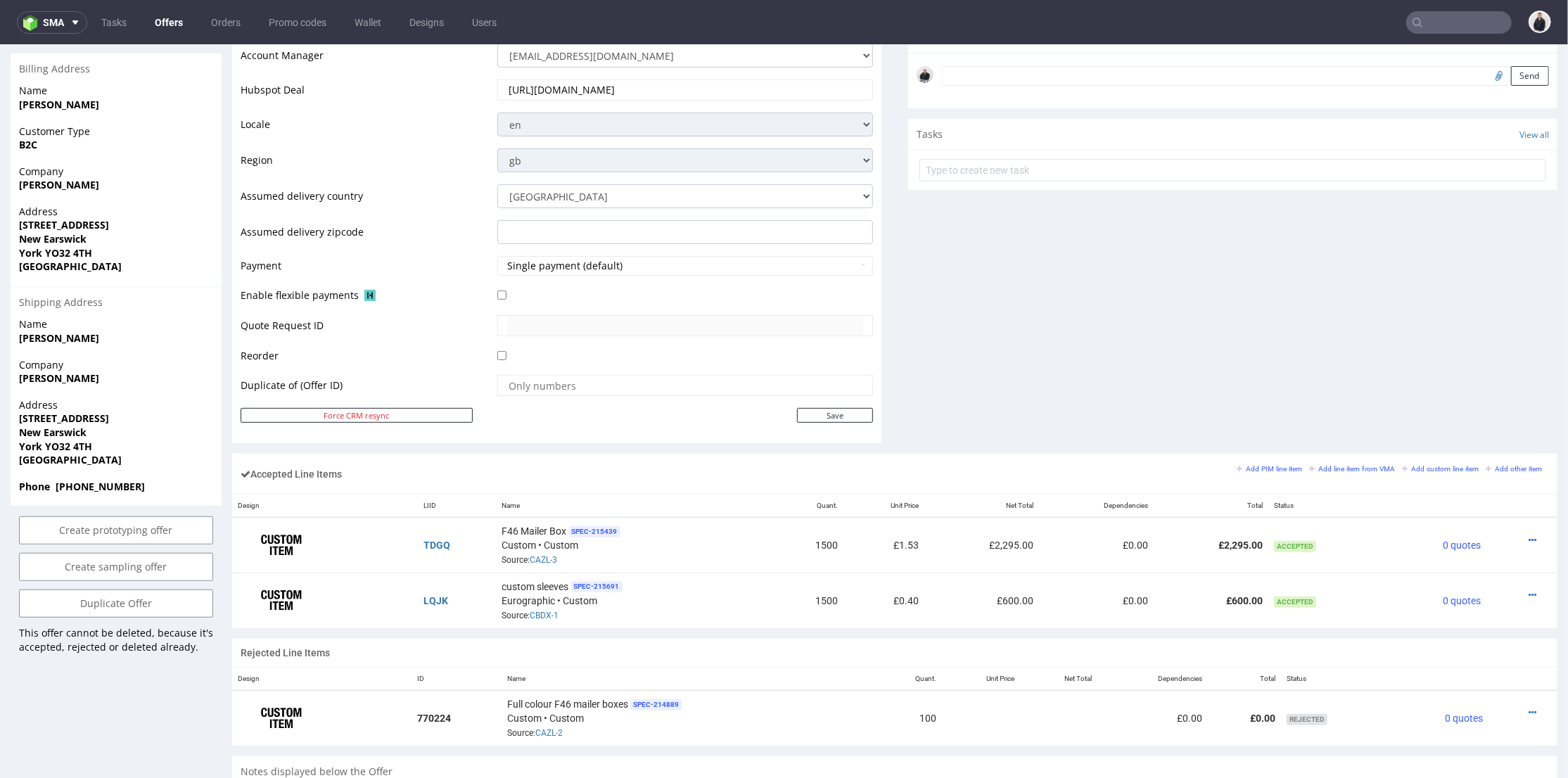
click at [956, 407] on div "Comments User (0) Automatic (0) Attachments (0) All (0) View all (0) Send Tasks…" at bounding box center [1232, 103] width 649 height 699
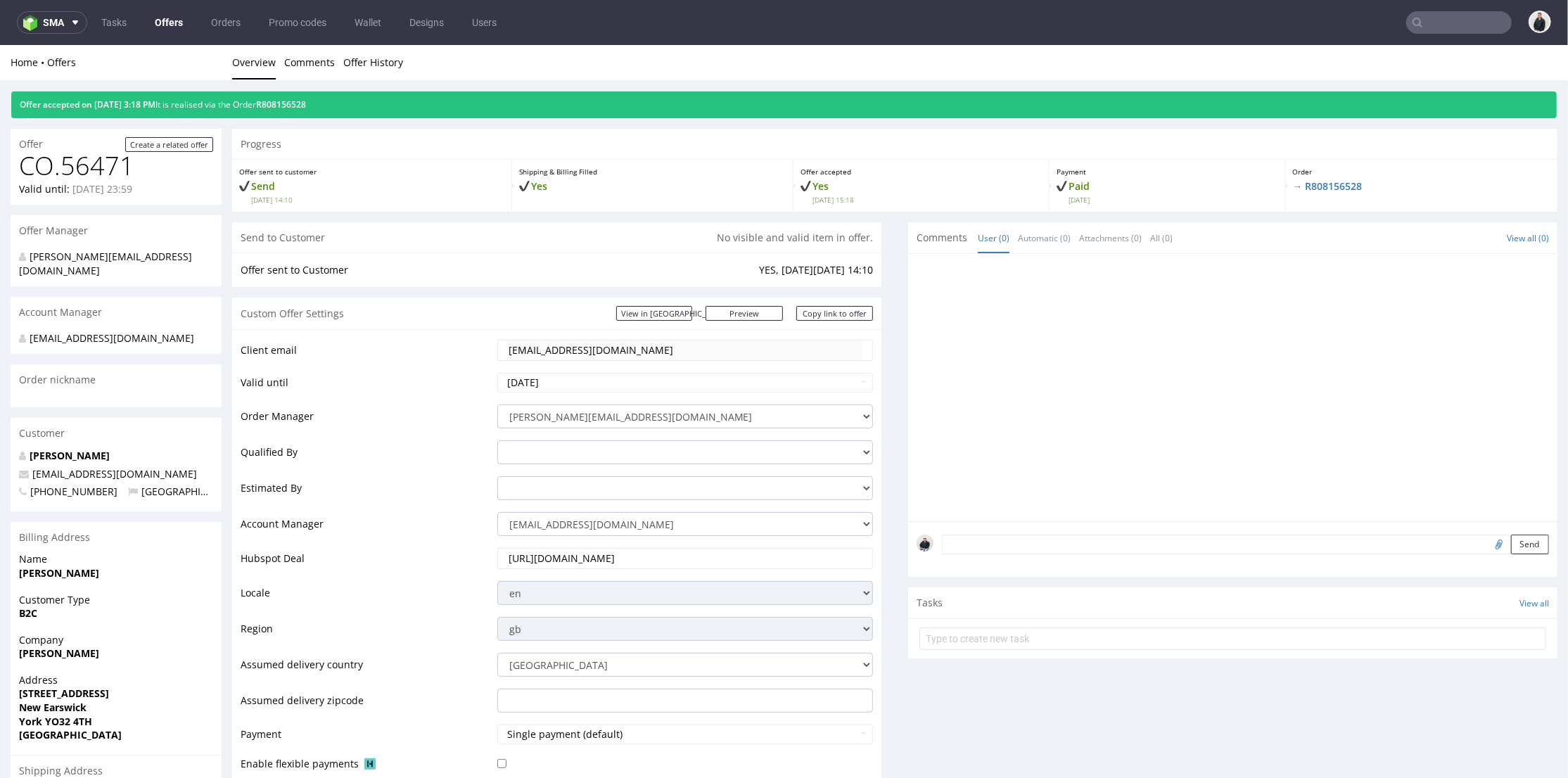
click at [313, 97] on div "Offer accepted on 02.09.2025 3:18 PM It is realised via the Order R808156528" at bounding box center [784, 104] width 1546 height 26
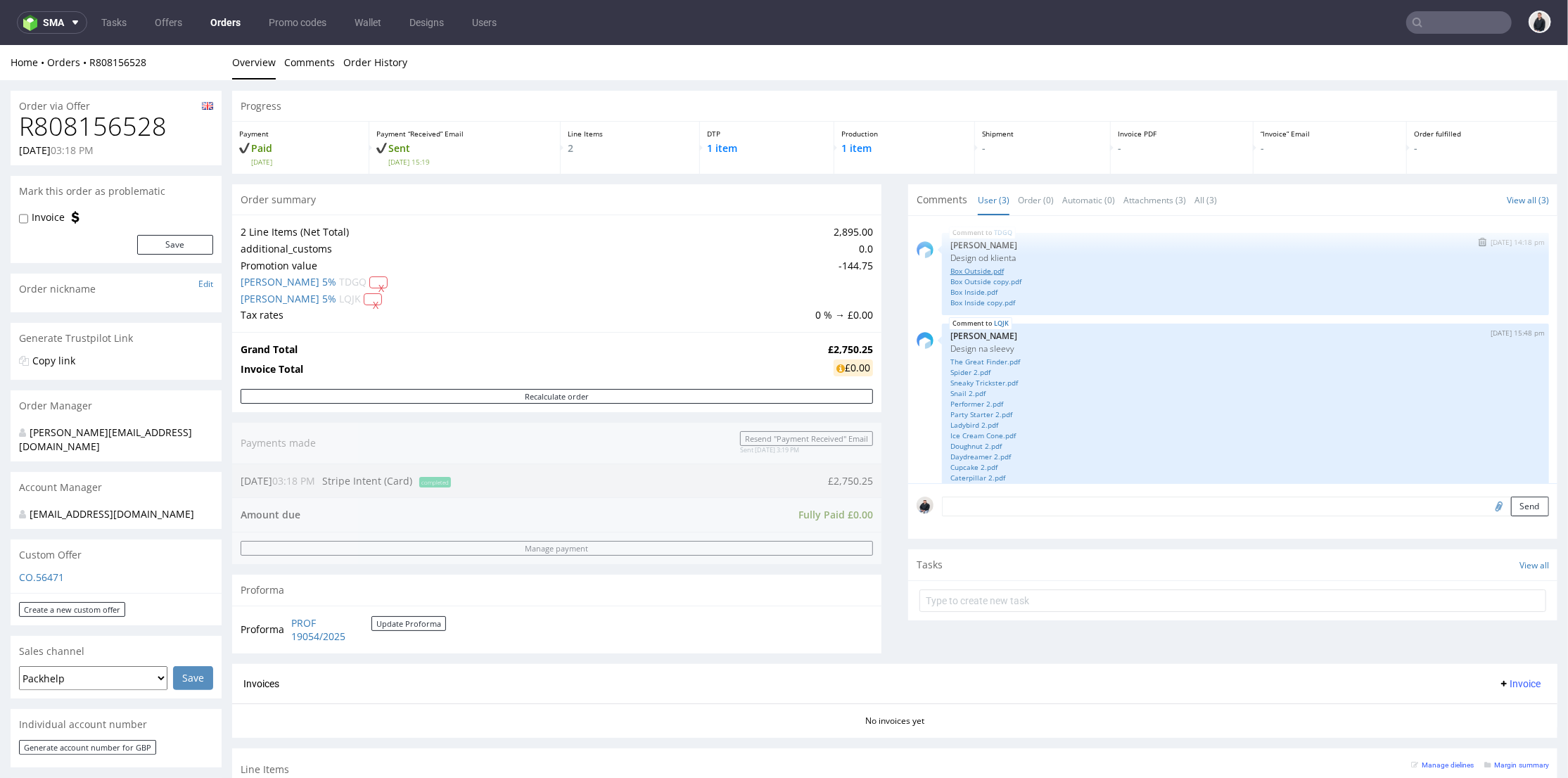
click at [986, 268] on link "Box Outside.pdf" at bounding box center [1245, 270] width 590 height 11
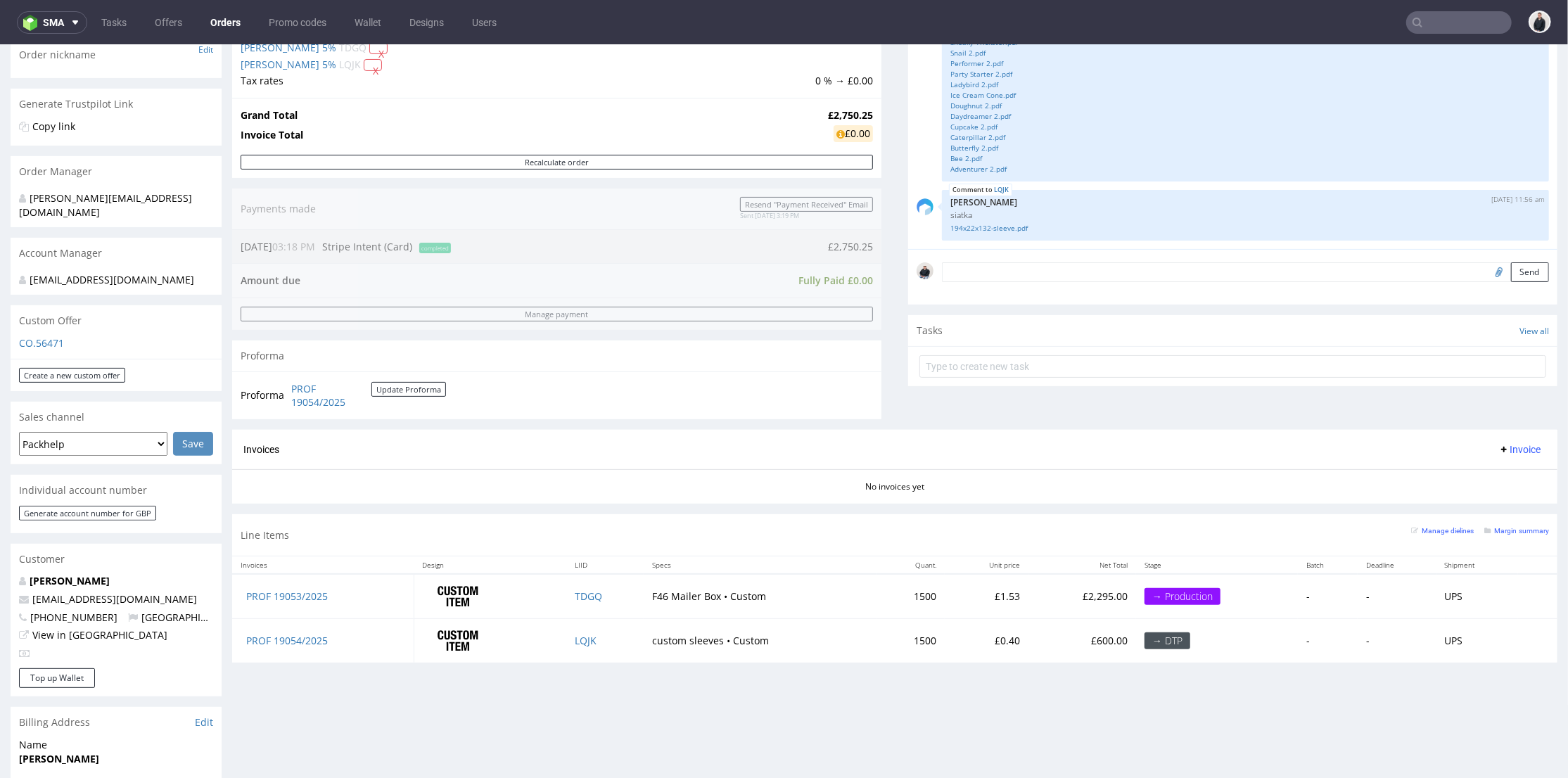
scroll to position [390, 0]
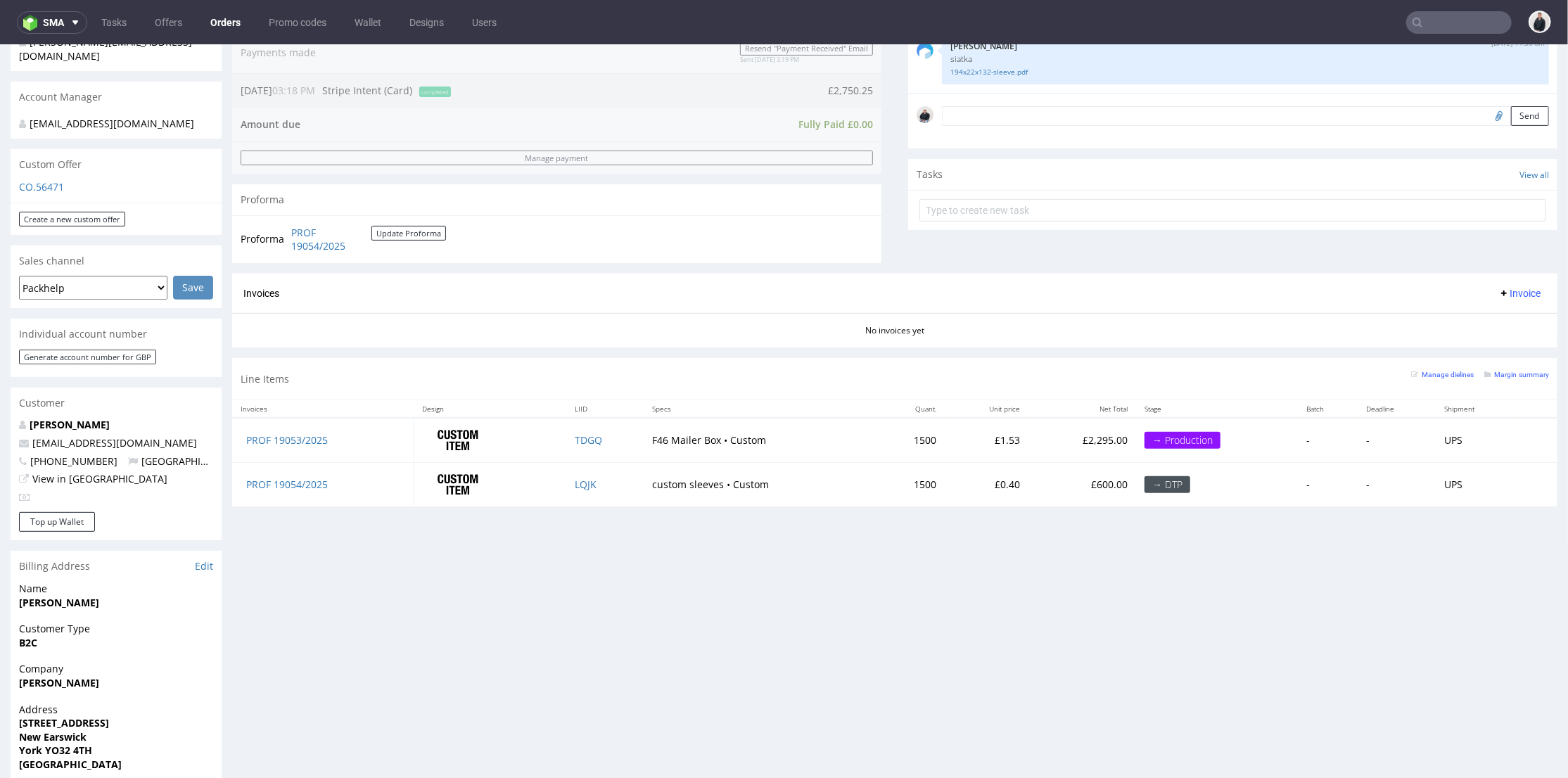
click at [825, 493] on td "custom sleeves • Custom" at bounding box center [760, 483] width 233 height 44
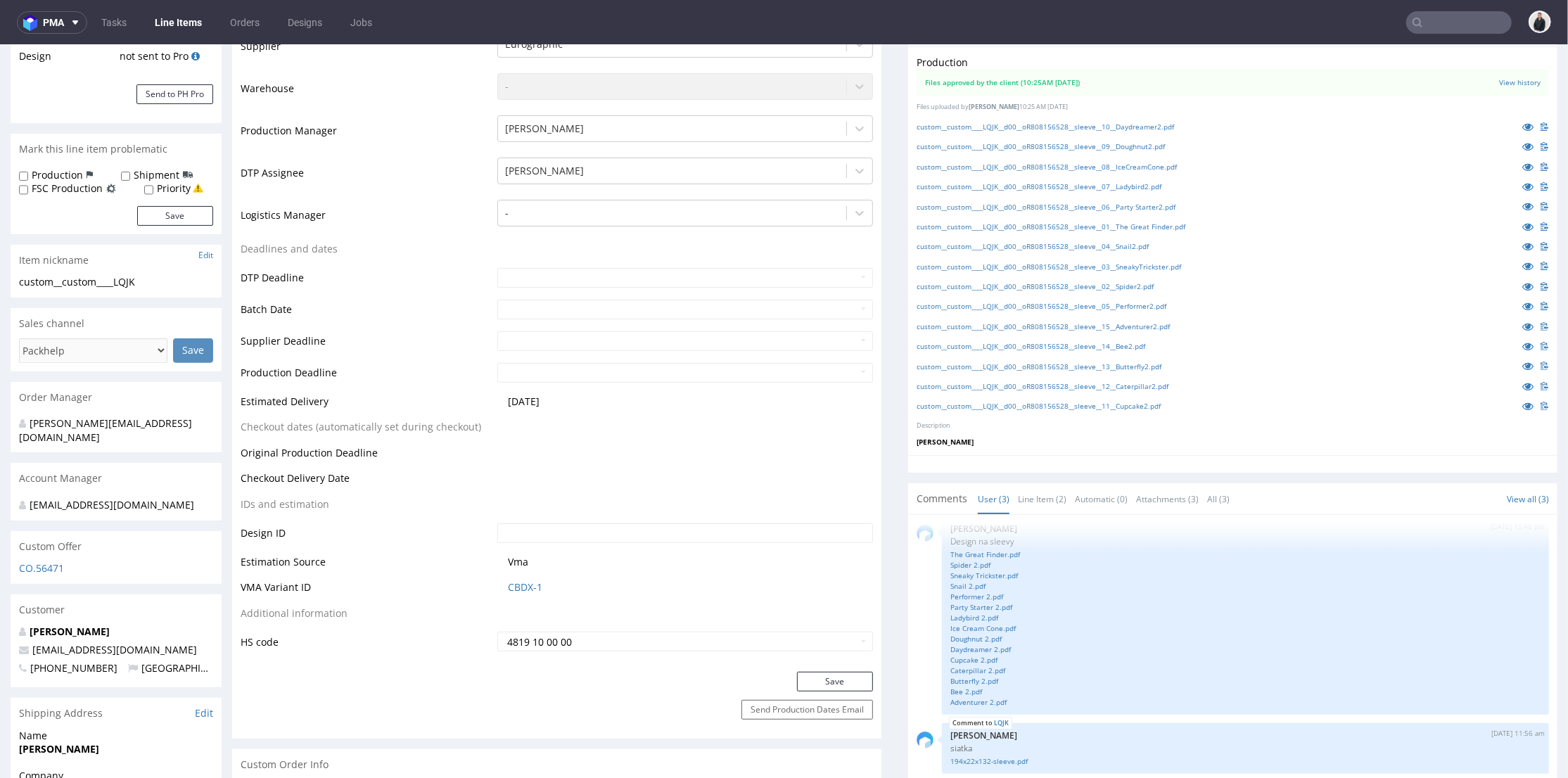
scroll to position [390, 0]
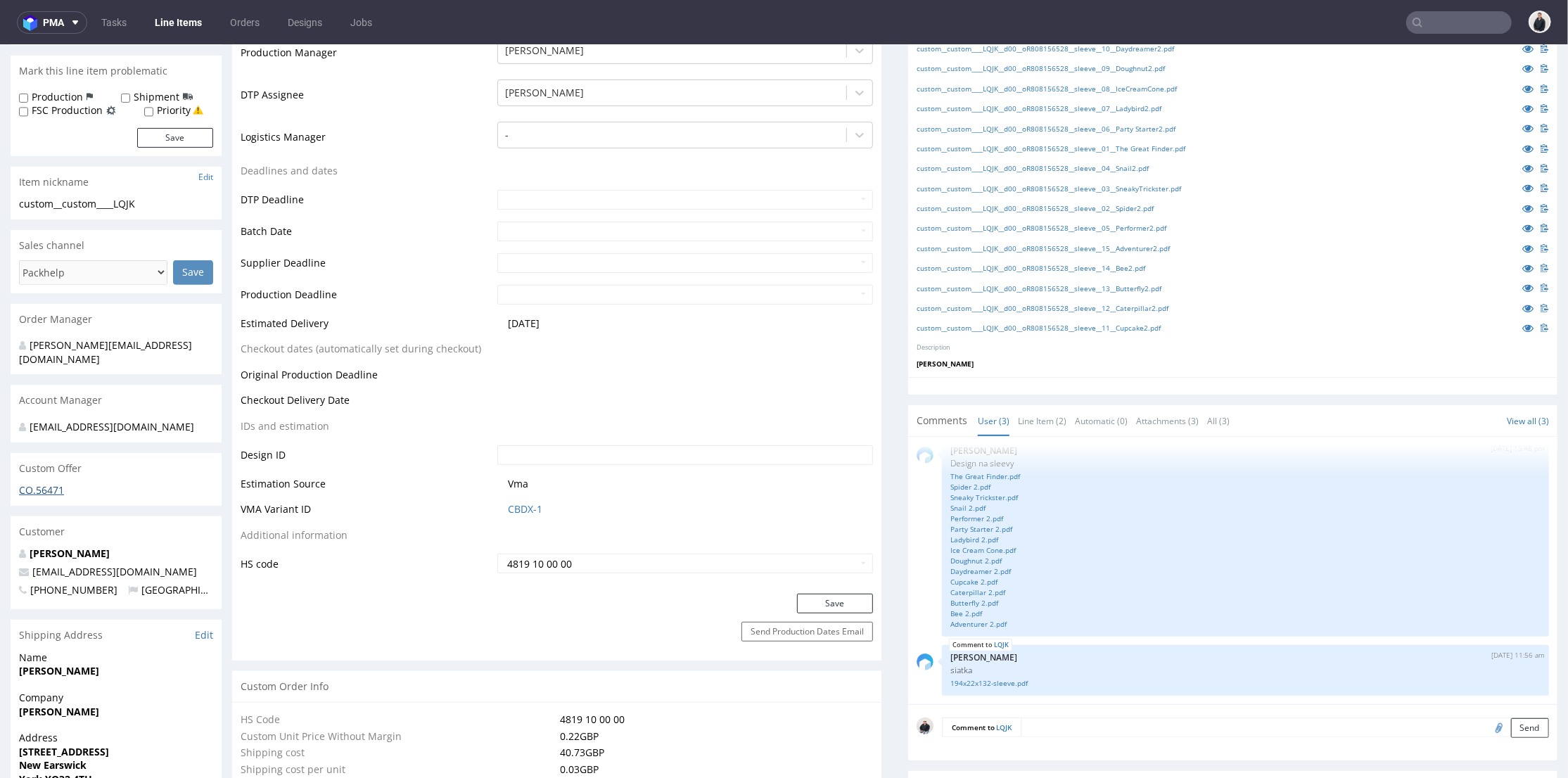
click at [50, 483] on div "CO.56471" at bounding box center [116, 494] width 211 height 22
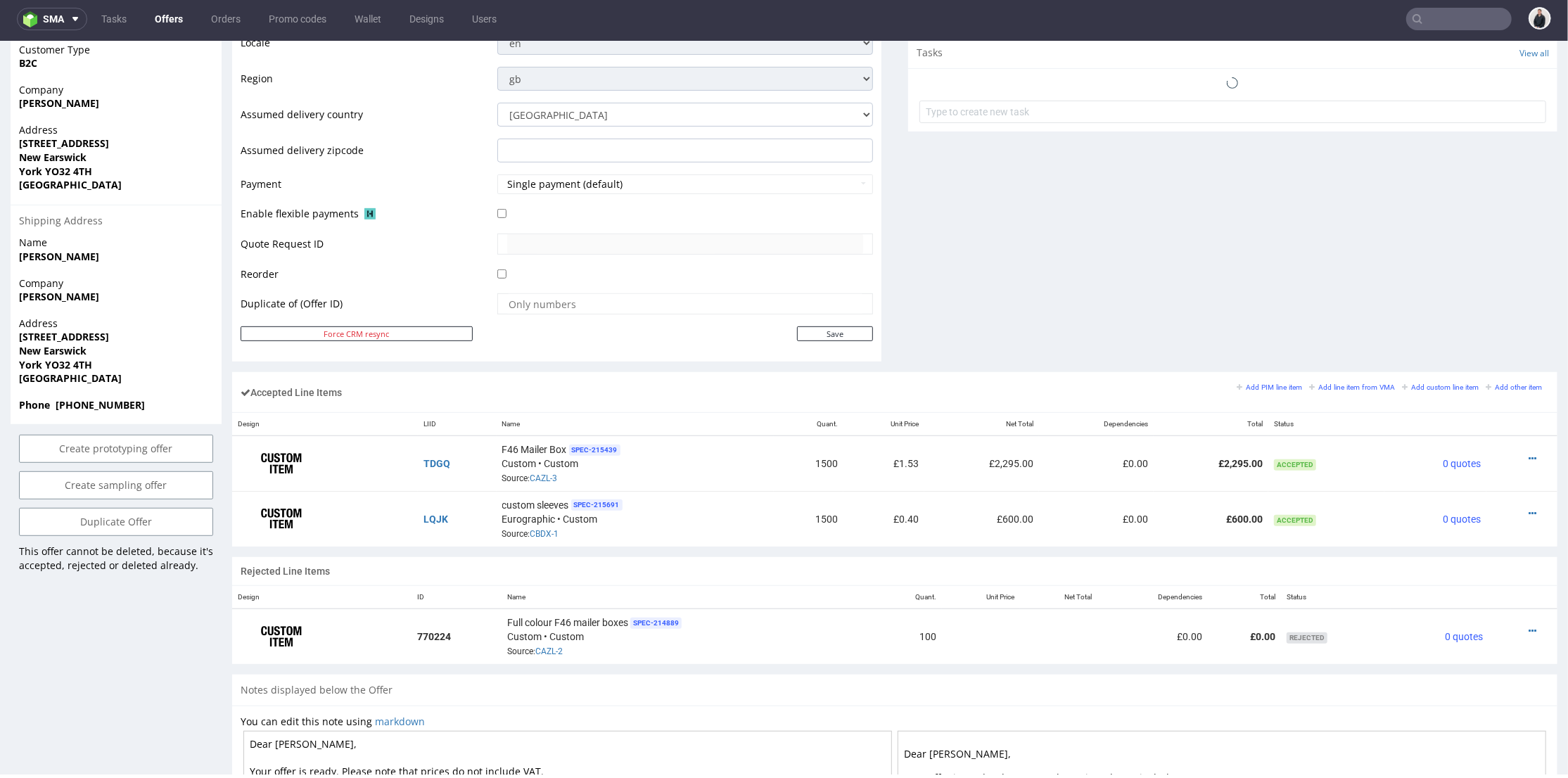
scroll to position [624, 0]
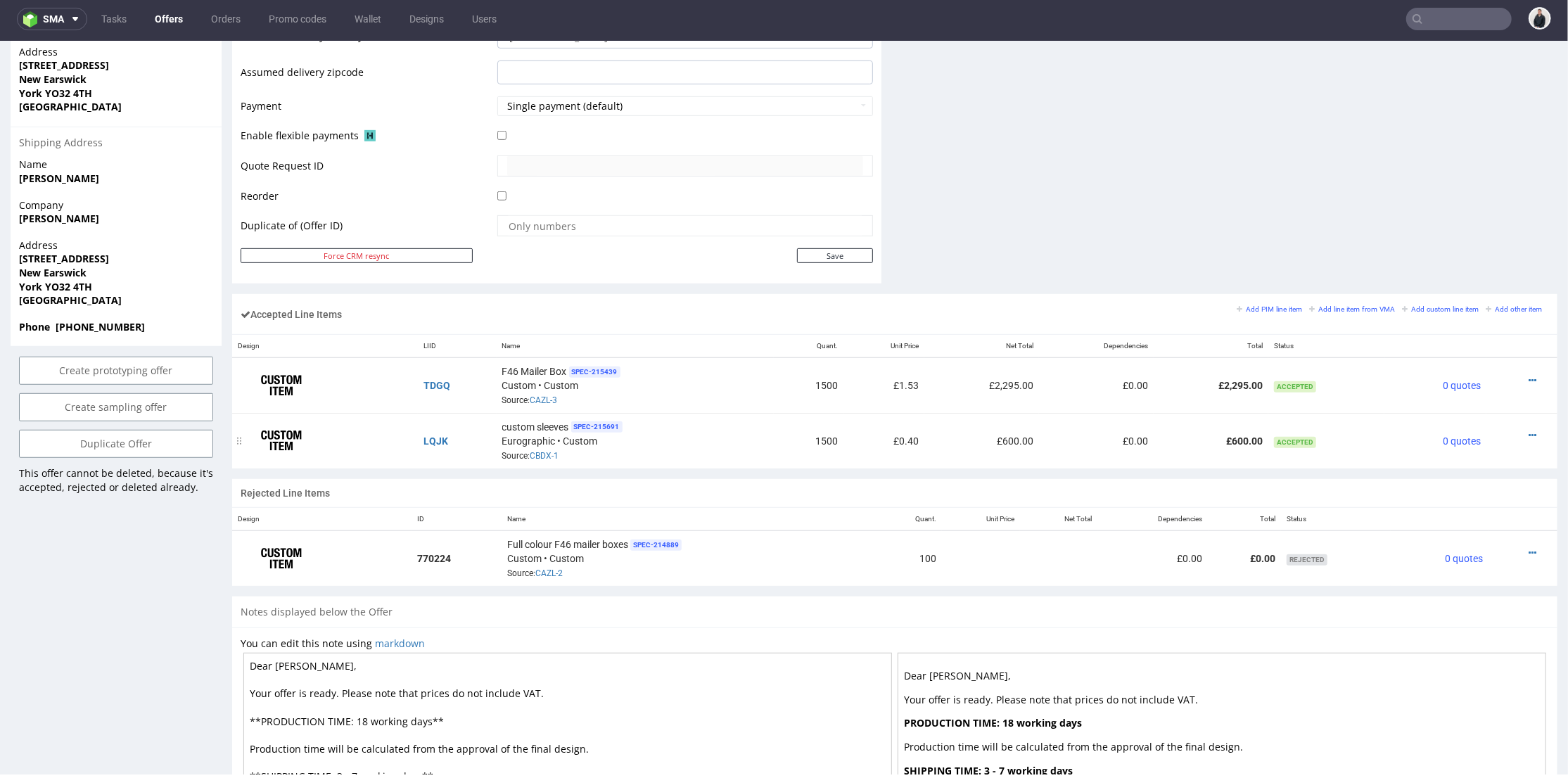
drag, startPoint x: 1509, startPoint y: 429, endPoint x: 1511, endPoint y: 422, distance: 7.3
click at [1528, 430] on icon at bounding box center [1532, 435] width 7 height 10
click at [1457, 247] on span "Edit item specification" at bounding box center [1473, 251] width 106 height 14
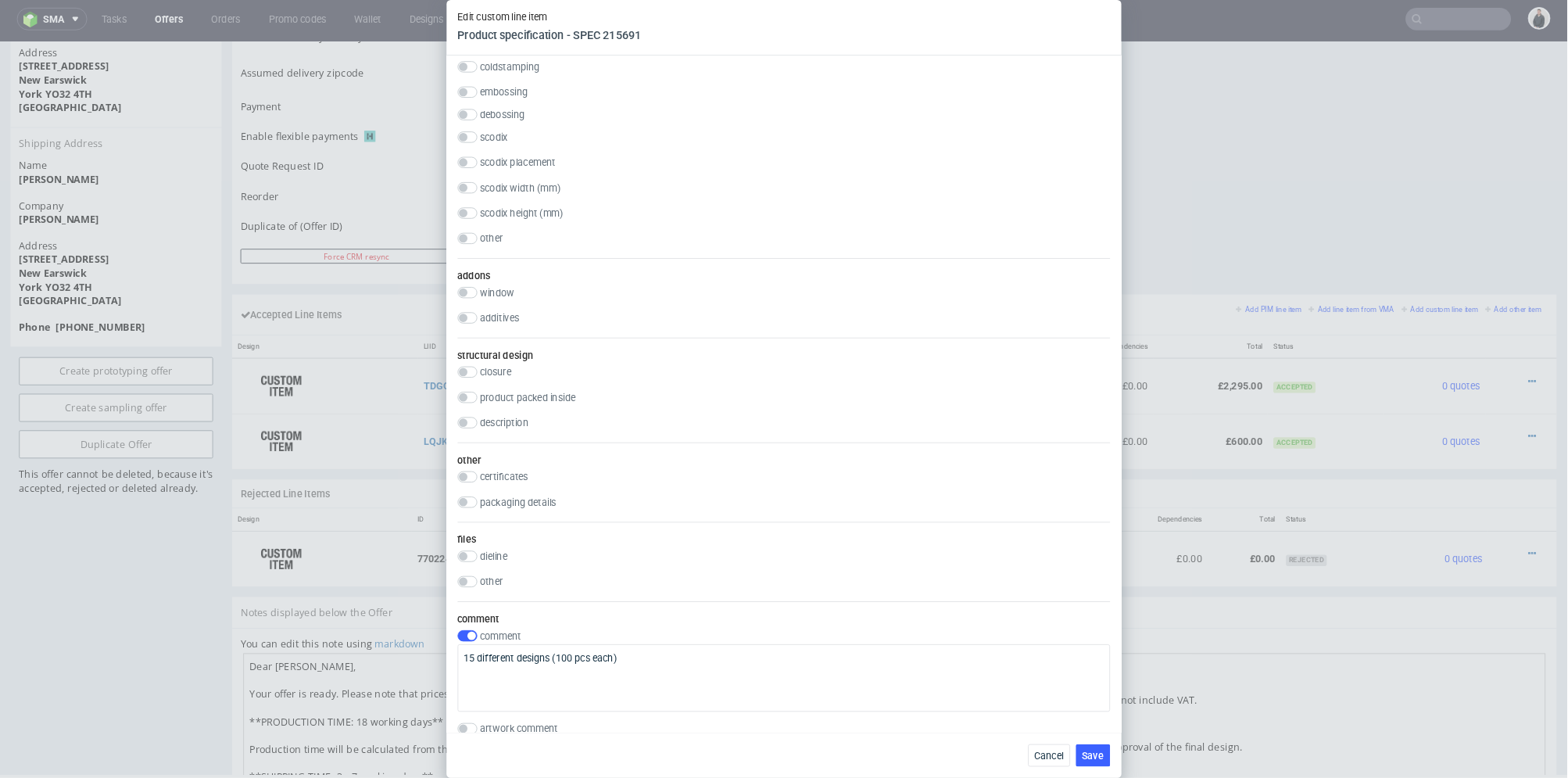
scroll to position [1477, 0]
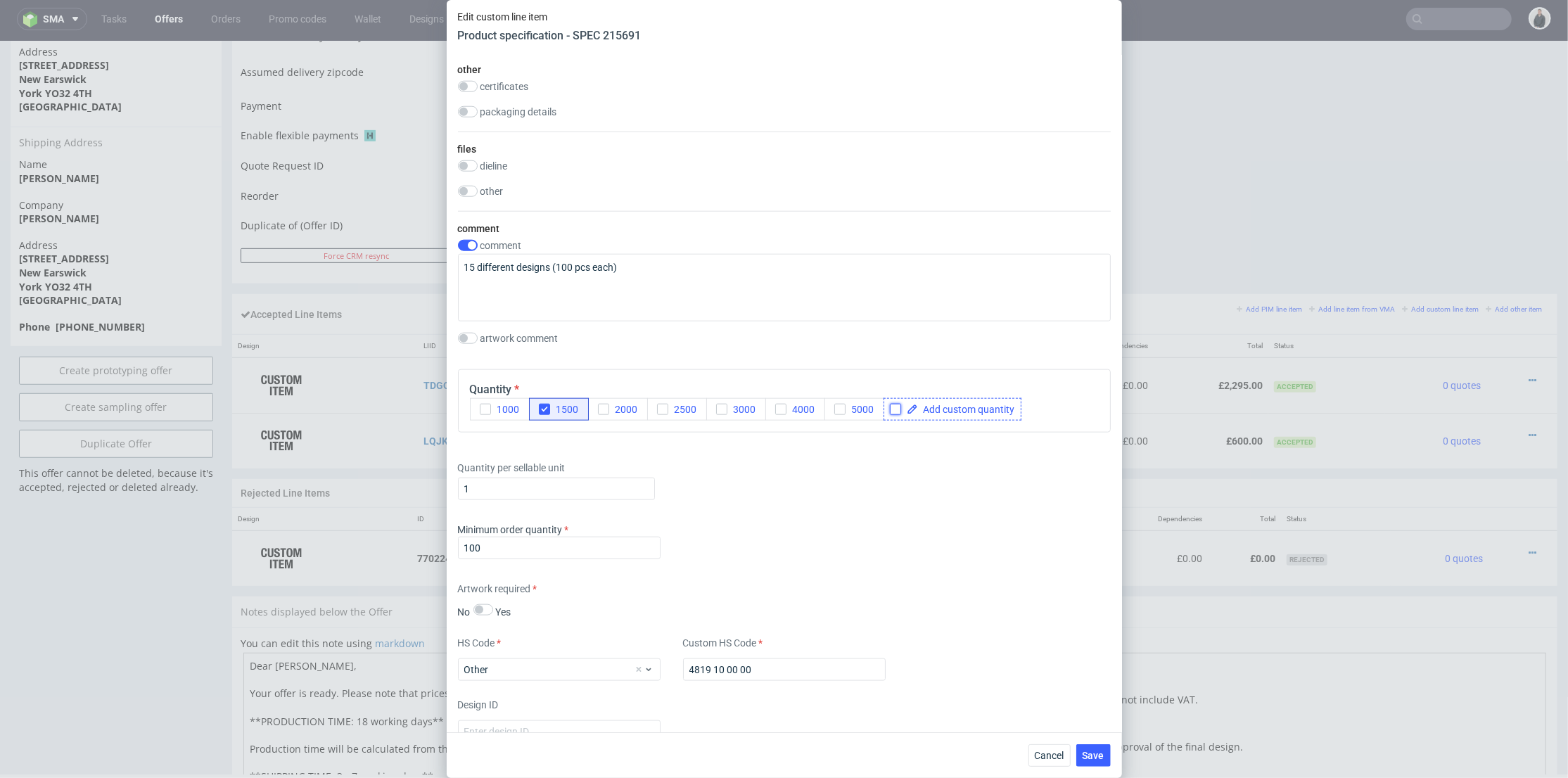
click at [897, 407] on input "checkbox" at bounding box center [896, 409] width 12 height 12
checkbox input "true"
click at [922, 408] on span at bounding box center [966, 409] width 97 height 10
checkbox input "true"
click at [712, 480] on div "Quantity per sellable unit 1" at bounding box center [784, 478] width 653 height 56
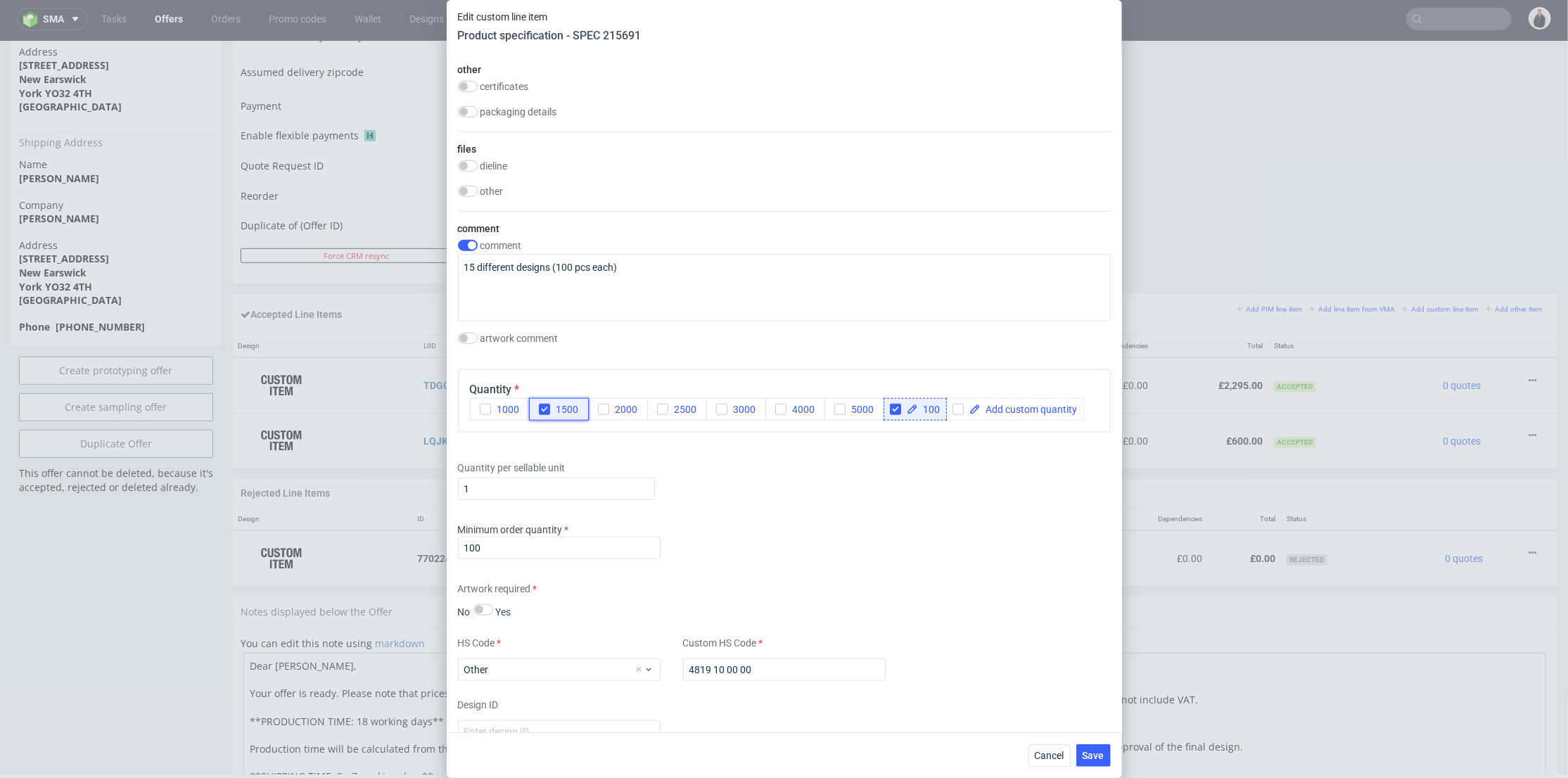
click at [546, 404] on icon "button" at bounding box center [544, 409] width 10 height 10
click at [1039, 751] on span "Cancel" at bounding box center [1049, 756] width 30 height 10
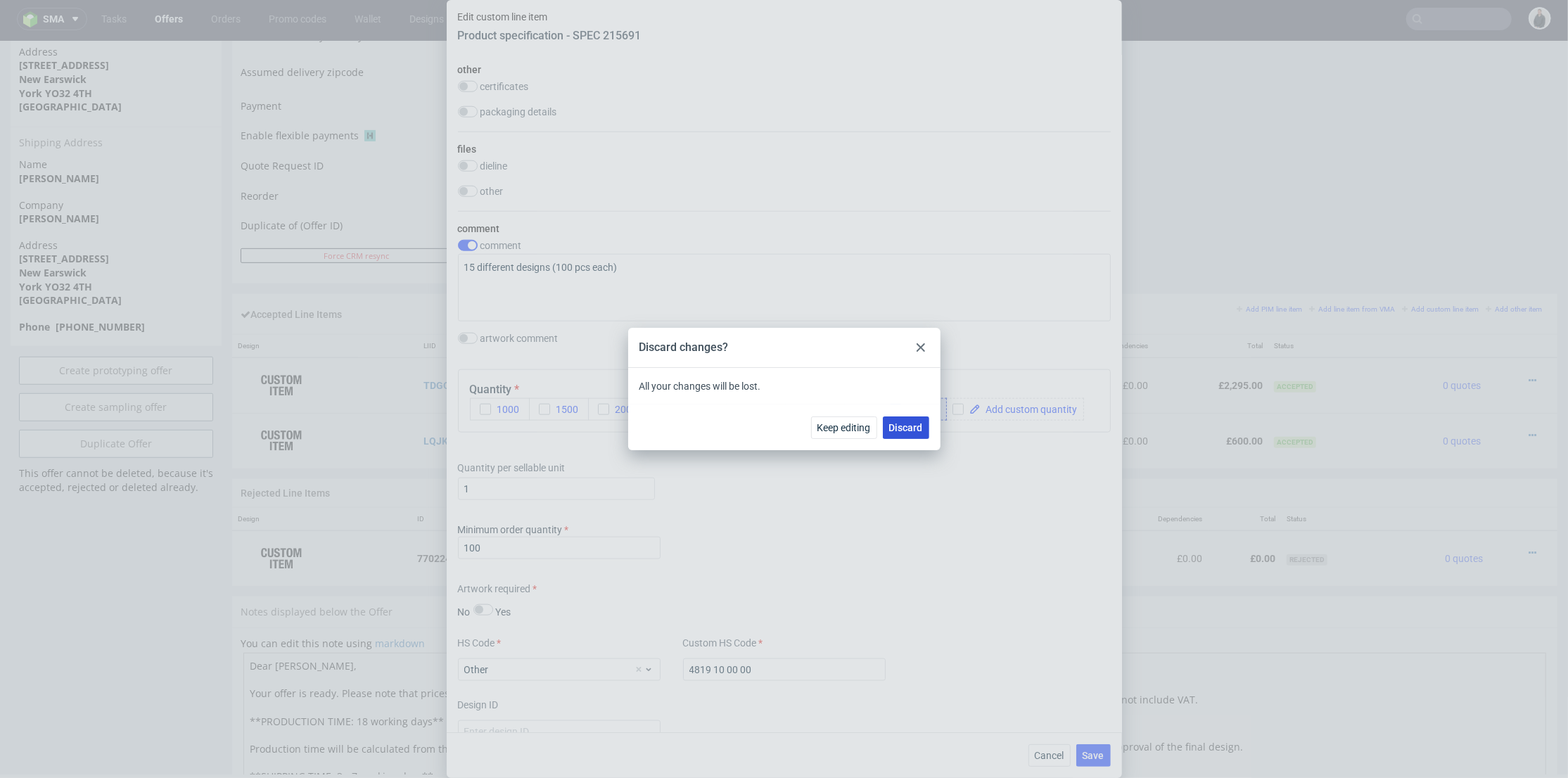
click at [901, 426] on span "Discard" at bounding box center [906, 427] width 34 height 10
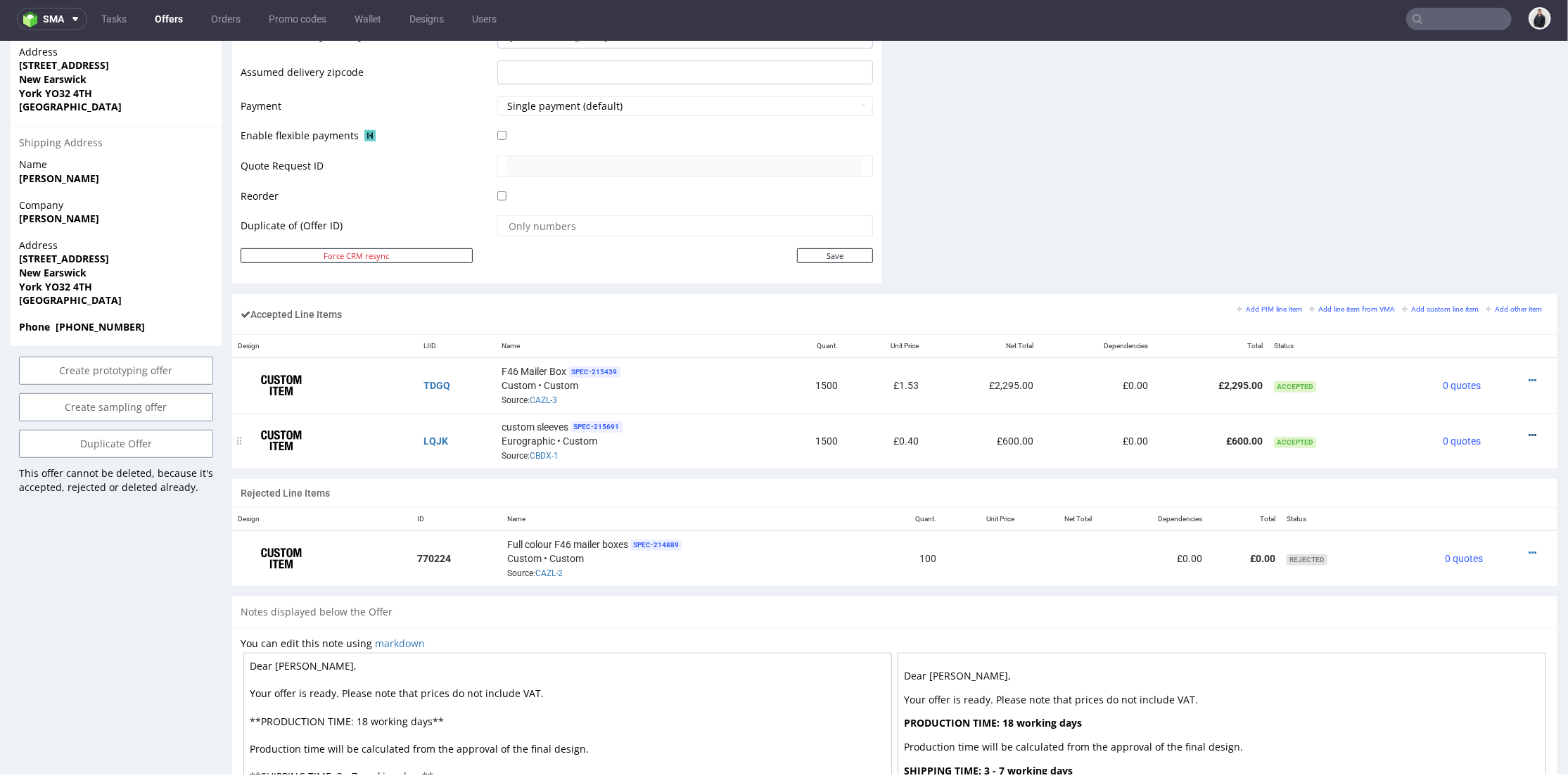
click at [1528, 431] on icon at bounding box center [1532, 435] width 7 height 10
click at [1460, 273] on span "Edit item price" at bounding box center [1475, 276] width 101 height 14
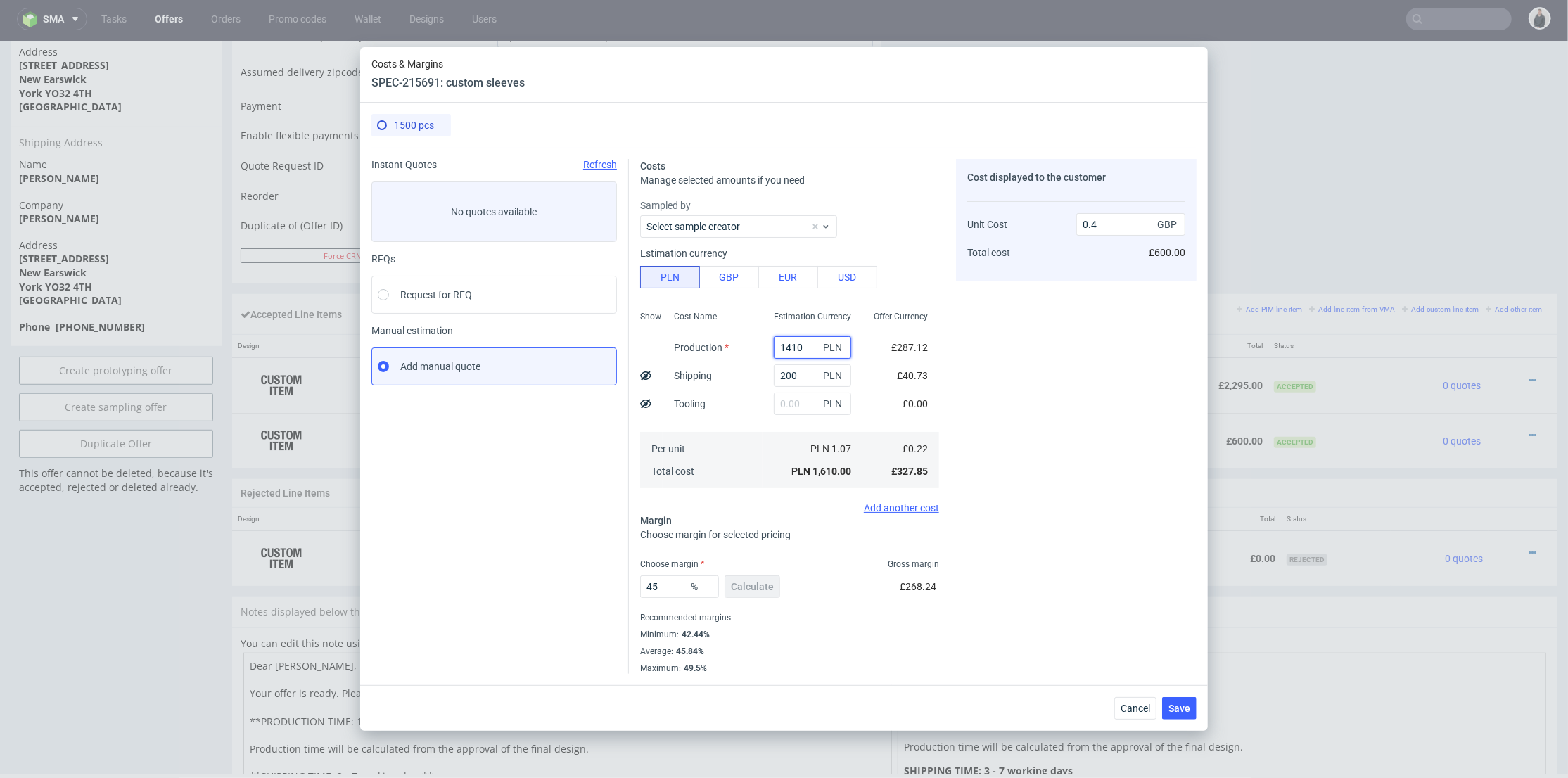
drag, startPoint x: 796, startPoint y: 345, endPoint x: 764, endPoint y: 346, distance: 32.0
click at [762, 346] on div "1410 PLN" at bounding box center [812, 347] width 100 height 28
drag, startPoint x: 1048, startPoint y: 327, endPoint x: 1034, endPoint y: 327, distance: 14.0
click at [1046, 327] on div "Cost displayed to the customer Unit Cost Total cost 0.4 GBP £600.00" at bounding box center [1076, 416] width 241 height 515
drag, startPoint x: 787, startPoint y: 346, endPoint x: 744, endPoint y: 346, distance: 43.0
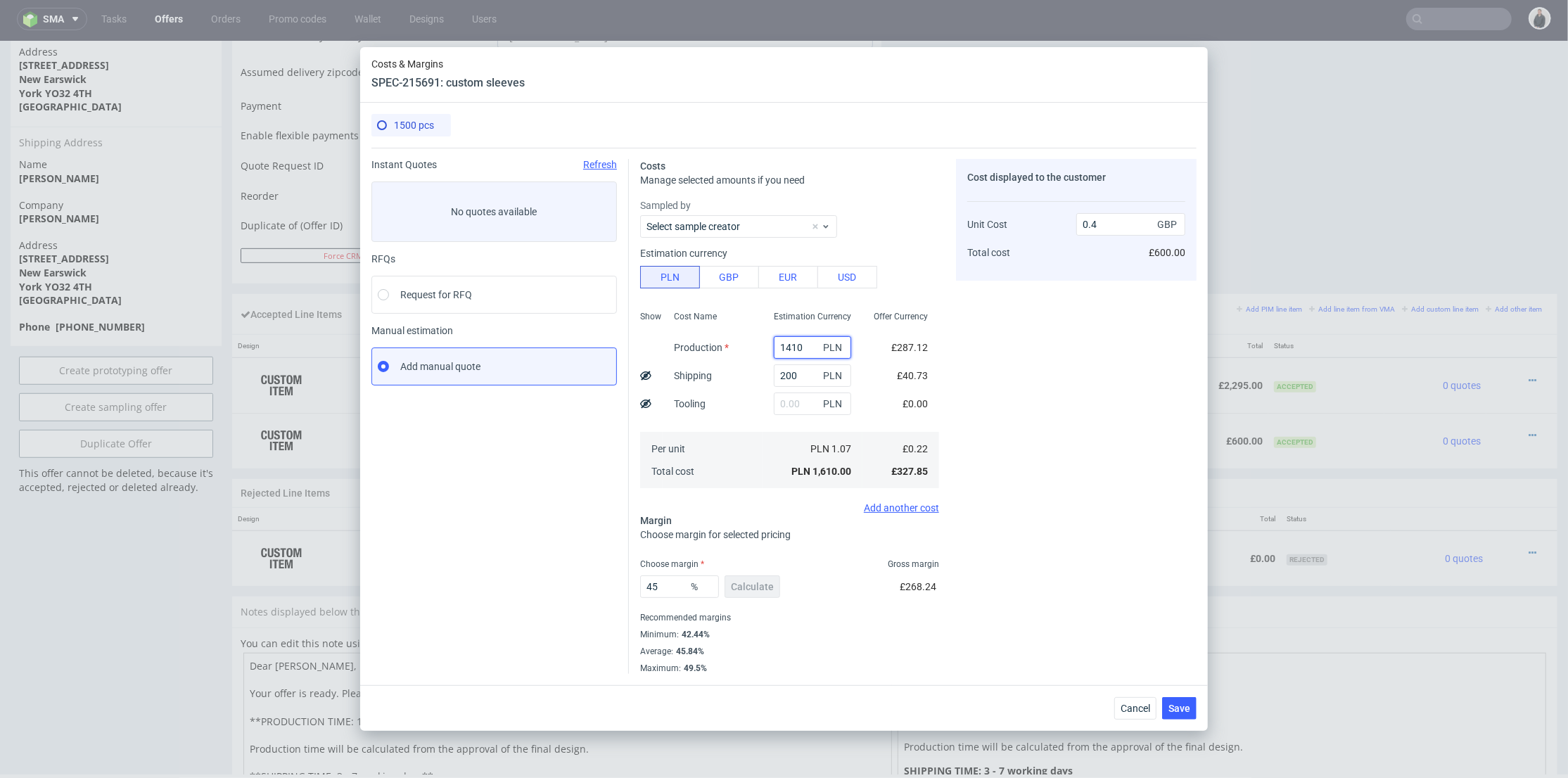
click at [744, 346] on div "Show Cost Name Production Shipping Tooling Per unit Total cost Estimation Curre…" at bounding box center [790, 398] width 299 height 186
drag, startPoint x: 1016, startPoint y: 336, endPoint x: 872, endPoint y: 332, distance: 144.1
click at [1014, 336] on div "Cost displayed to the customer Unit Cost Total cost 0.4 GBP £600.00" at bounding box center [1076, 416] width 241 height 515
drag, startPoint x: 802, startPoint y: 341, endPoint x: 777, endPoint y: 336, distance: 25.5
click at [740, 339] on div "Show Cost Name Production Shipping Tooling Per unit Total cost Estimation Curre…" at bounding box center [790, 398] width 299 height 186
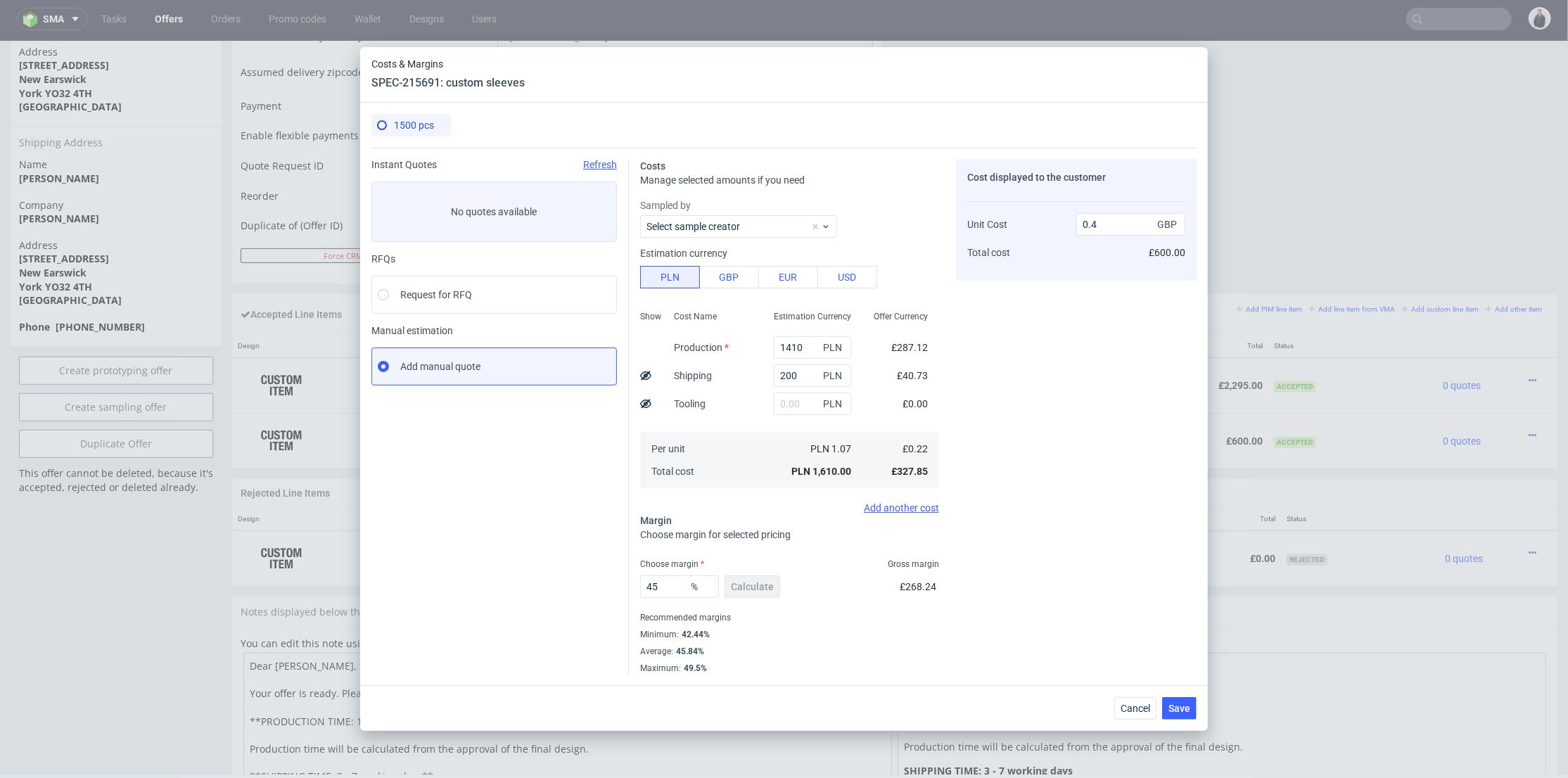
click at [1006, 330] on div "Cost displayed to the customer Unit Cost Total cost 0.4 GBP £600.00" at bounding box center [1076, 416] width 241 height 515
drag, startPoint x: 796, startPoint y: 346, endPoint x: 770, endPoint y: 346, distance: 26.0
click at [774, 346] on input "1410" at bounding box center [813, 347] width 78 height 22
drag, startPoint x: 1001, startPoint y: 323, endPoint x: 842, endPoint y: 336, distance: 159.5
click at [1001, 323] on div "Cost displayed to the customer Unit Cost Total cost 0.4 GBP £600.00" at bounding box center [1076, 416] width 241 height 515
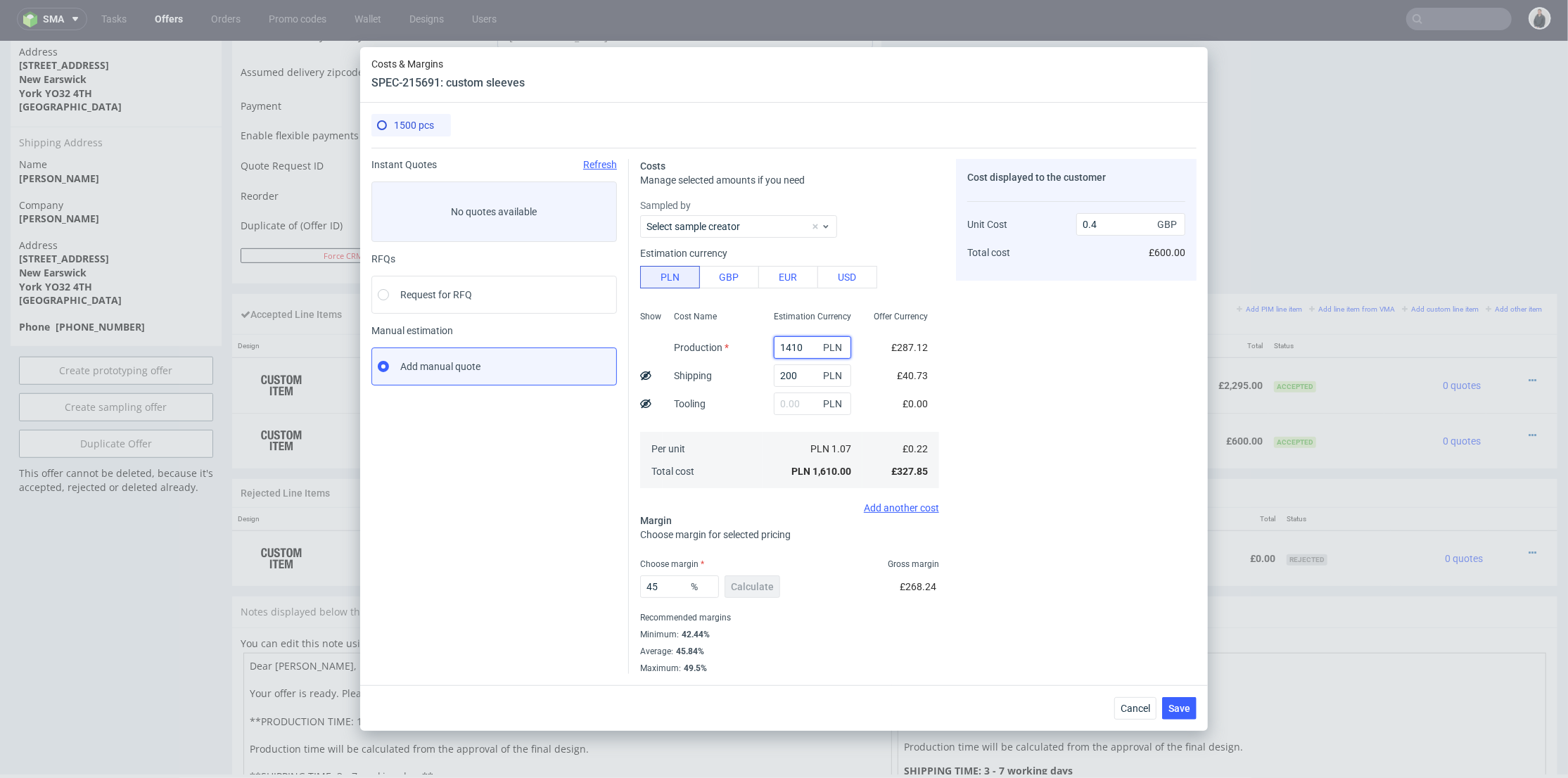
drag, startPoint x: 797, startPoint y: 346, endPoint x: 816, endPoint y: 341, distance: 19.6
click at [797, 346] on input "1410" at bounding box center [813, 347] width 78 height 22
click at [1011, 322] on div "Cost displayed to the customer Unit Cost Total cost 0.4 GBP £600.00" at bounding box center [1076, 416] width 241 height 515
drag, startPoint x: 796, startPoint y: 341, endPoint x: 731, endPoint y: 341, distance: 65.0
click at [732, 341] on div "Show Cost Name Production Shipping Tooling Per unit Total cost Estimation Curre…" at bounding box center [790, 398] width 299 height 186
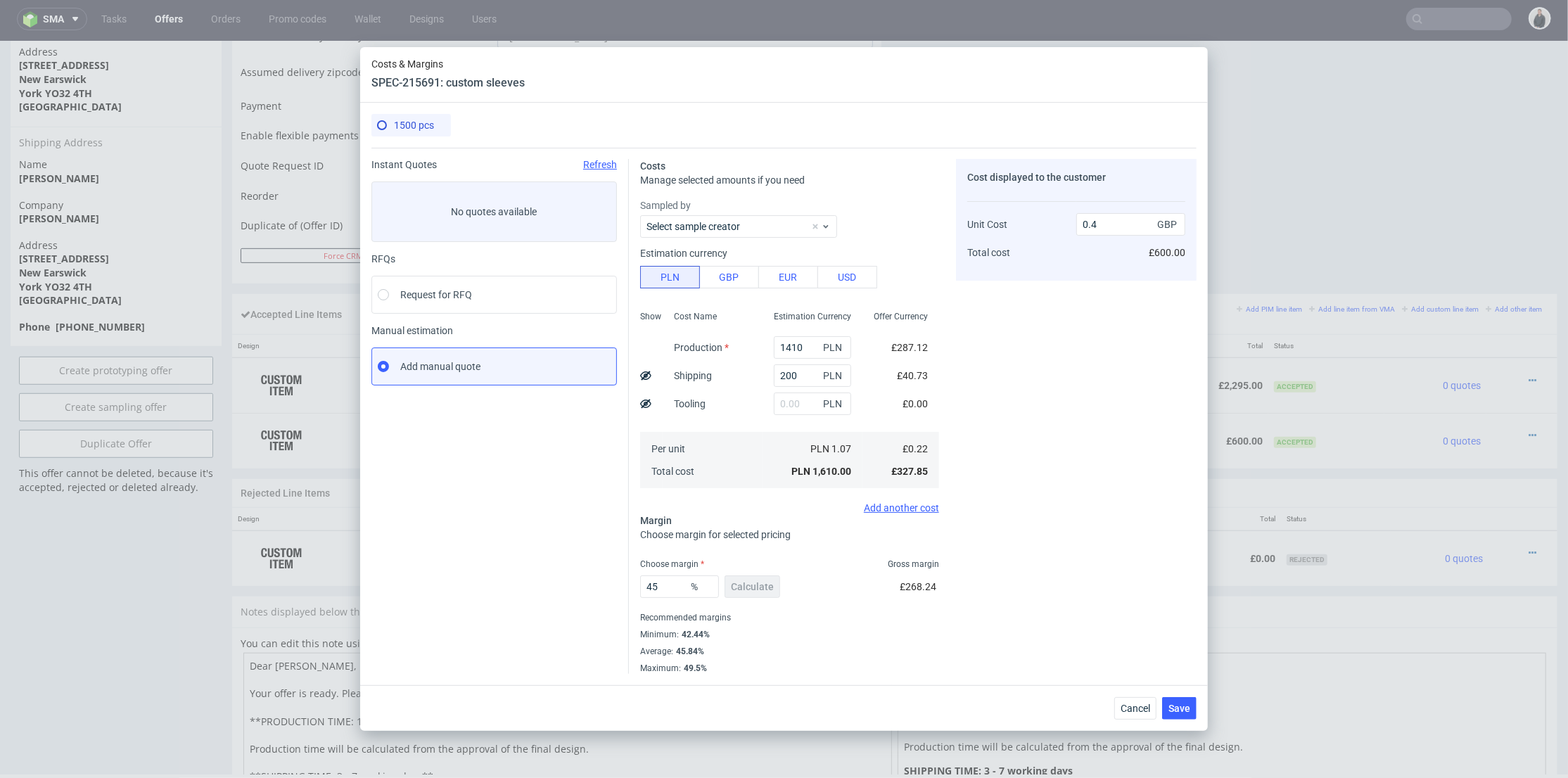
click at [1039, 335] on div "Cost displayed to the customer Unit Cost Total cost 0.4 GBP £600.00" at bounding box center [1076, 416] width 241 height 515
drag, startPoint x: 791, startPoint y: 375, endPoint x: 727, endPoint y: 379, distance: 64.1
click at [727, 379] on div "Show Cost Name Production Shipping Tooling Per unit Total cost Estimation Curre…" at bounding box center [790, 398] width 299 height 186
drag, startPoint x: 977, startPoint y: 353, endPoint x: 777, endPoint y: 360, distance: 200.1
click at [973, 354] on div "Cost displayed to the customer Unit Cost Total cost 0.4 GBP £600.00" at bounding box center [1076, 416] width 241 height 515
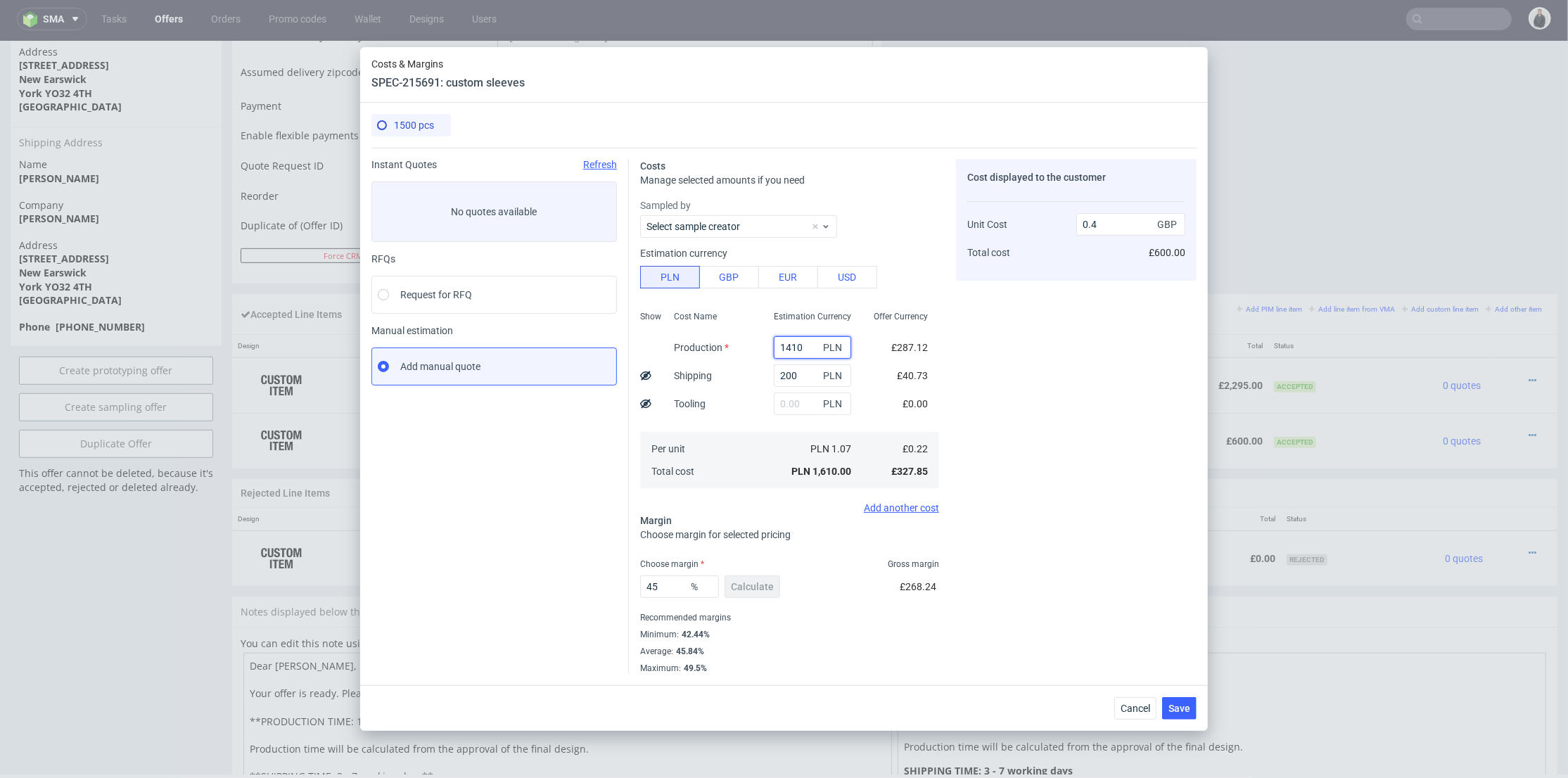
drag, startPoint x: 798, startPoint y: 351, endPoint x: 791, endPoint y: 337, distance: 15.7
click at [774, 349] on input "1410" at bounding box center [813, 347] width 78 height 22
click at [1093, 404] on div "Cost displayed to the customer Unit Cost Total cost 0.4 GBP £600.00" at bounding box center [1076, 416] width 241 height 515
drag, startPoint x: 667, startPoint y: 586, endPoint x: 706, endPoint y: 597, distance: 40.5
click at [648, 590] on input "45" at bounding box center [679, 586] width 79 height 22
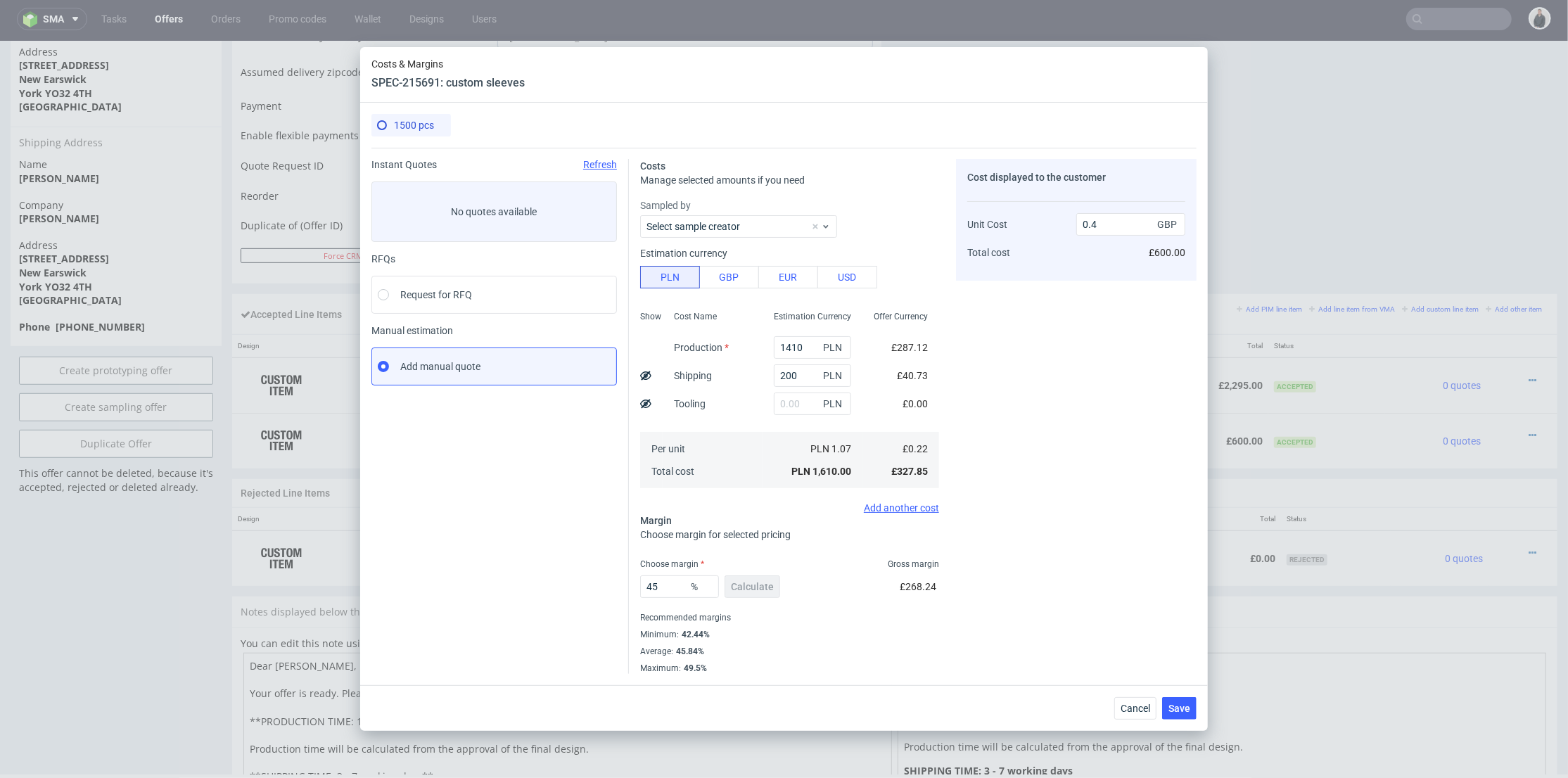
click at [829, 605] on div "45 % Calculate £268.24" at bounding box center [790, 589] width 299 height 40
drag, startPoint x: 890, startPoint y: 585, endPoint x: 958, endPoint y: 581, distance: 68.1
click at [958, 581] on div "Costs Manage selected amounts if you need Sampled by Select sample creator Esti…" at bounding box center [912, 411] width 567 height 526
drag, startPoint x: 1016, startPoint y: 551, endPoint x: 991, endPoint y: 559, distance: 26.2
click at [1015, 552] on div "Cost displayed to the customer Unit Cost Total cost 0.4 GBP £600.00" at bounding box center [1076, 416] width 241 height 515
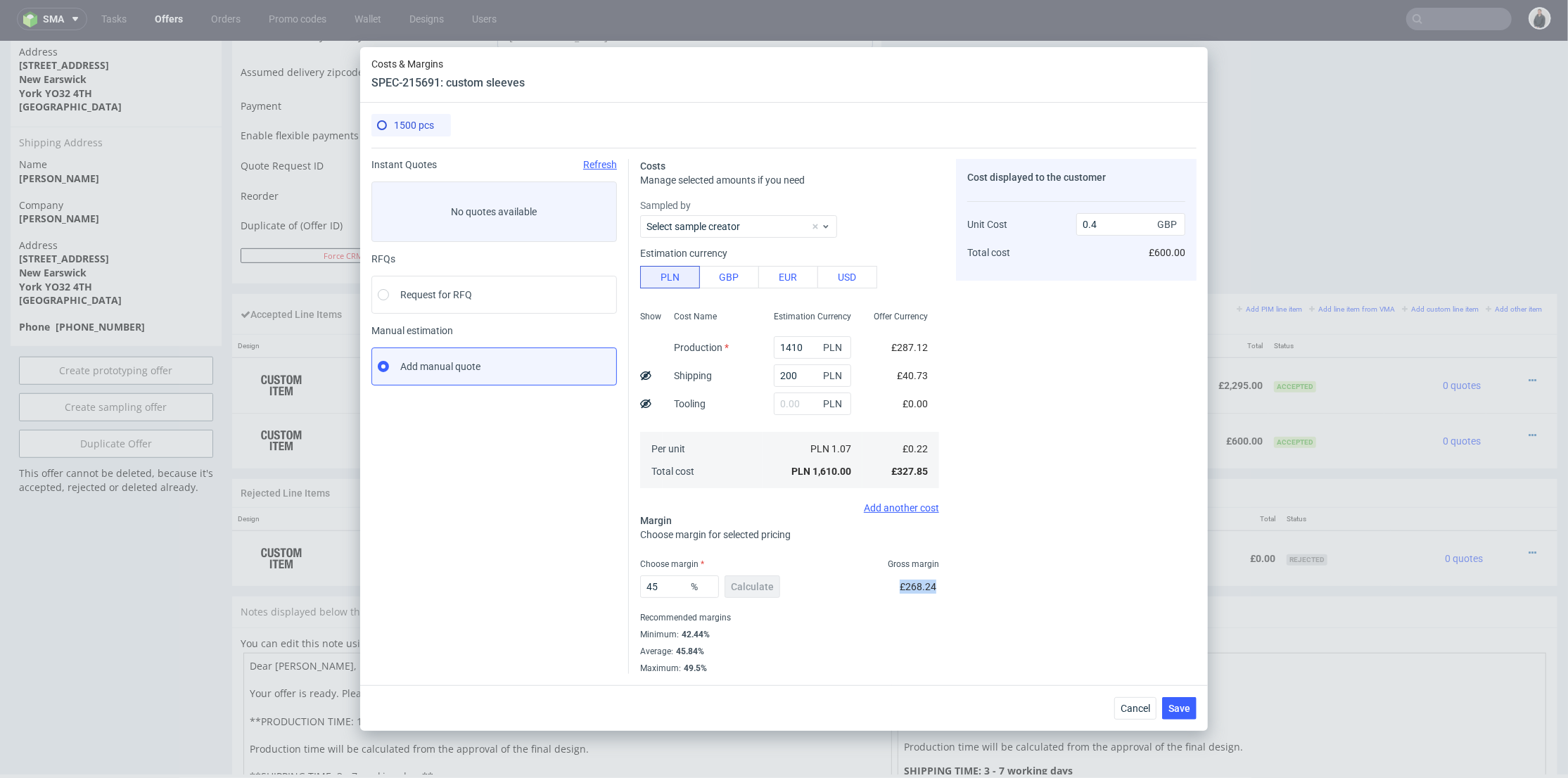
drag, startPoint x: 895, startPoint y: 584, endPoint x: 936, endPoint y: 577, distance: 41.6
click at [929, 584] on div "Costs Manage selected amounts if you need Sampled by Select sample creator Esti…" at bounding box center [790, 416] width 299 height 515
drag, startPoint x: 1008, startPoint y: 508, endPoint x: 994, endPoint y: 511, distance: 14.3
click at [1007, 507] on div "Cost displayed to the customer Unit Cost Total cost 0.4 GBP £600.00" at bounding box center [1076, 416] width 241 height 515
drag, startPoint x: 888, startPoint y: 582, endPoint x: 942, endPoint y: 578, distance: 54.1
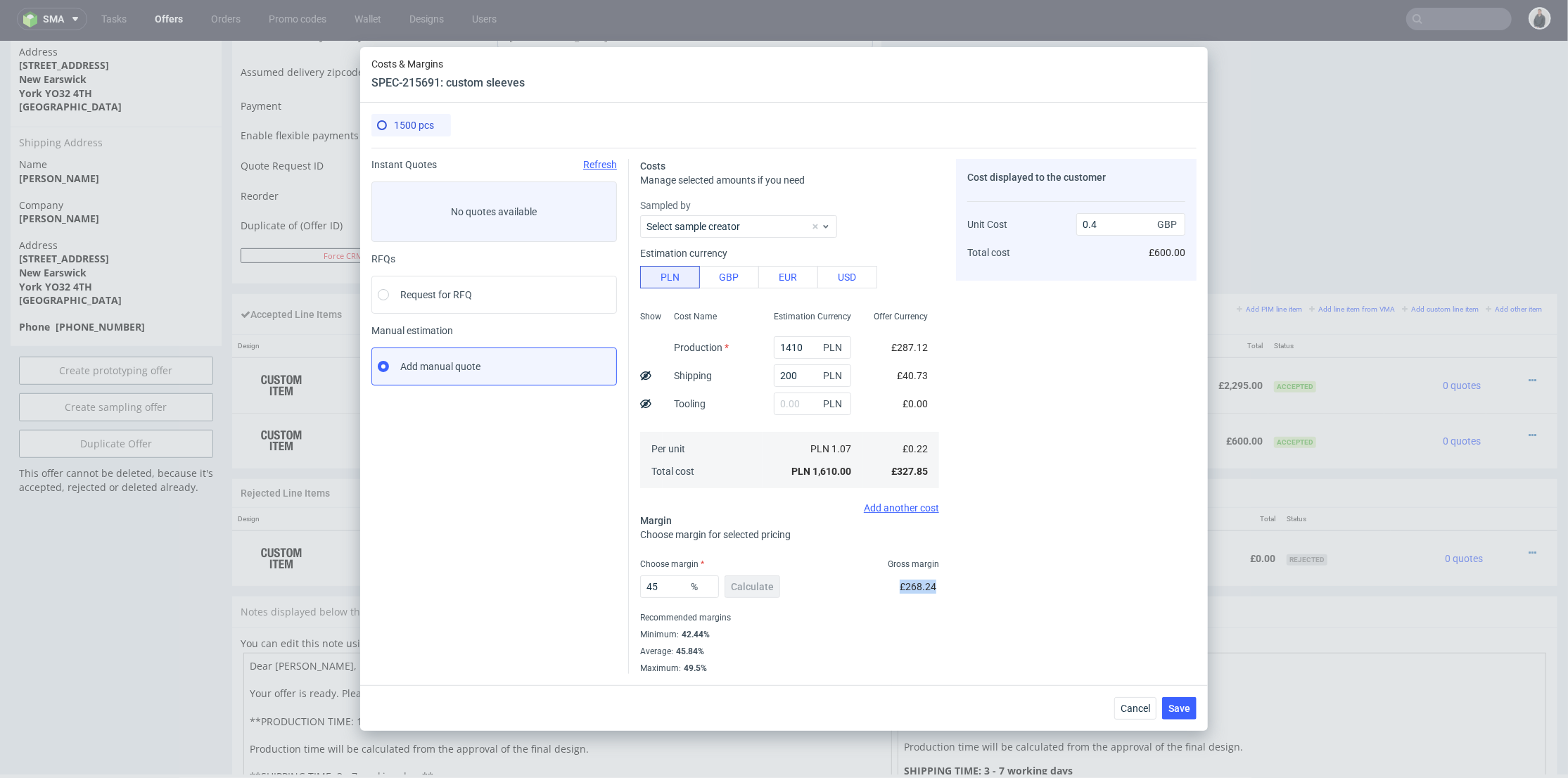
click at [926, 578] on div "45 % Calculate £268.24" at bounding box center [790, 589] width 299 height 40
drag, startPoint x: 968, startPoint y: 592, endPoint x: 960, endPoint y: 593, distance: 8.1
click at [967, 591] on div "Cost displayed to the customer Unit Cost Total cost 0.4 GBP £600.00" at bounding box center [1076, 416] width 241 height 515
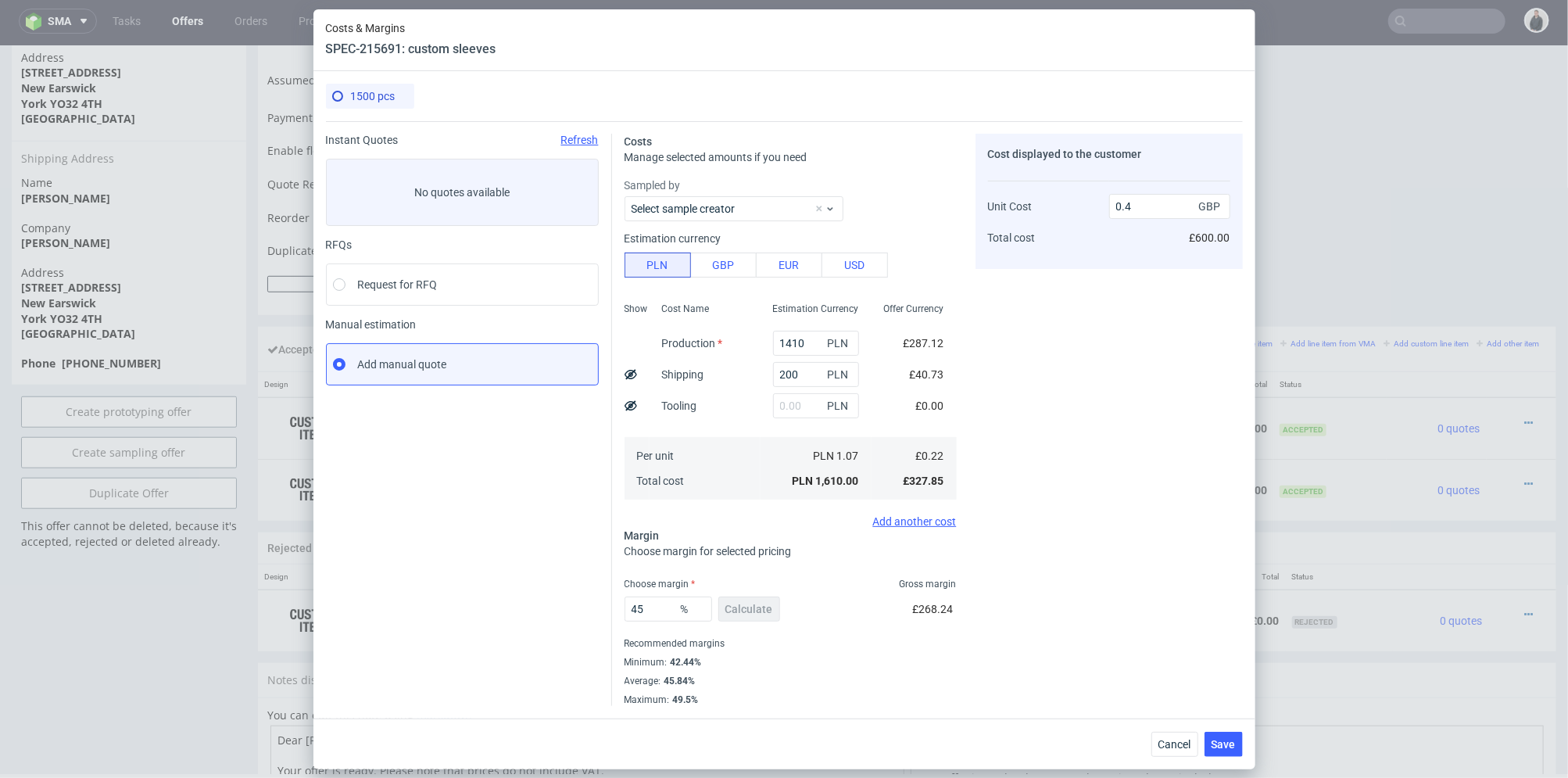
scroll to position [3, 0]
click at [664, 613] on input "45" at bounding box center [668, 609] width 87 height 25
click at [657, 605] on input "45" at bounding box center [668, 609] width 87 height 25
drag, startPoint x: 653, startPoint y: 606, endPoint x: 614, endPoint y: 603, distance: 39.1
click at [609, 603] on div "Instant Quotes Refresh No quotes available RFQs Request for RFQ Manual estimati…" at bounding box center [785, 414] width 917 height 585
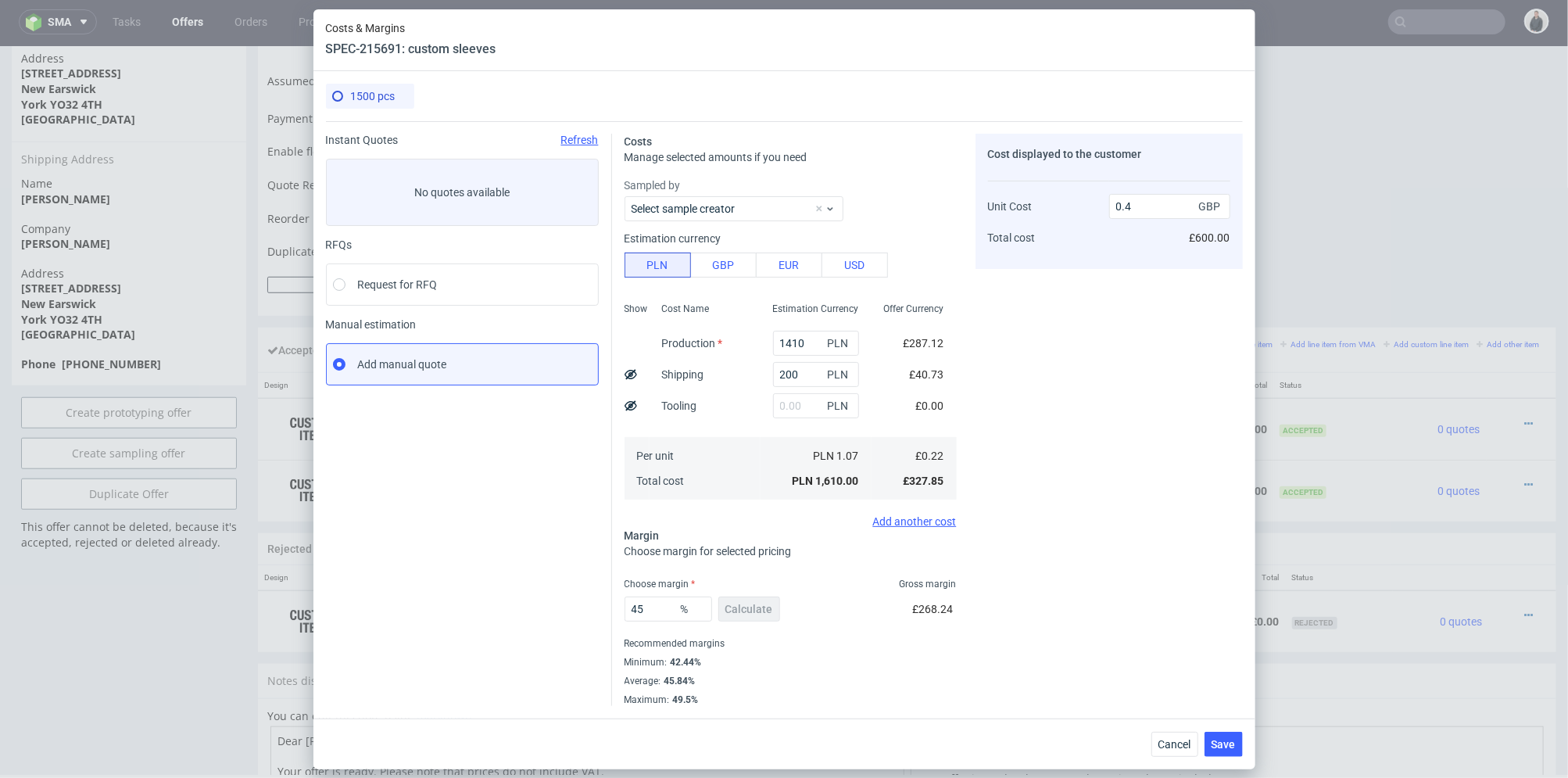
click at [636, 652] on div "Recommended margins" at bounding box center [791, 644] width 333 height 18
drag, startPoint x: 627, startPoint y: 664, endPoint x: 710, endPoint y: 666, distance: 83.0
click at [711, 666] on div "Minimum : 42.44%" at bounding box center [791, 662] width 333 height 18
click at [717, 664] on div "Minimum : 42.44%" at bounding box center [791, 662] width 333 height 18
drag, startPoint x: 657, startPoint y: 612, endPoint x: 586, endPoint y: 609, distance: 71.1
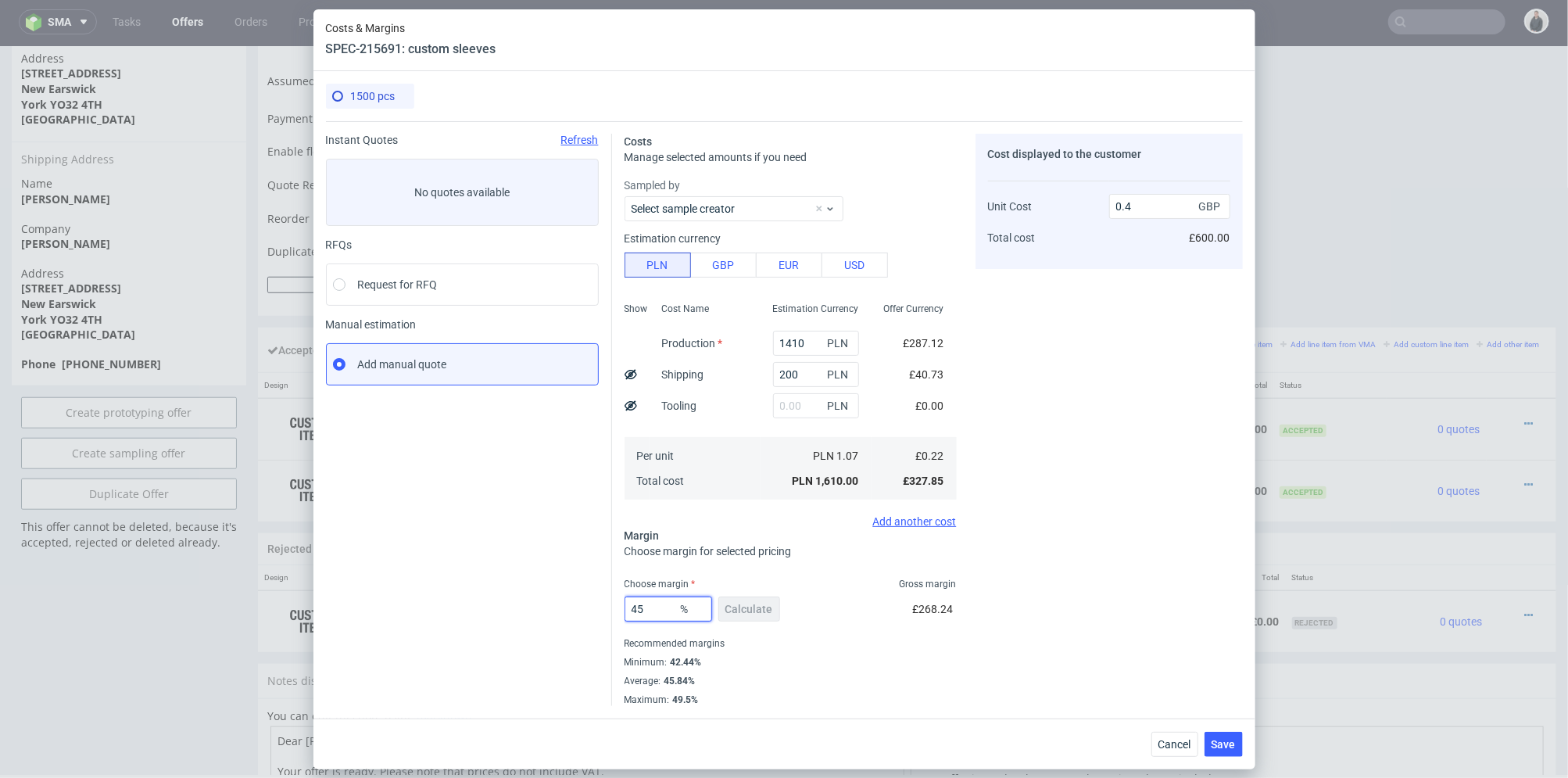
click at [586, 609] on div "Instant Quotes Refresh No quotes available RFQs Request for RFQ Manual estimati…" at bounding box center [785, 414] width 917 height 585
type input "58"
click at [1100, 548] on div "Cost displayed to the customer Unit Cost Total cost 0.4 GBP £600.00" at bounding box center [1109, 419] width 267 height 573
type input "0.52"
drag, startPoint x: 635, startPoint y: 607, endPoint x: 568, endPoint y: 610, distance: 67.1
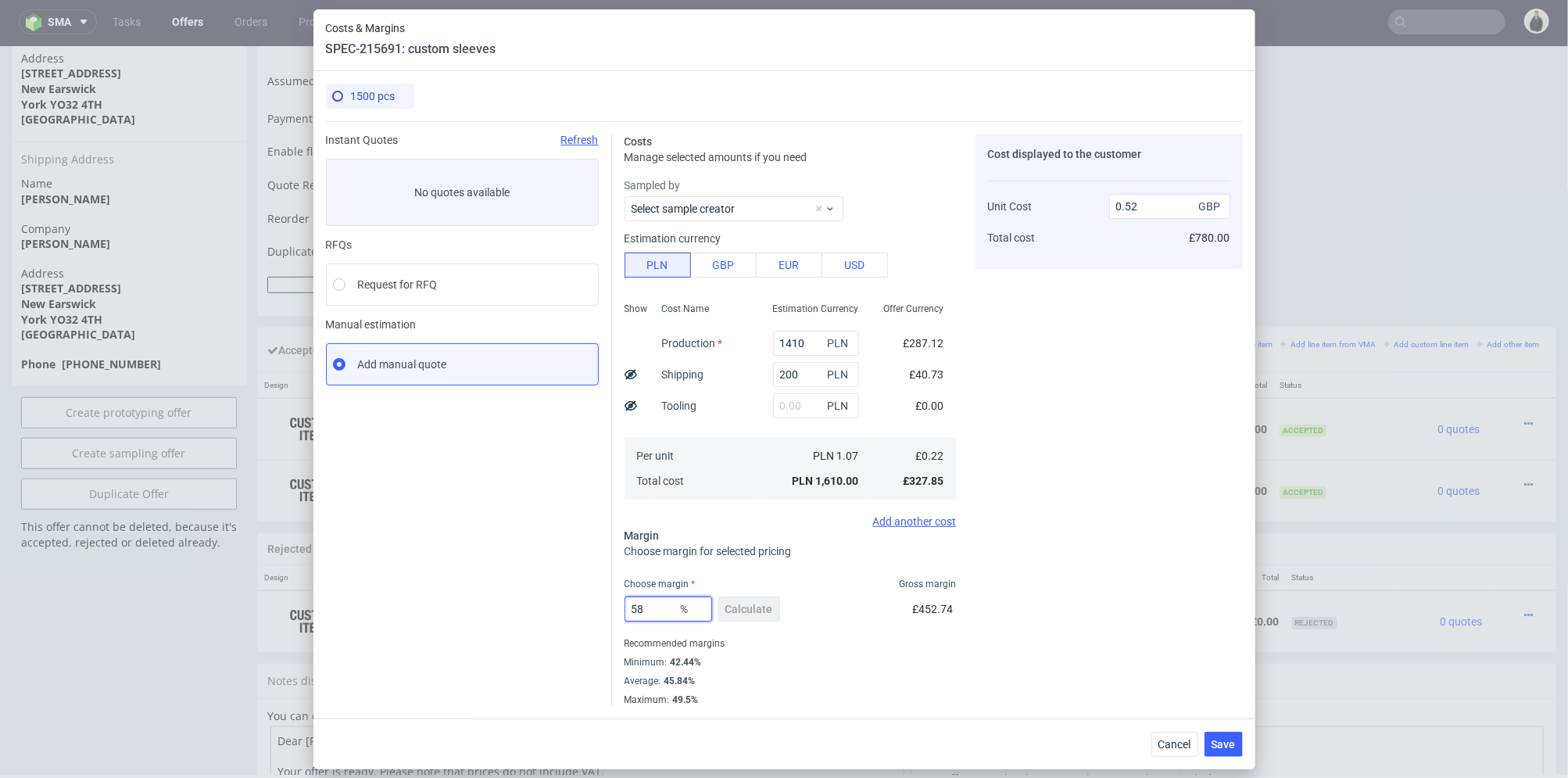
click at [586, 606] on div "Instant Quotes Refresh No quotes available RFQs Request for RFQ Manual estimati…" at bounding box center [785, 414] width 917 height 585
type input "34"
type input "0.33"
type input "34"
drag, startPoint x: 1171, startPoint y: 490, endPoint x: 1134, endPoint y: 378, distance: 118.0
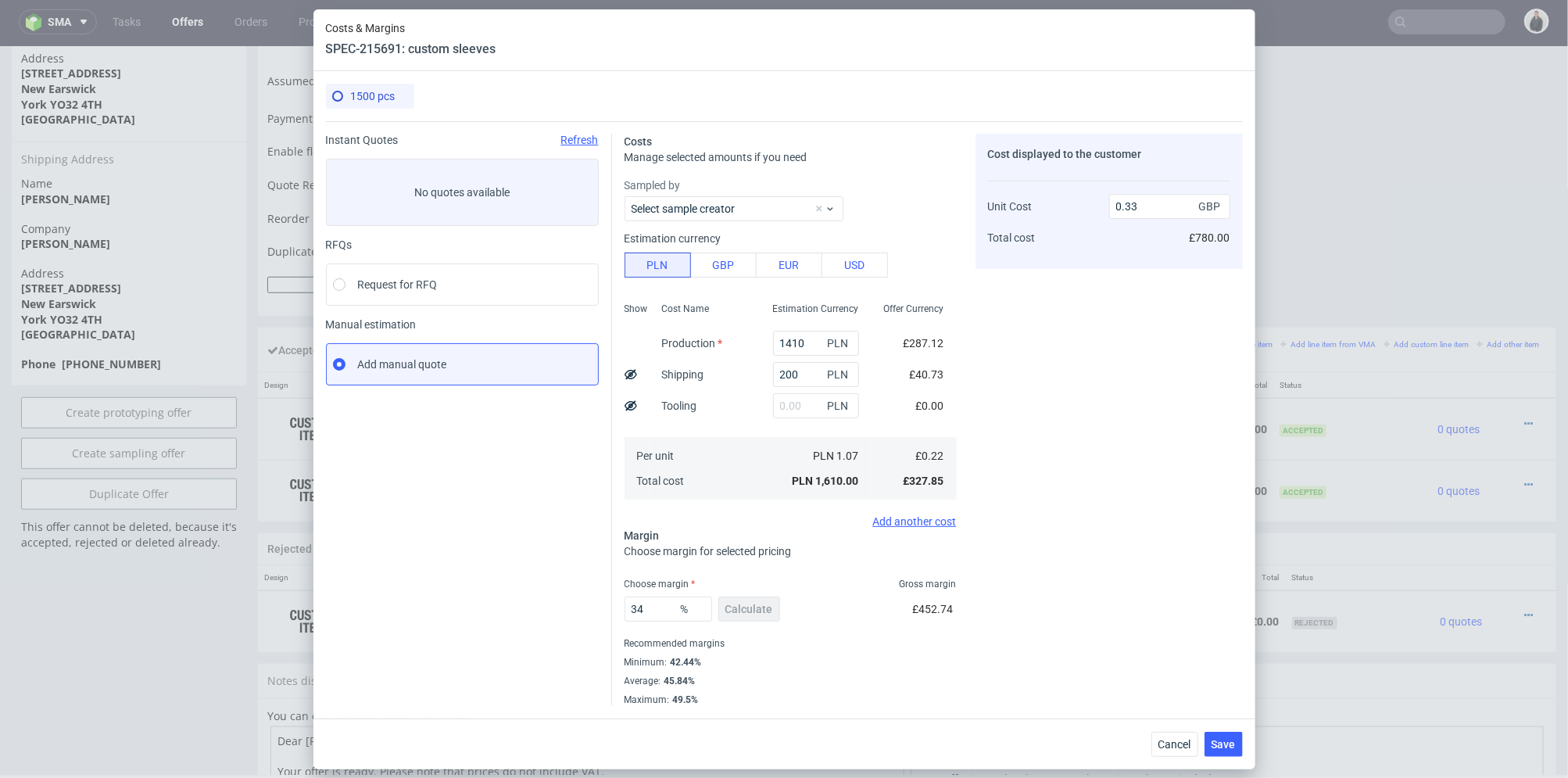
click at [1167, 482] on div "Cost displayed to the customer Unit Cost Total cost 0.33 GBP £780.00" at bounding box center [1109, 419] width 267 height 573
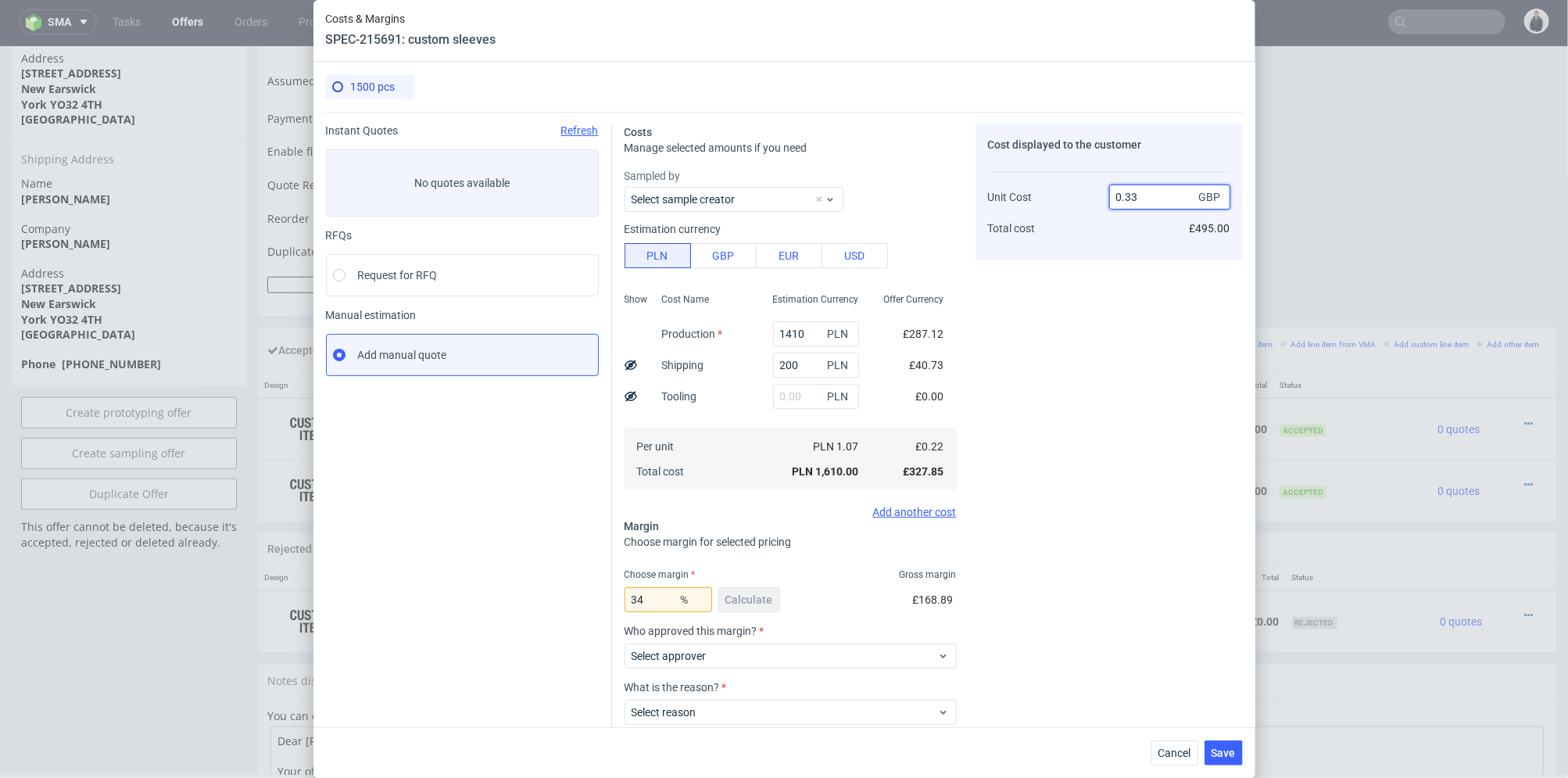
drag, startPoint x: 1117, startPoint y: 193, endPoint x: 1146, endPoint y: 203, distance: 30.7
click at [1159, 194] on input "0.33" at bounding box center [1170, 197] width 121 height 25
click at [1055, 374] on div "Cost displayed to the customer Unit Cost Total cost 0.33 GBP £495.00" at bounding box center [1109, 466] width 267 height 685
drag, startPoint x: 1143, startPoint y: 195, endPoint x: 1092, endPoint y: 228, distance: 60.7
click at [1109, 199] on input "0.33" at bounding box center [1170, 197] width 121 height 25
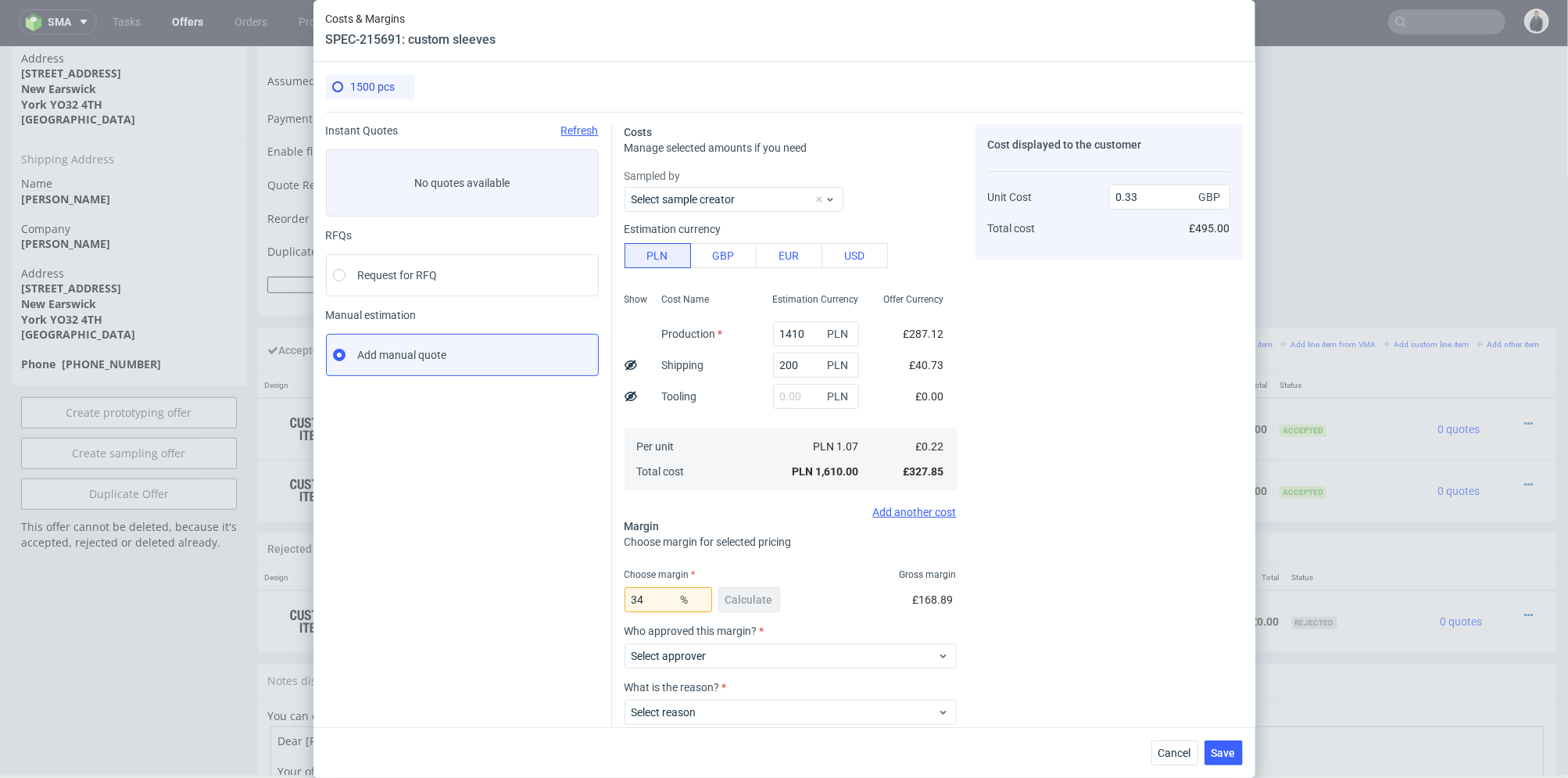
click at [1112, 296] on div "Cost displayed to the customer Unit Cost Total cost 0.33 GBP £495.00" at bounding box center [1109, 466] width 267 height 685
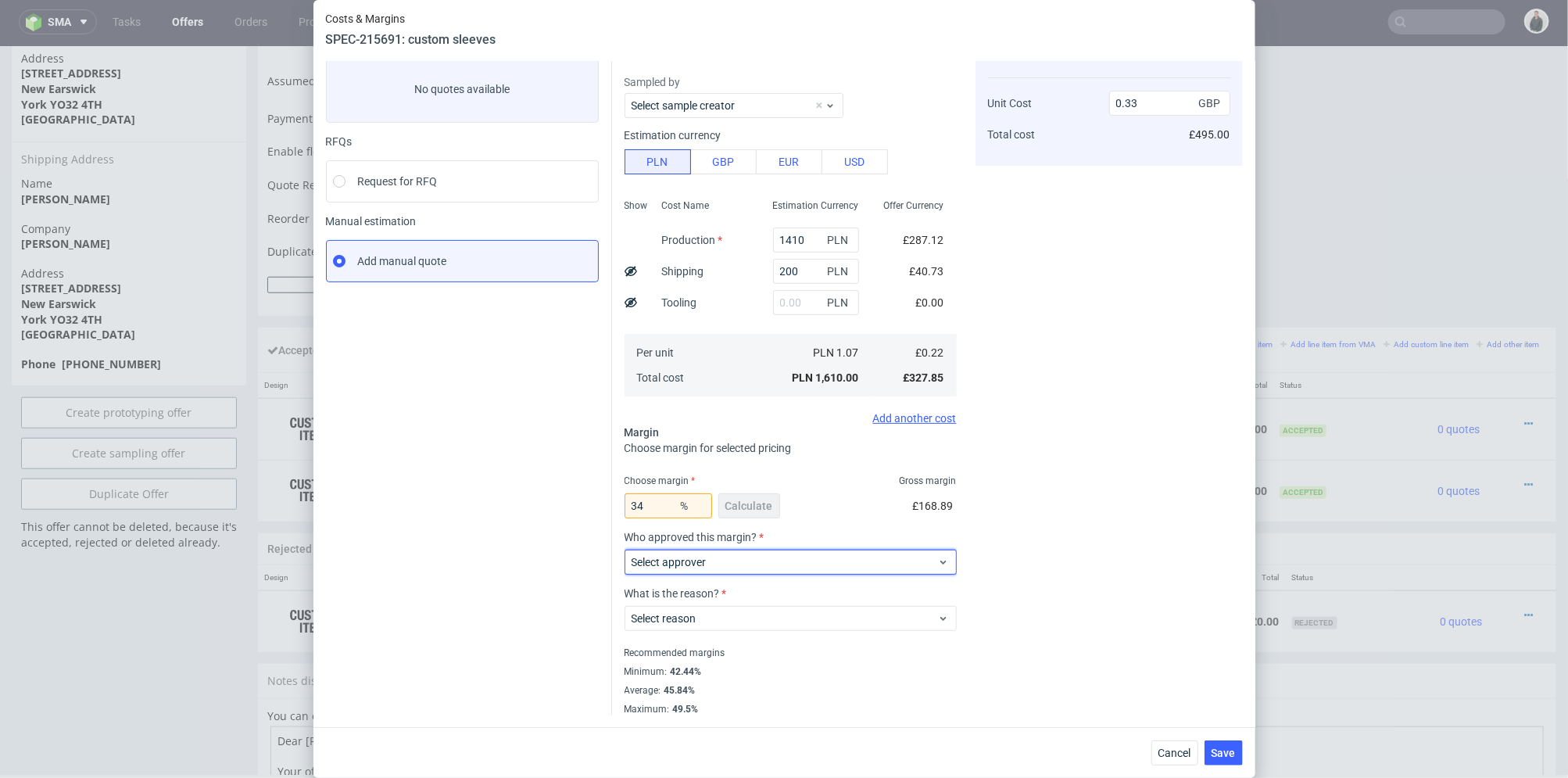
drag, startPoint x: 669, startPoint y: 572, endPoint x: 566, endPoint y: 598, distance: 106.2
click at [670, 571] on div "Select approver" at bounding box center [791, 562] width 333 height 25
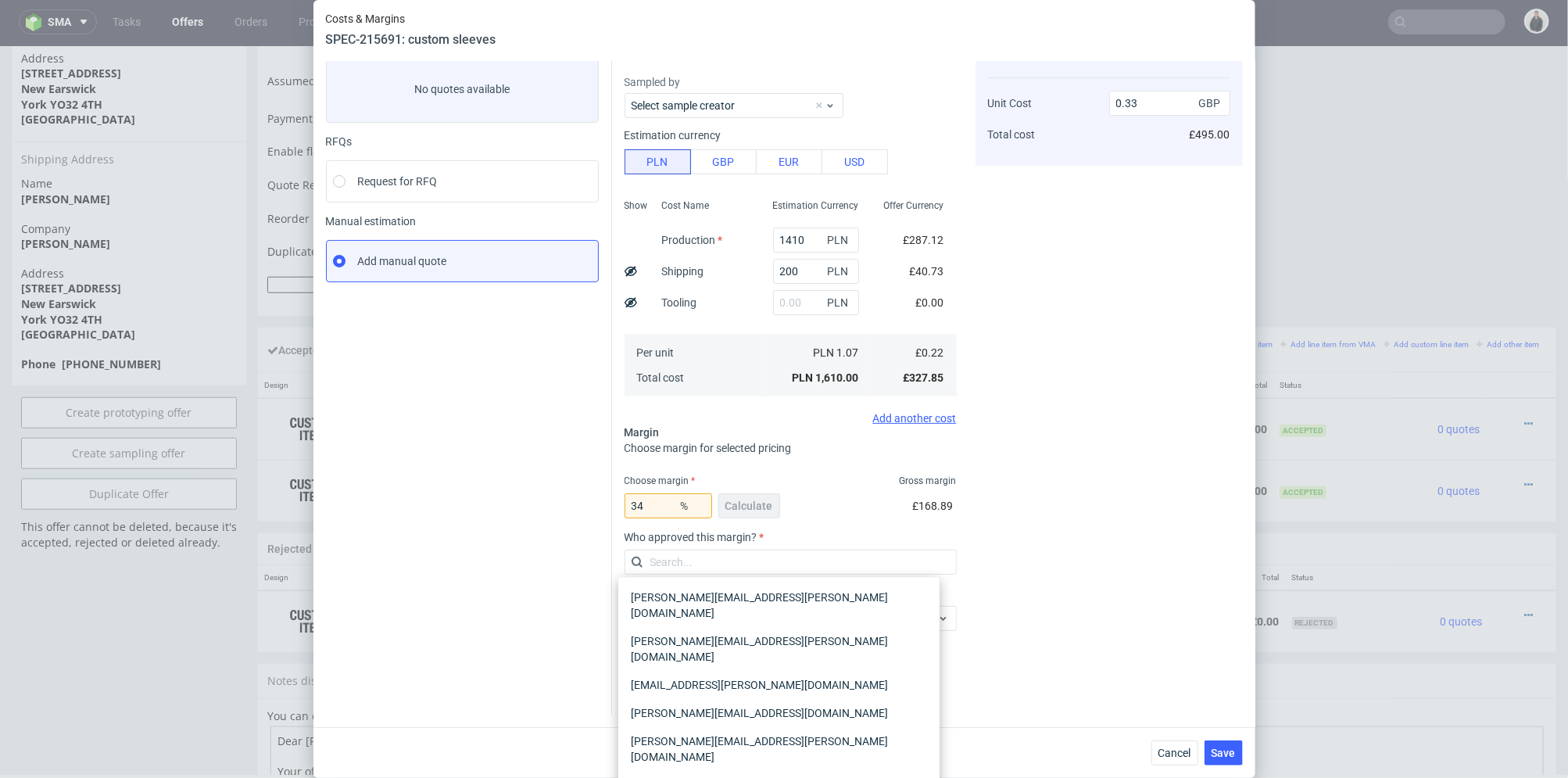
drag, startPoint x: 1092, startPoint y: 495, endPoint x: 1199, endPoint y: 605, distance: 153.5
click at [1092, 496] on div "Cost displayed to the customer Unit Cost Total cost 0.33 GBP £495.00" at bounding box center [1109, 372] width 267 height 685
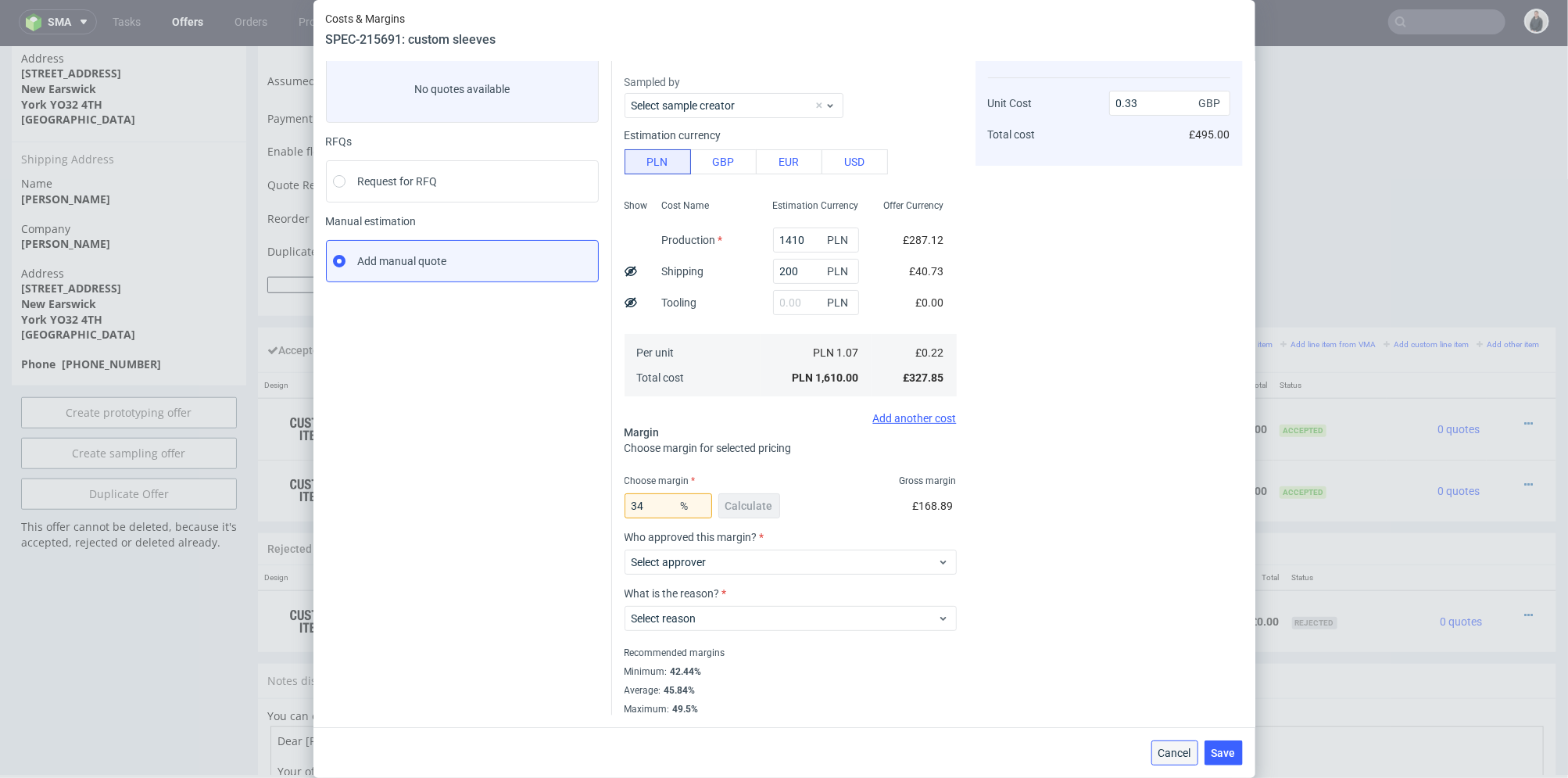
click at [1176, 750] on span "Cancel" at bounding box center [1176, 753] width 33 height 11
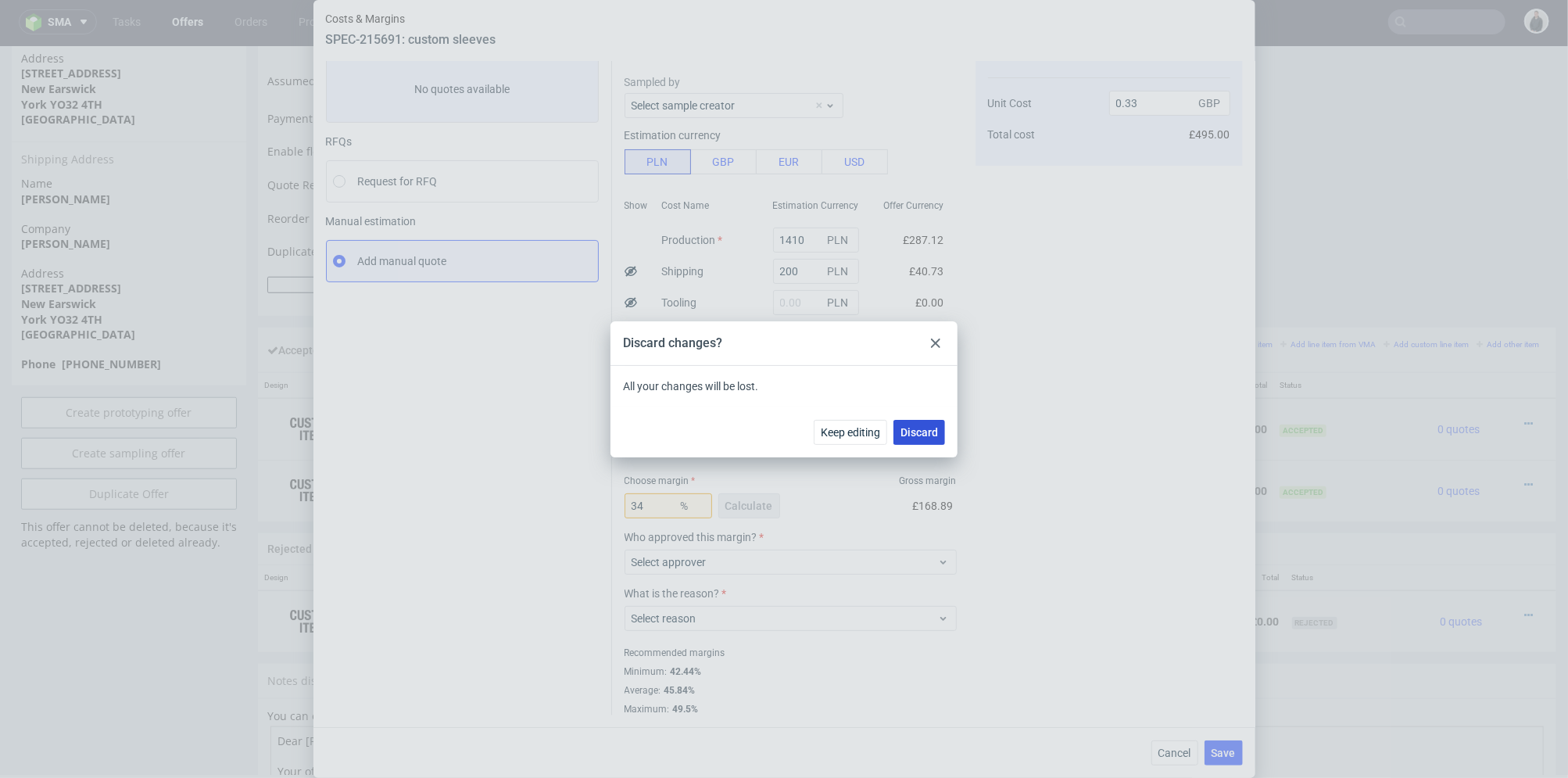
click at [925, 439] on button "Discard" at bounding box center [919, 432] width 51 height 25
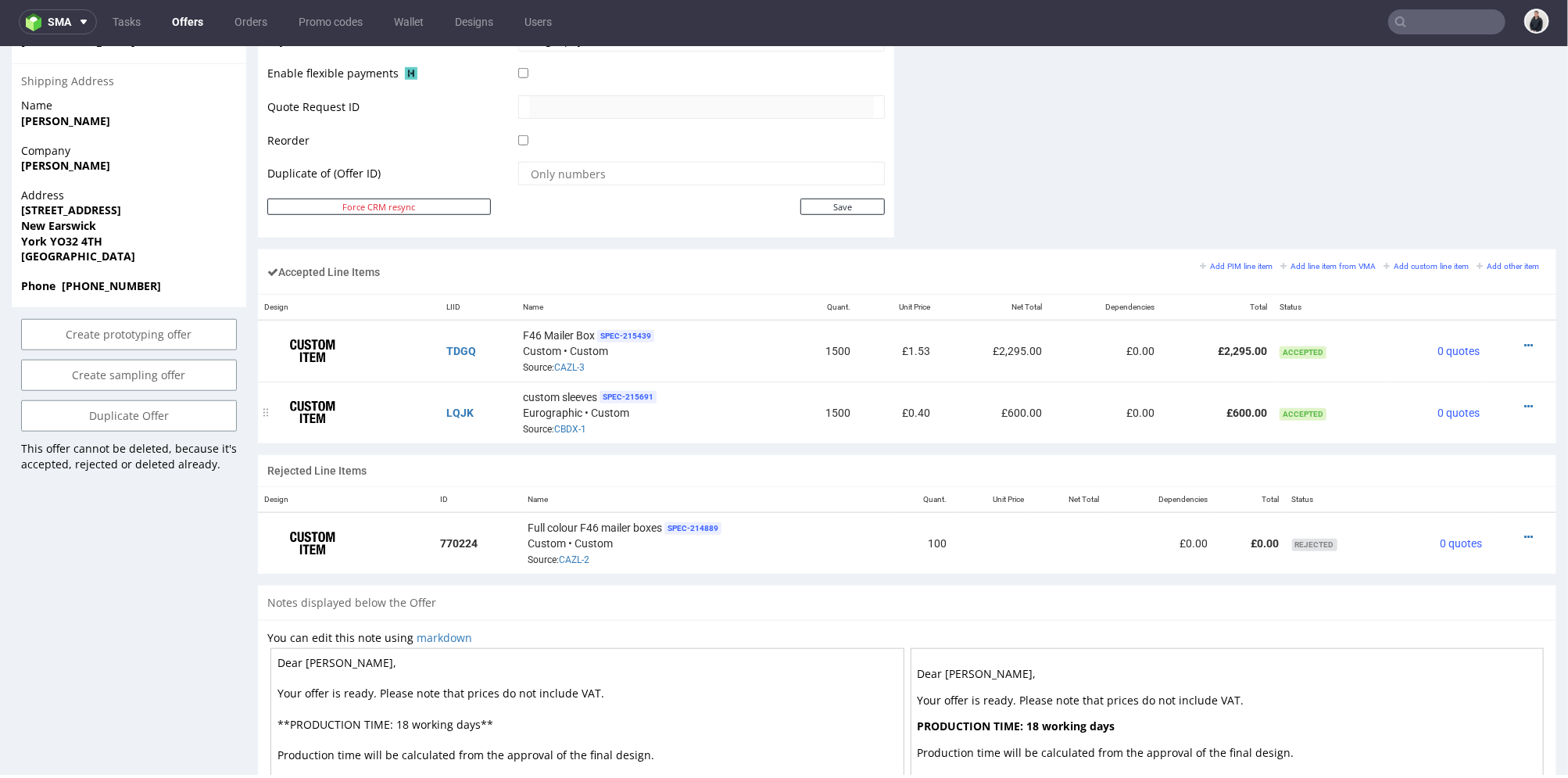
click at [901, 415] on td "£0.40" at bounding box center [896, 411] width 80 height 61
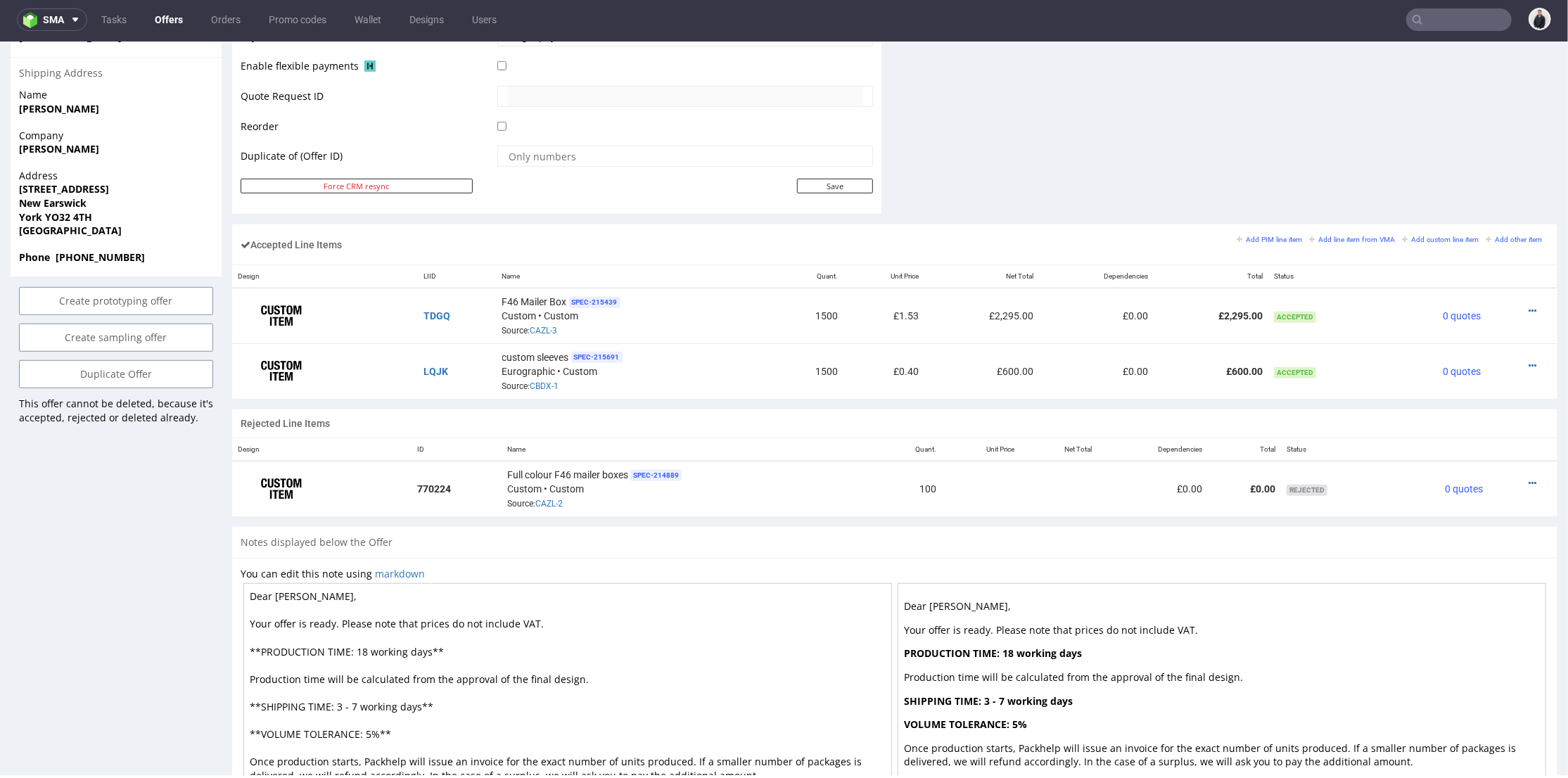
scroll to position [383, 0]
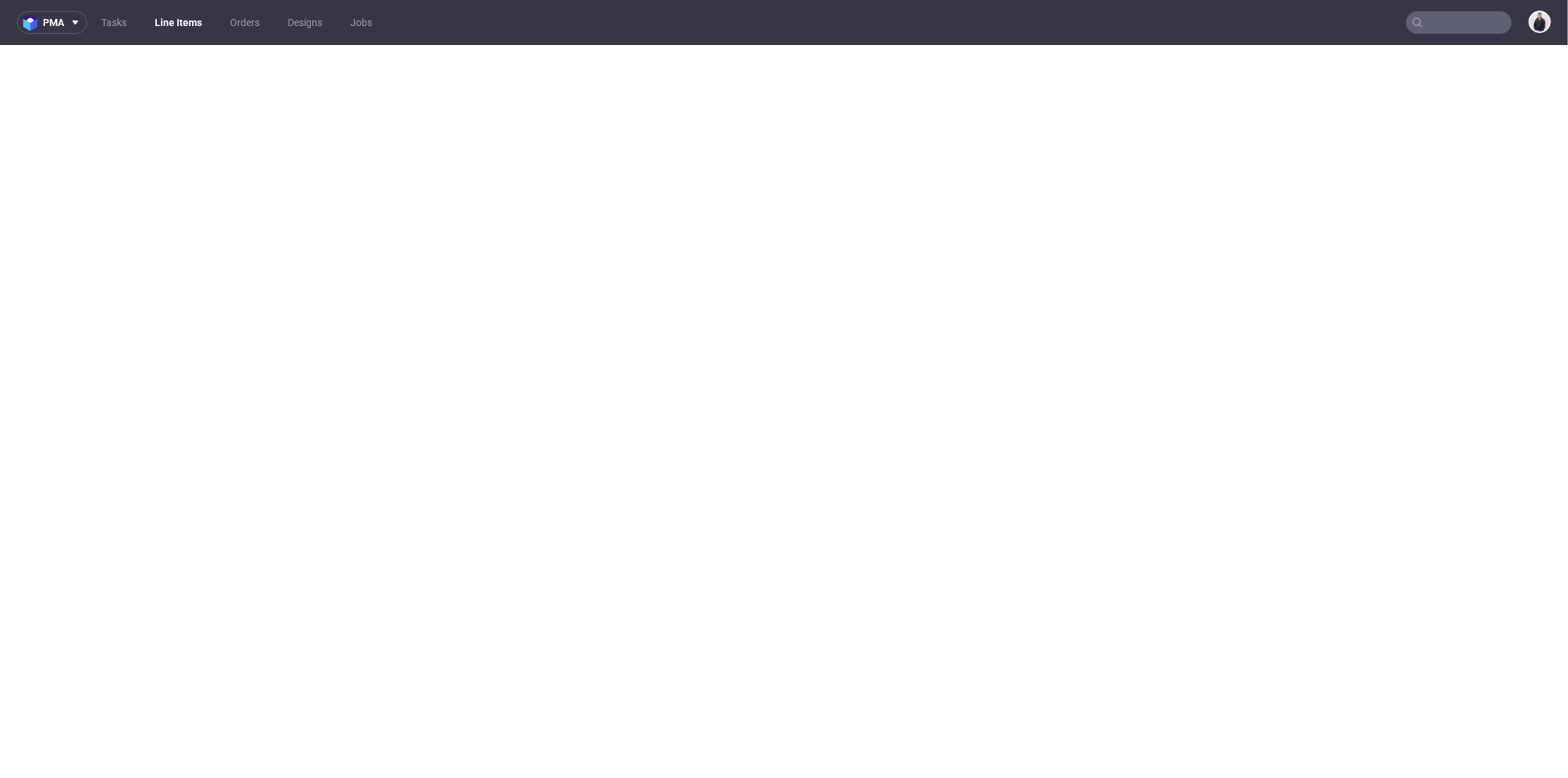
select select "in_progress"
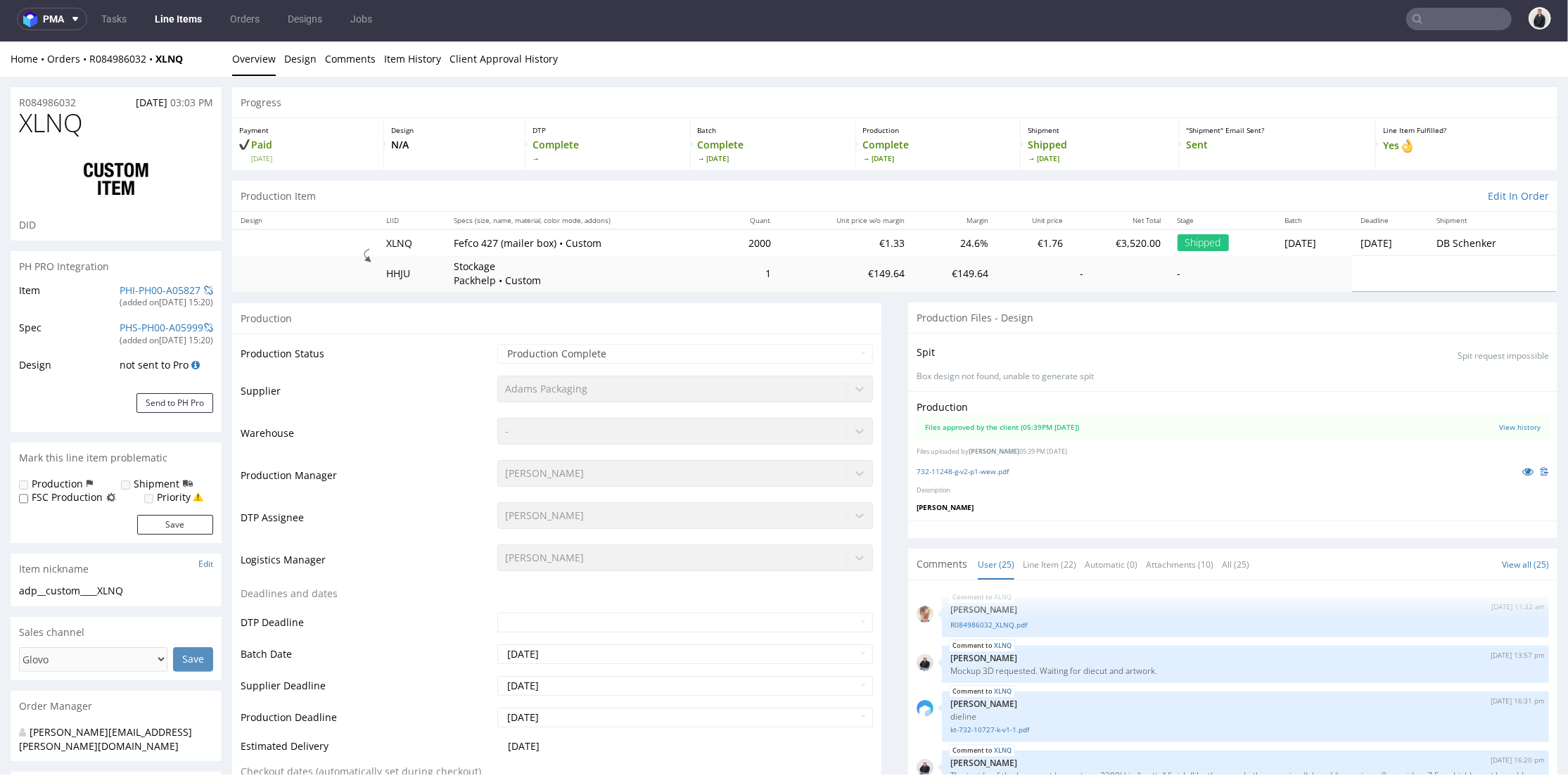
scroll to position [1654, 0]
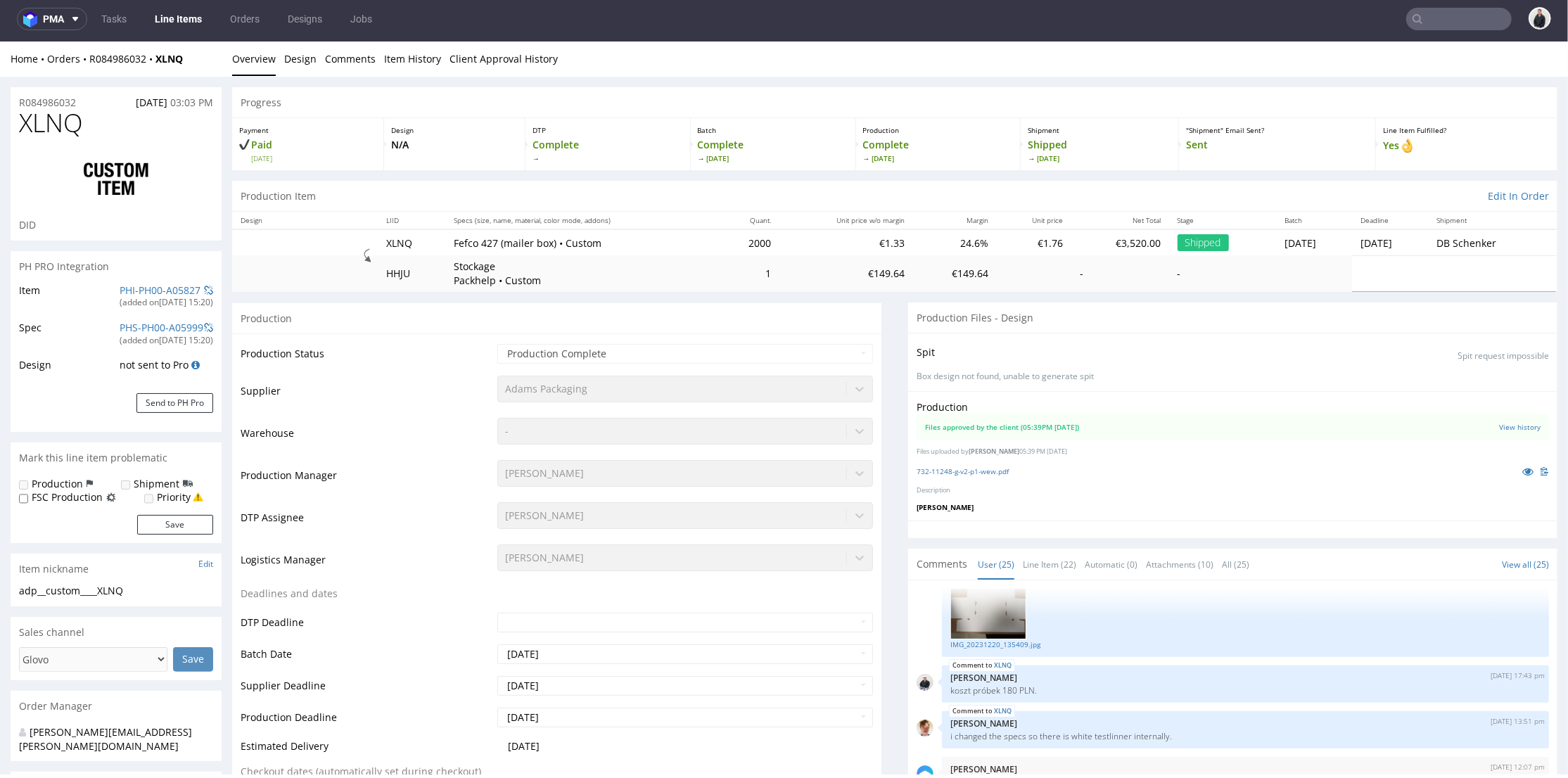
click at [1425, 16] on input "text" at bounding box center [1459, 18] width 106 height 22
paste input "R018942798"
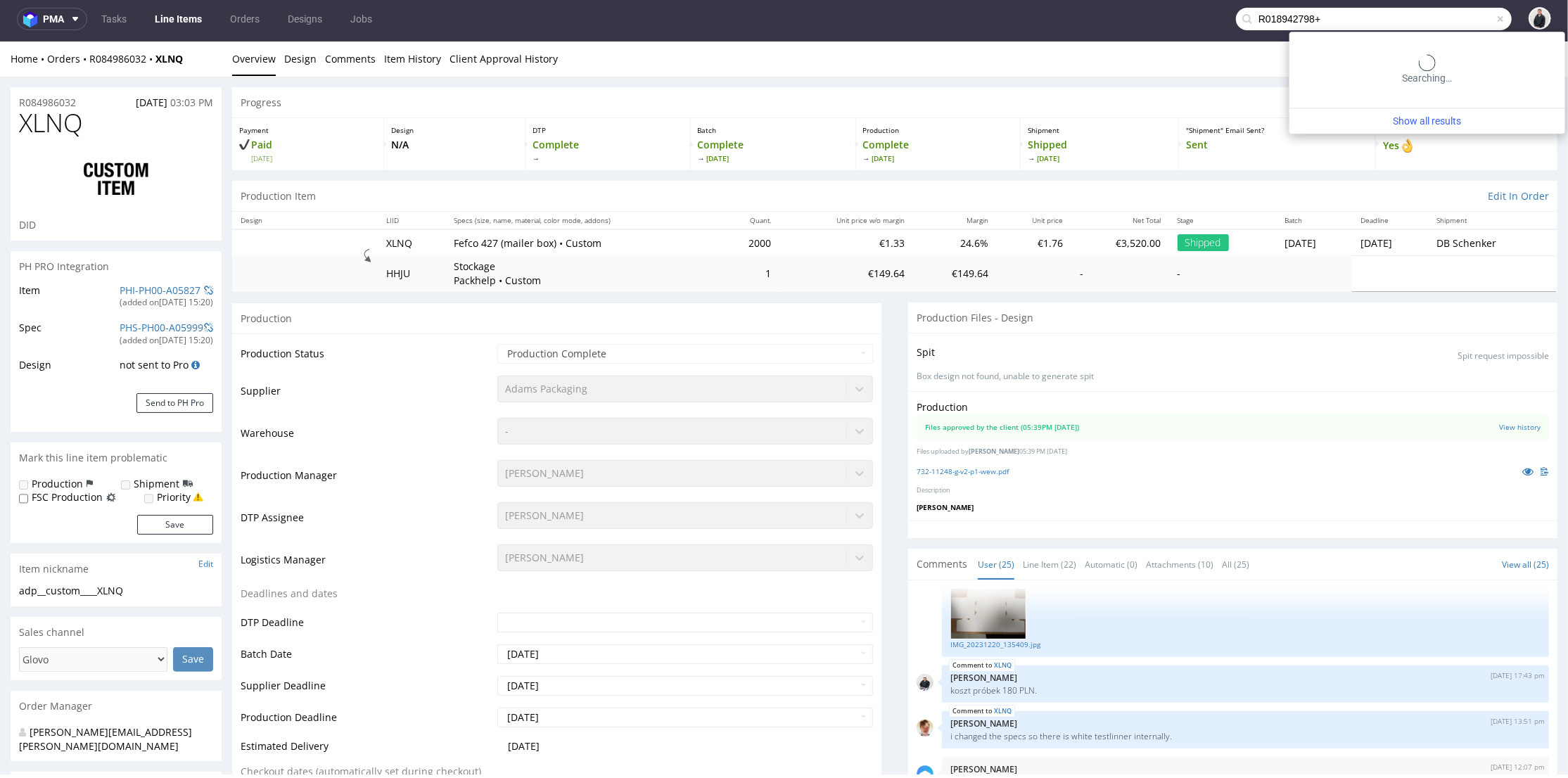
type input "R018942798"
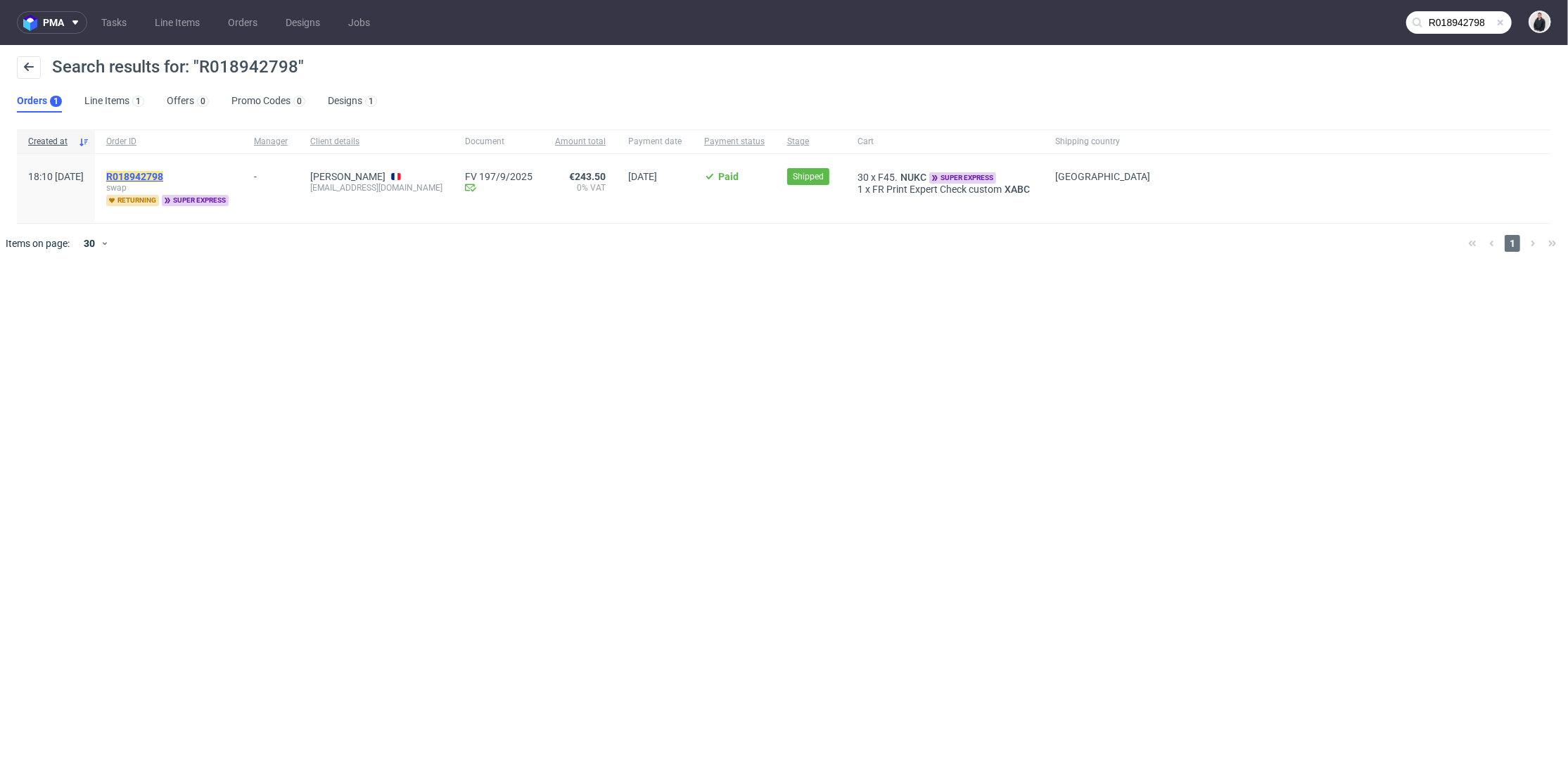
click at [163, 172] on mark "R018942798" at bounding box center [134, 177] width 57 height 12
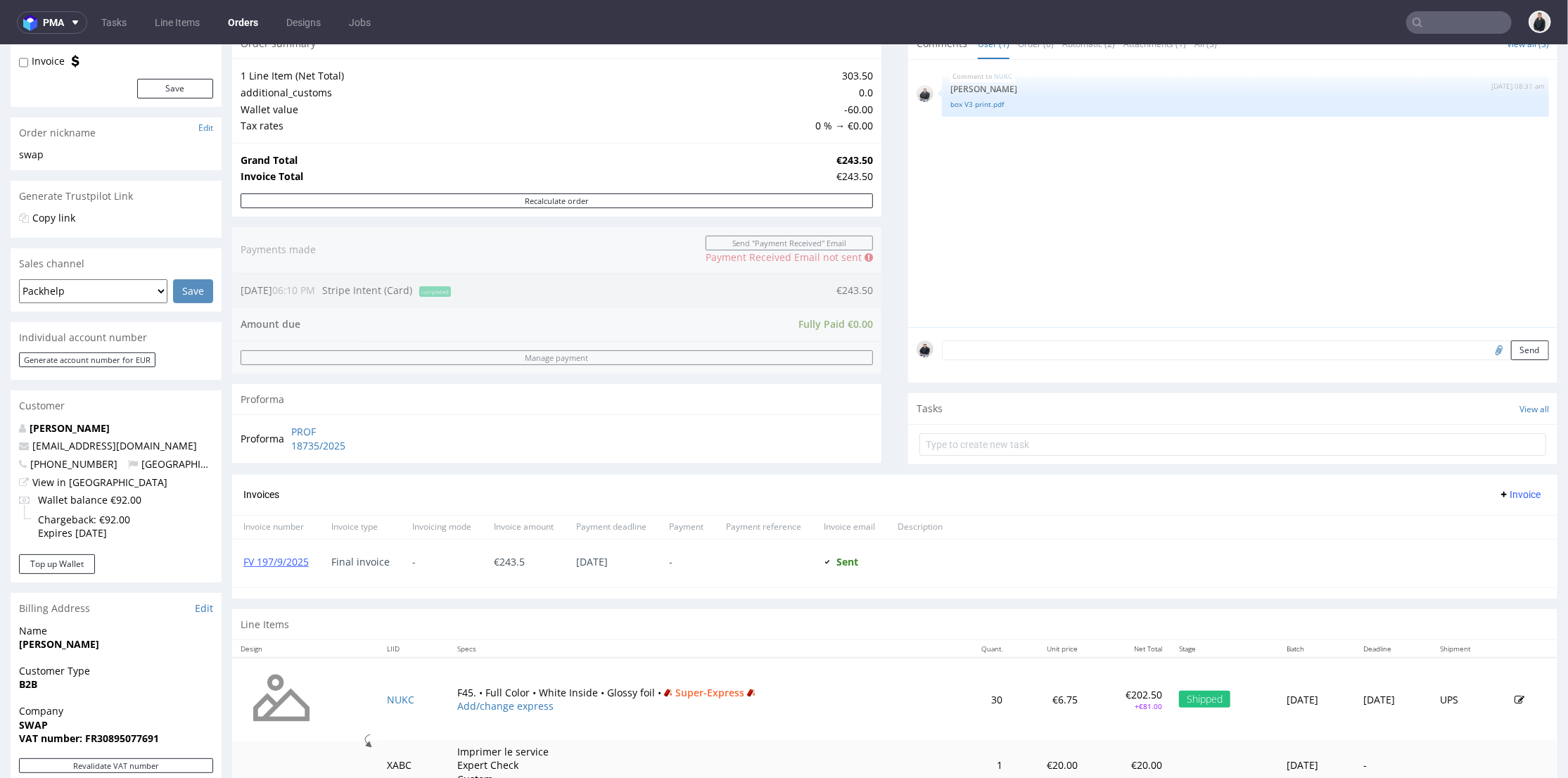
scroll to position [234, 0]
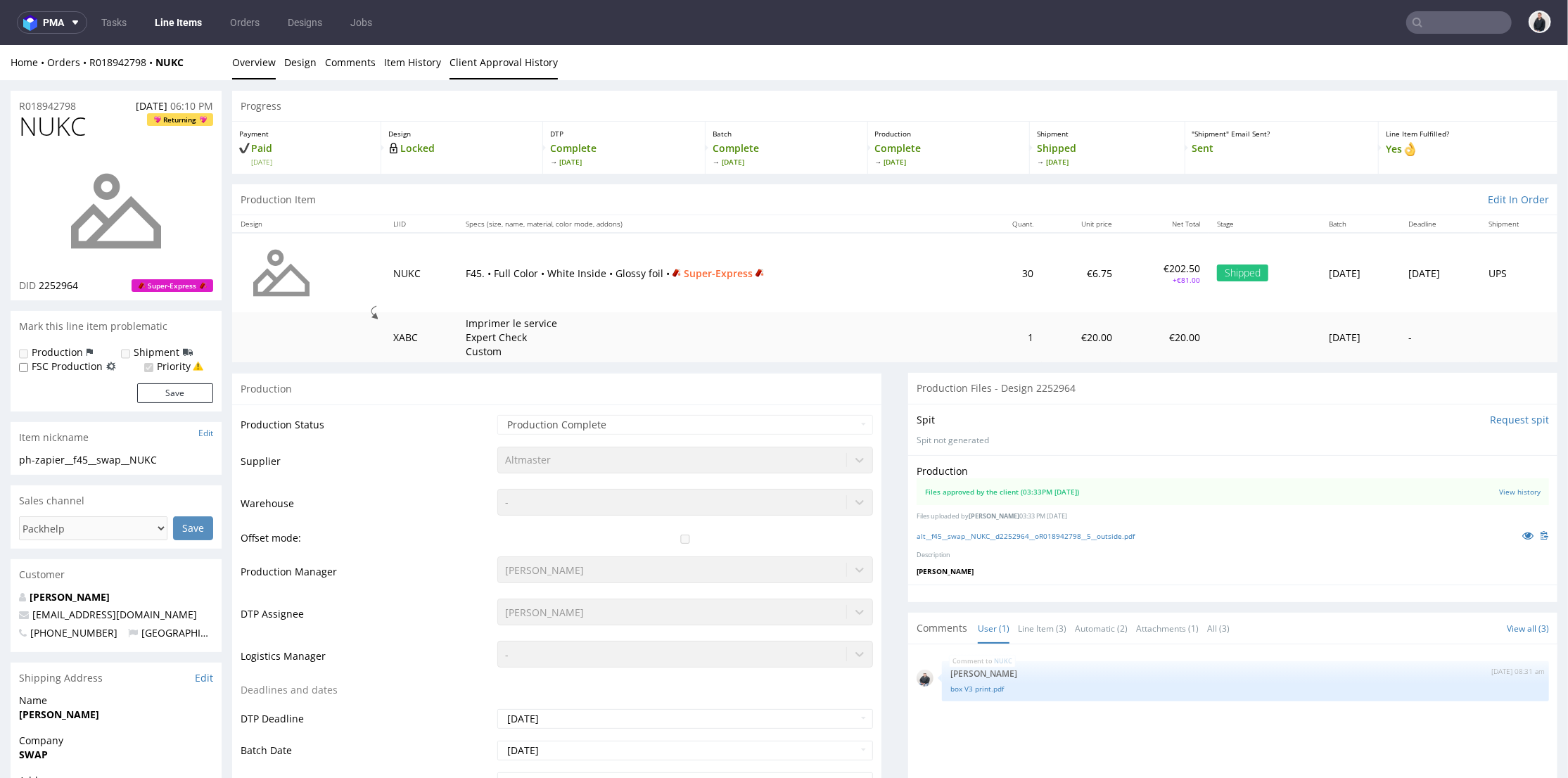
click at [515, 58] on link "Client Approval History" at bounding box center [504, 62] width 108 height 35
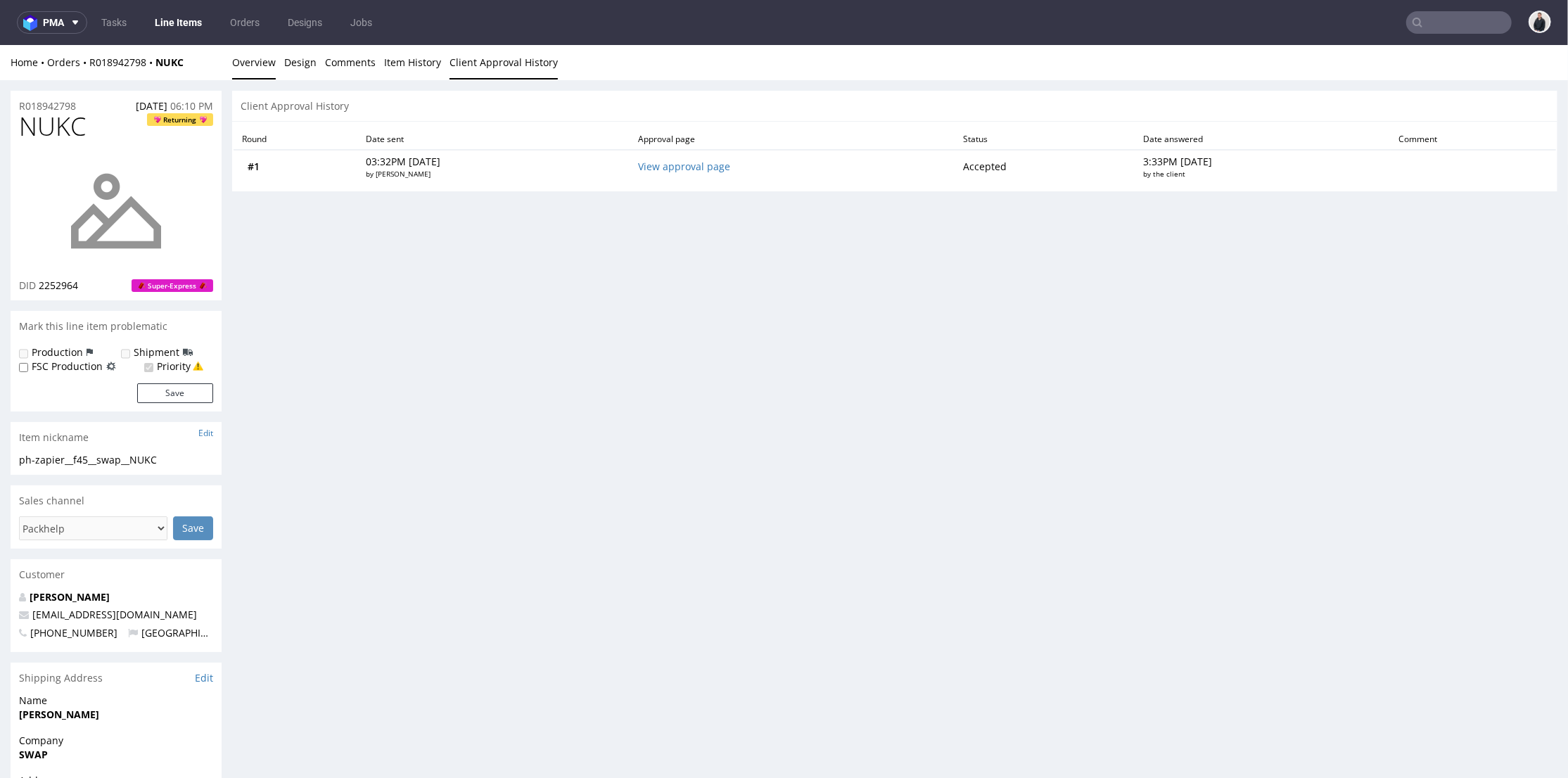
click at [256, 65] on link "Overview" at bounding box center [254, 62] width 44 height 35
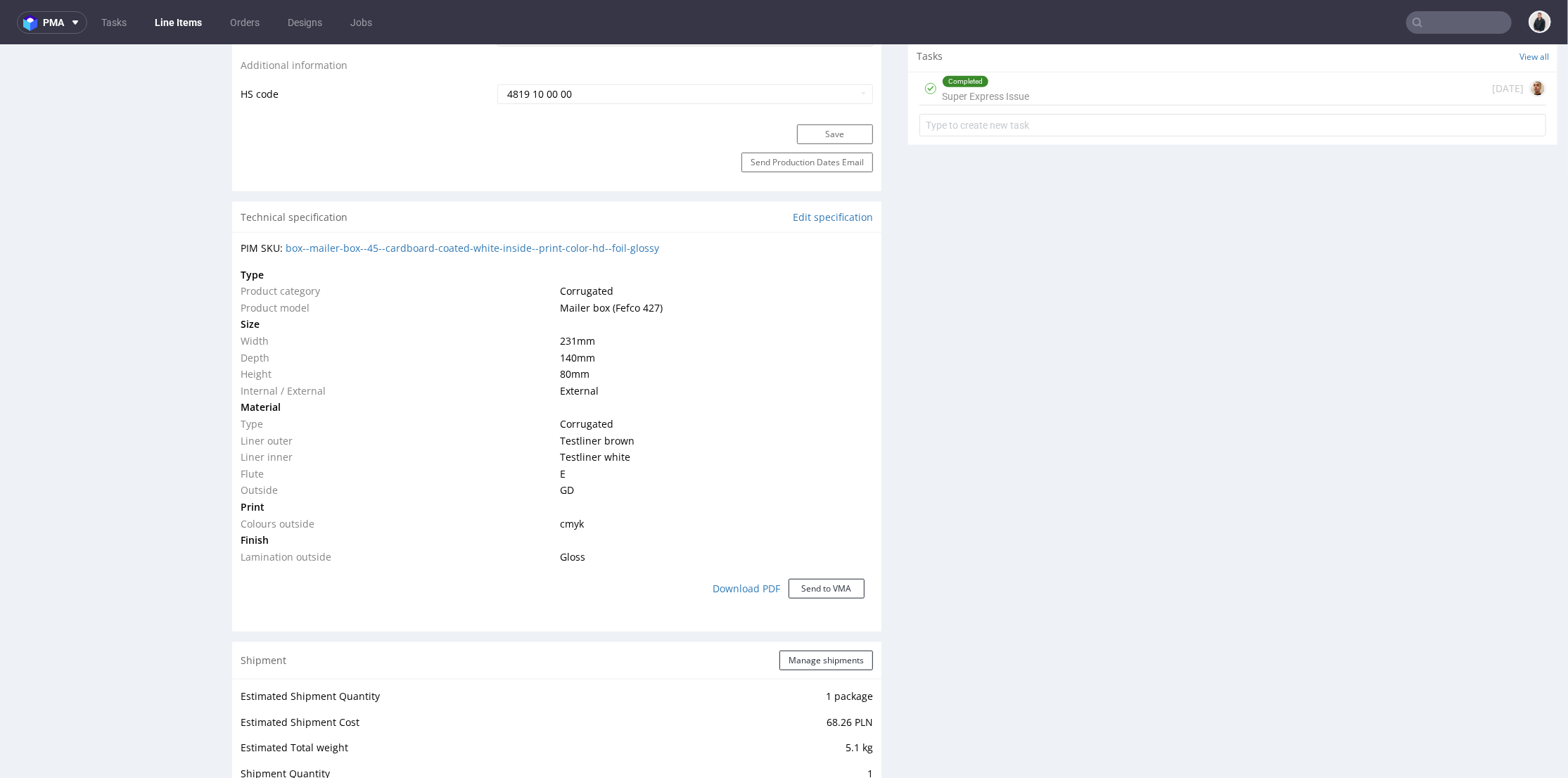
scroll to position [704, 0]
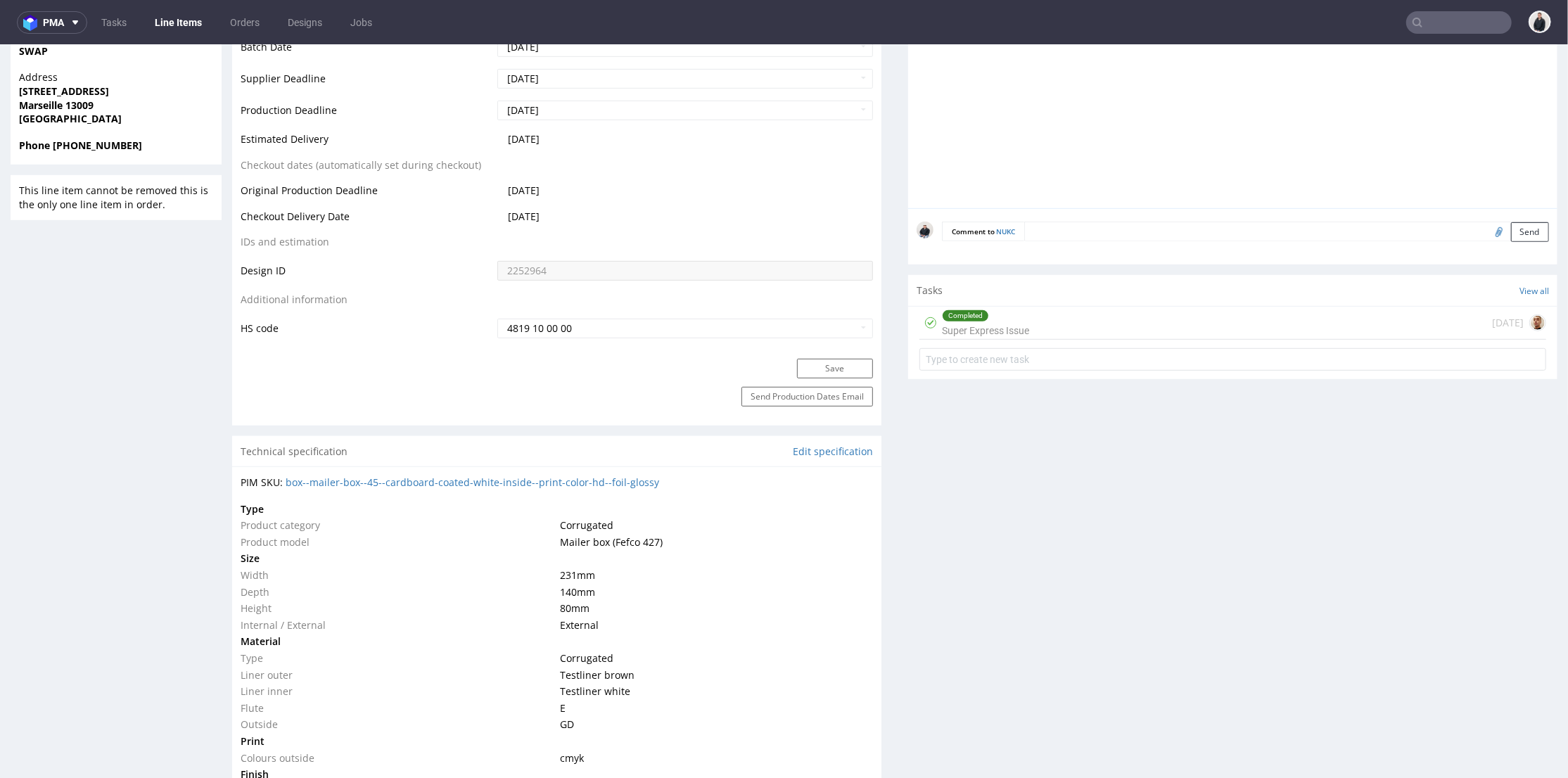
click at [1082, 318] on div "Completed Super Express Issue 17 days ago" at bounding box center [1233, 322] width 627 height 33
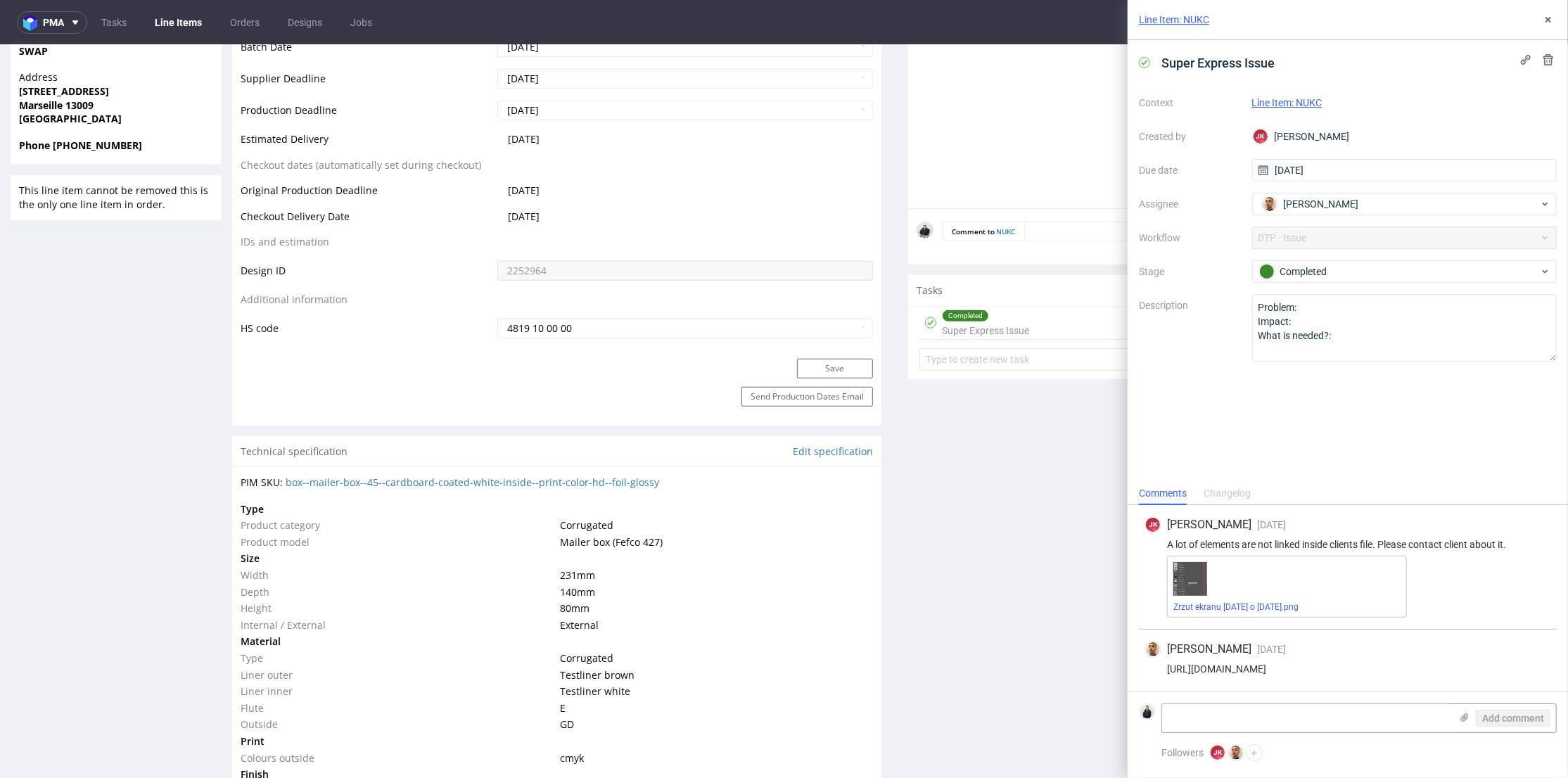
click at [1019, 561] on div "Production Files - Design 2252964 Spit Request spit Spit not generated Producti…" at bounding box center [1232, 787] width 649 height 2238
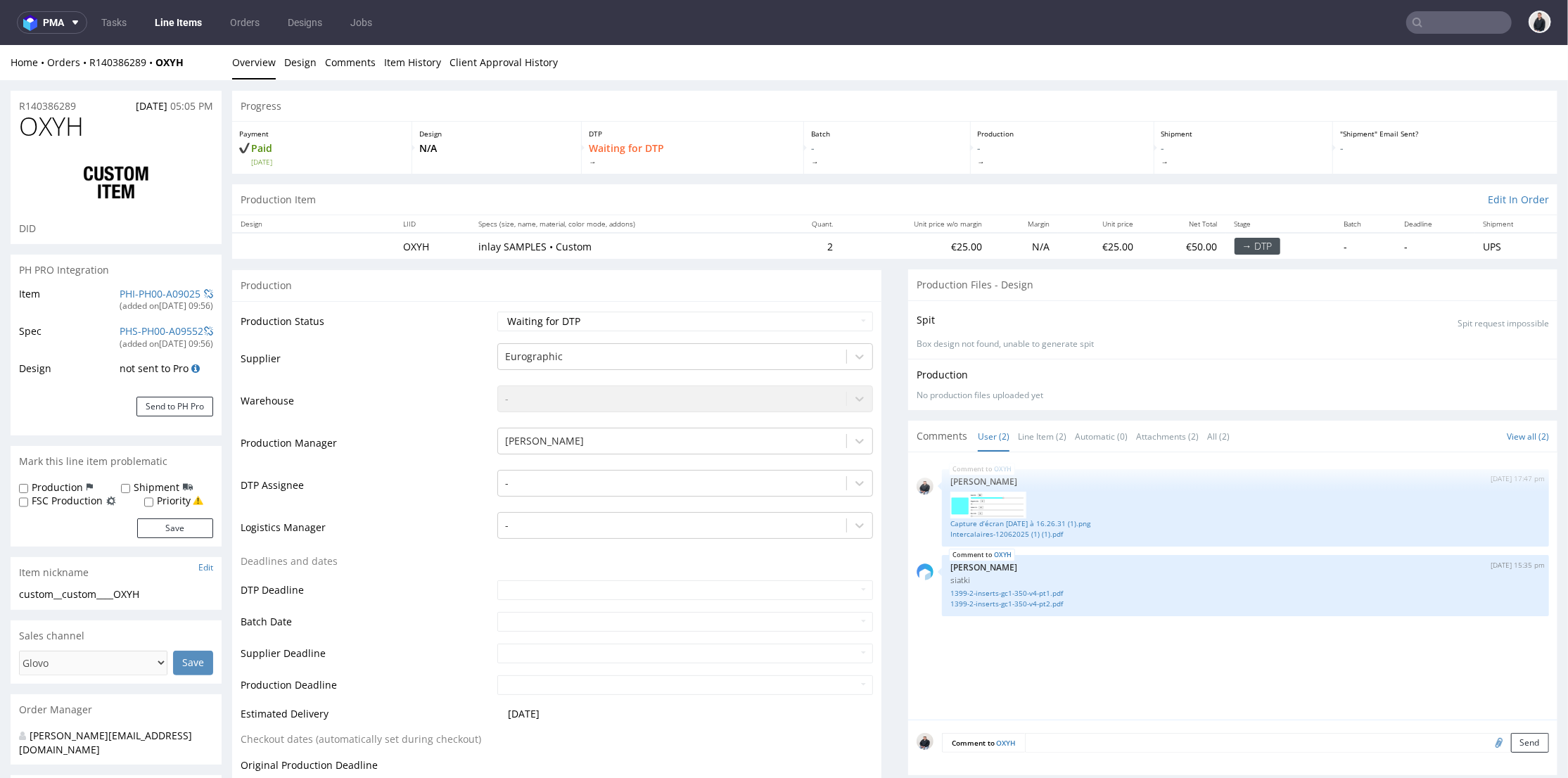
click at [73, 122] on span "OXYH" at bounding box center [51, 126] width 65 height 28
drag, startPoint x: 73, startPoint y: 122, endPoint x: 237, endPoint y: 45, distance: 181.2
click at [73, 122] on span "OXYH" at bounding box center [51, 126] width 65 height 28
copy span "OXYH"
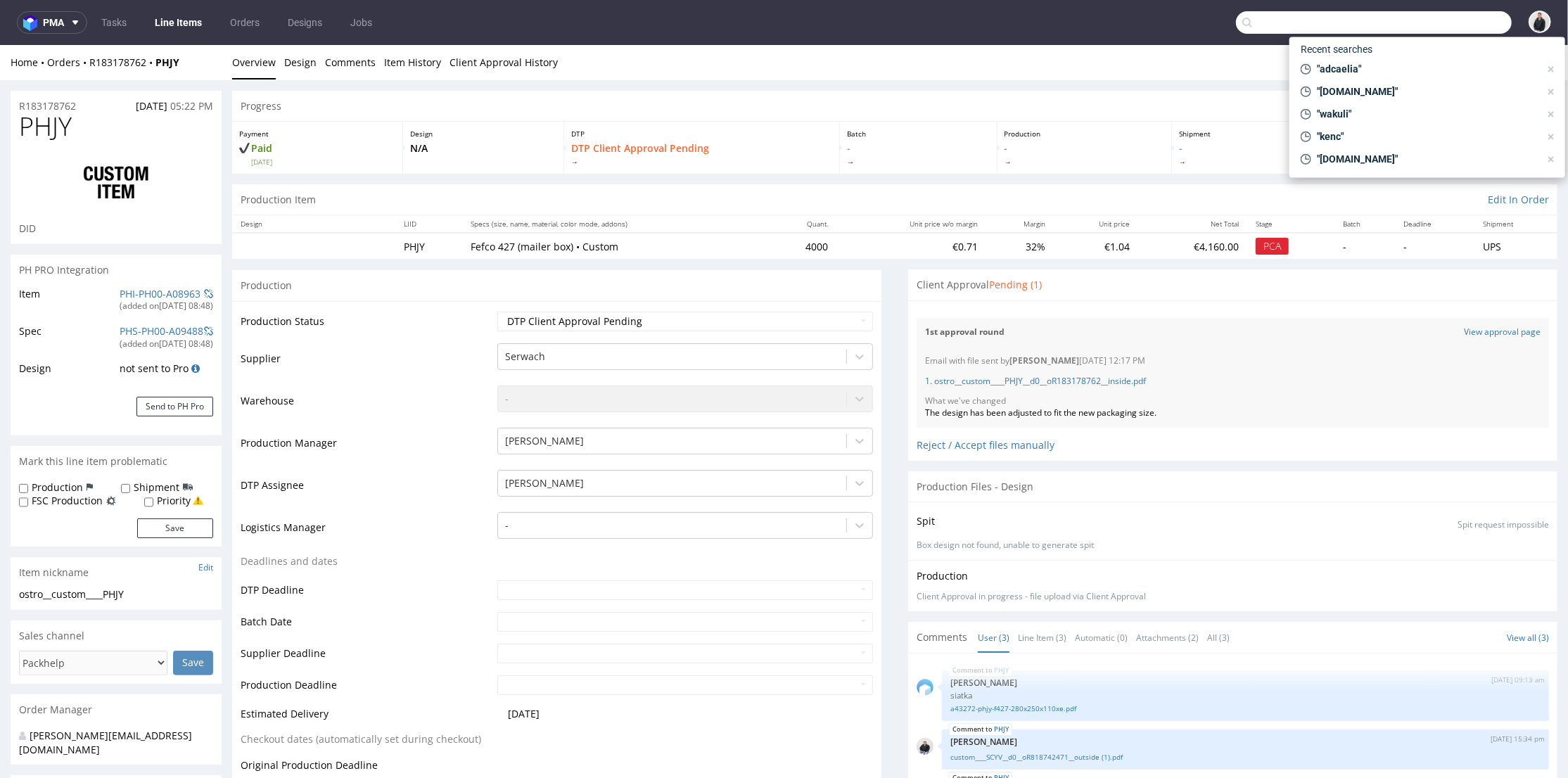
click at [1443, 28] on input "text" at bounding box center [1374, 22] width 275 height 22
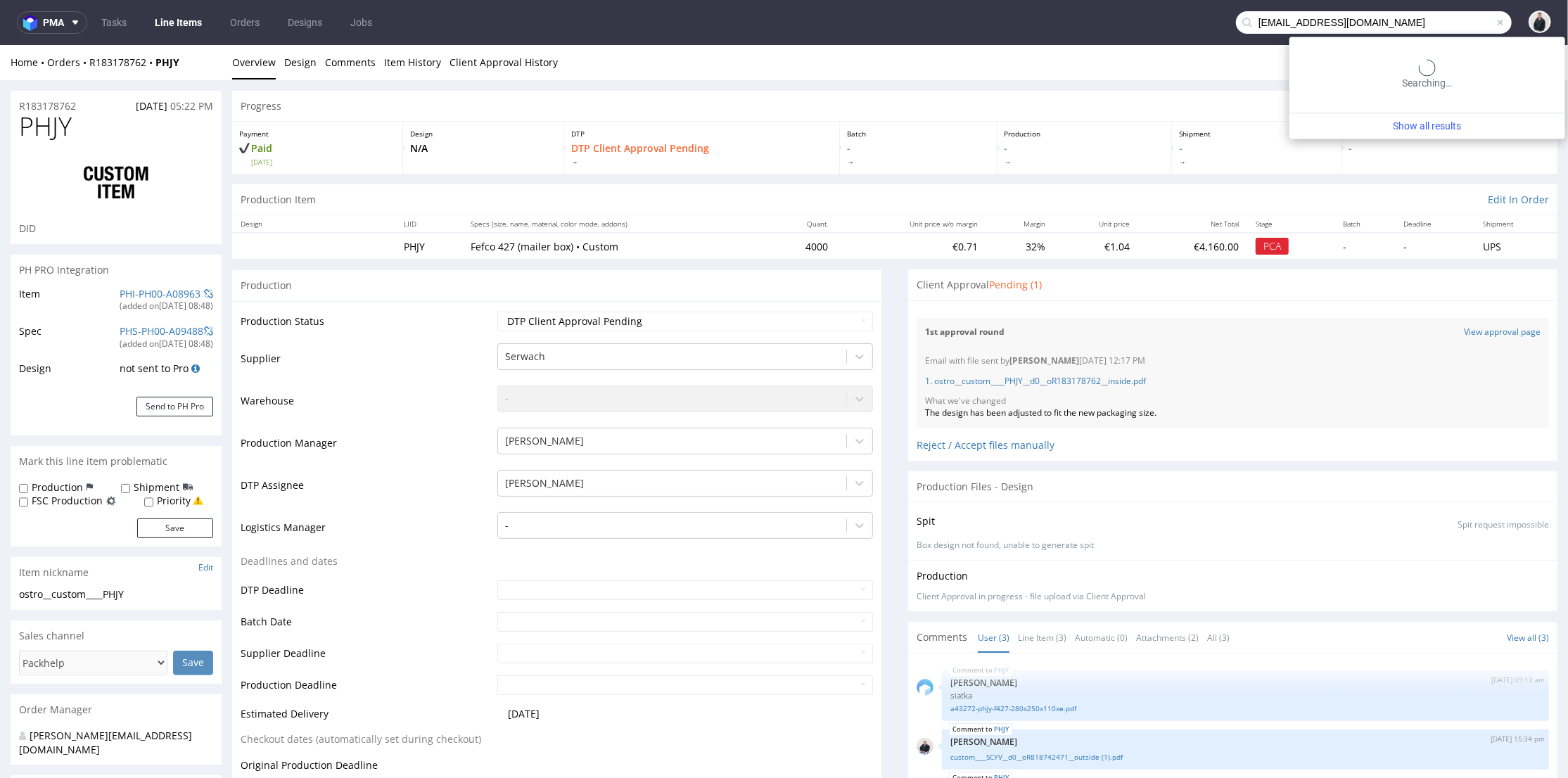
type input "[EMAIL_ADDRESS][DOMAIN_NAME]"
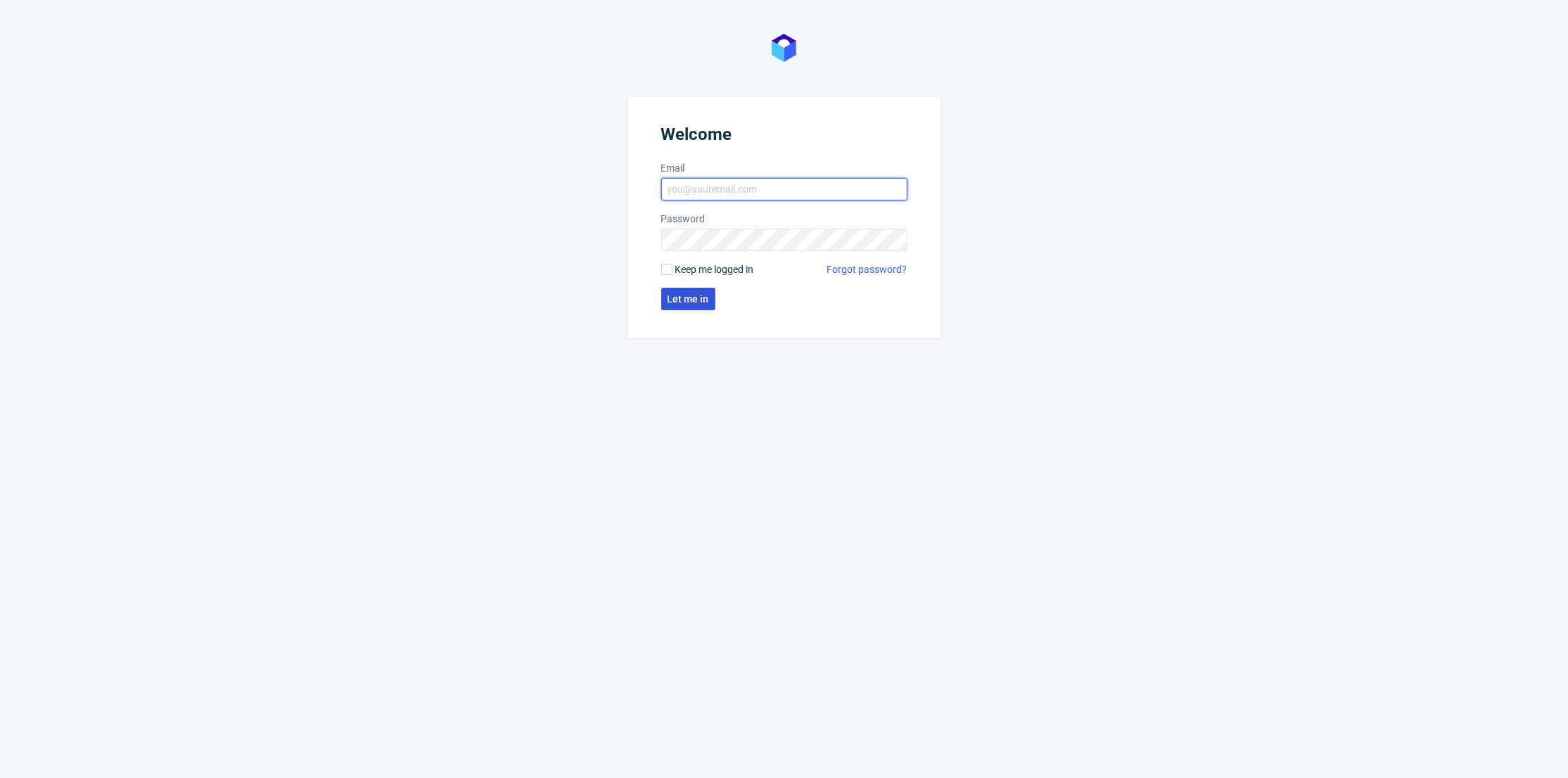
type input "[PERSON_NAME][EMAIL_ADDRESS][DOMAIN_NAME]"
click at [691, 299] on span "Let me in" at bounding box center [688, 299] width 41 height 10
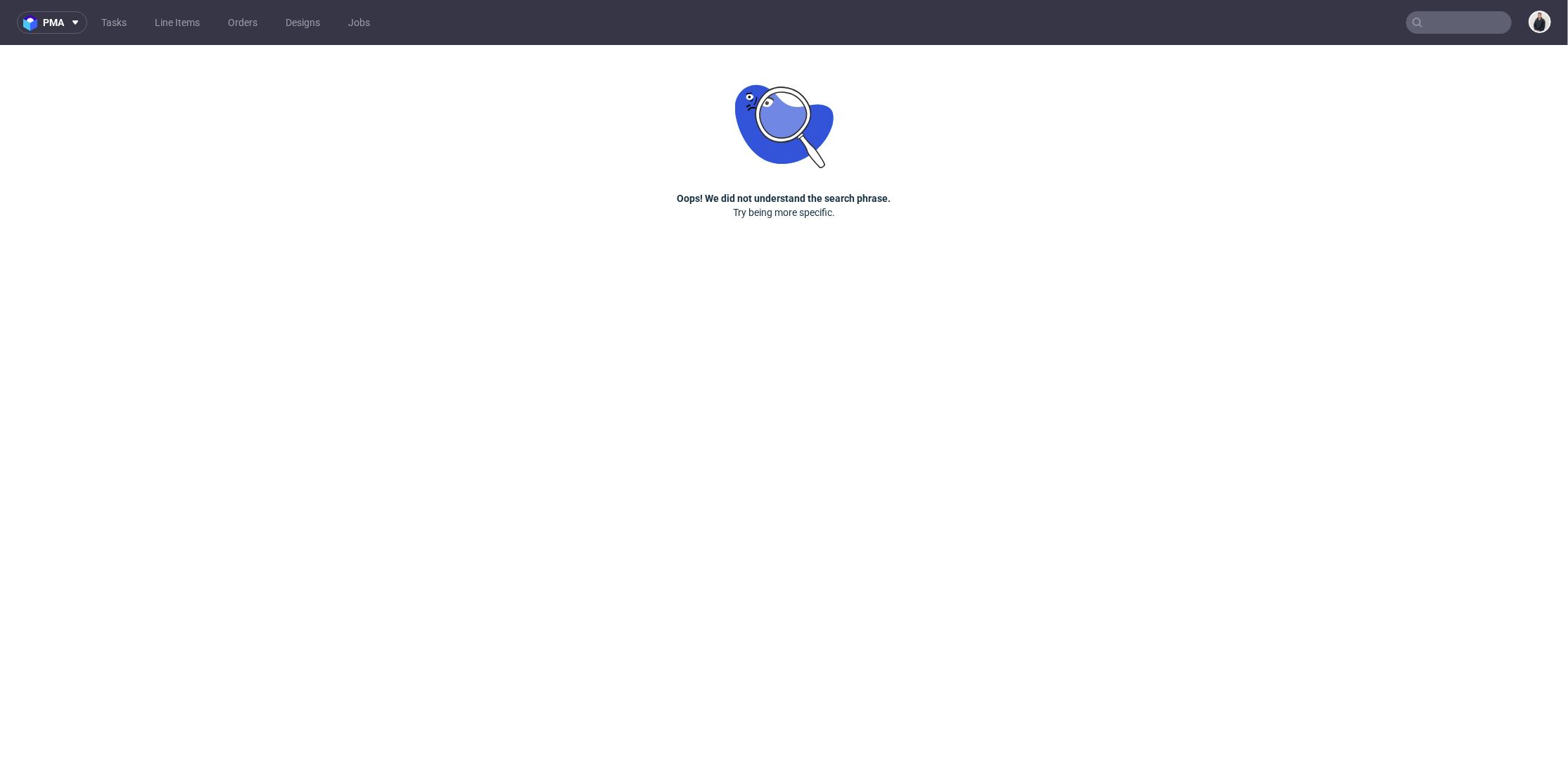
click at [1453, 30] on input "text" at bounding box center [1459, 22] width 106 height 22
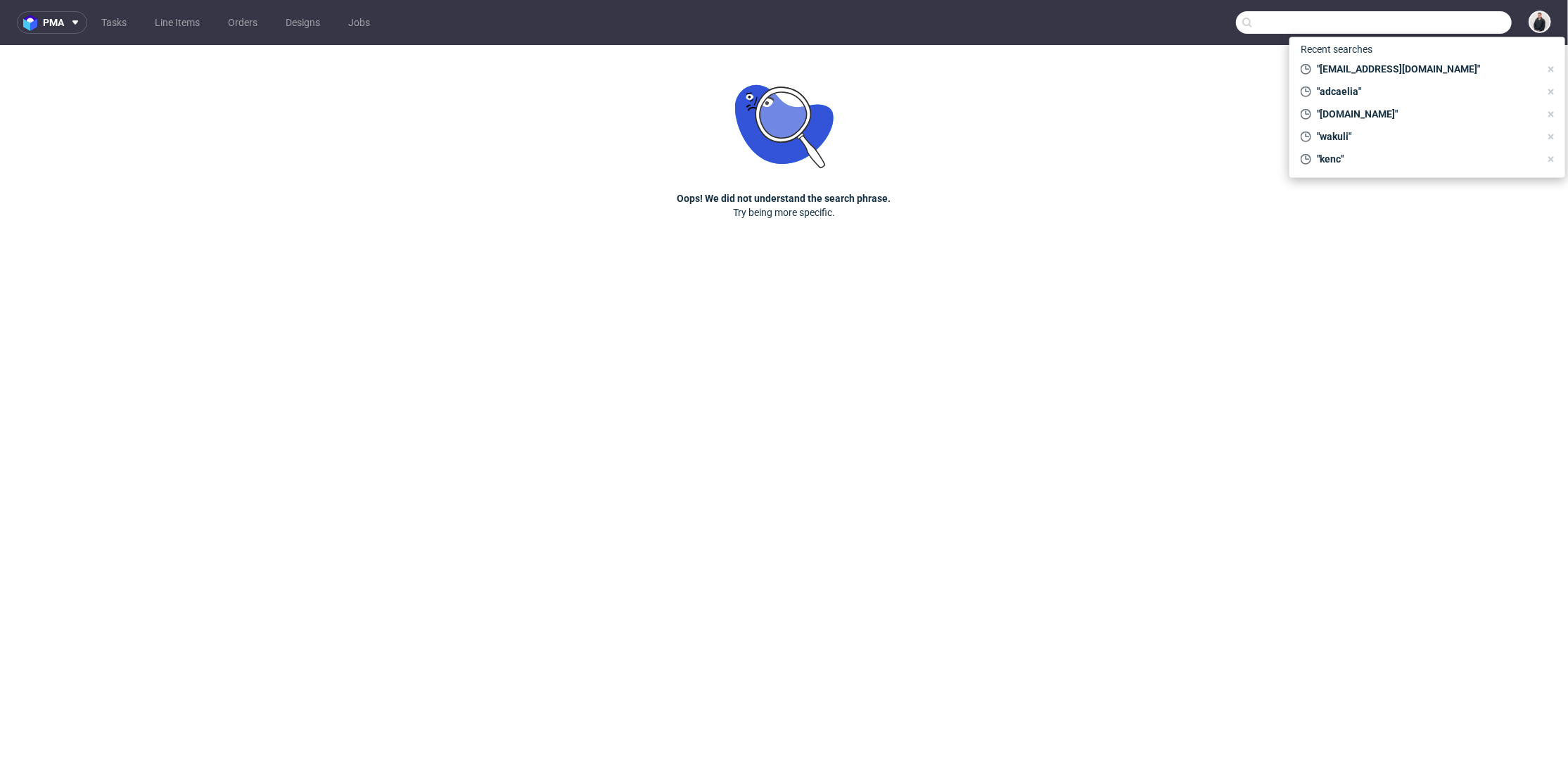
paste input "[EMAIL_ADDRESS][DOMAIN_NAME]"
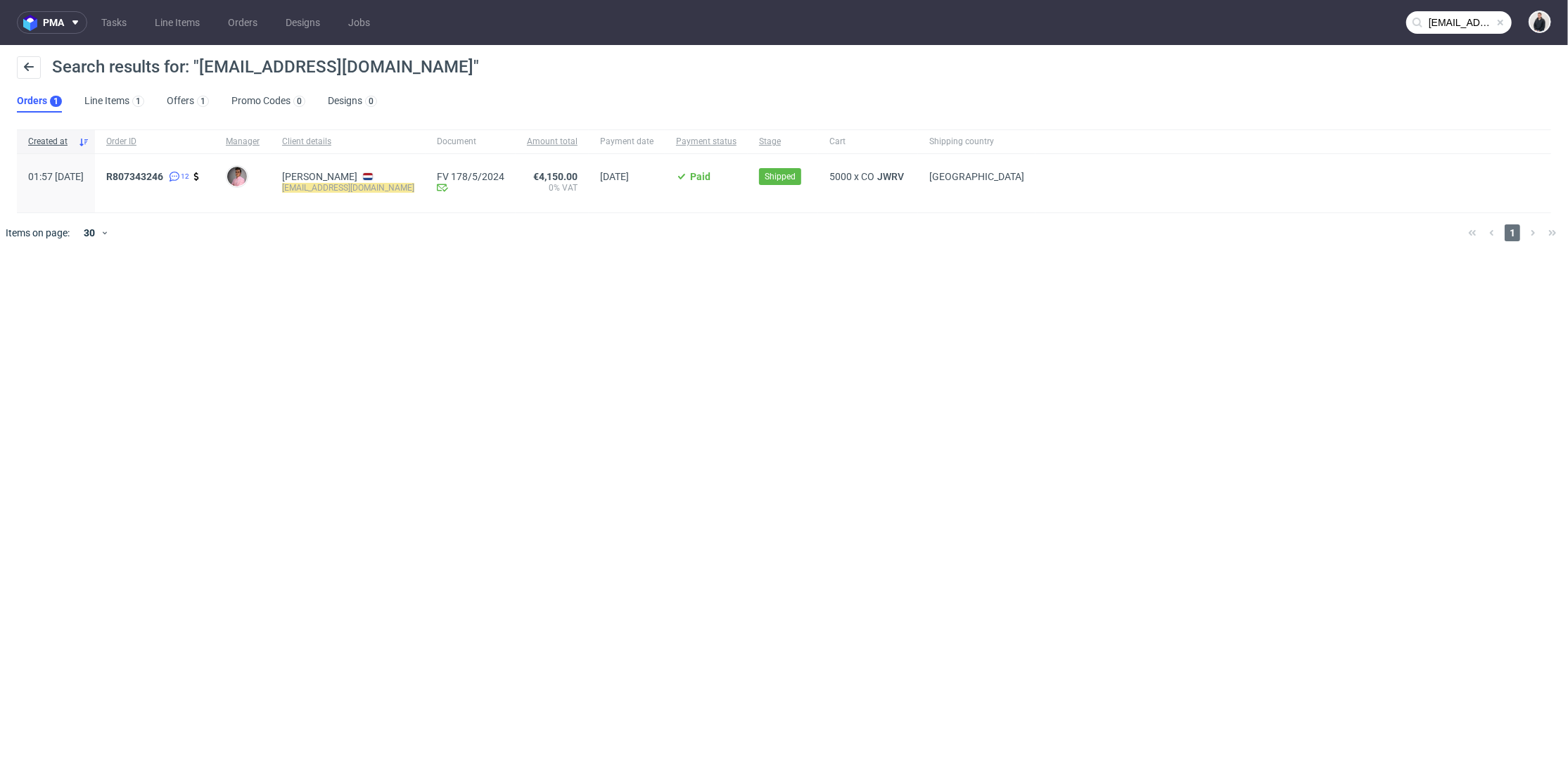
click at [1455, 26] on input "[EMAIL_ADDRESS][DOMAIN_NAME]" at bounding box center [1459, 22] width 106 height 22
paste input "[URL][DOMAIN_NAME]"
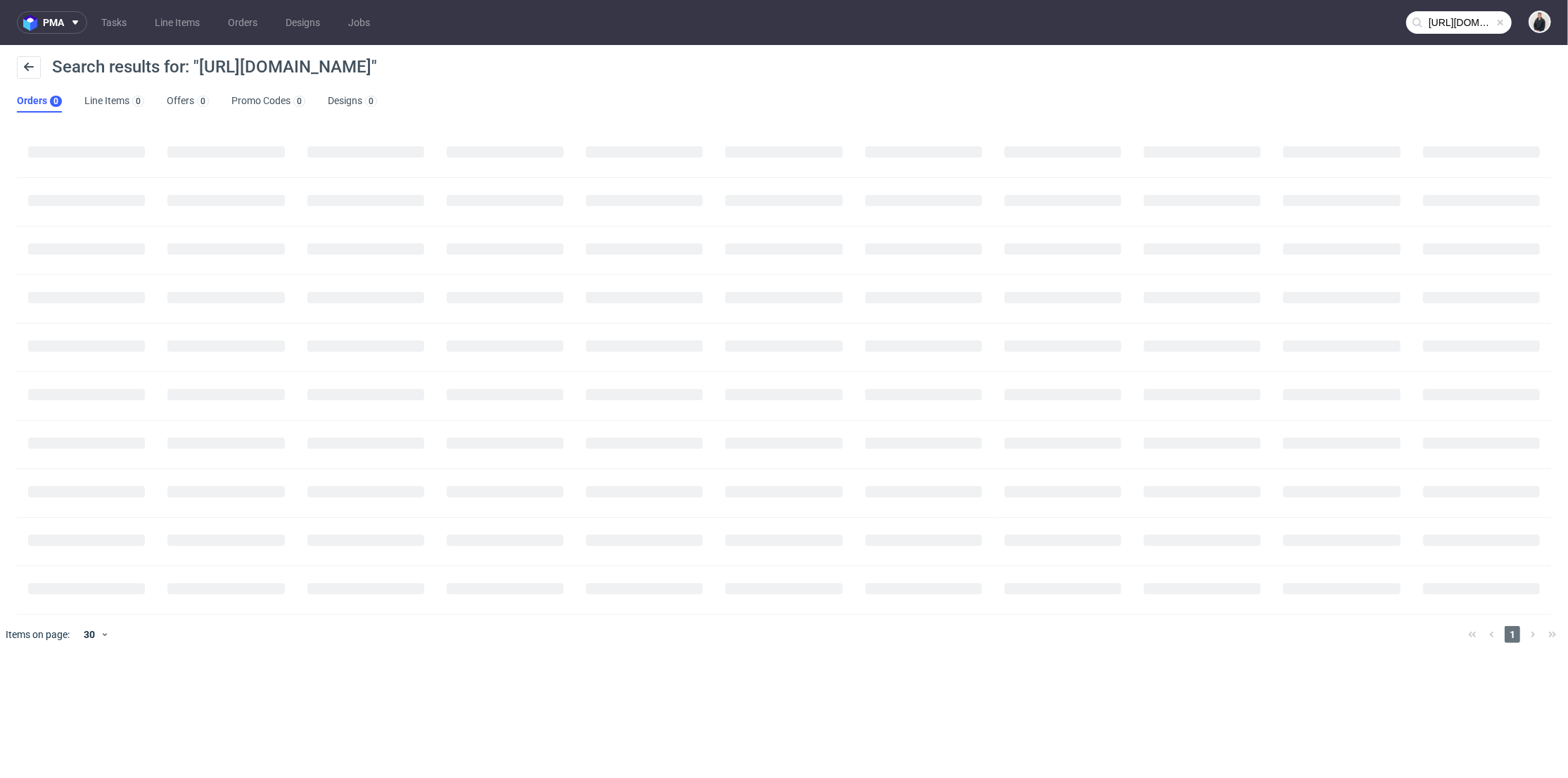
click at [1457, 26] on input "https://azan.com.pl" at bounding box center [1459, 22] width 106 height 22
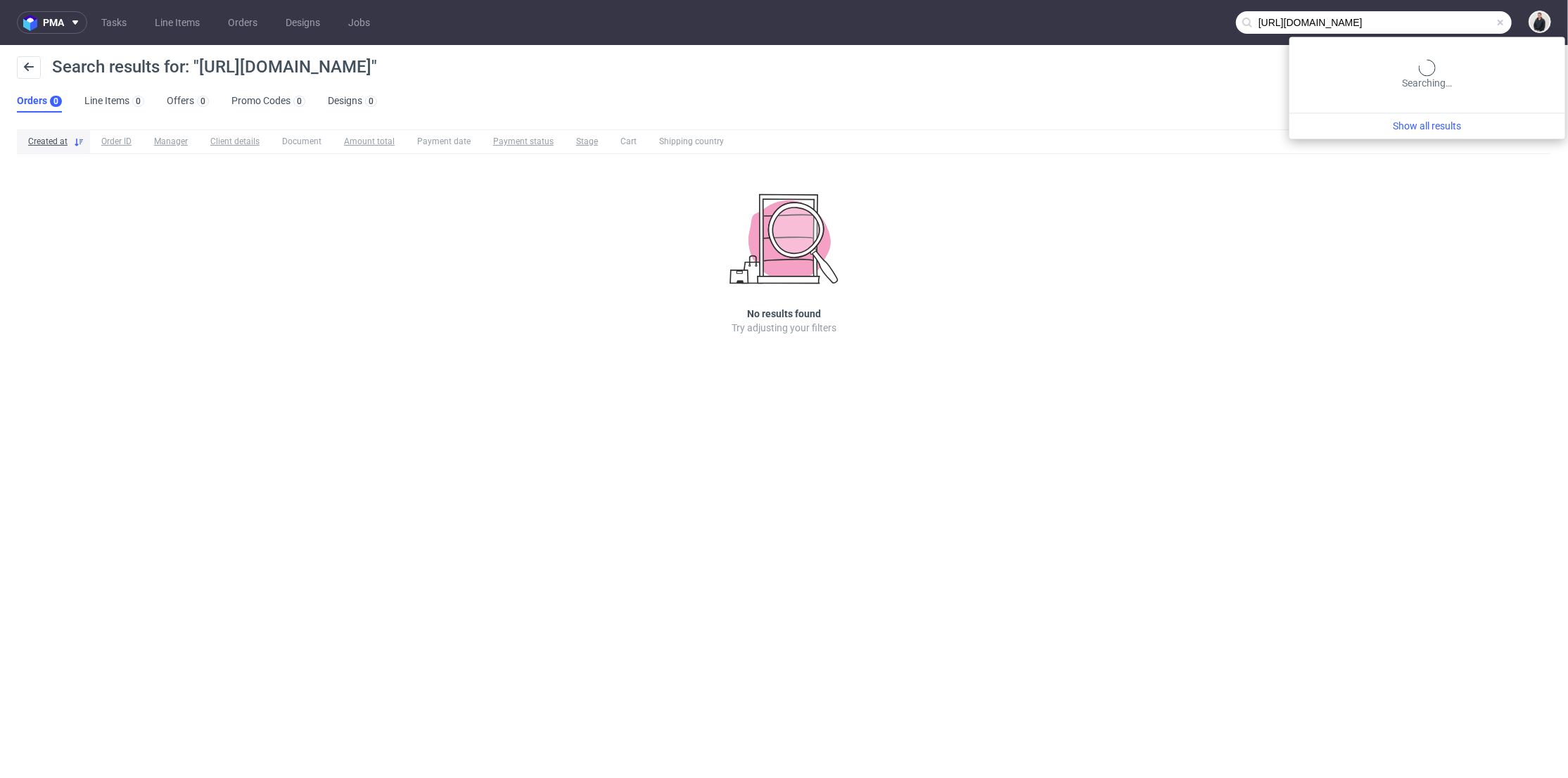
drag, startPoint x: 1344, startPoint y: 17, endPoint x: 1312, endPoint y: 19, distance: 32.1
click at [1312, 19] on input "https://azan.com.pl" at bounding box center [1374, 22] width 275 height 22
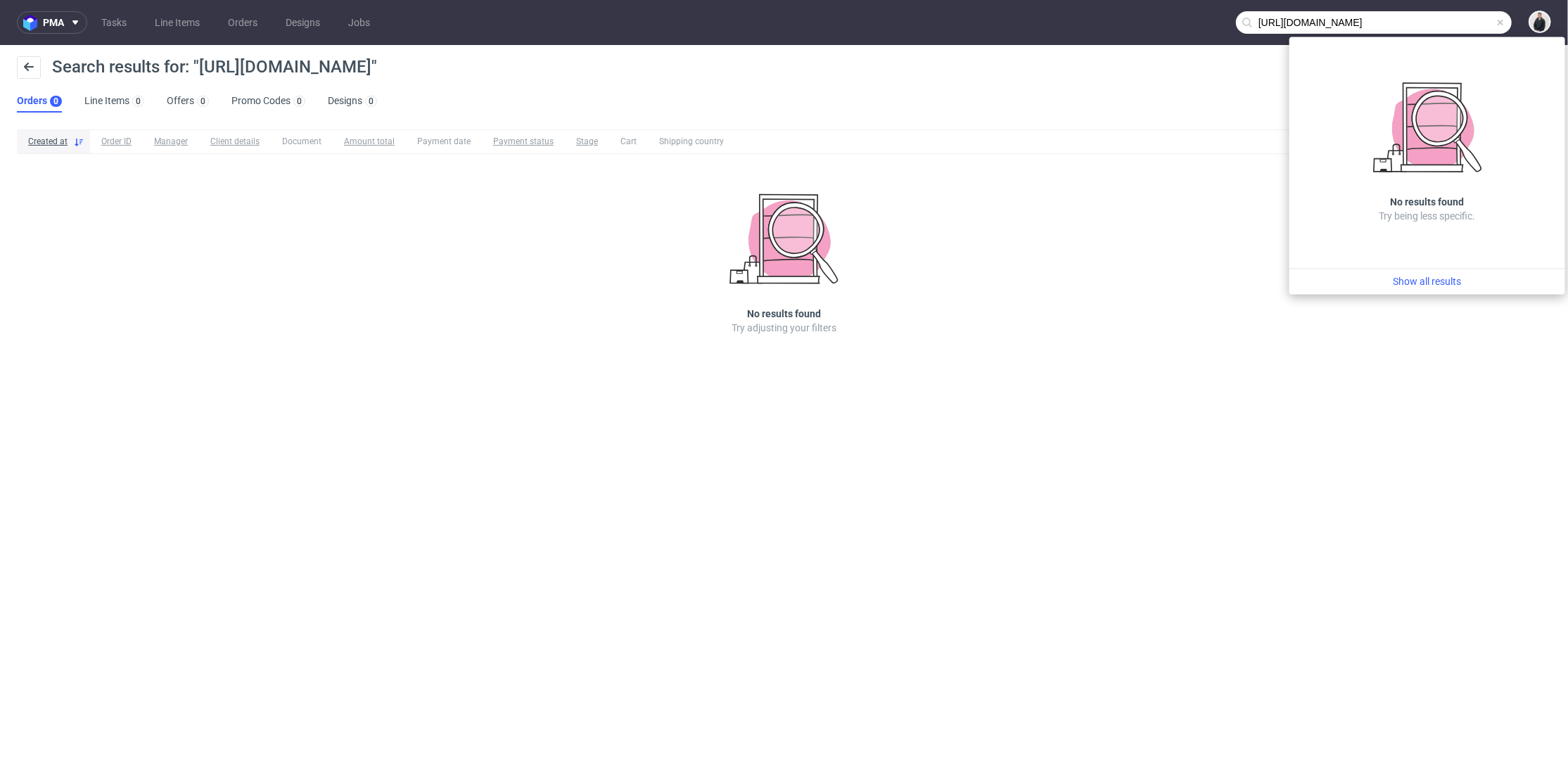
drag, startPoint x: 1292, startPoint y: 21, endPoint x: 1233, endPoint y: 20, distance: 59.0
click at [1233, 20] on nav "pma Tasks Line Items Orders Designs Jobs https://azan.com.pl" at bounding box center [784, 22] width 1568 height 45
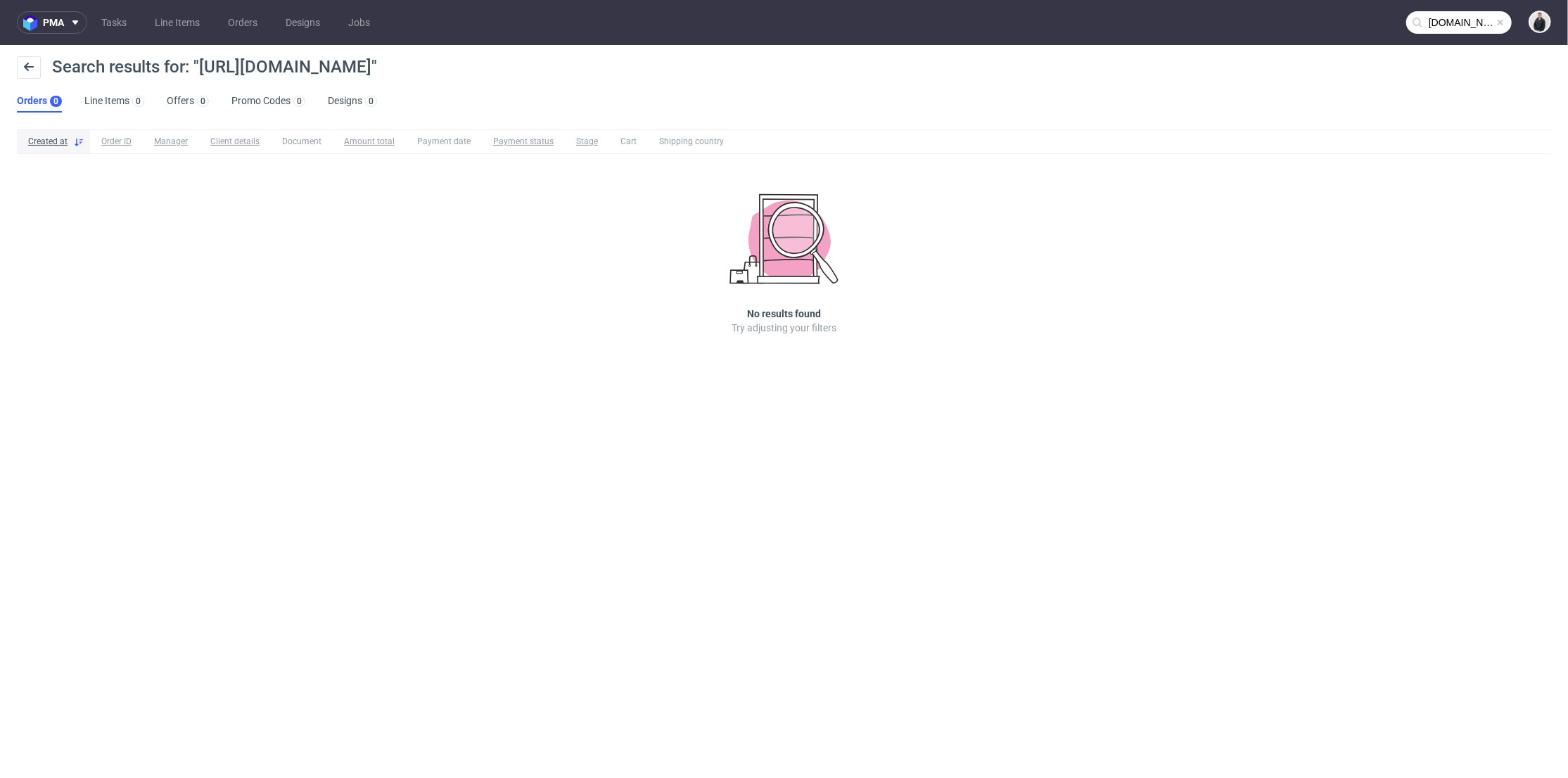
type input "azan.com.pl"
